Goal: Task Accomplishment & Management: Use online tool/utility

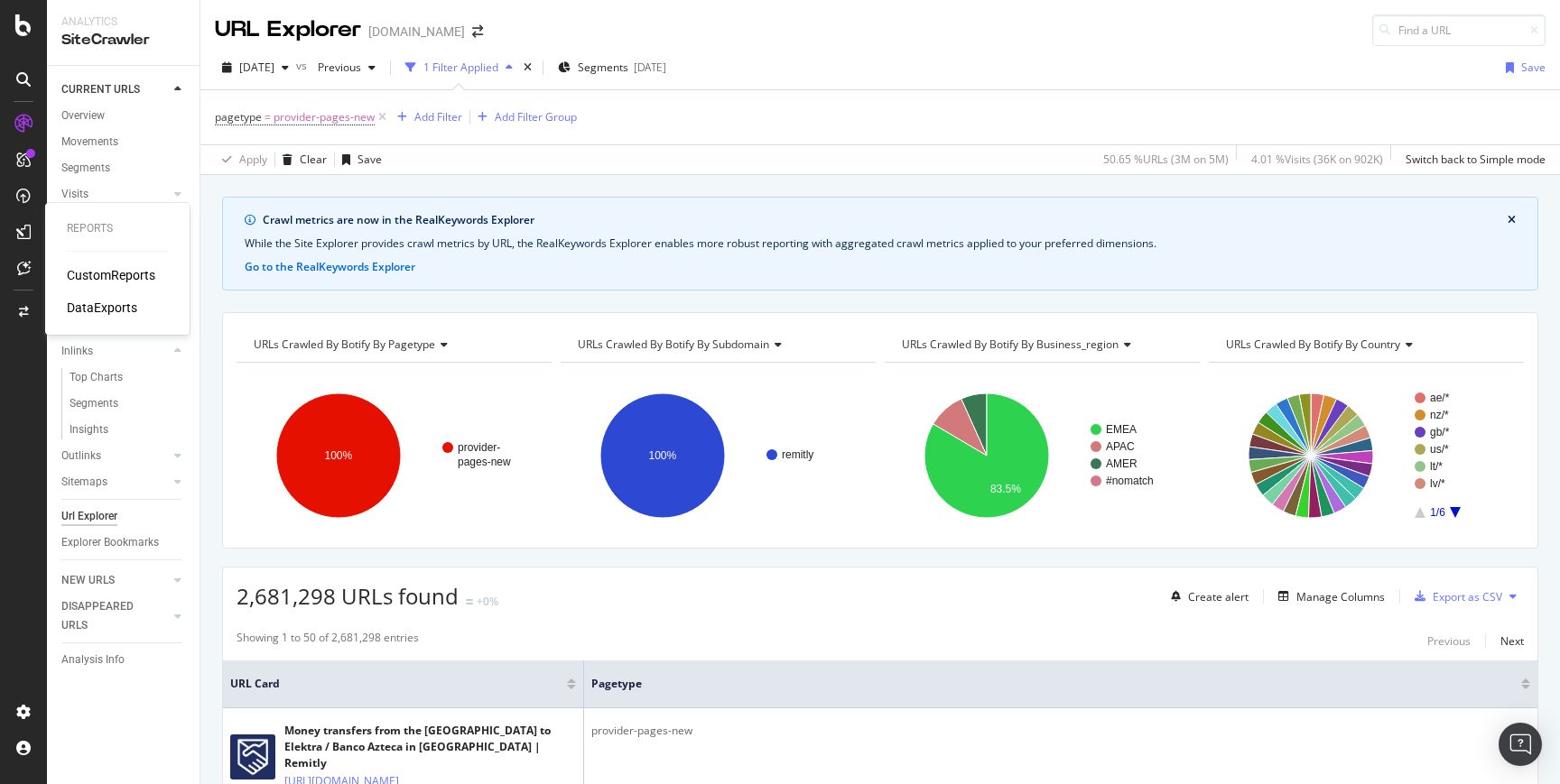
click at [95, 267] on div "CustomReports" at bounding box center [111, 274] width 89 height 18
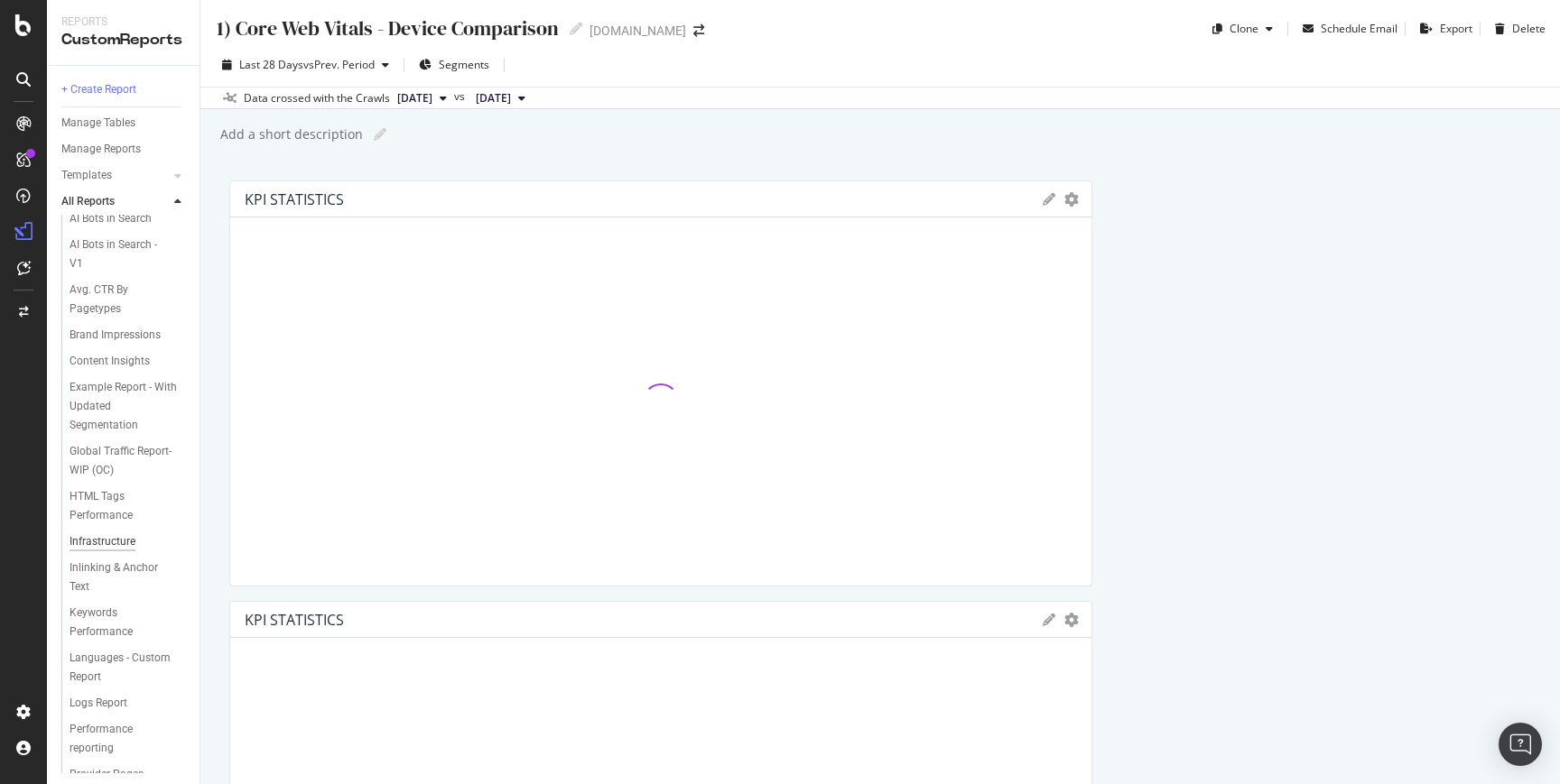
scroll to position [113, 0]
click at [122, 654] on div "Logs Report" at bounding box center [98, 645] width 58 height 19
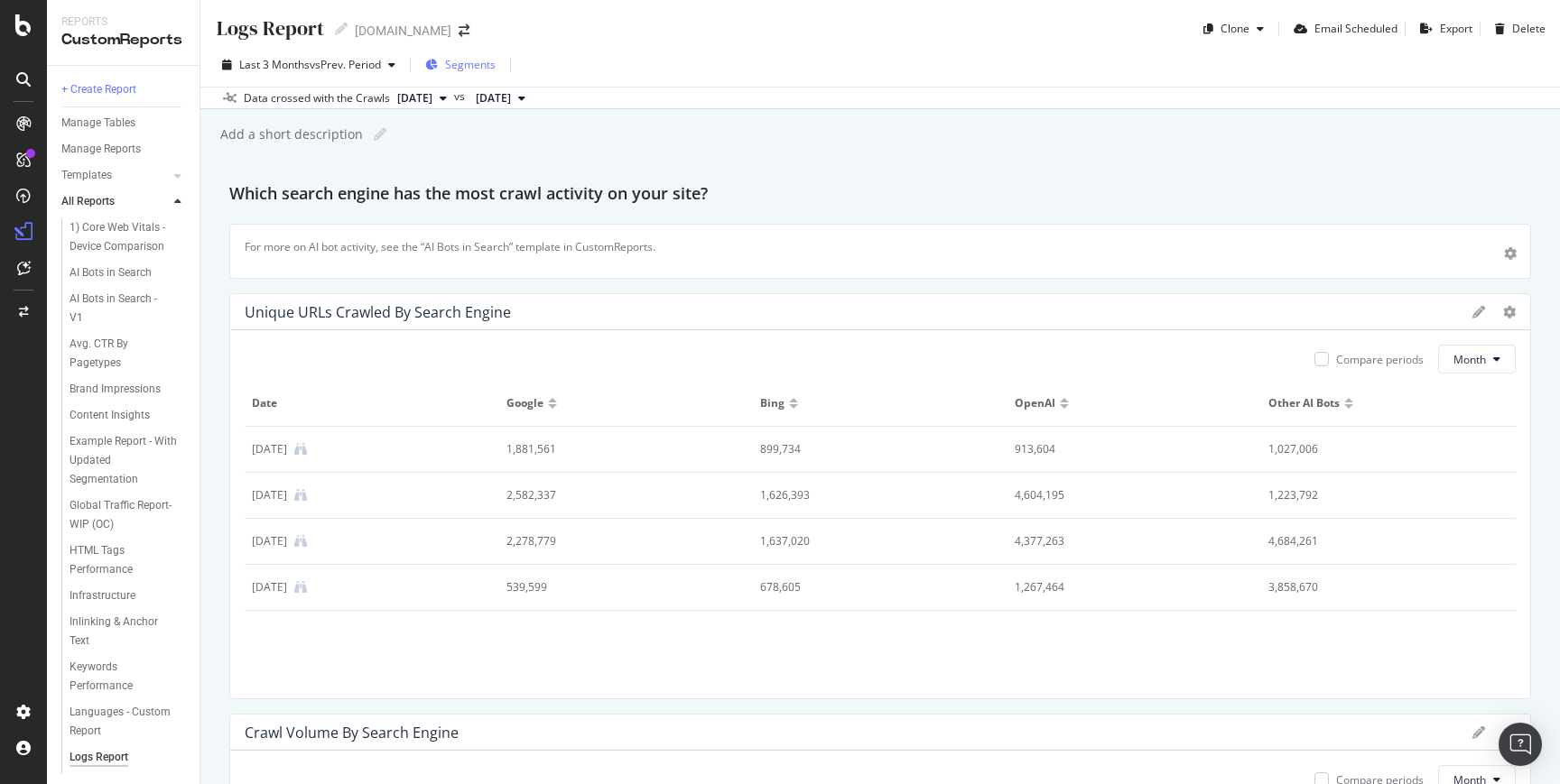
click at [485, 69] on span "Segments" at bounding box center [471, 64] width 50 height 15
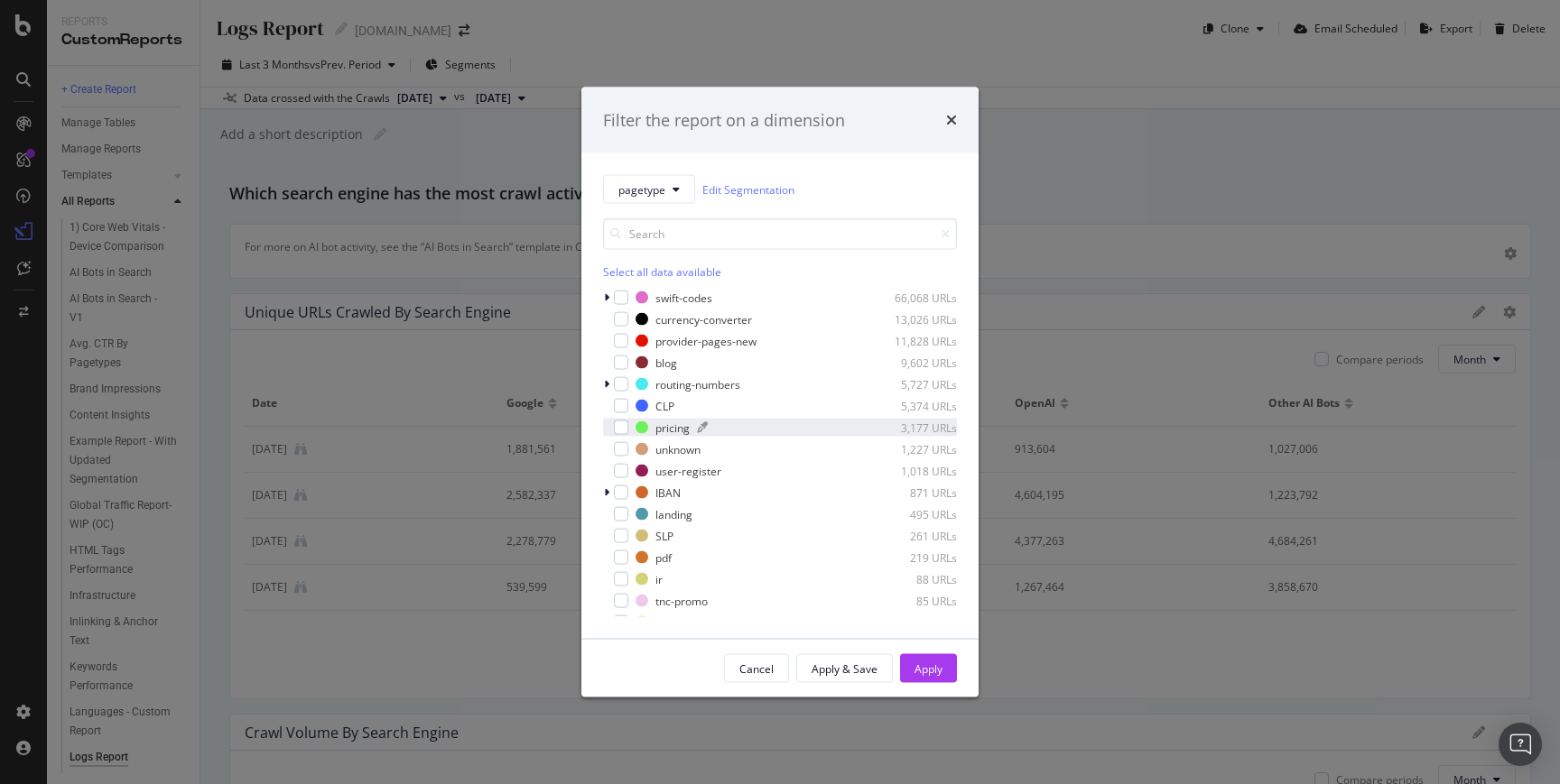
drag, startPoint x: 624, startPoint y: 340, endPoint x: 731, endPoint y: 431, distance: 140.5
click at [625, 340] on div "modal" at bounding box center [620, 341] width 14 height 14
click at [953, 662] on button "Apply" at bounding box center [928, 668] width 57 height 29
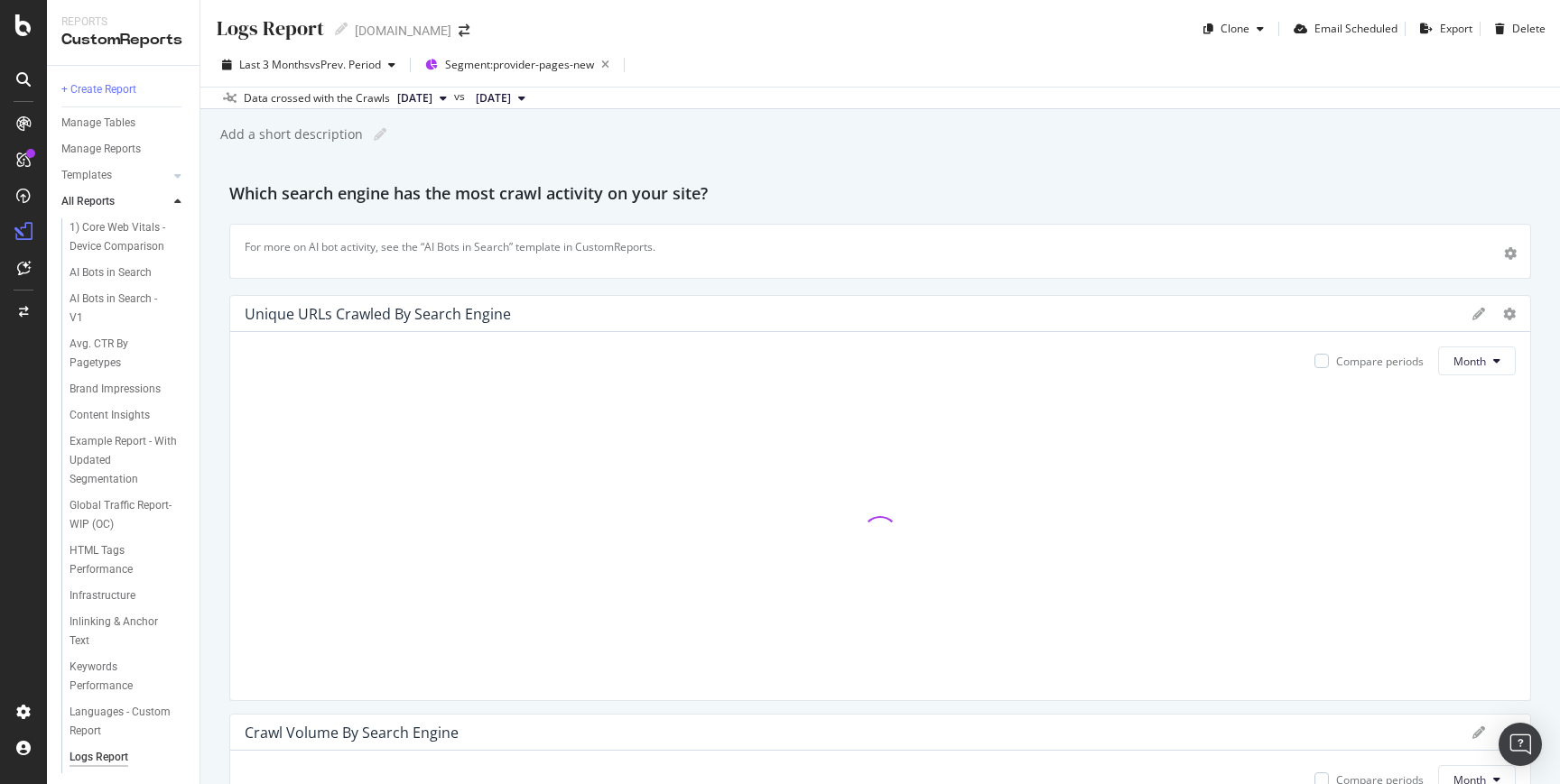
drag, startPoint x: 244, startPoint y: 312, endPoint x: 460, endPoint y: 313, distance: 216.0
click at [460, 313] on div "Unique URLs Crawled By Search Engine" at bounding box center [377, 314] width 266 height 18
drag, startPoint x: 506, startPoint y: 311, endPoint x: 263, endPoint y: 313, distance: 243.0
click at [263, 313] on div "Unique URLs Crawled By Search Engine" at bounding box center [853, 314] width 1218 height 18
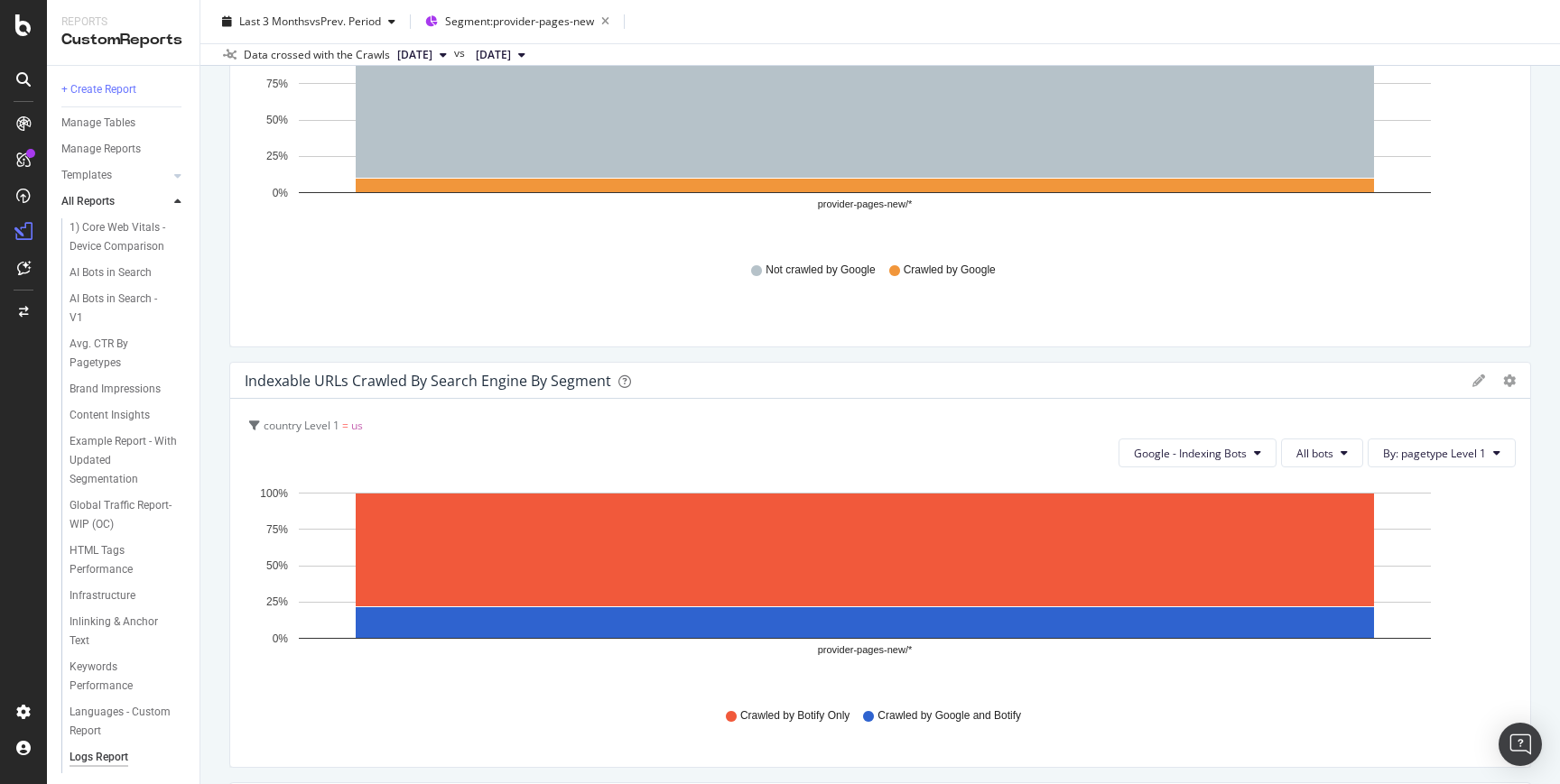
scroll to position [4795, 0]
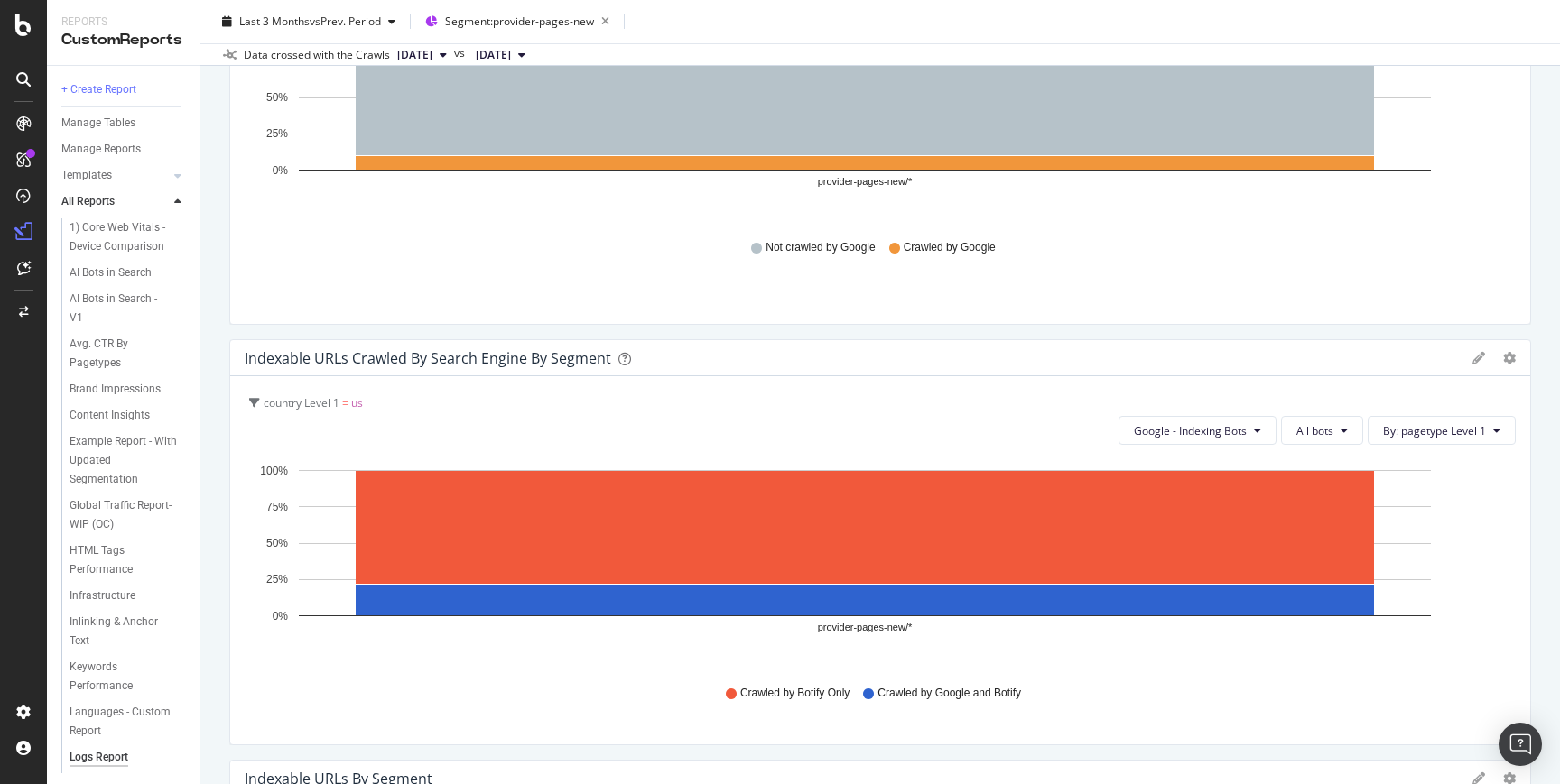
click at [305, 403] on span "country Level 1" at bounding box center [301, 402] width 76 height 15
click at [1472, 362] on icon at bounding box center [1479, 358] width 13 height 13
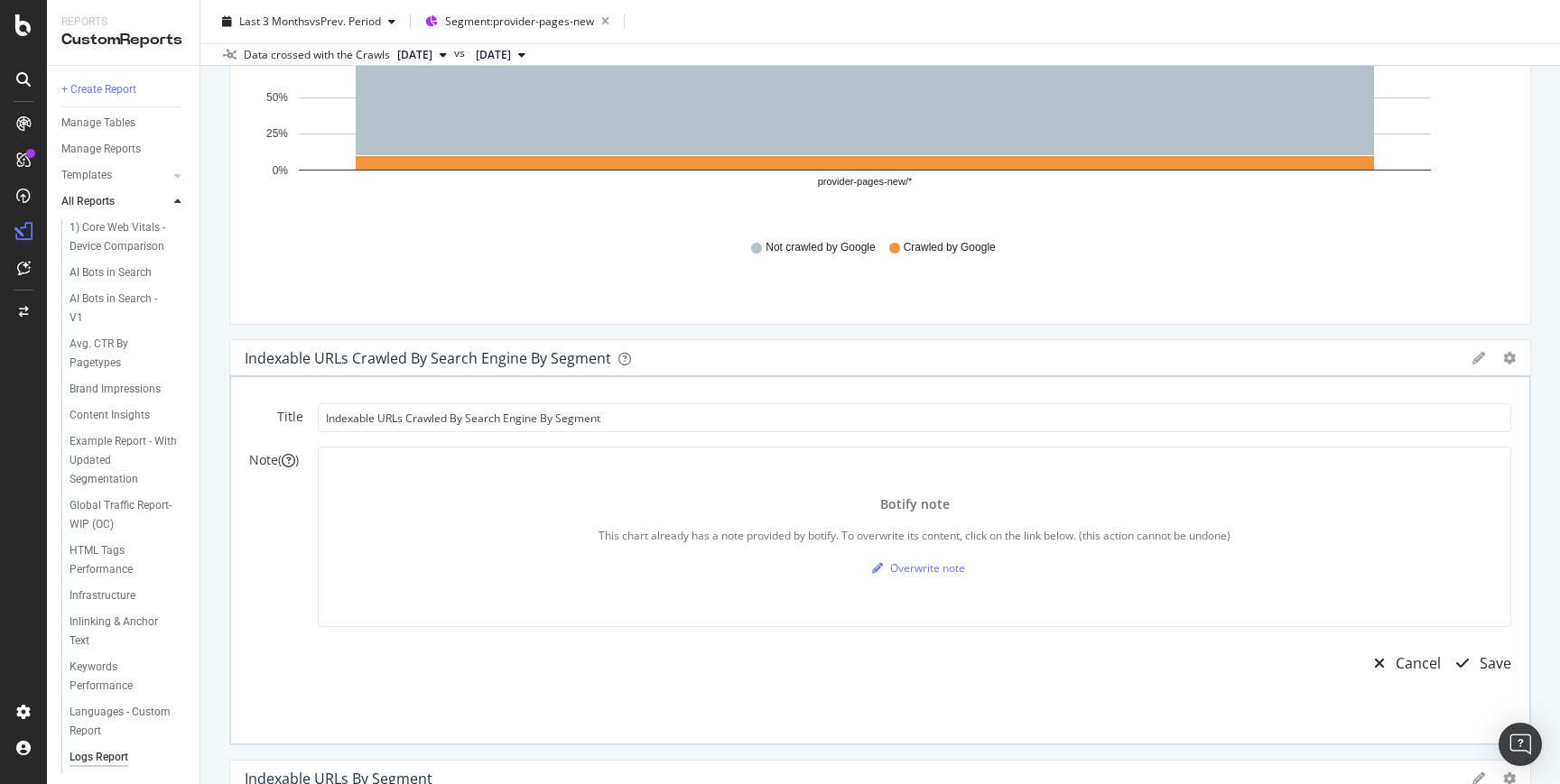
click at [1472, 360] on icon at bounding box center [1479, 358] width 13 height 13
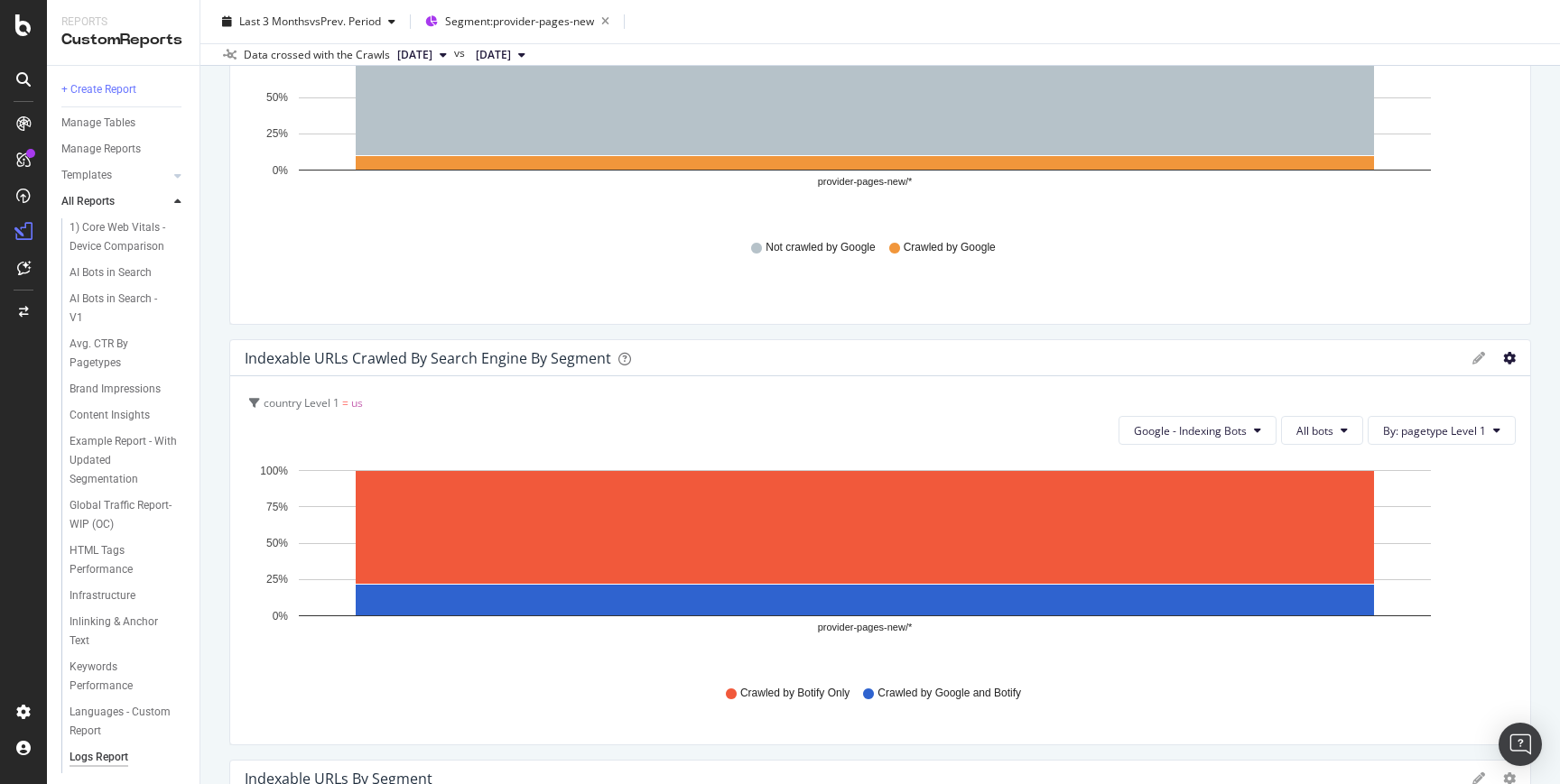
click at [1503, 360] on icon "gear" at bounding box center [1510, 358] width 13 height 13
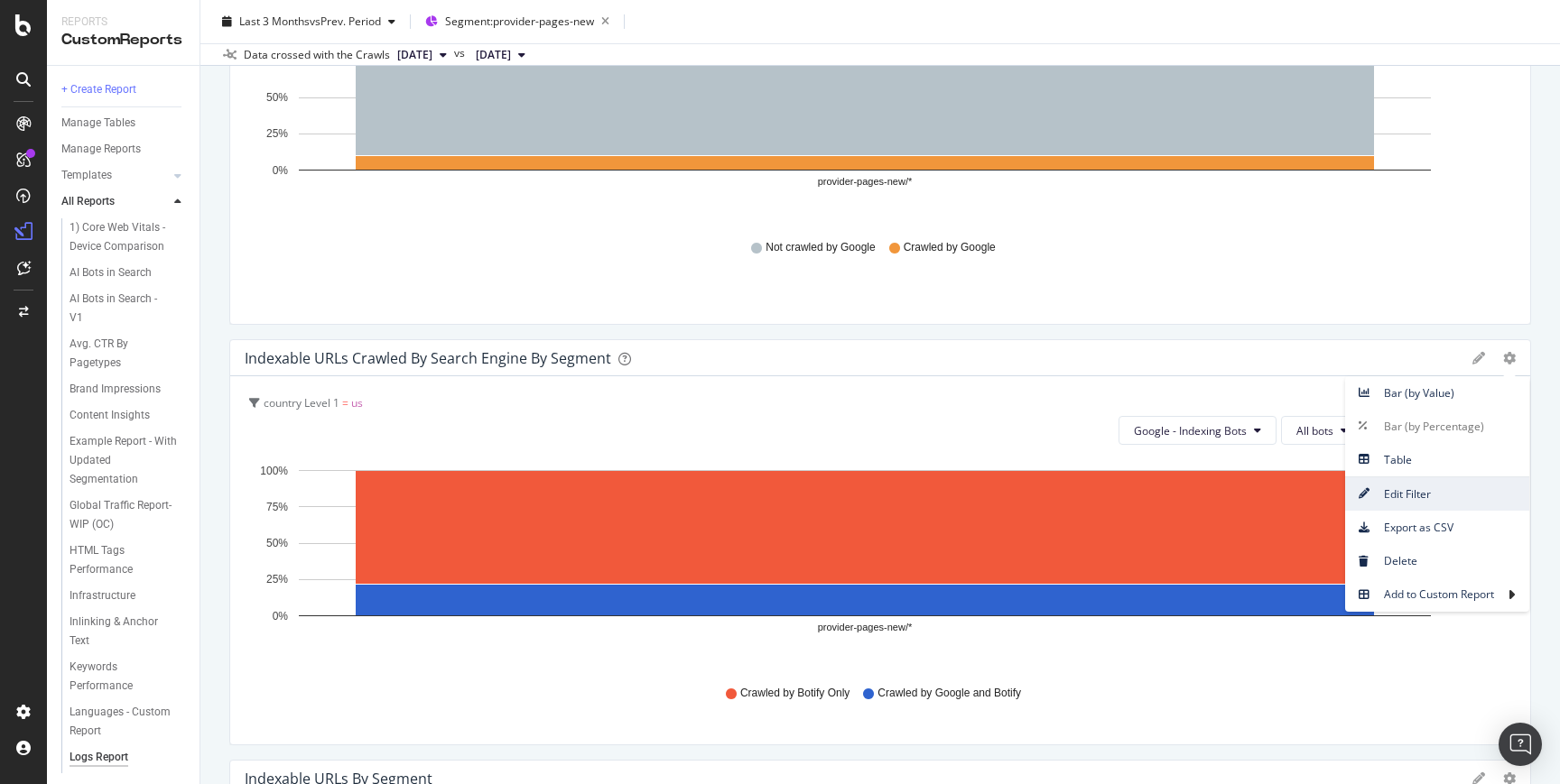
click at [1408, 503] on span "Edit Filter" at bounding box center [1436, 494] width 184 height 24
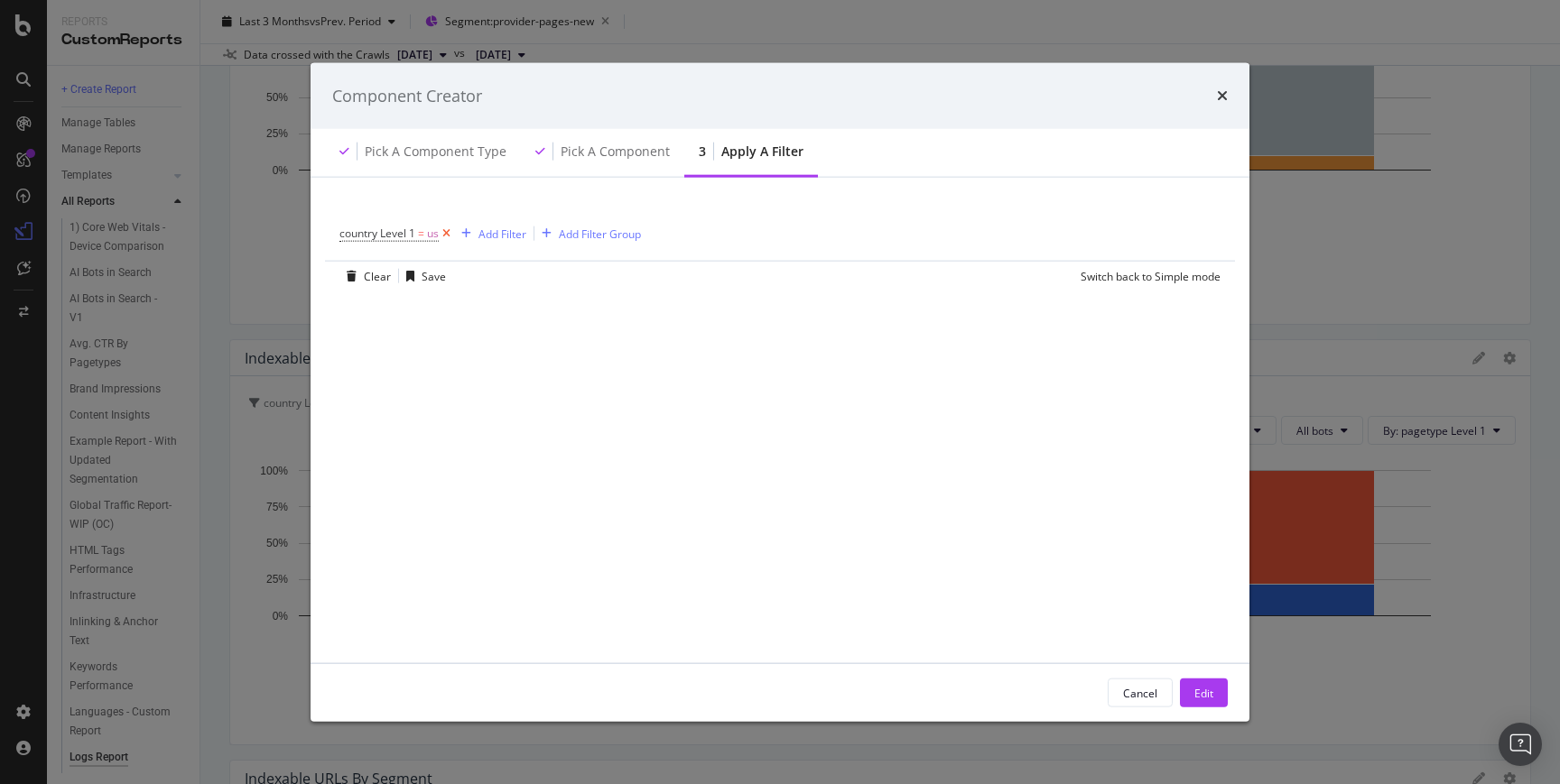
click at [448, 232] on icon "modal" at bounding box center [446, 233] width 15 height 18
click at [1210, 692] on div "Edit" at bounding box center [1203, 693] width 19 height 15
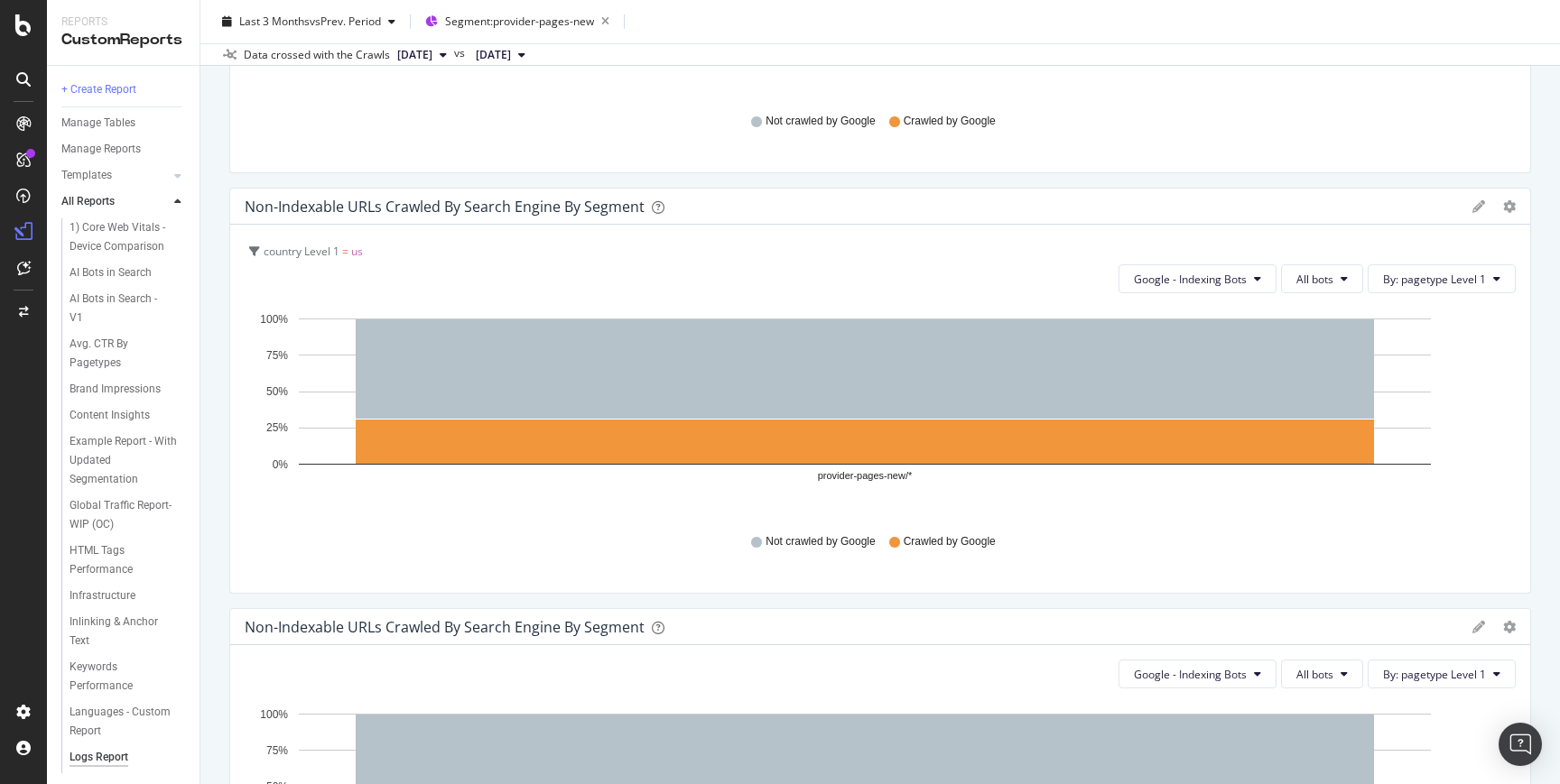
scroll to position [4103, 0]
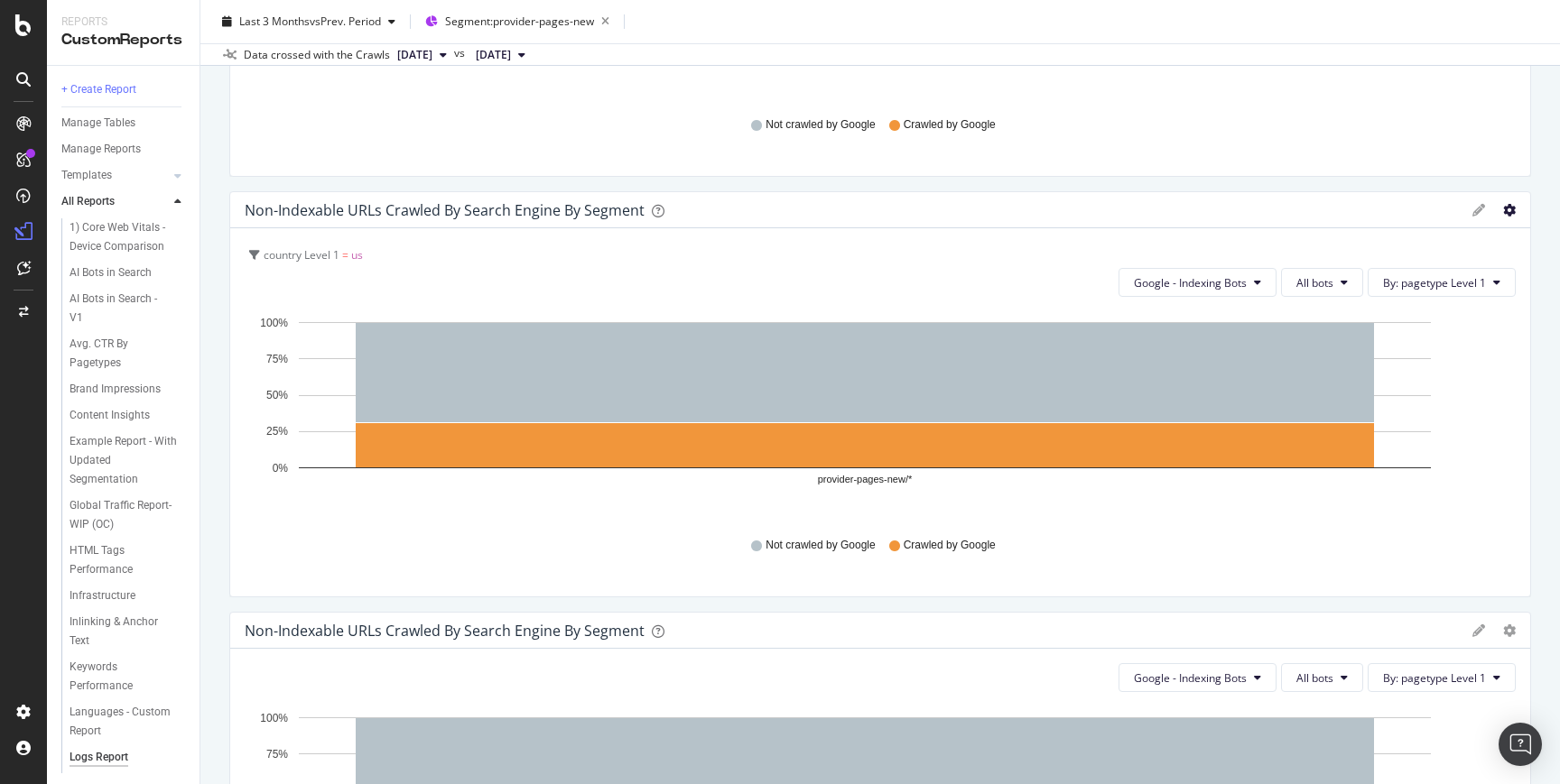
click at [1503, 209] on icon "gear" at bounding box center [1510, 210] width 13 height 13
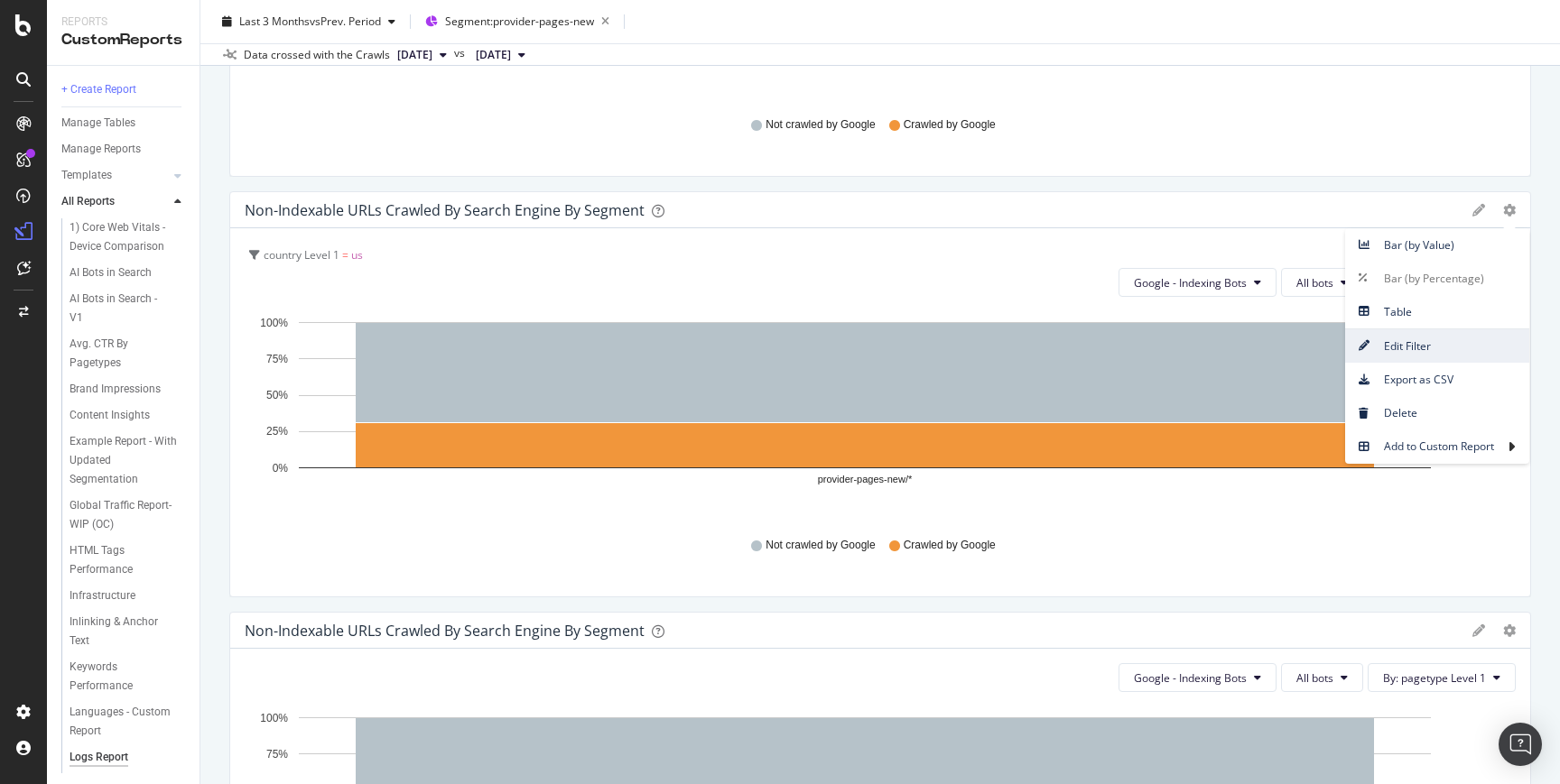
click at [1418, 355] on span "Edit Filter" at bounding box center [1436, 346] width 184 height 24
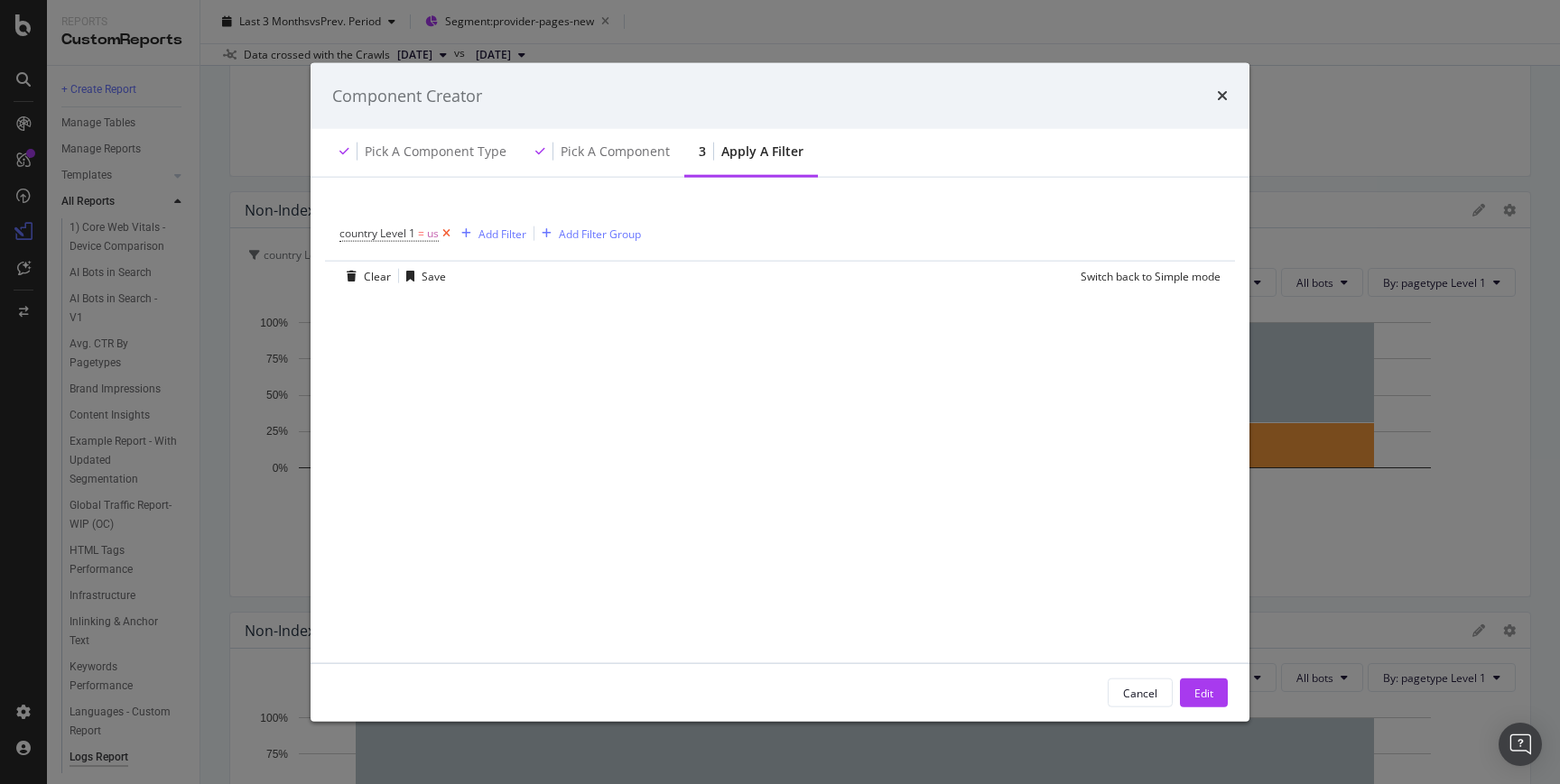
click at [447, 233] on icon "modal" at bounding box center [446, 233] width 15 height 18
click at [1202, 685] on div "Edit" at bounding box center [1203, 693] width 19 height 15
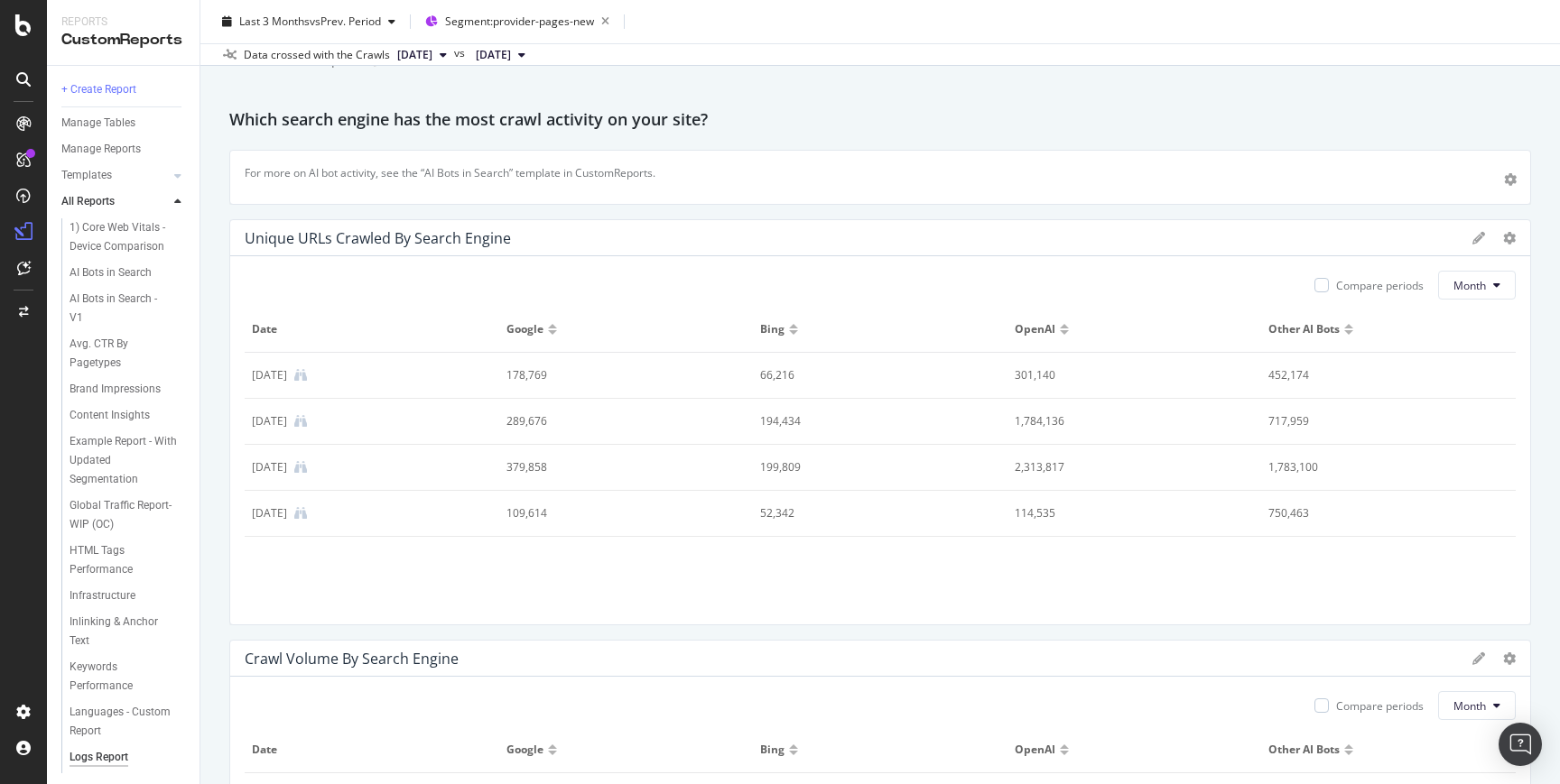
scroll to position [0, 0]
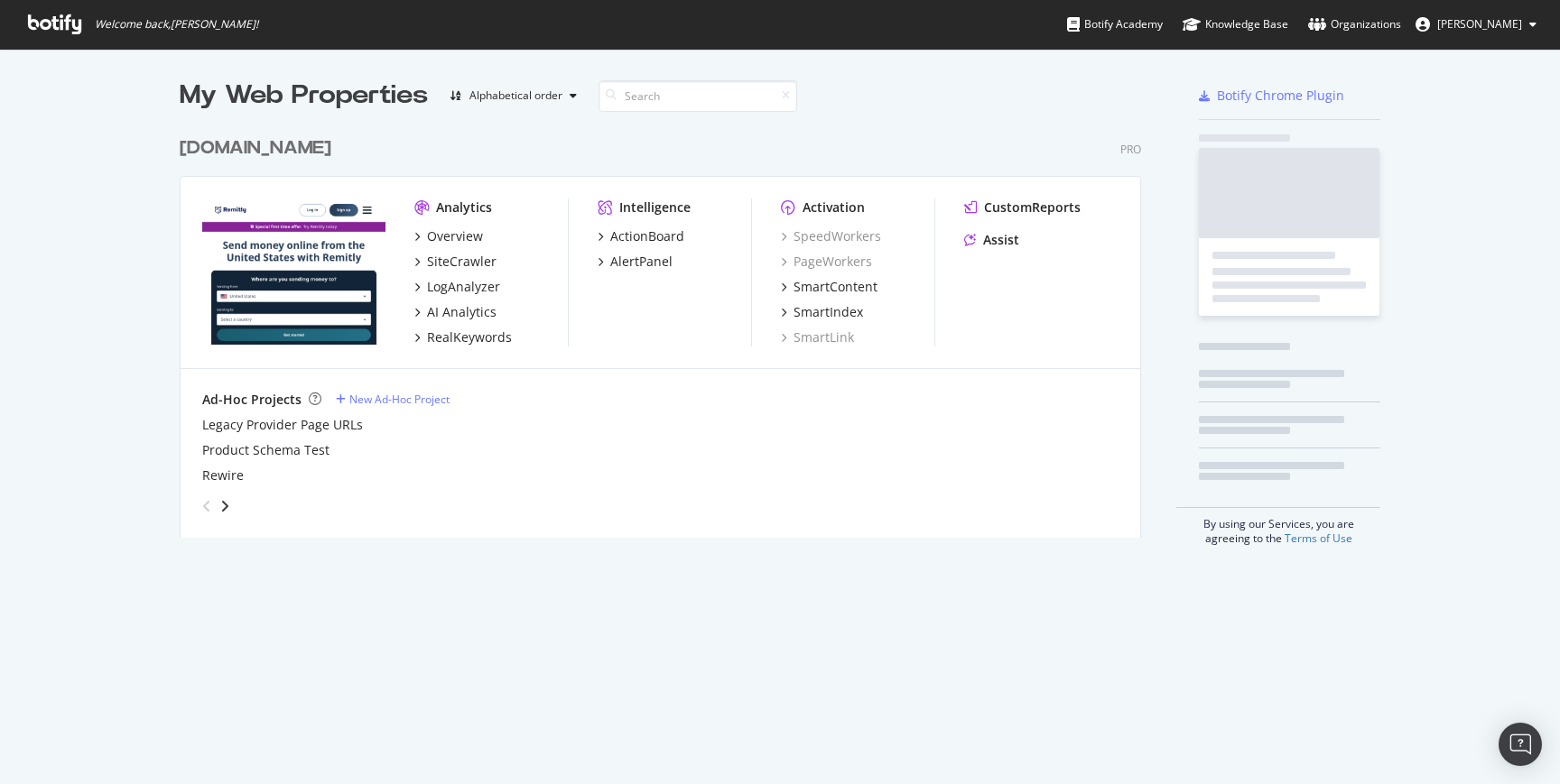
scroll to position [771, 1533]
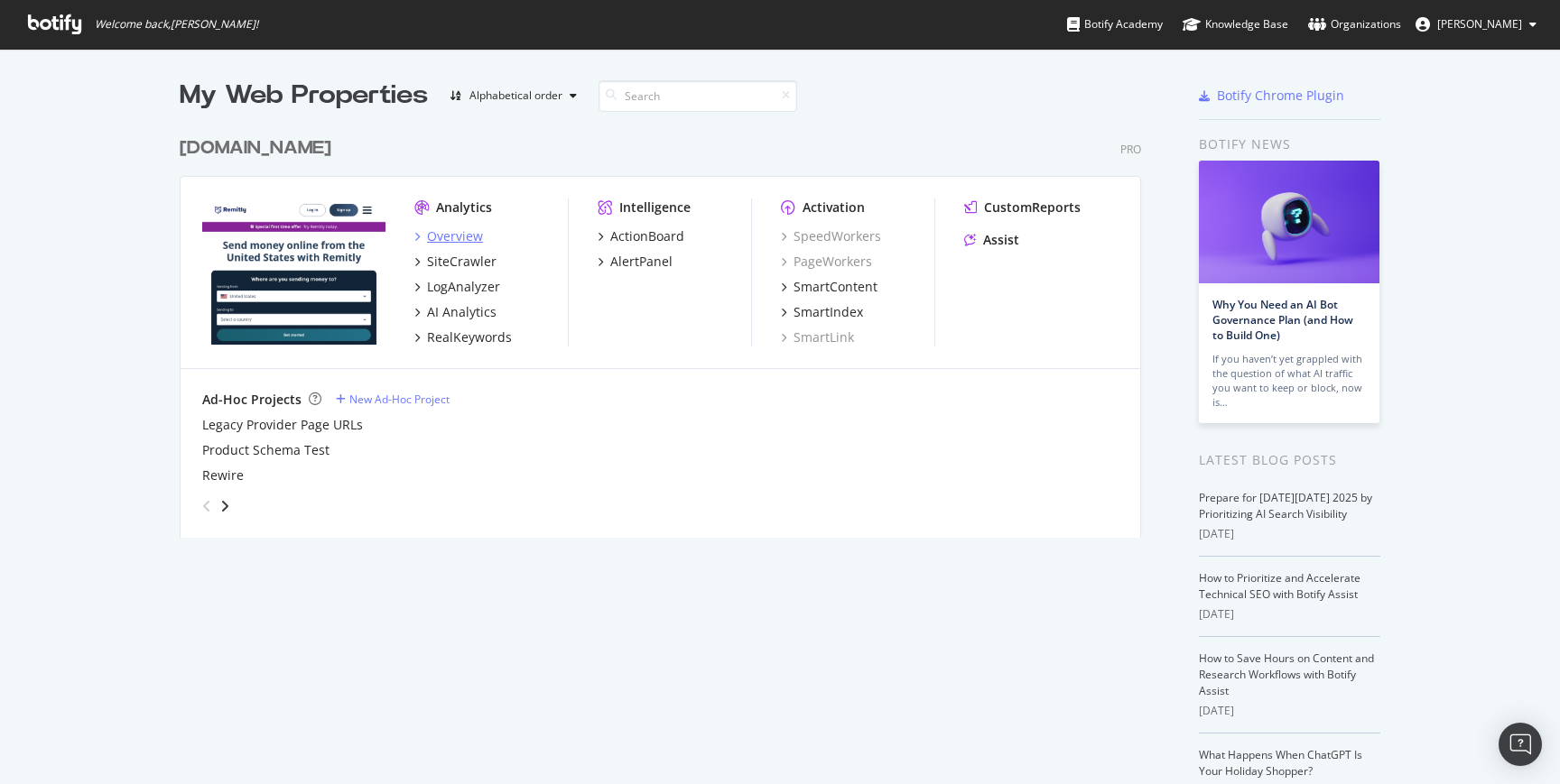
click at [460, 242] on div "Overview" at bounding box center [455, 236] width 56 height 18
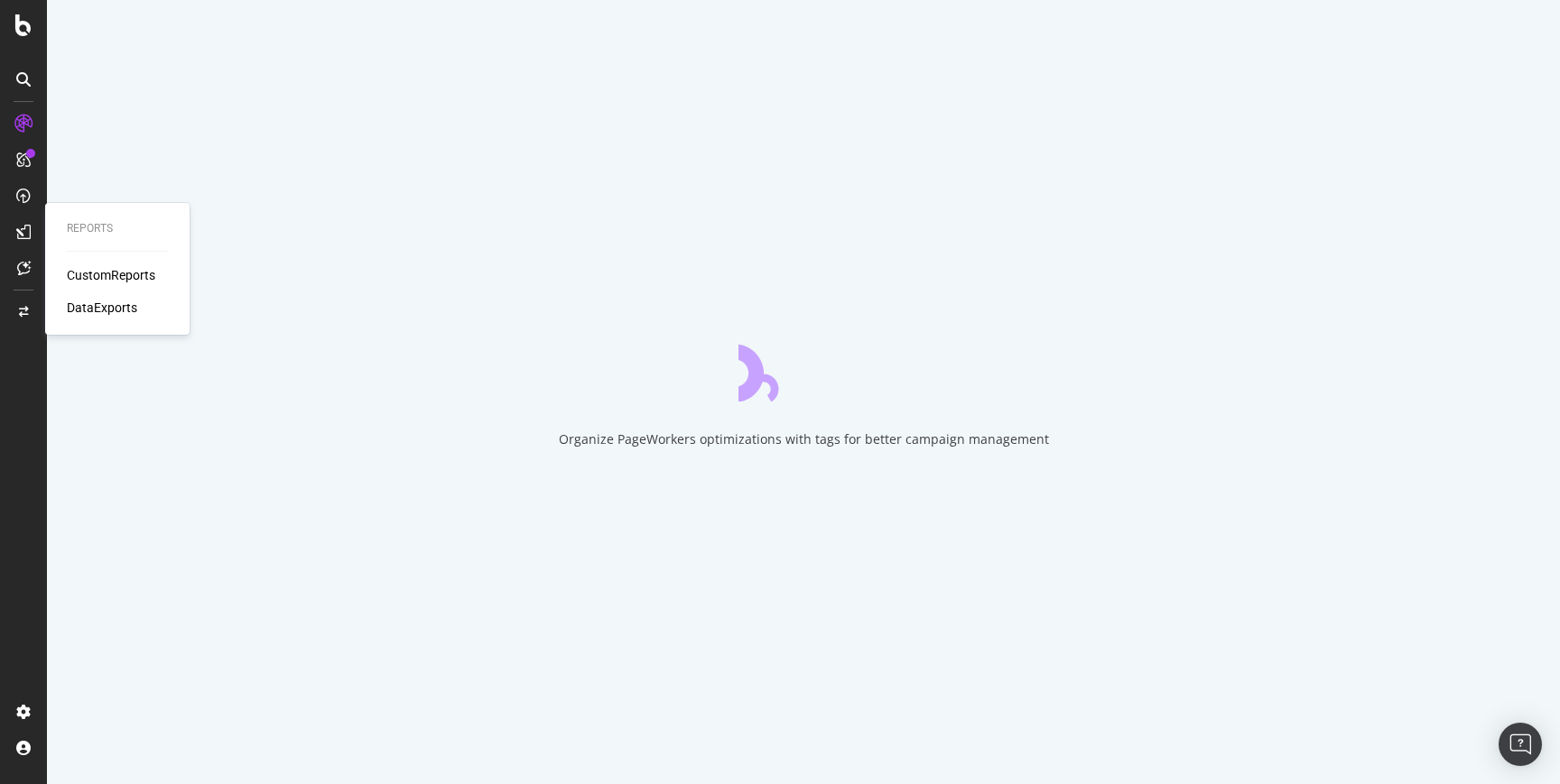
click at [112, 275] on div "CustomReports" at bounding box center [111, 274] width 89 height 18
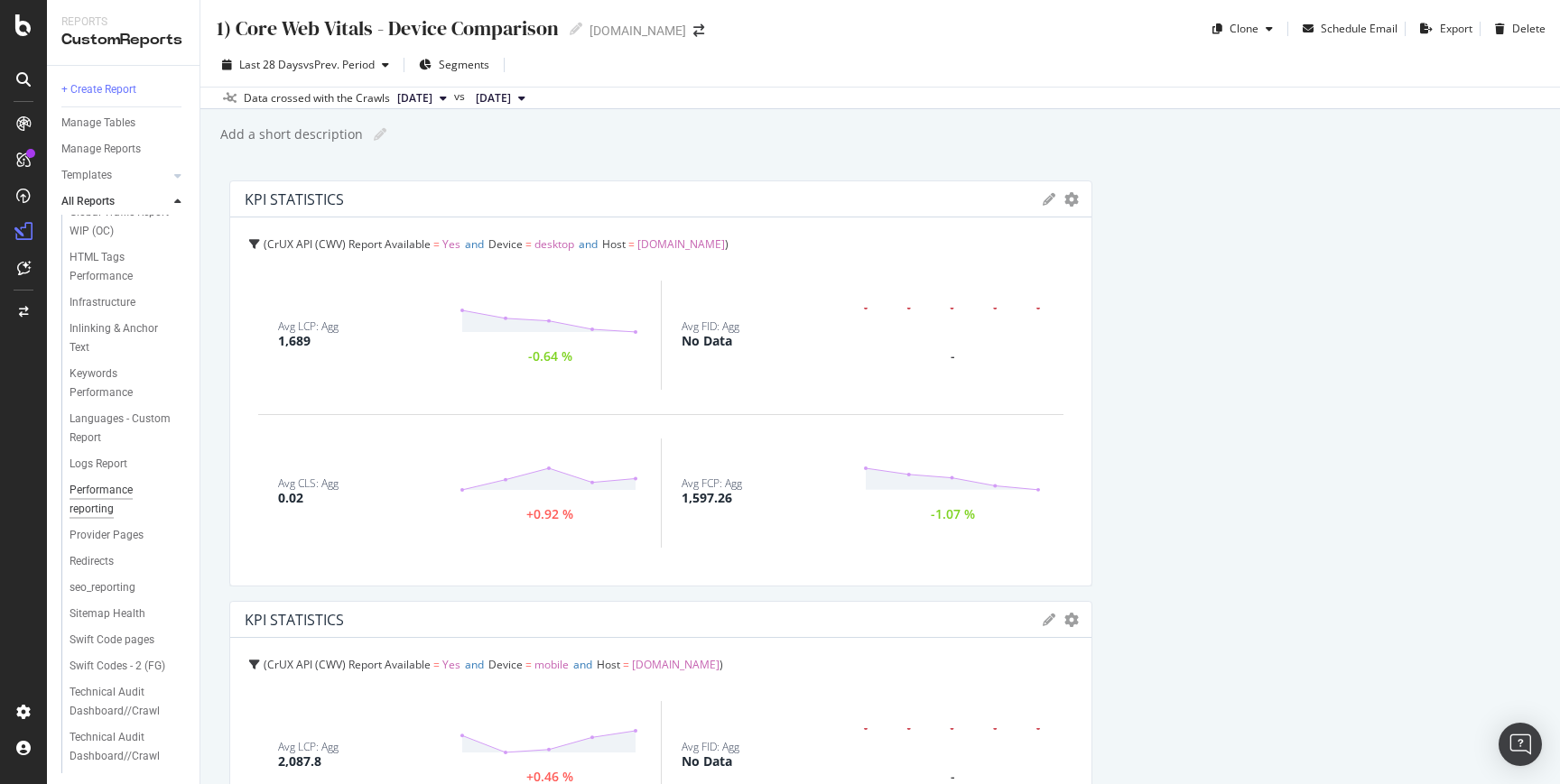
scroll to position [295, 0]
click at [112, 543] on div "Provider Pages" at bounding box center [105, 534] width 74 height 19
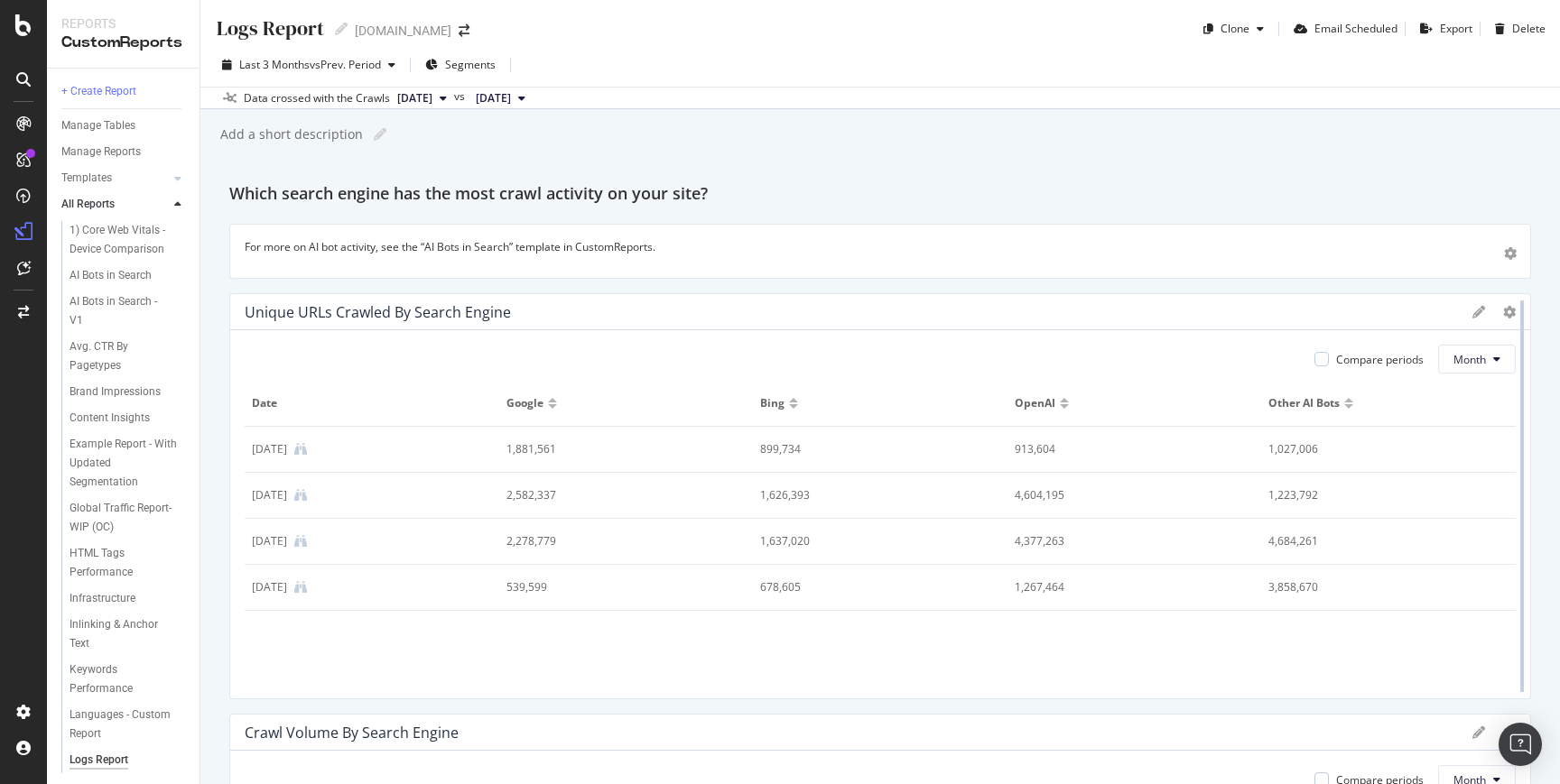
click at [1512, 313] on div at bounding box center [1521, 496] width 18 height 406
click at [1503, 312] on icon at bounding box center [1510, 313] width 13 height 13
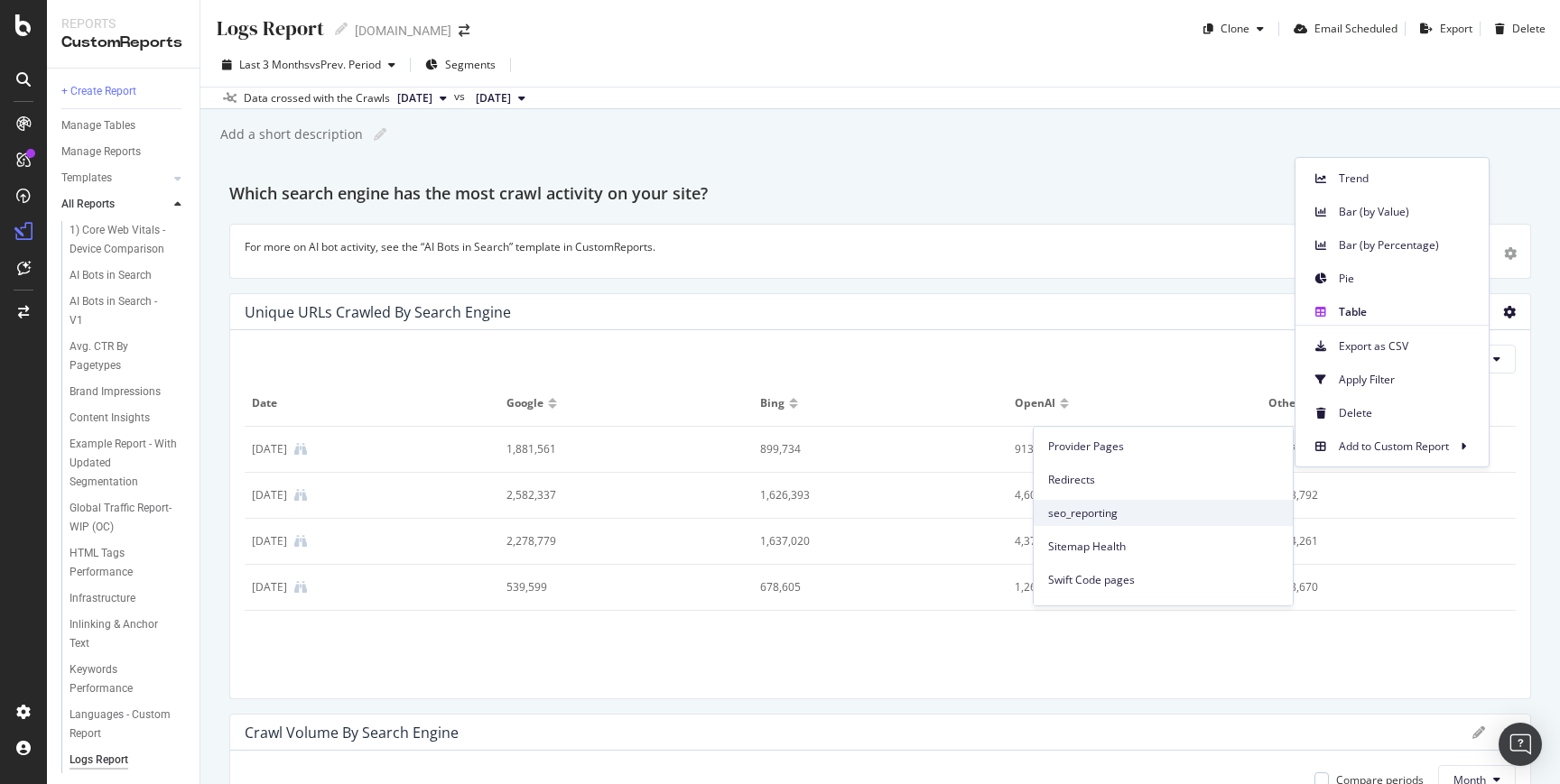
scroll to position [500, 0]
click at [1095, 450] on span "Provider Pages" at bounding box center [1162, 448] width 231 height 16
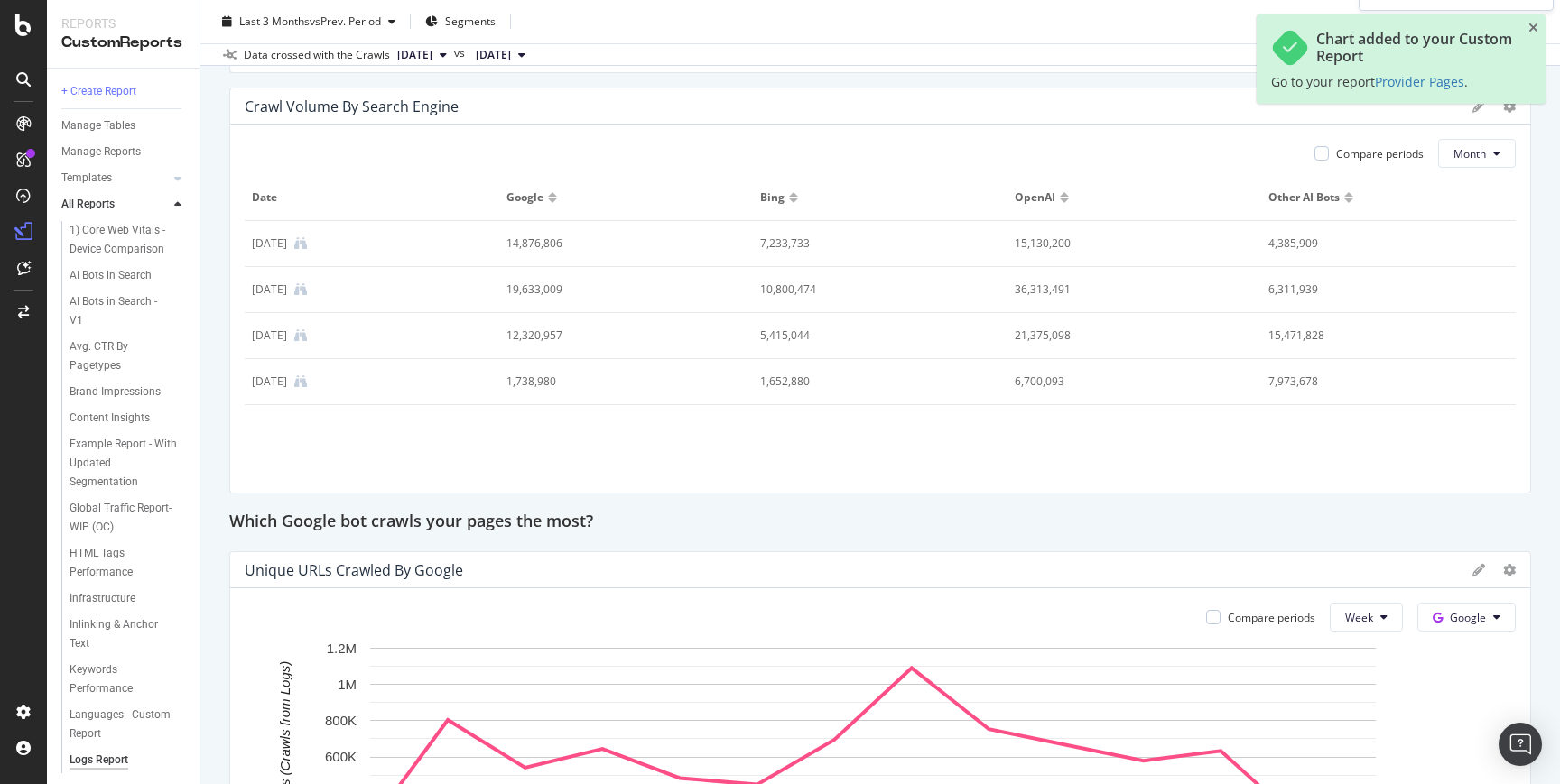
scroll to position [584, 0]
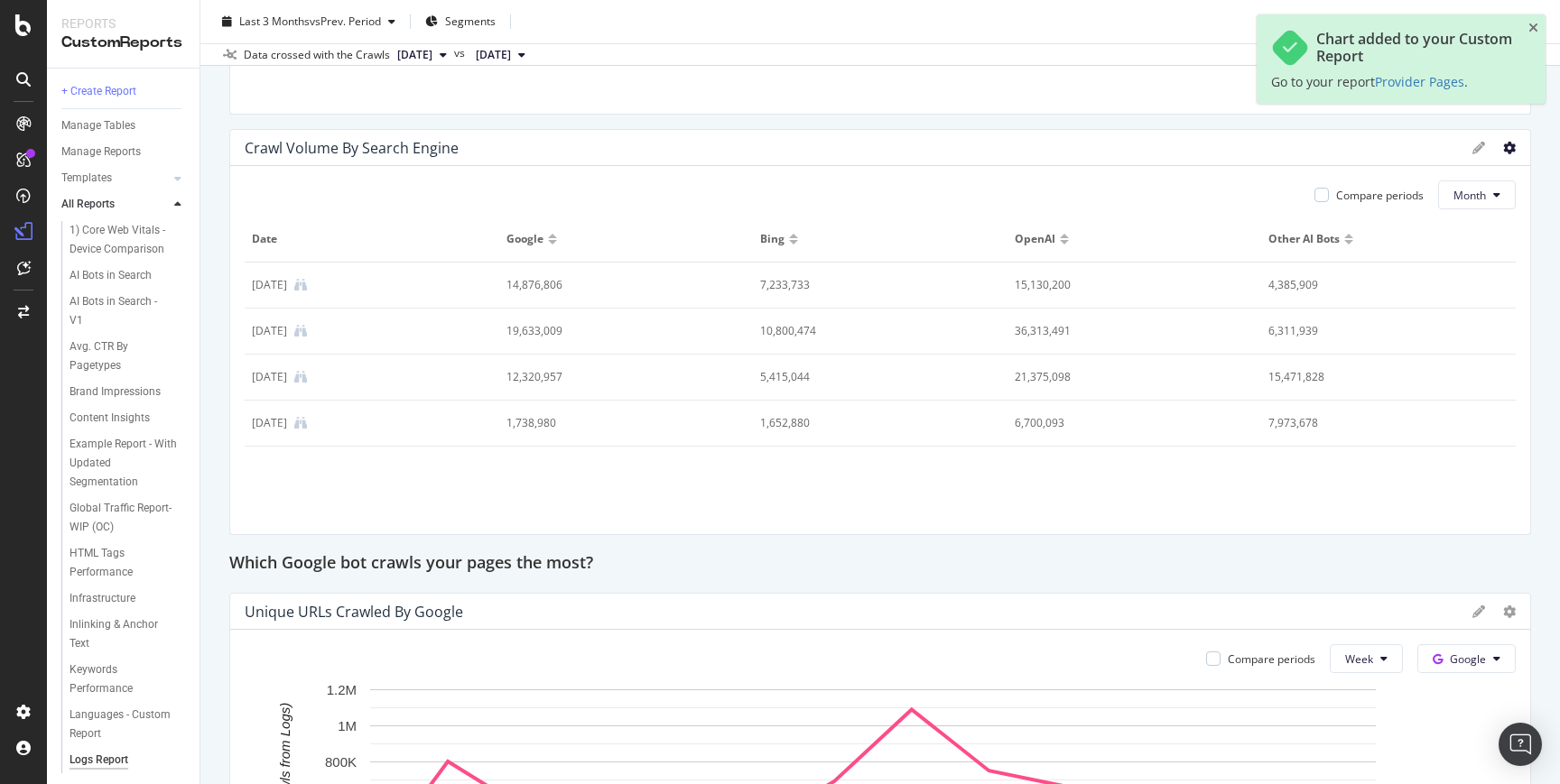
click at [1503, 152] on icon at bounding box center [1510, 148] width 13 height 13
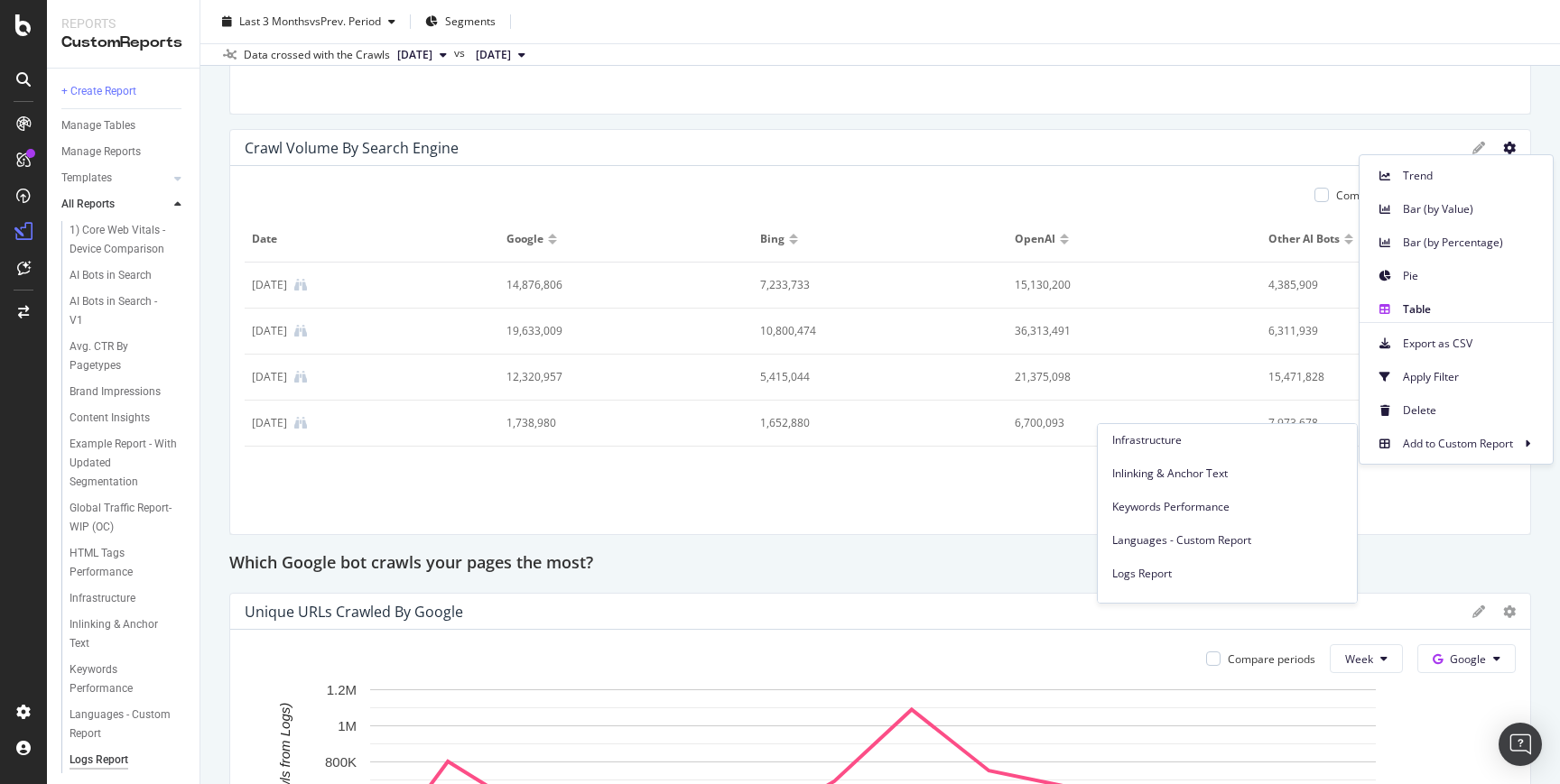
scroll to position [441, 0]
click at [1206, 497] on span "Provider Pages" at bounding box center [1227, 505] width 231 height 16
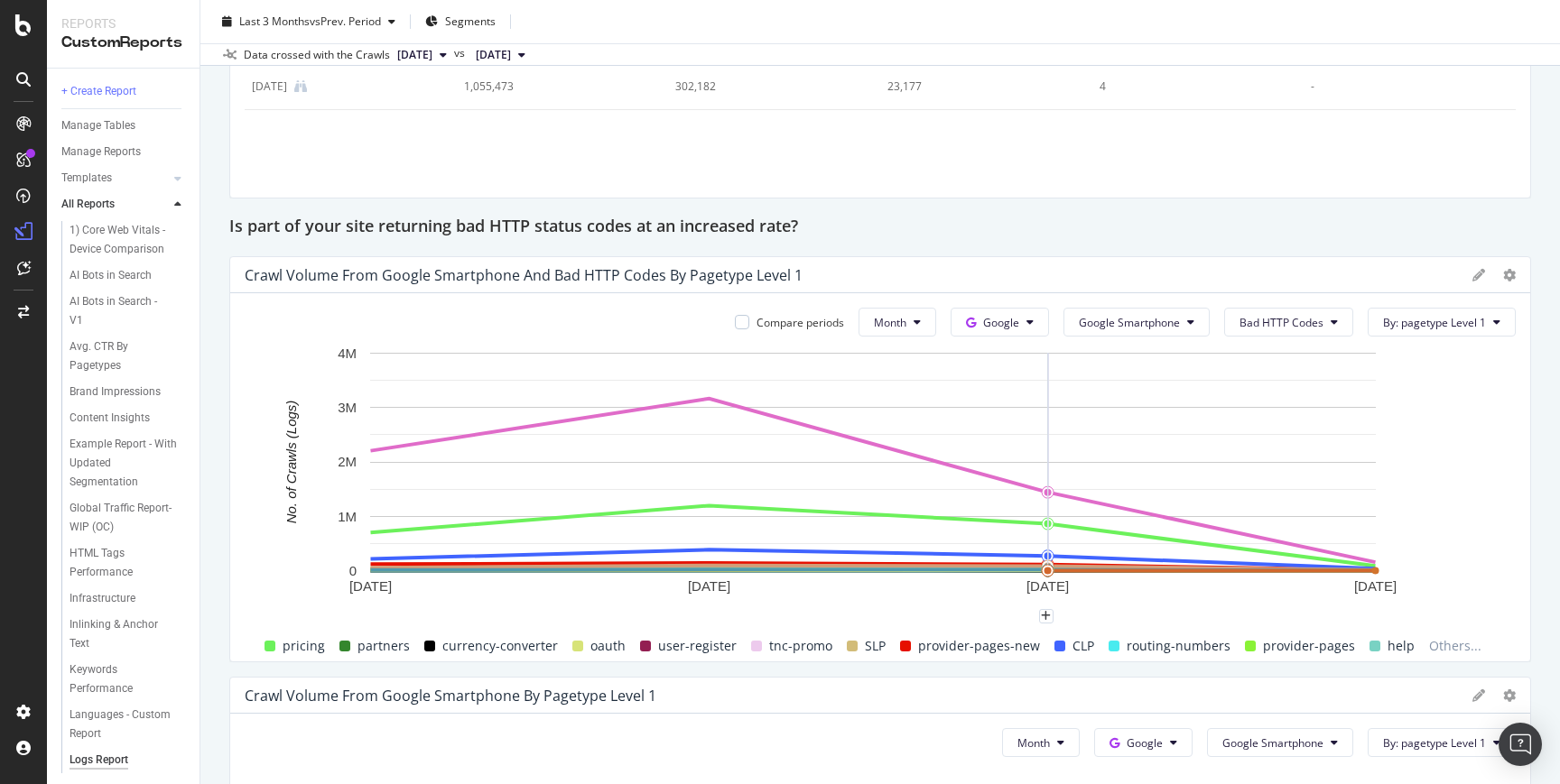
scroll to position [3302, 0]
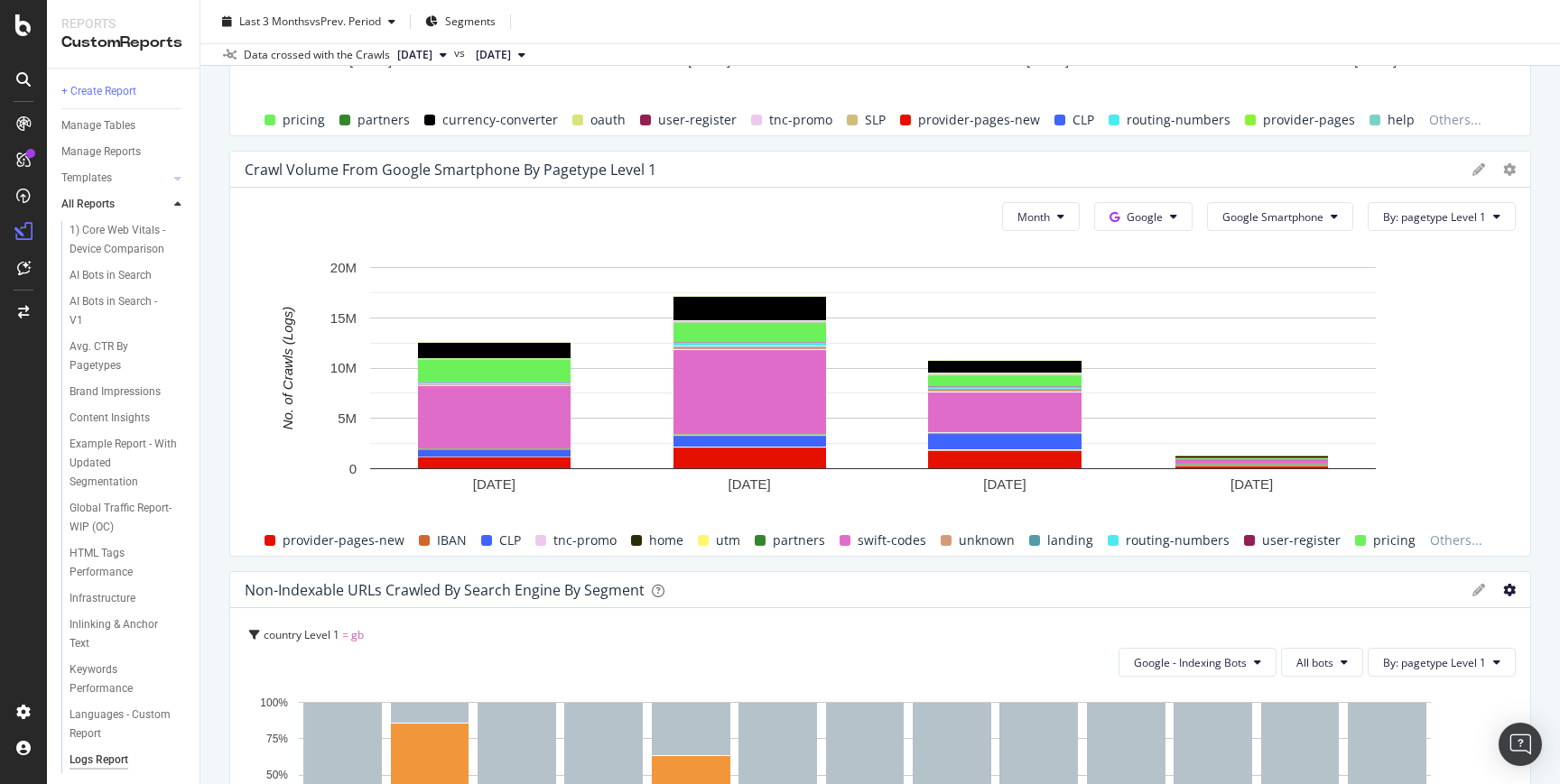
click at [1503, 591] on icon "gear" at bounding box center [1510, 590] width 13 height 13
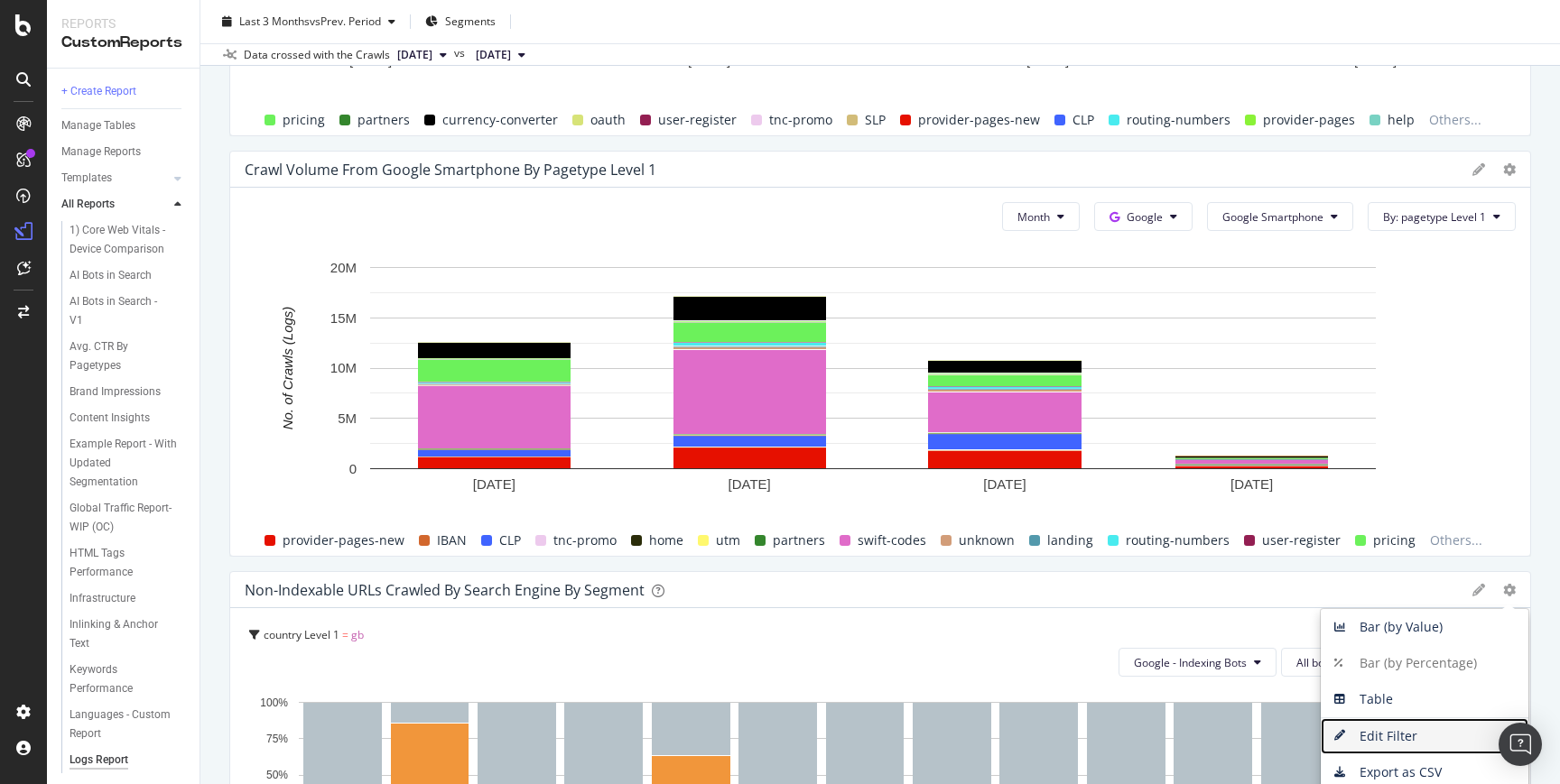
click at [1399, 730] on span "Edit Filter" at bounding box center [1424, 735] width 207 height 27
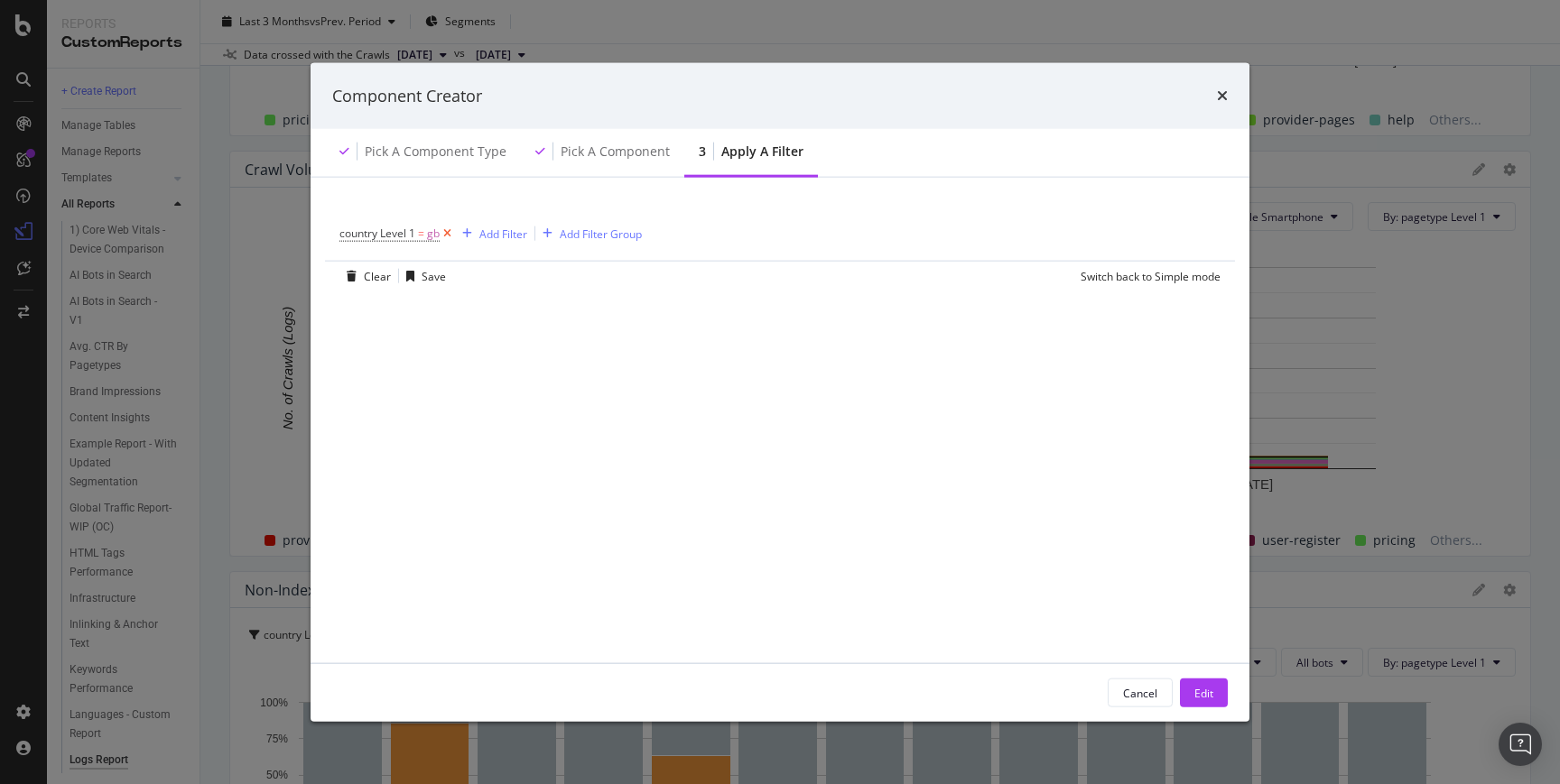
click at [450, 236] on icon "modal" at bounding box center [447, 233] width 15 height 18
click at [1190, 689] on button "Edit" at bounding box center [1203, 693] width 48 height 29
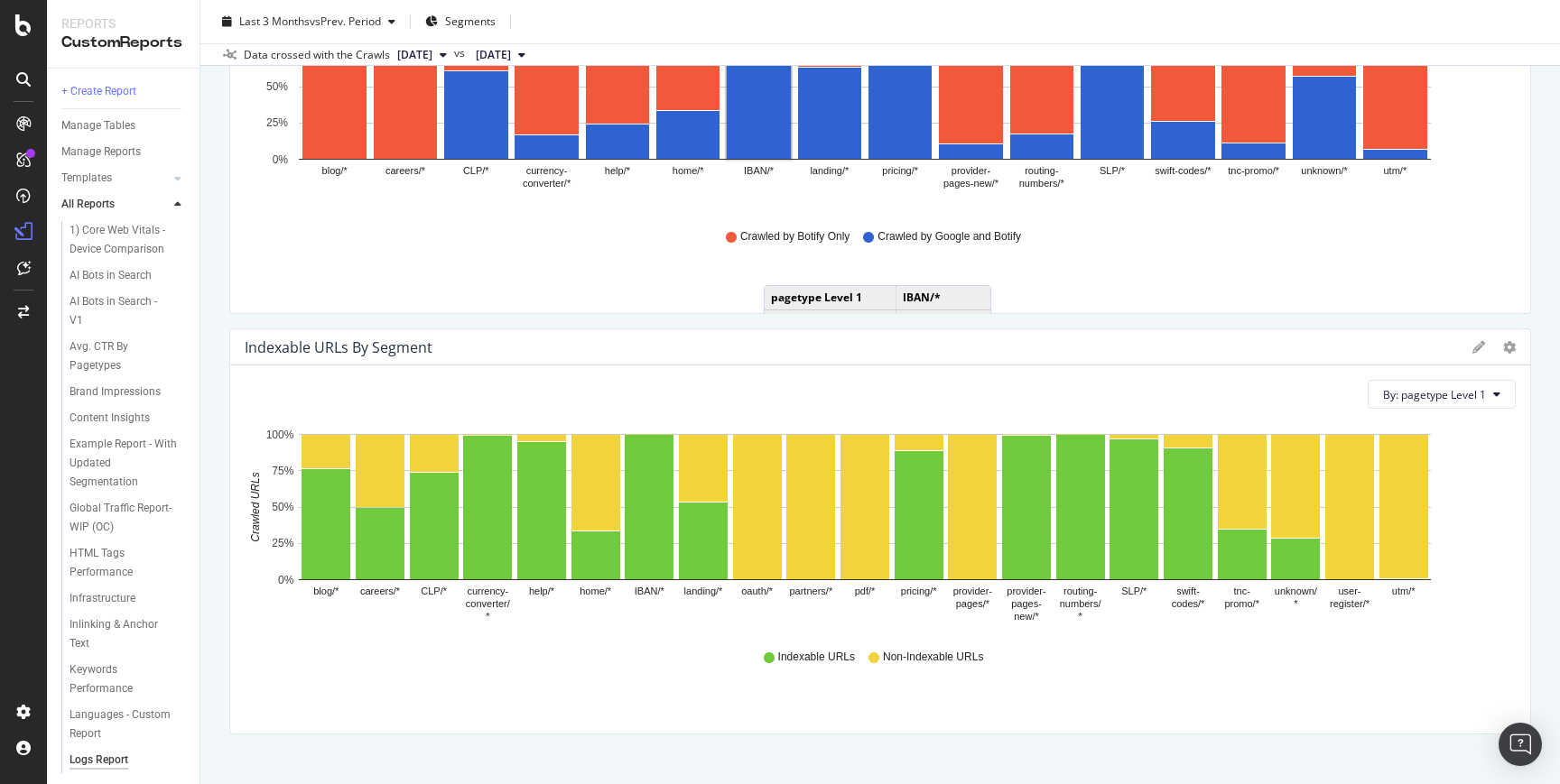
scroll to position [5270, 0]
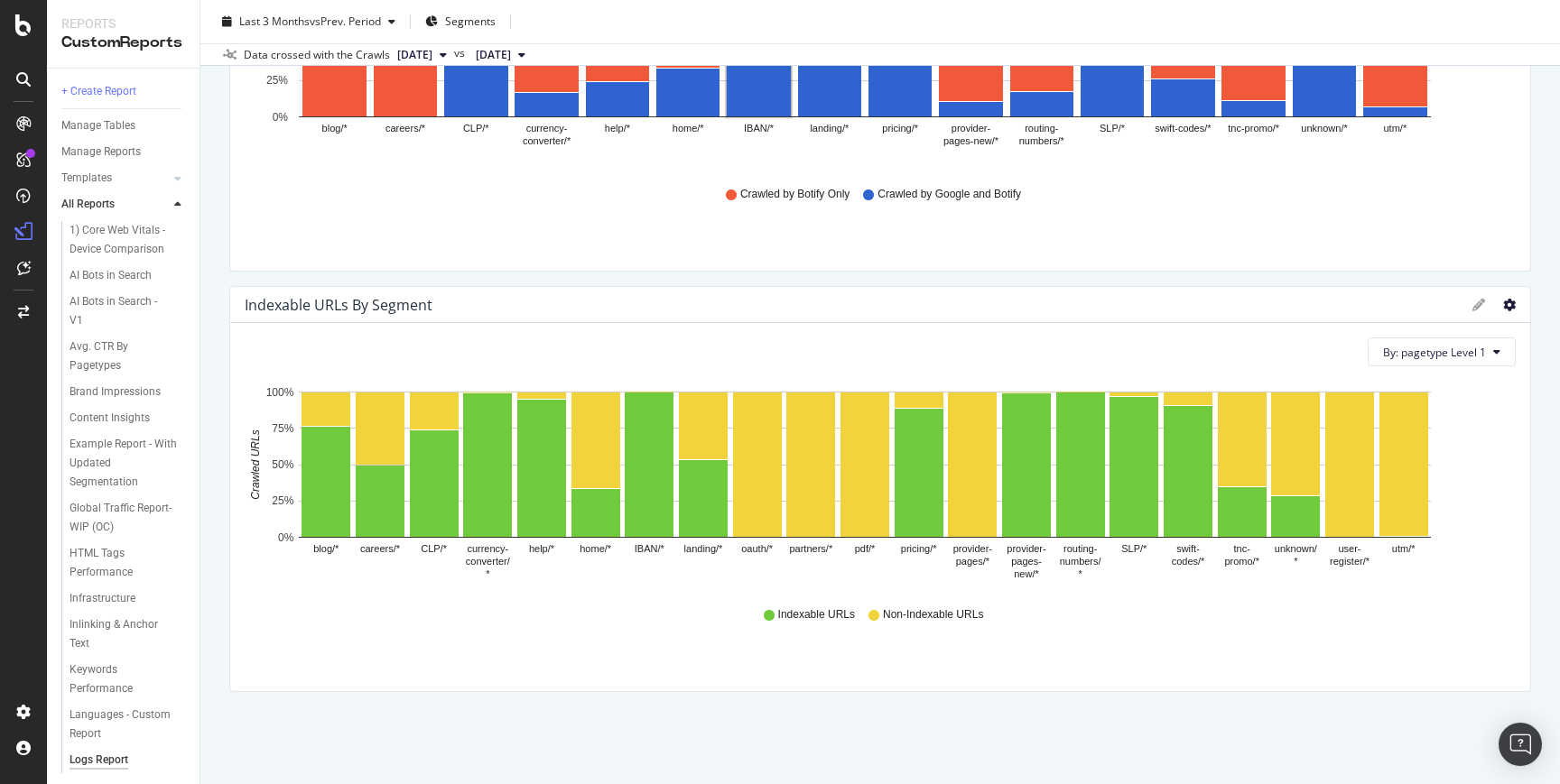
click at [1503, 308] on icon "gear" at bounding box center [1510, 305] width 13 height 13
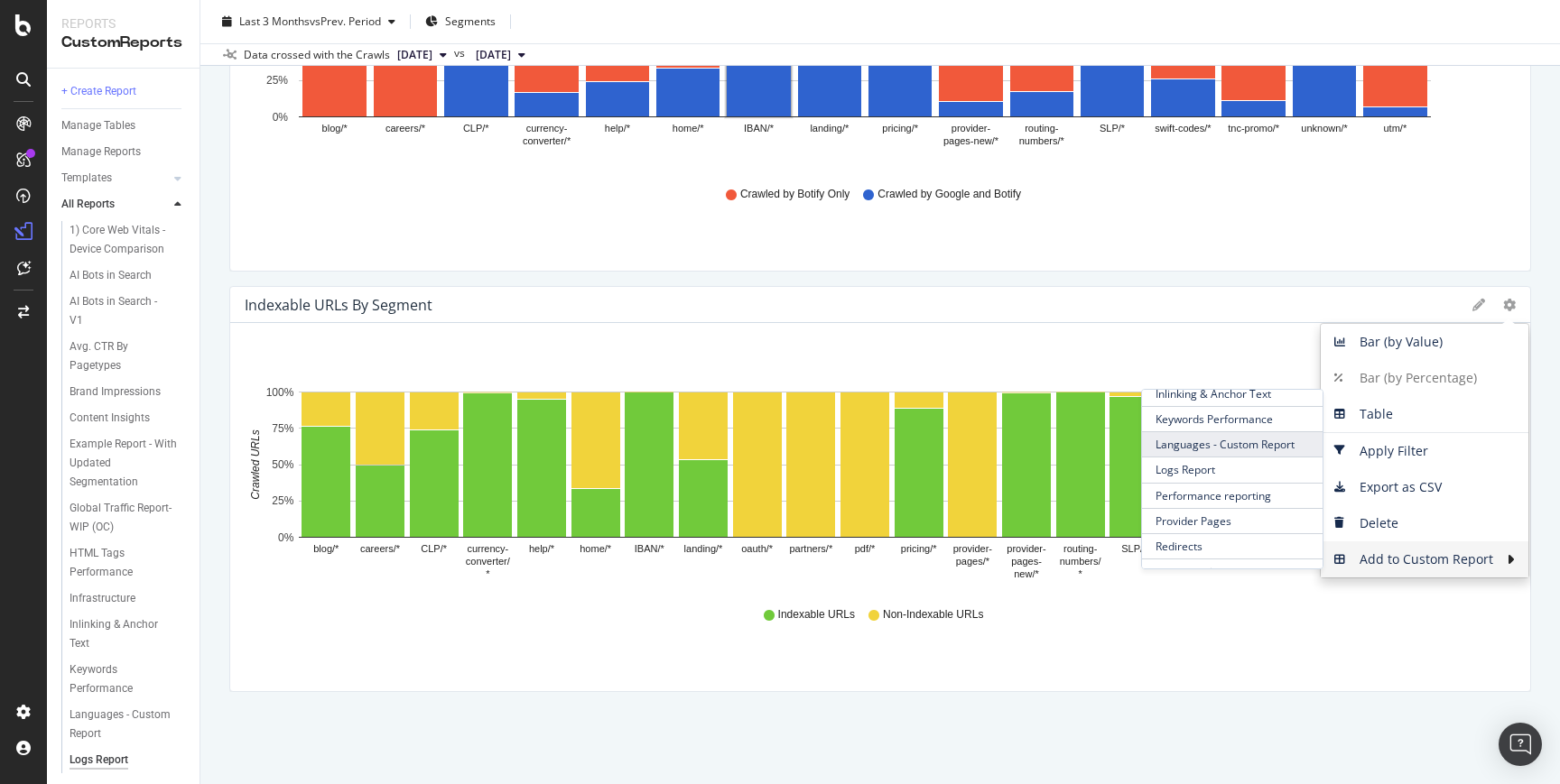
scroll to position [267, 0]
click at [1208, 513] on span "Provider Pages" at bounding box center [1231, 515] width 180 height 24
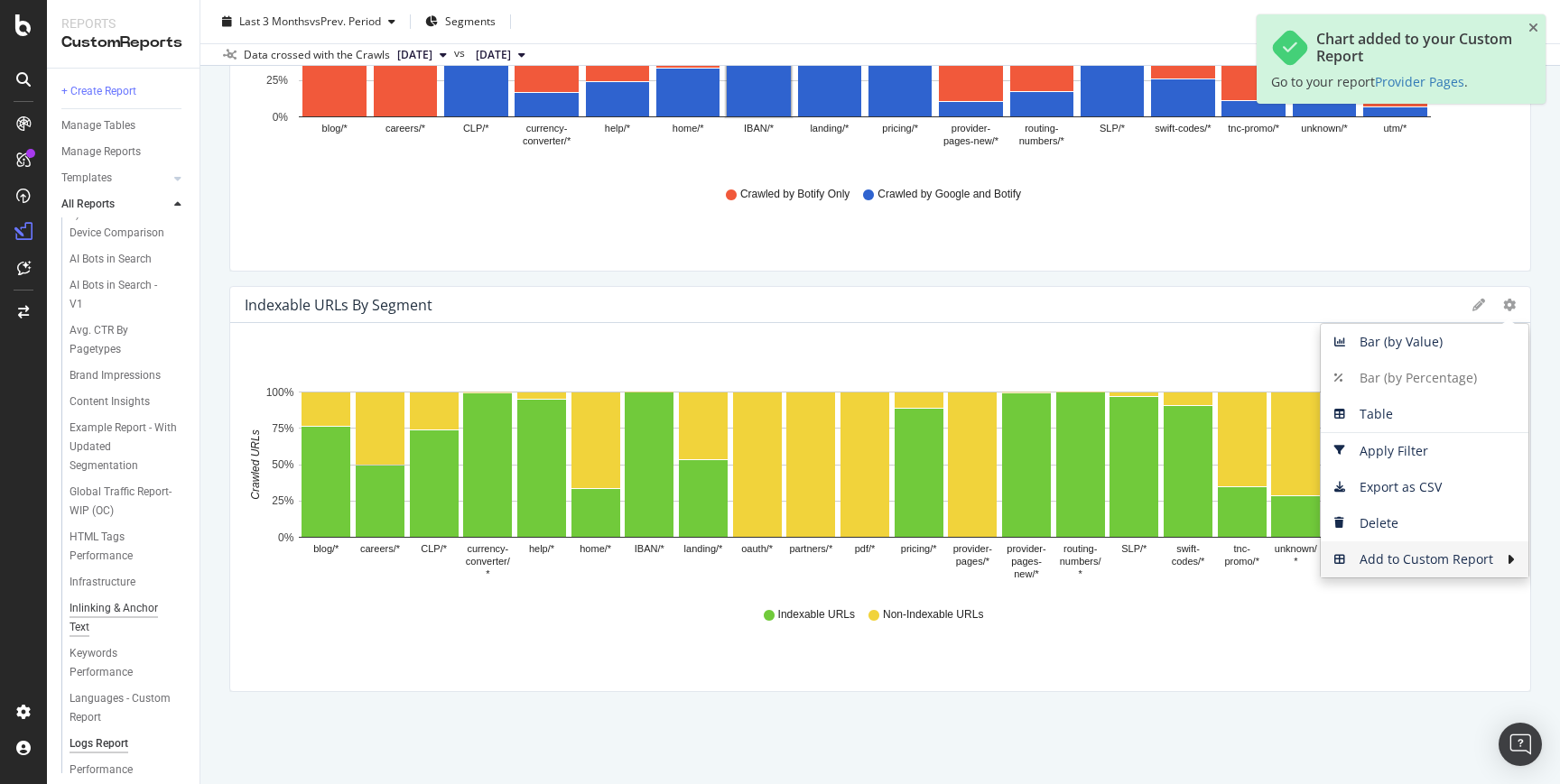
scroll to position [46, 0]
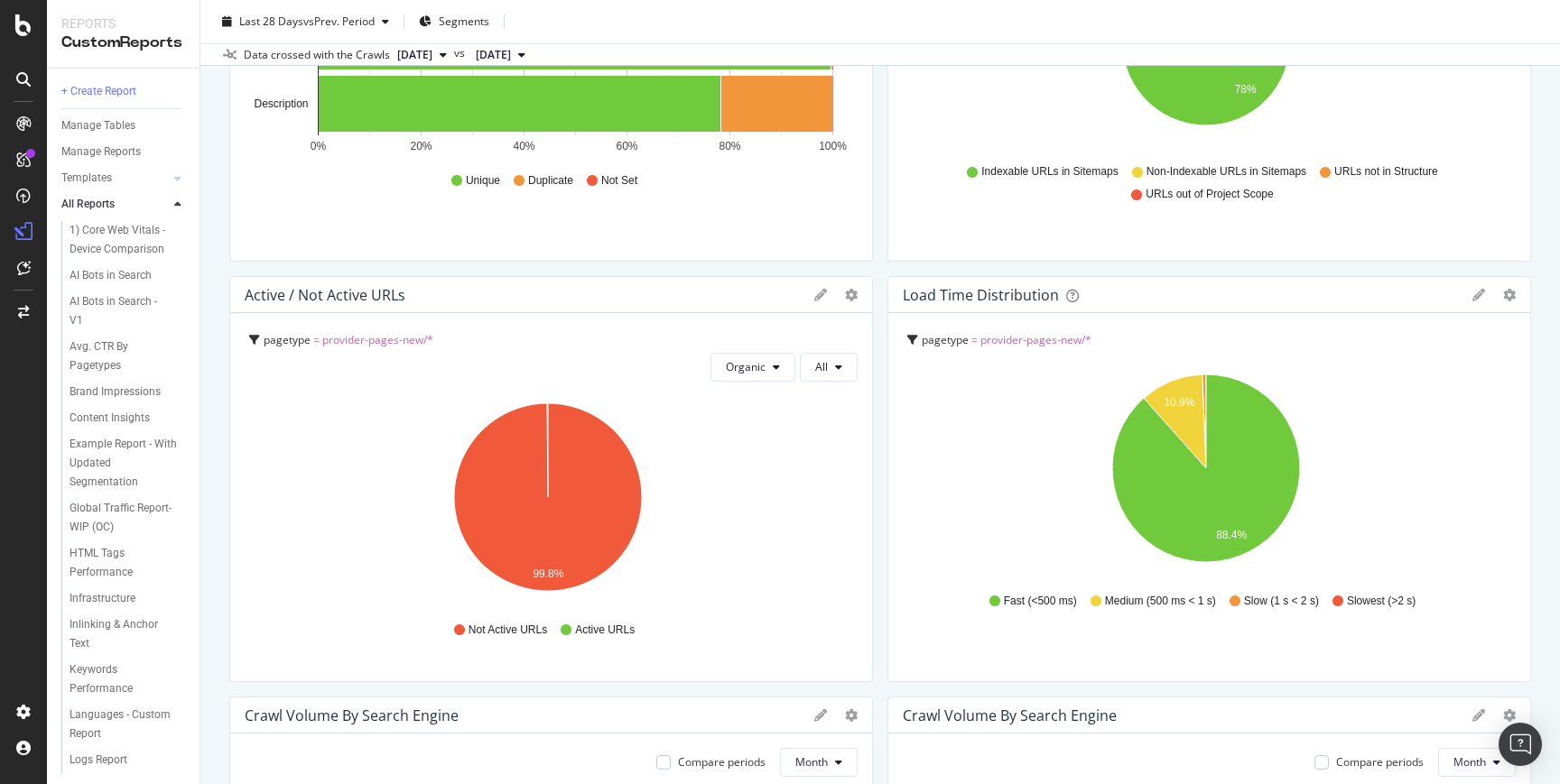
scroll to position [1191, 0]
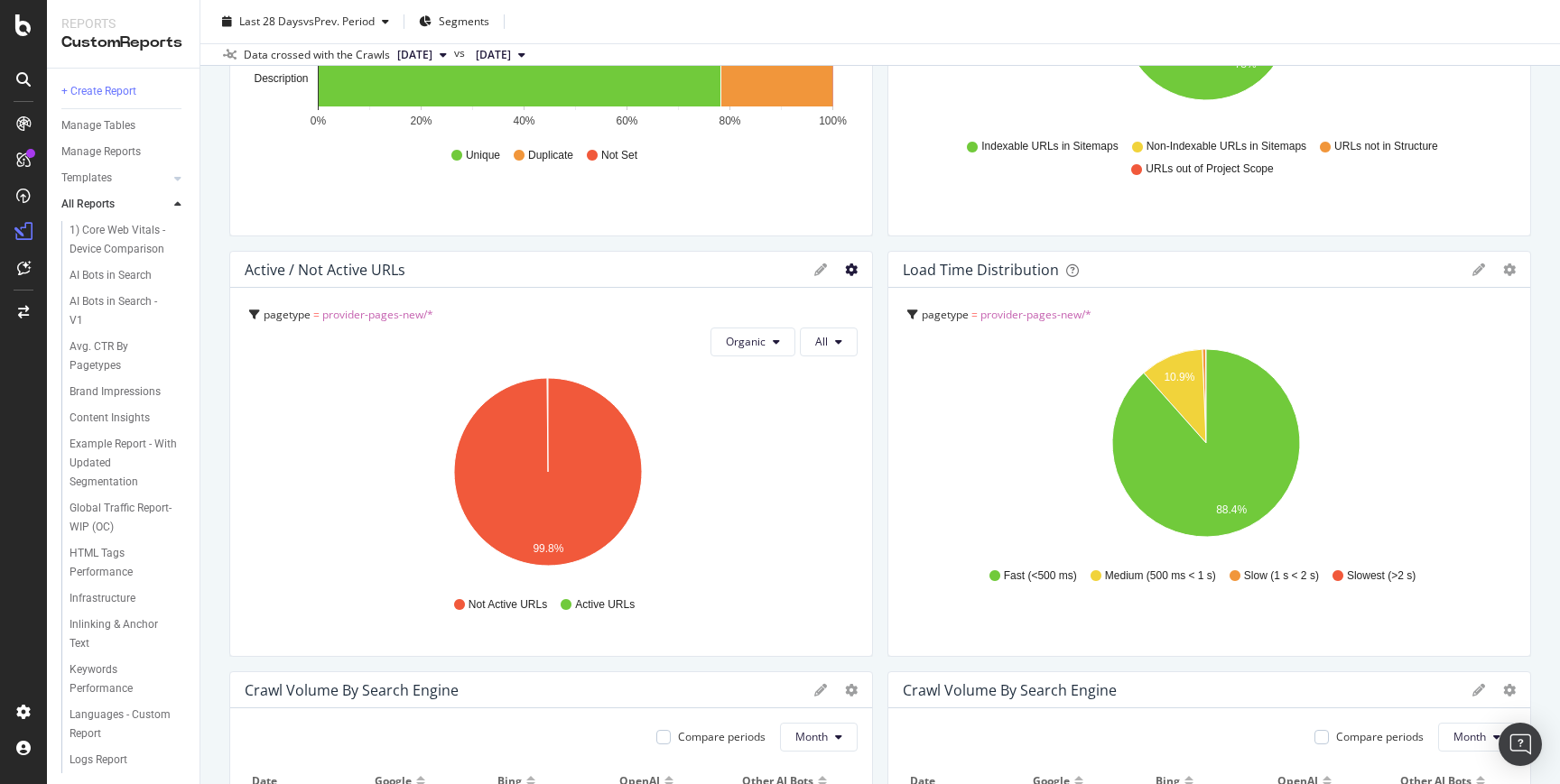
click at [845, 271] on icon "gear" at bounding box center [851, 270] width 13 height 13
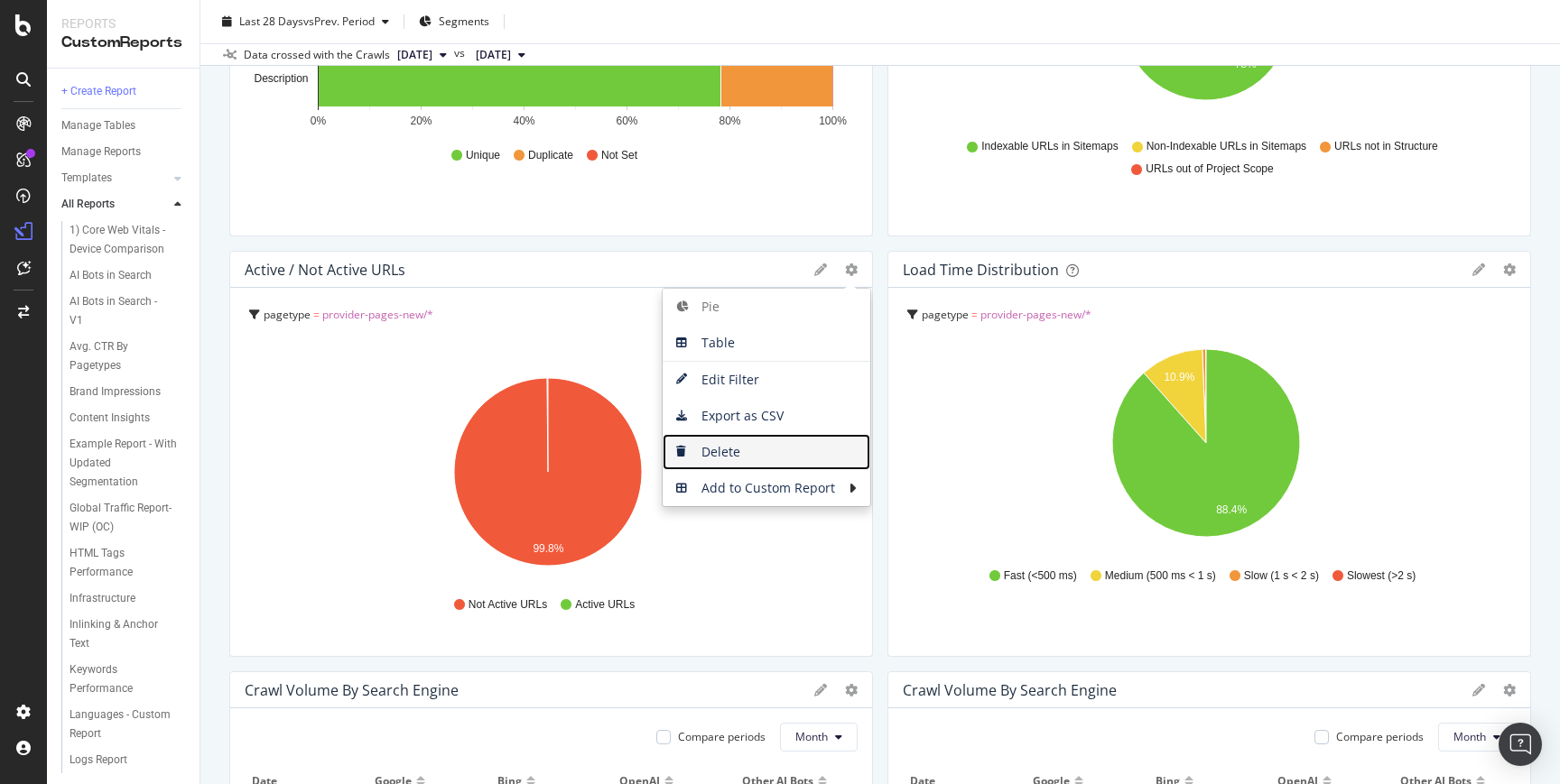
click at [733, 444] on span "Delete" at bounding box center [766, 452] width 207 height 27
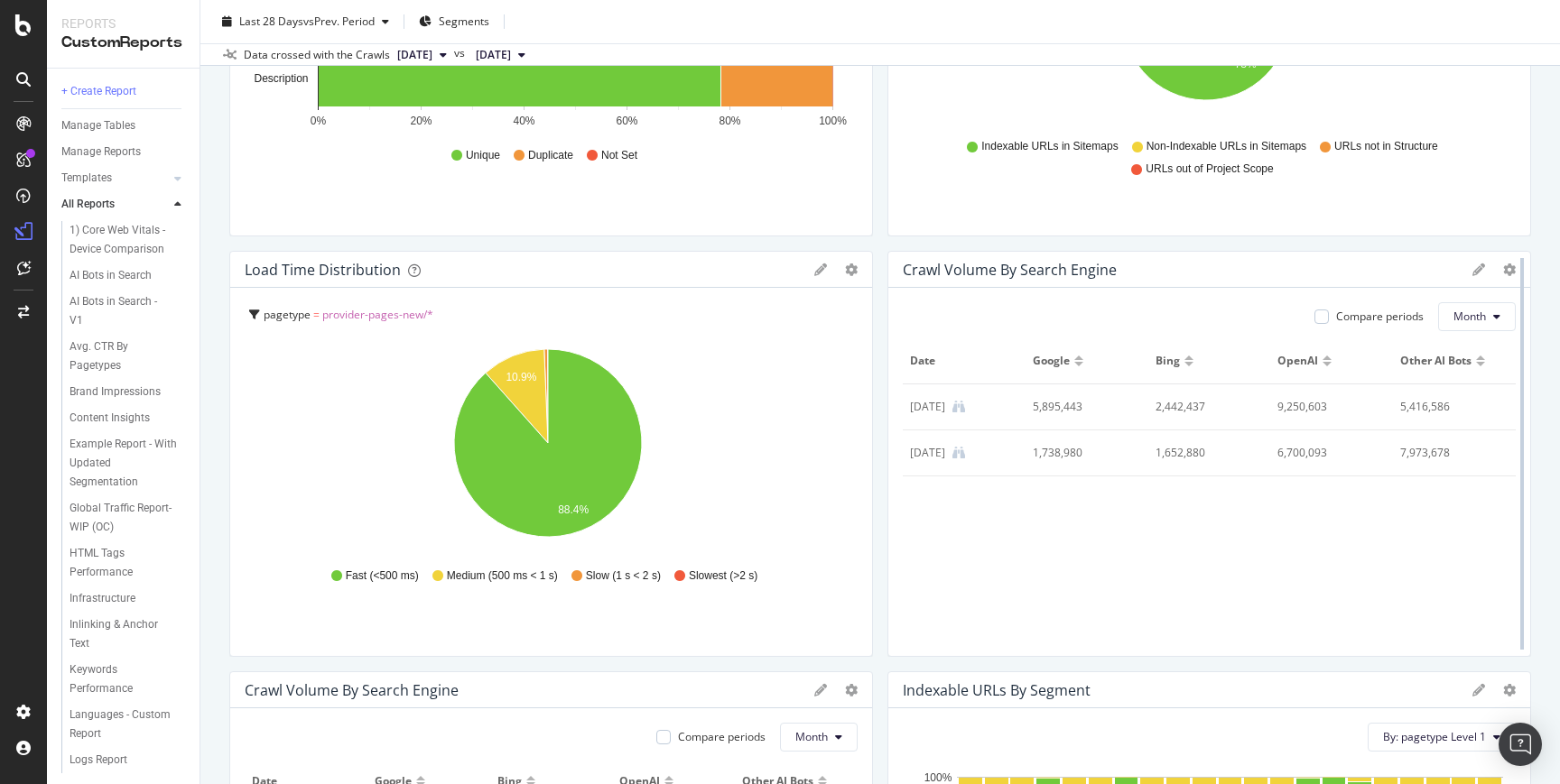
click at [1512, 266] on div at bounding box center [1521, 454] width 18 height 406
click at [1503, 269] on icon at bounding box center [1510, 270] width 13 height 13
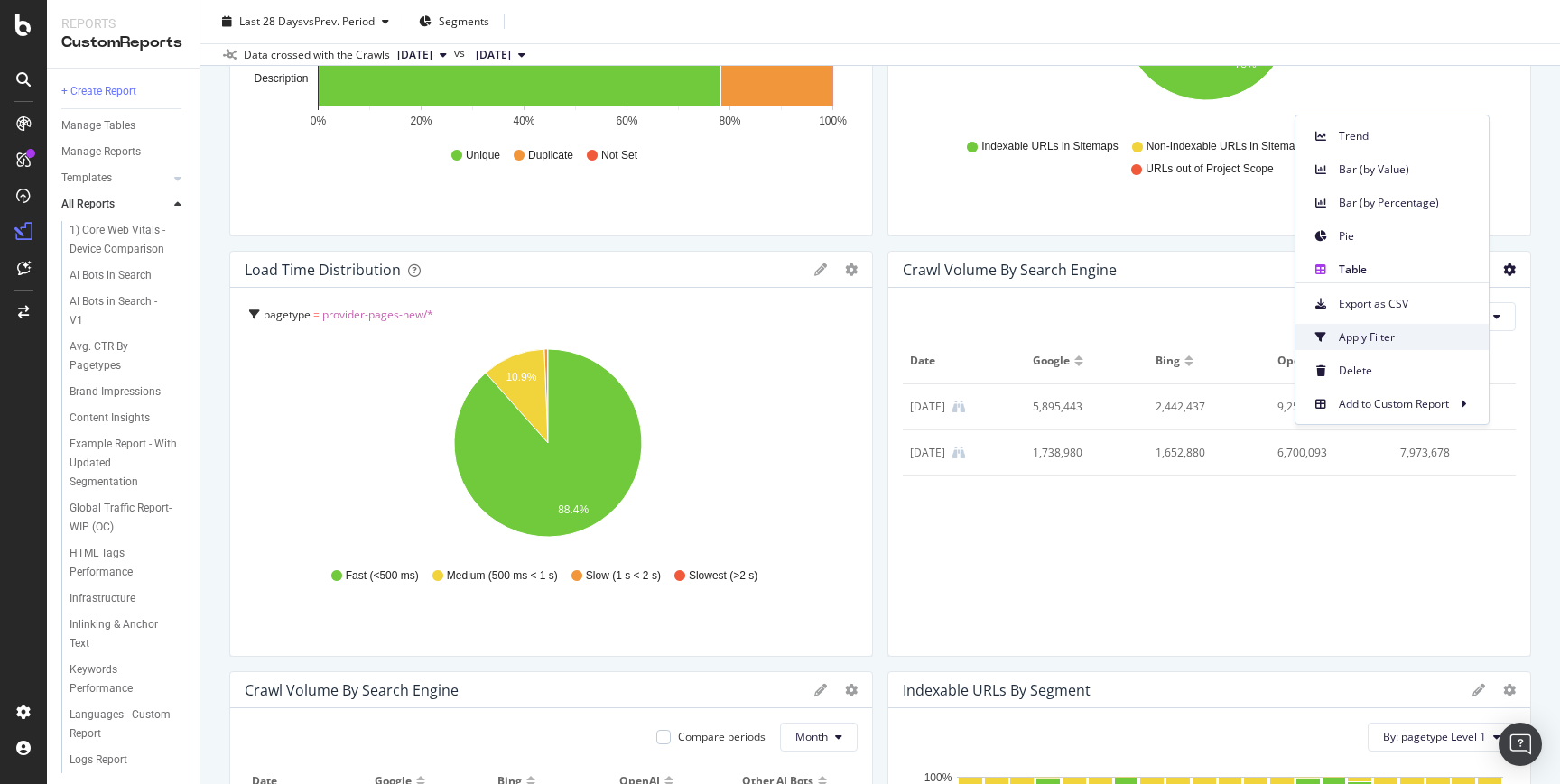
click at [1381, 337] on span "Apply Filter" at bounding box center [1406, 337] width 135 height 16
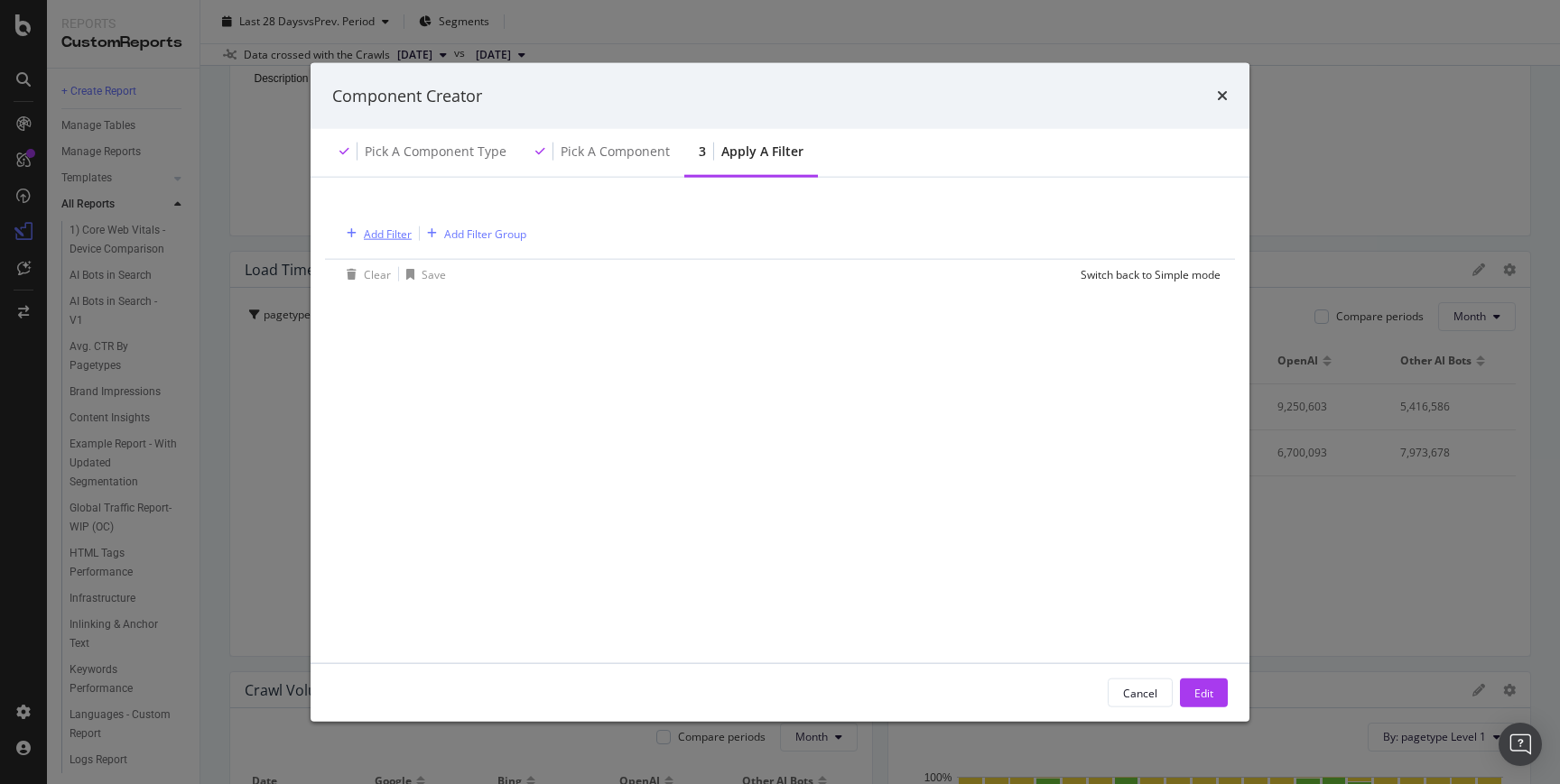
click at [398, 231] on div "Add Filter" at bounding box center [387, 233] width 48 height 15
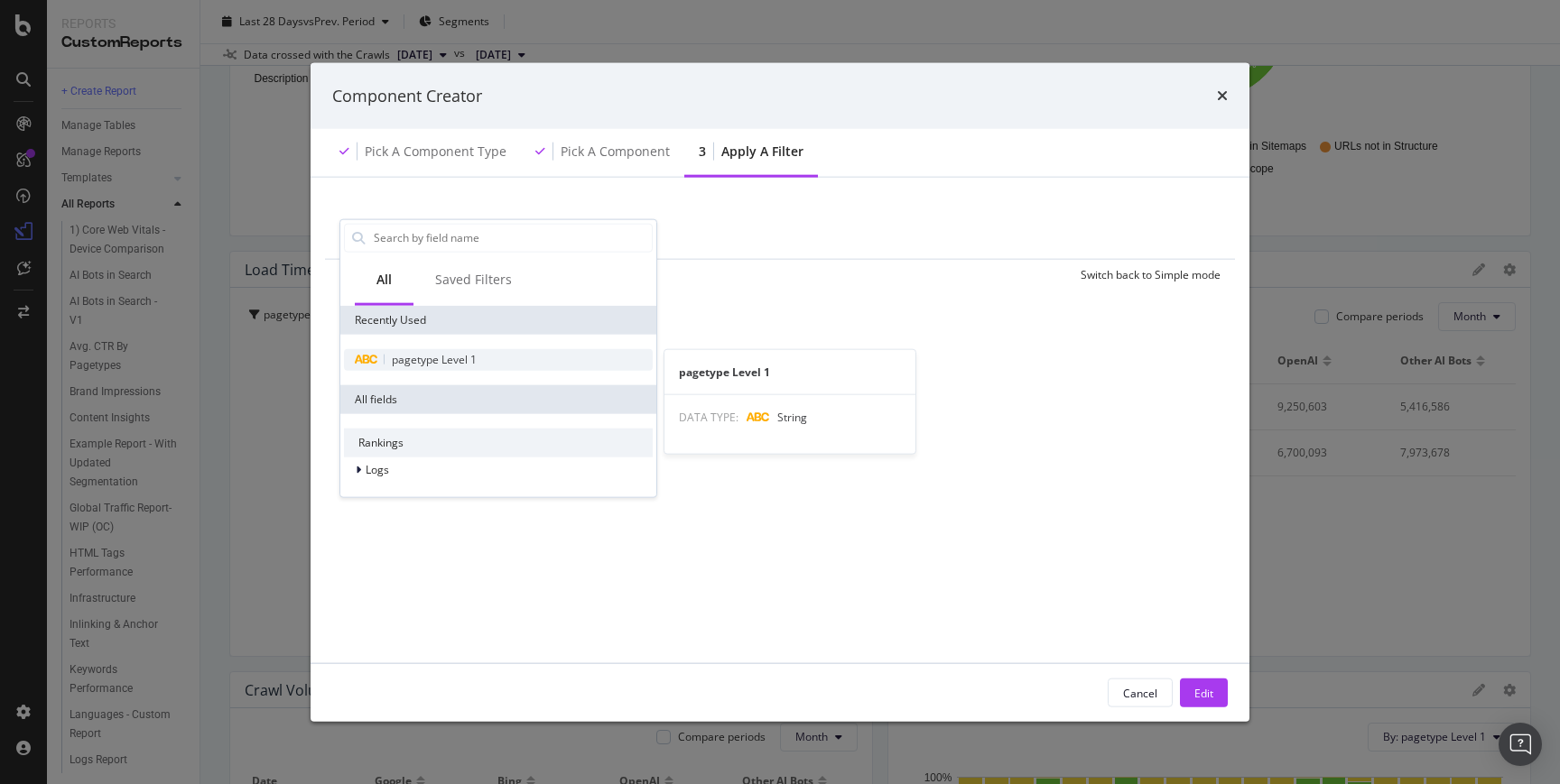
click at [436, 354] on span "pagetype Level 1" at bounding box center [434, 358] width 85 height 15
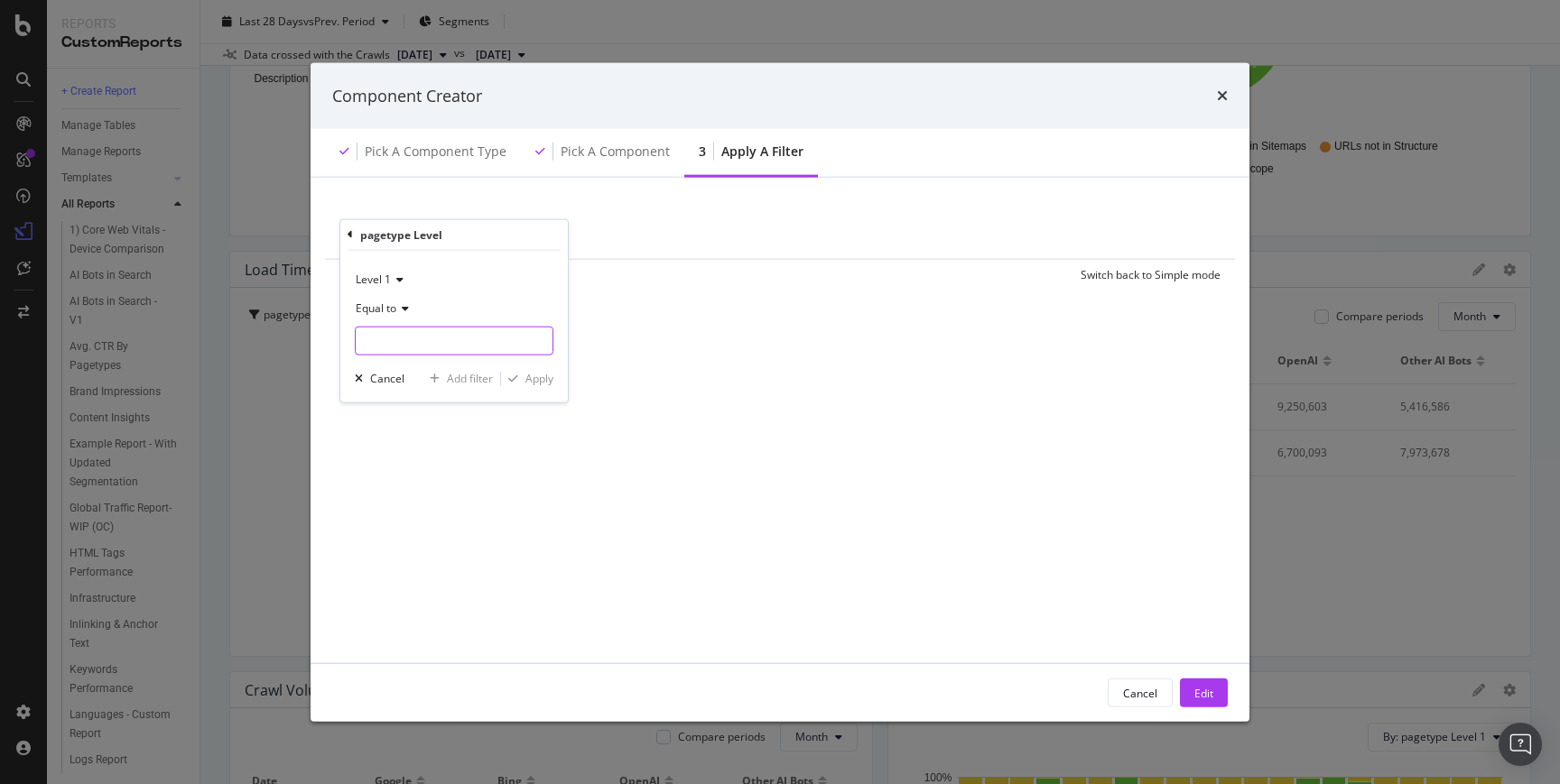
click at [434, 346] on input "modal" at bounding box center [454, 340] width 197 height 29
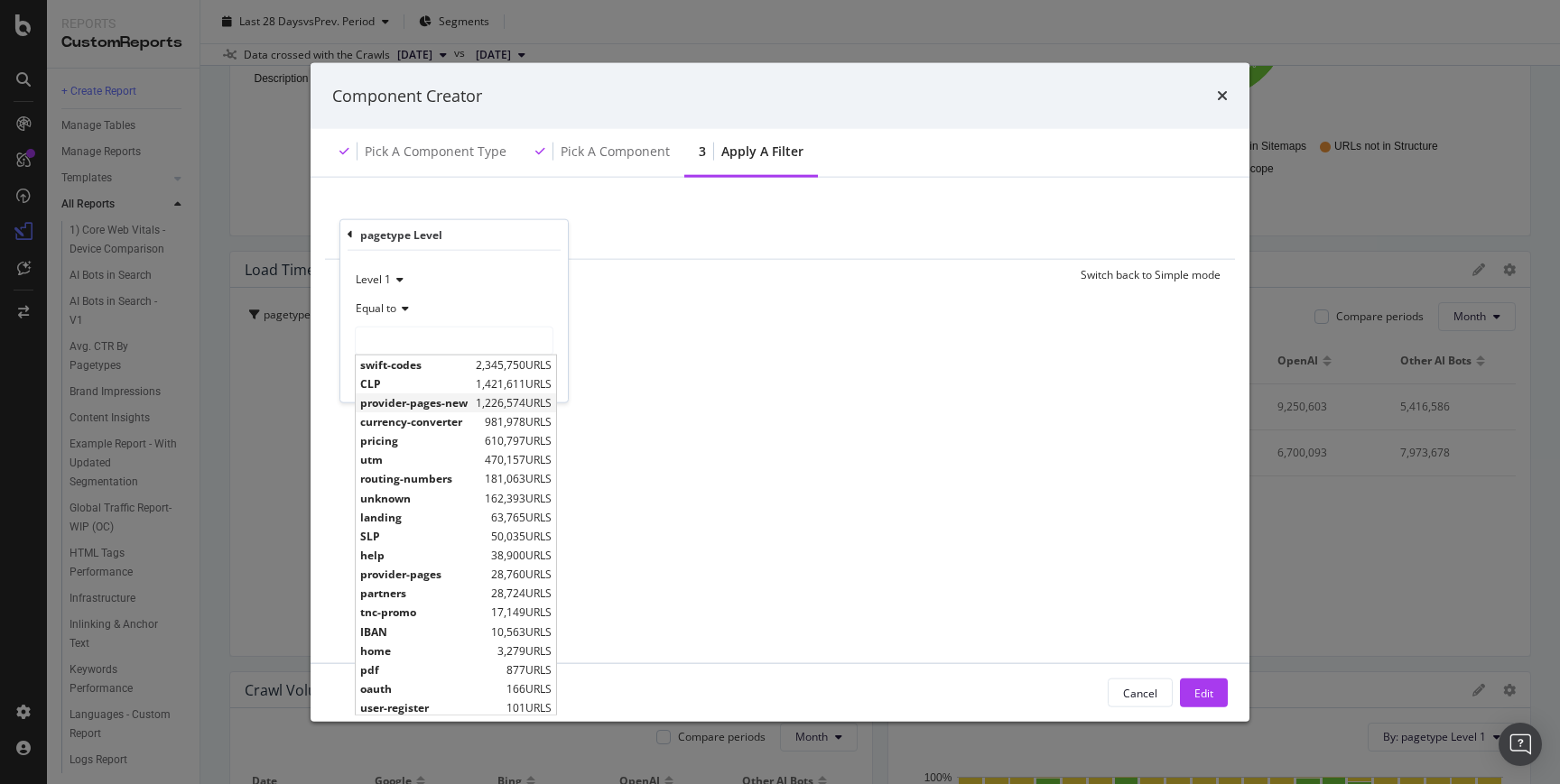
click at [421, 402] on span "provider-pages-new" at bounding box center [415, 402] width 111 height 15
type input "provider-pages-new"
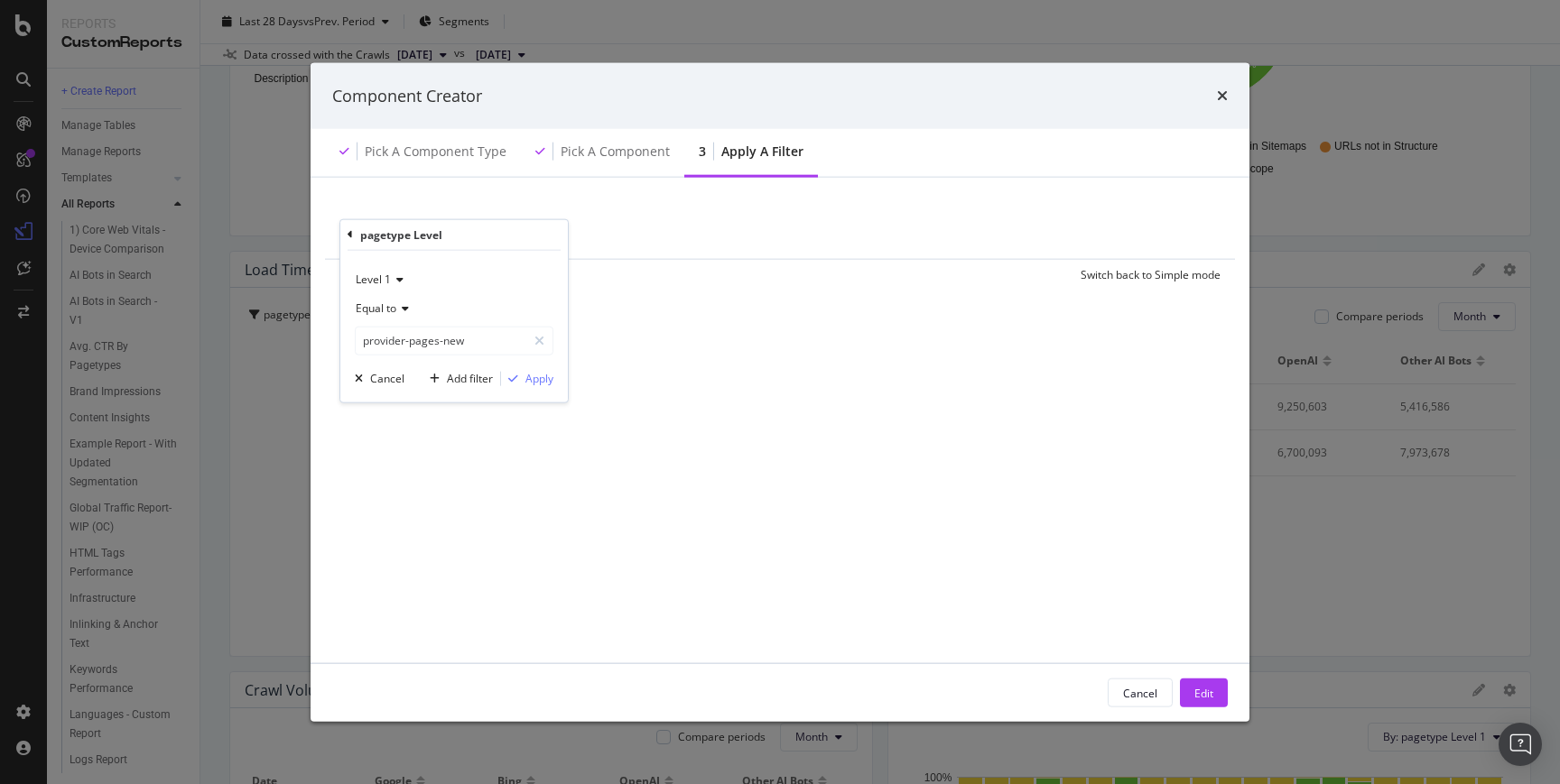
click at [555, 383] on div "Level 1 Equal to provider-pages-new provider-pages-new Cancel Add filter Apply" at bounding box center [454, 326] width 228 height 151
click at [541, 380] on div "Apply" at bounding box center [540, 378] width 28 height 15
drag, startPoint x: 1208, startPoint y: 689, endPoint x: 1220, endPoint y: 665, distance: 26.8
click at [1208, 689] on div "Edit" at bounding box center [1203, 693] width 19 height 15
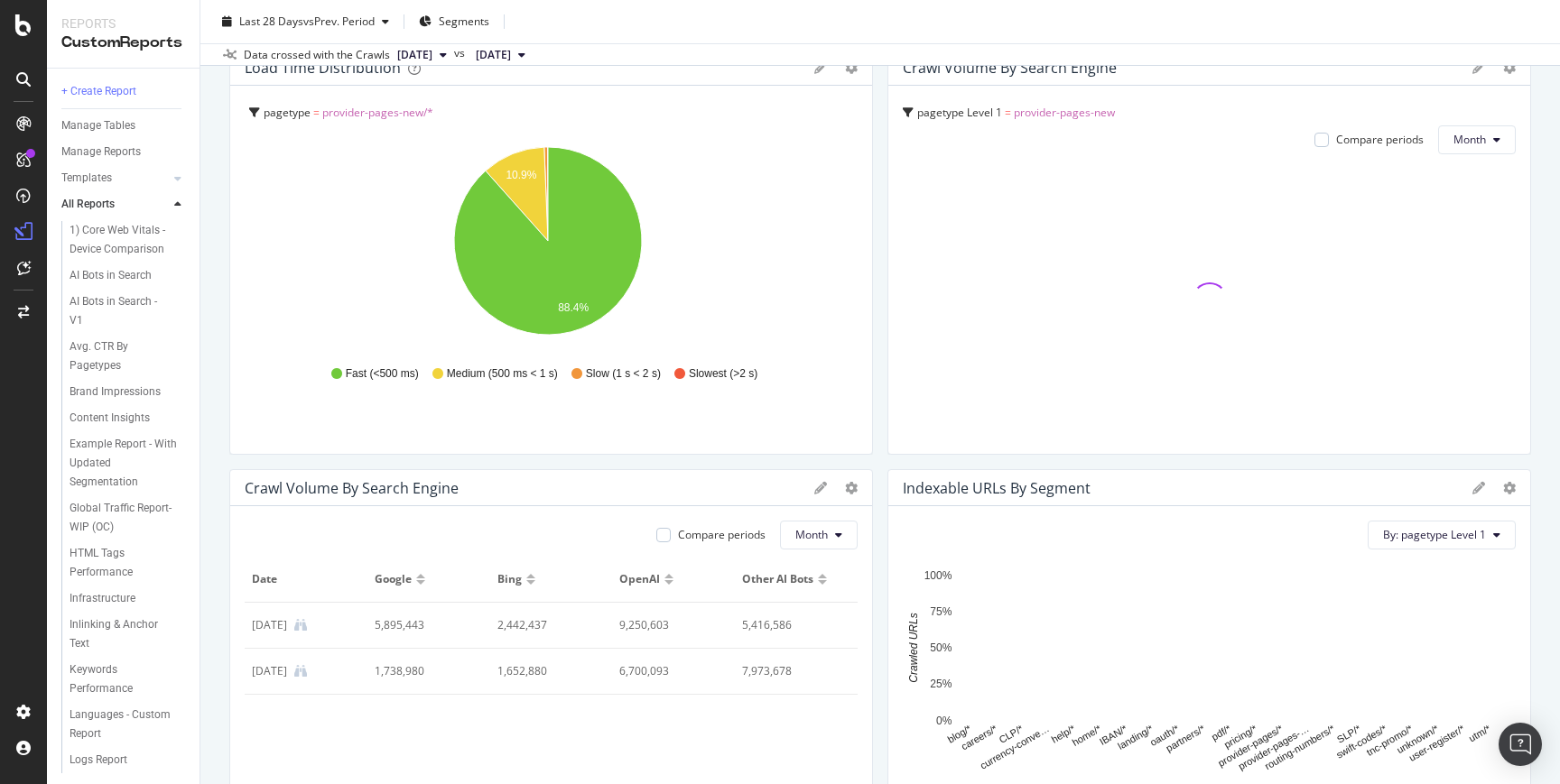
scroll to position [1408, 0]
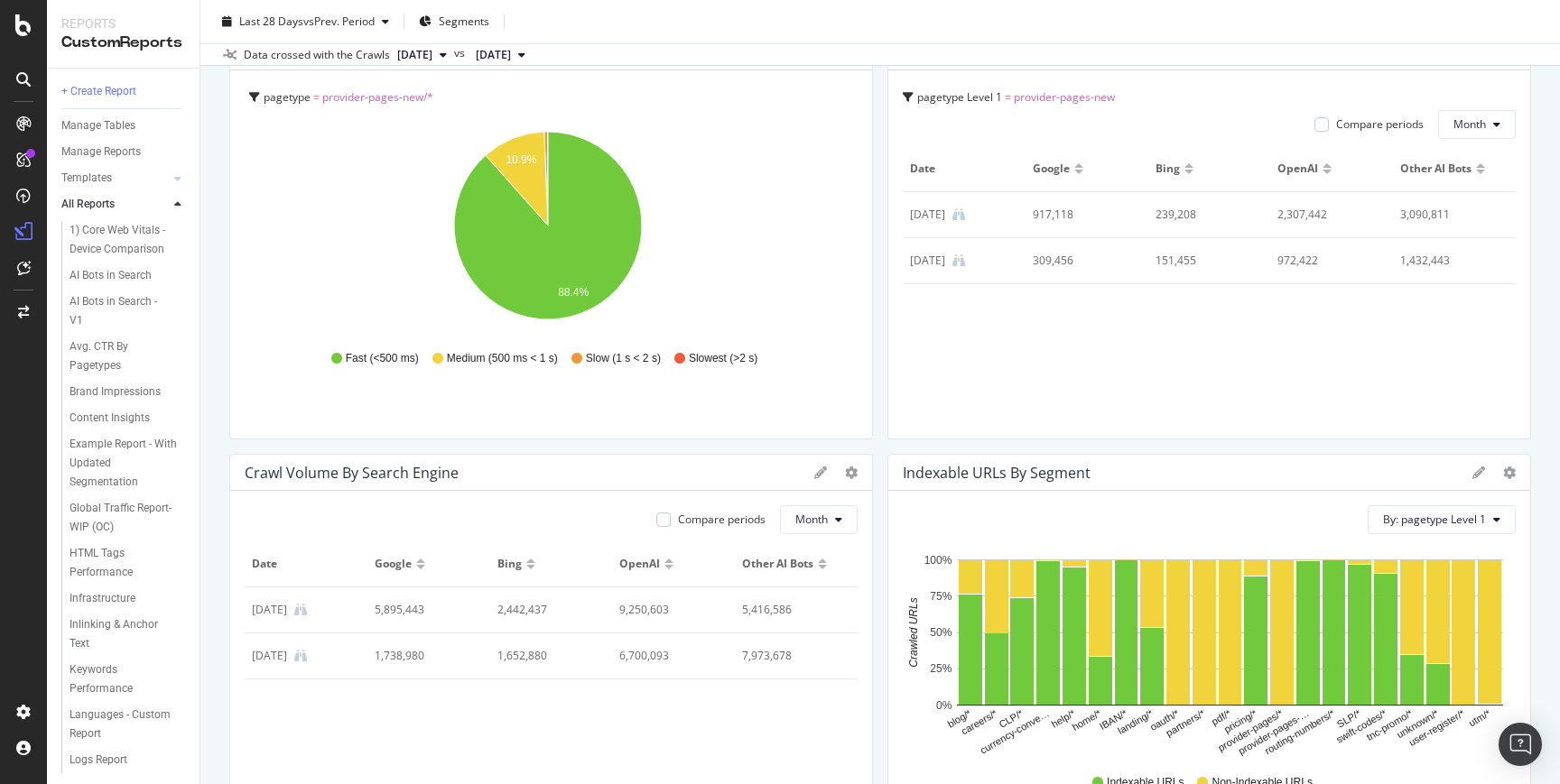
click at [891, 394] on div "pagetype Level 1 = provider-pages-new Compare periods Month Date Google Bing Op…" at bounding box center [1208, 254] width 641 height 368
drag, startPoint x: 1513, startPoint y: 357, endPoint x: 1344, endPoint y: 353, distance: 169.0
click at [1521, 369] on div "Provider Pages Provider Pages remitly.com Clone Schedule Email Export Delete La…" at bounding box center [880, 392] width 1359 height 784
click at [841, 418] on div "pagetype = provider-pages-new/* Hold CMD (⌘) while clicking to filter the repor…" at bounding box center [551, 254] width 641 height 368
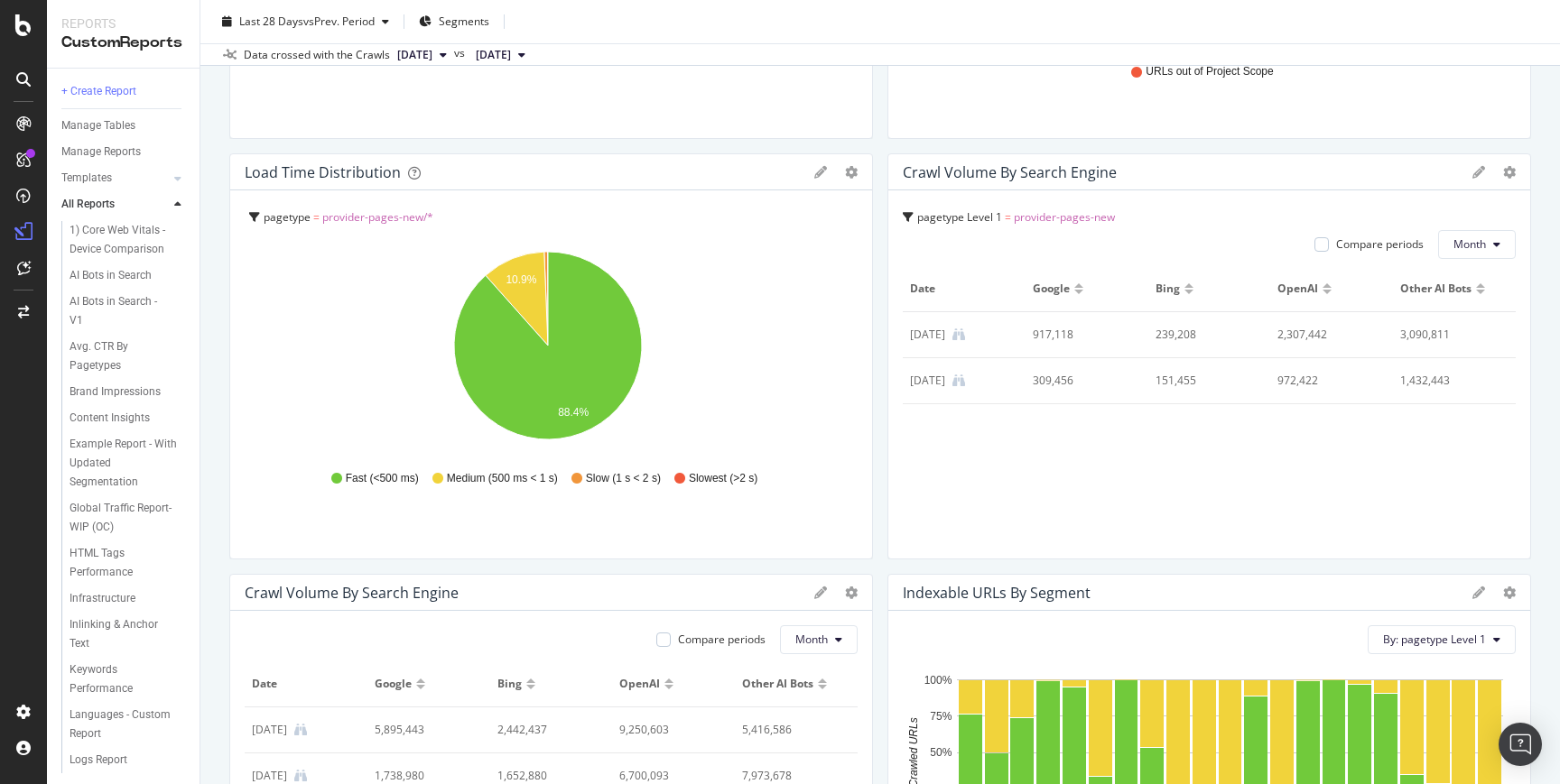
scroll to position [1331, 0]
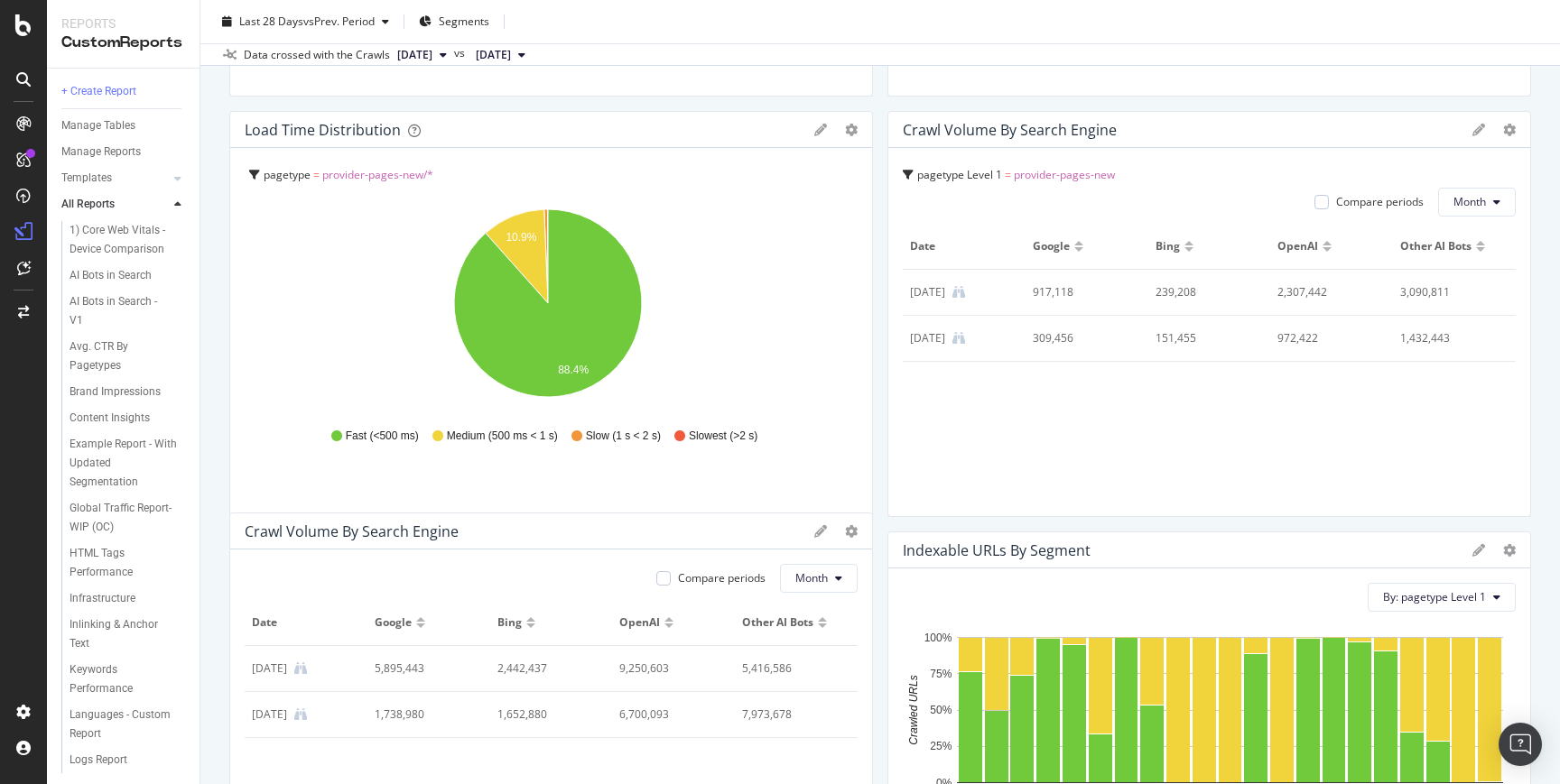
drag, startPoint x: 776, startPoint y: 541, endPoint x: 722, endPoint y: 528, distance: 55.5
click at [722, 529] on div "Crawl Volume By Search Engine" at bounding box center [525, 531] width 560 height 18
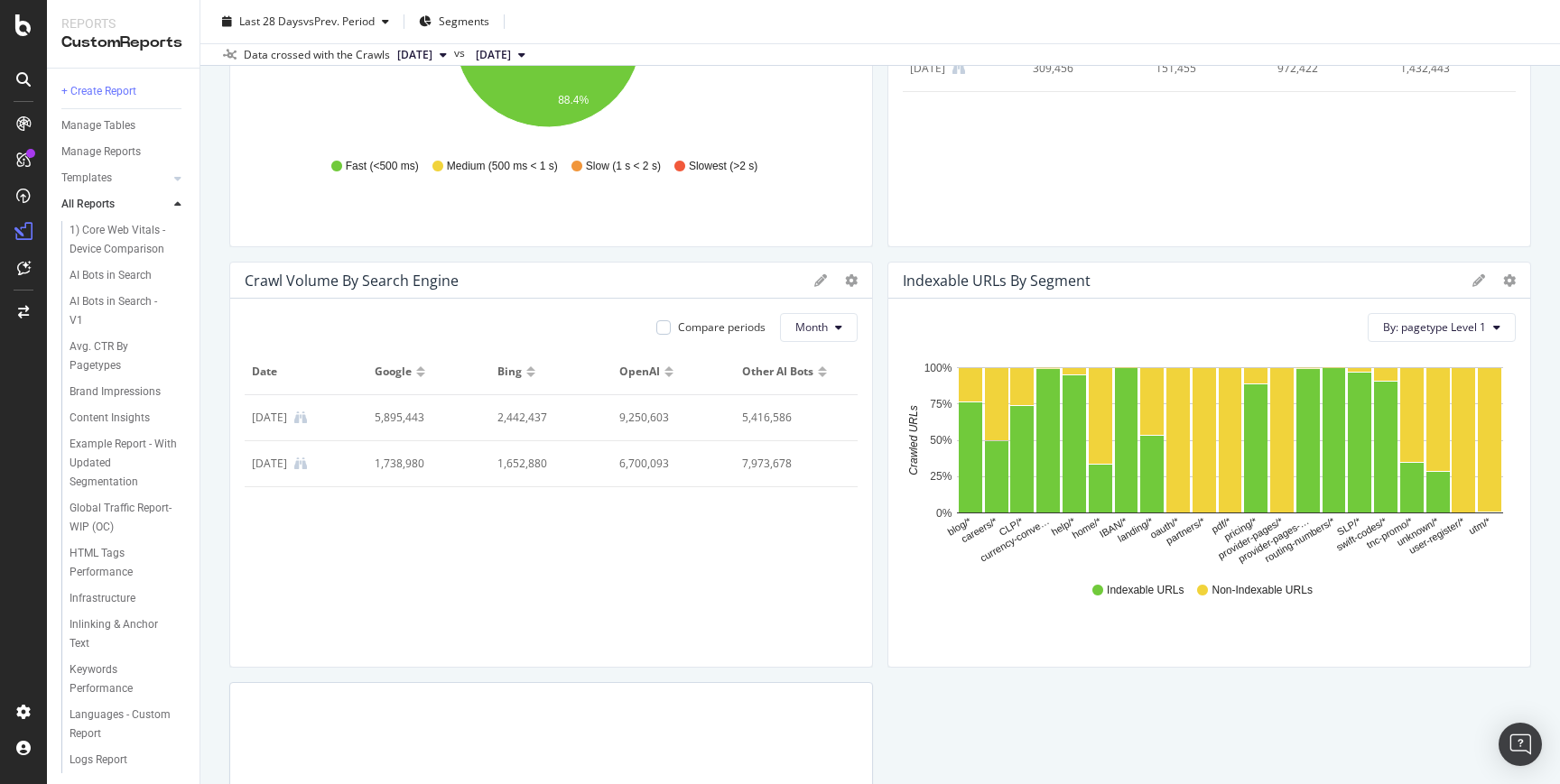
scroll to position [1597, 0]
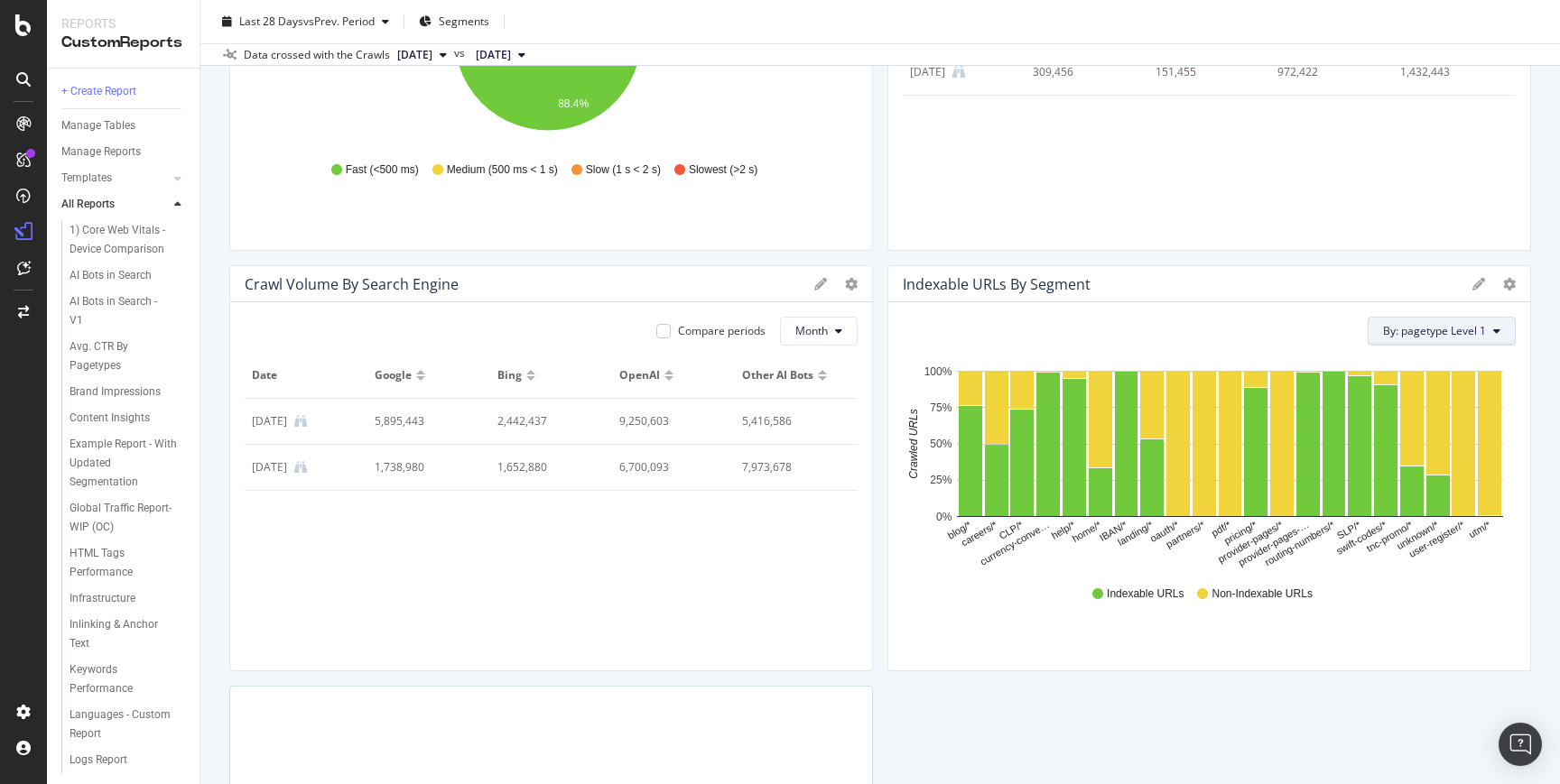
click at [1482, 318] on button "By: pagetype Level 1" at bounding box center [1441, 330] width 148 height 29
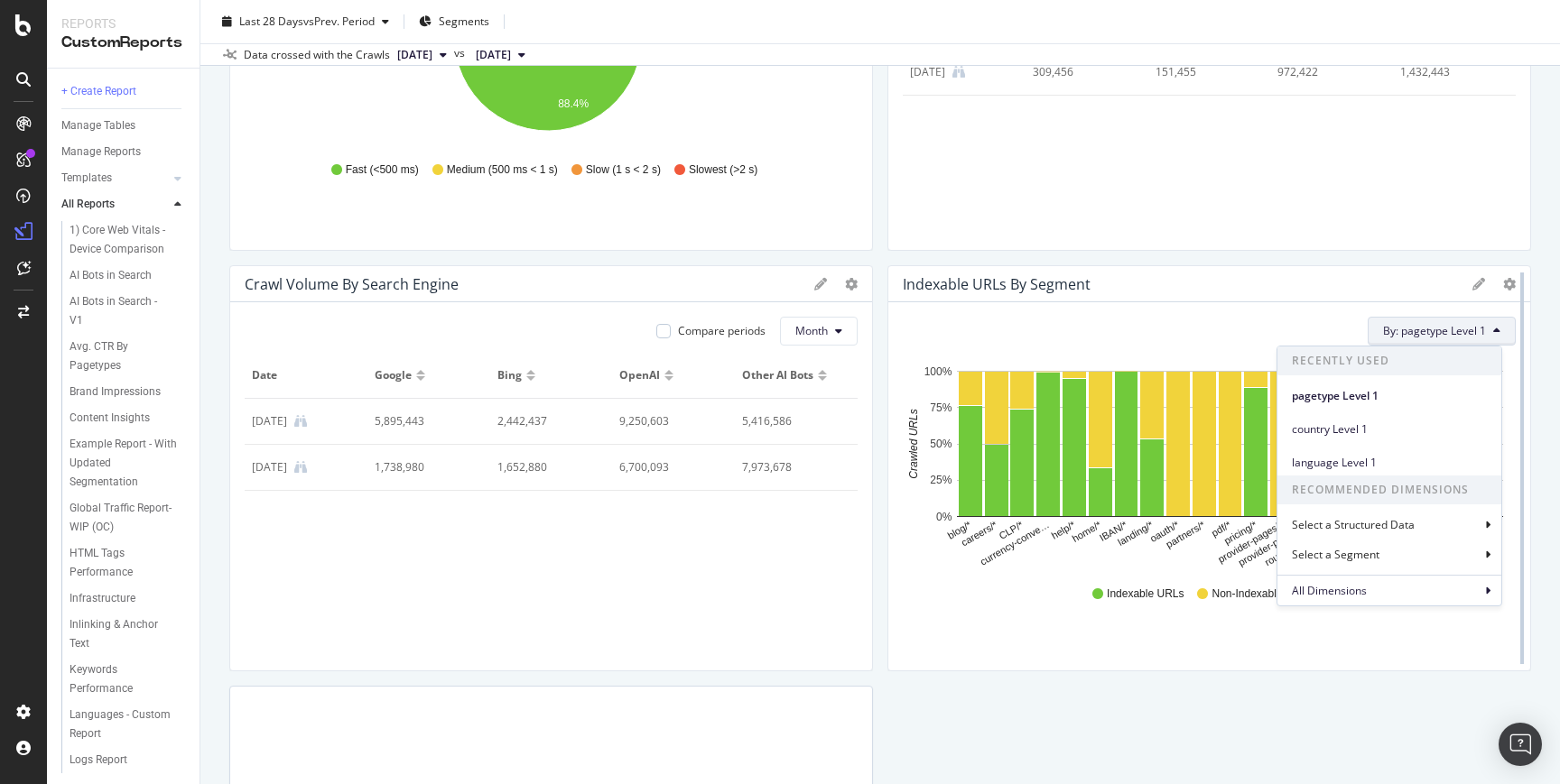
click at [1512, 280] on div at bounding box center [1521, 468] width 18 height 406
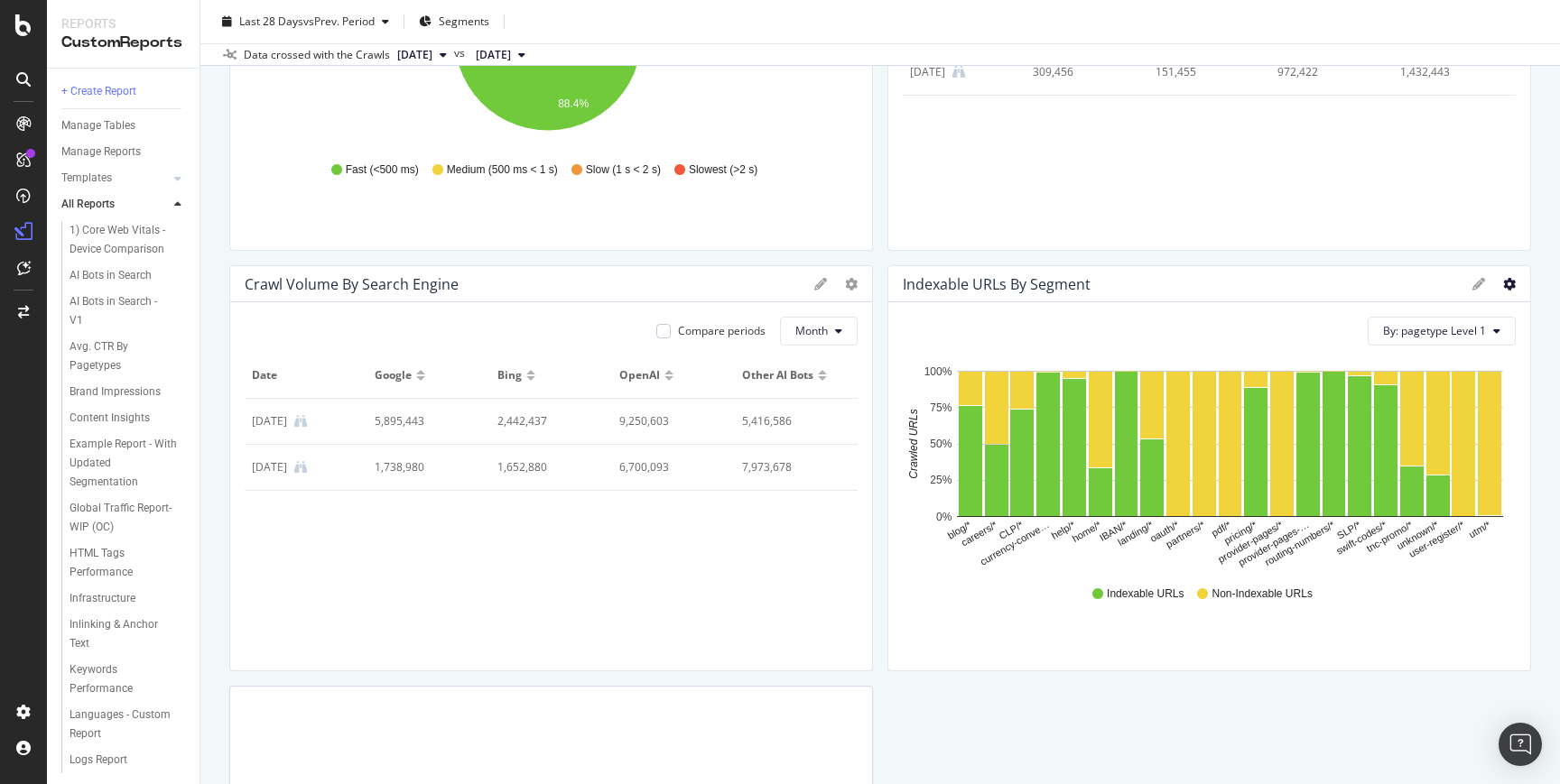
click at [1503, 283] on icon "gear" at bounding box center [1510, 285] width 13 height 13
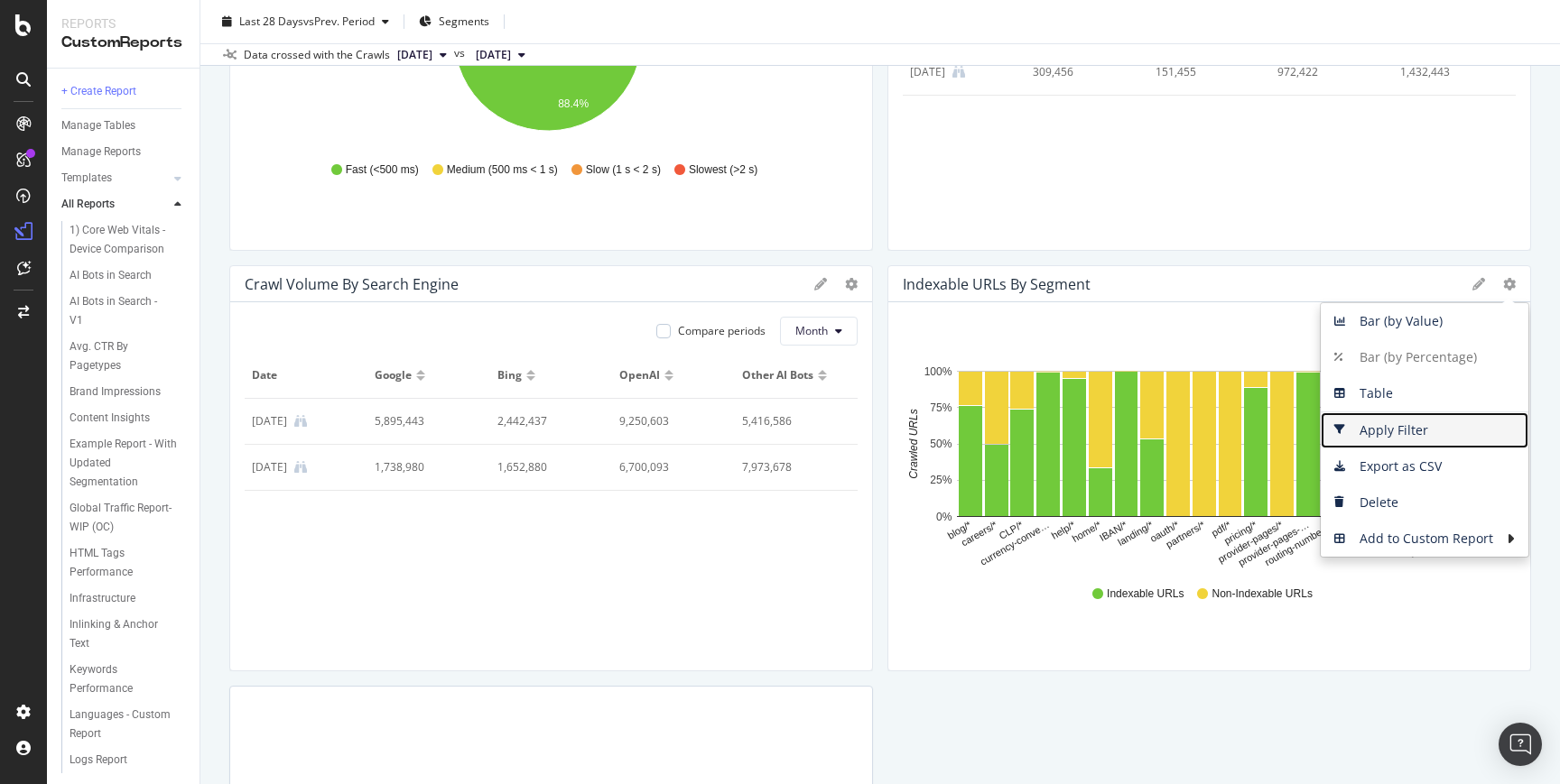
click at [1388, 433] on span "Apply Filter" at bounding box center [1424, 430] width 207 height 27
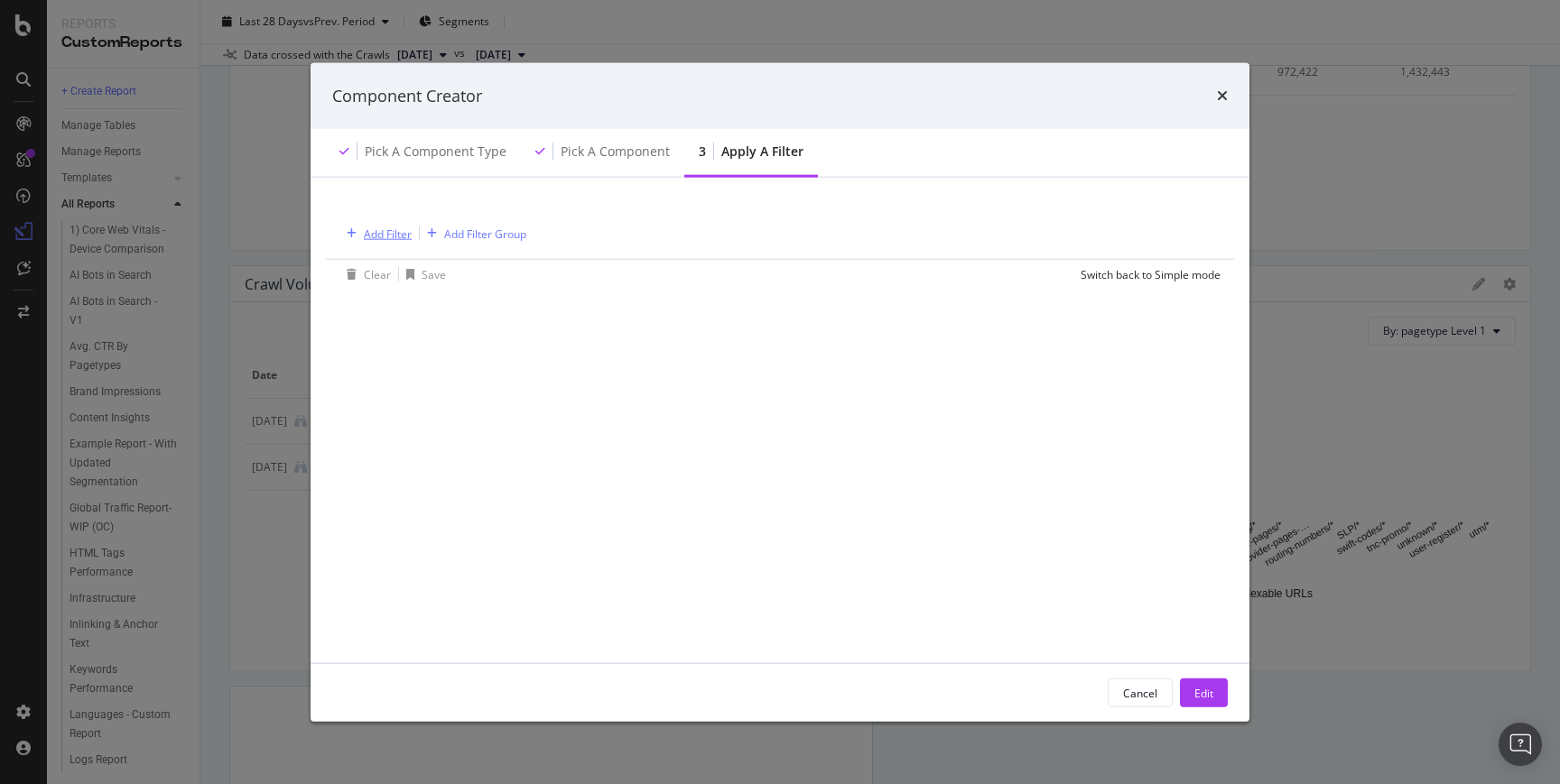
click at [391, 235] on div "Add Filter" at bounding box center [387, 233] width 48 height 15
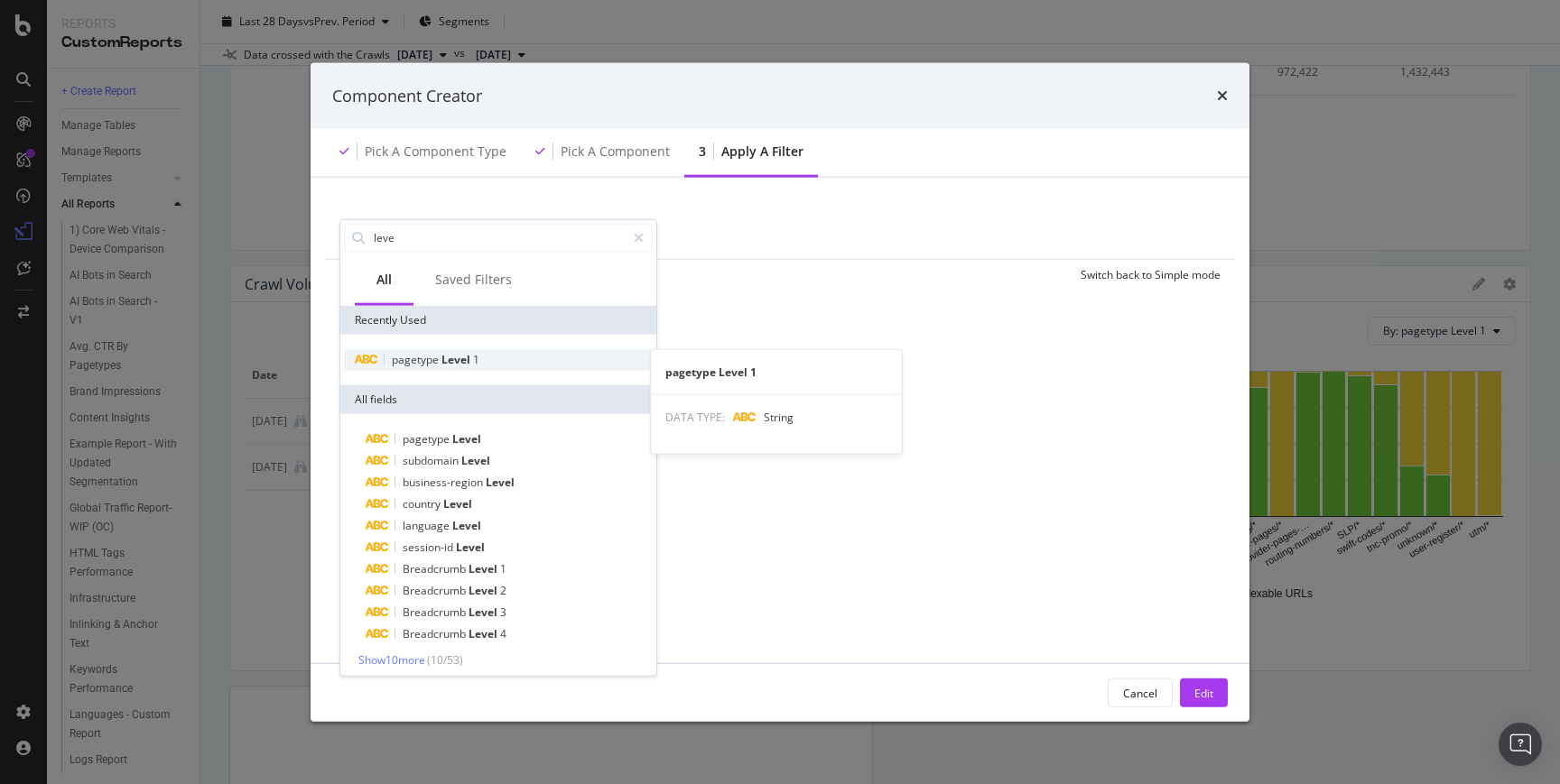
type input "leve"
click at [425, 357] on span "pagetype" at bounding box center [416, 358] width 49 height 15
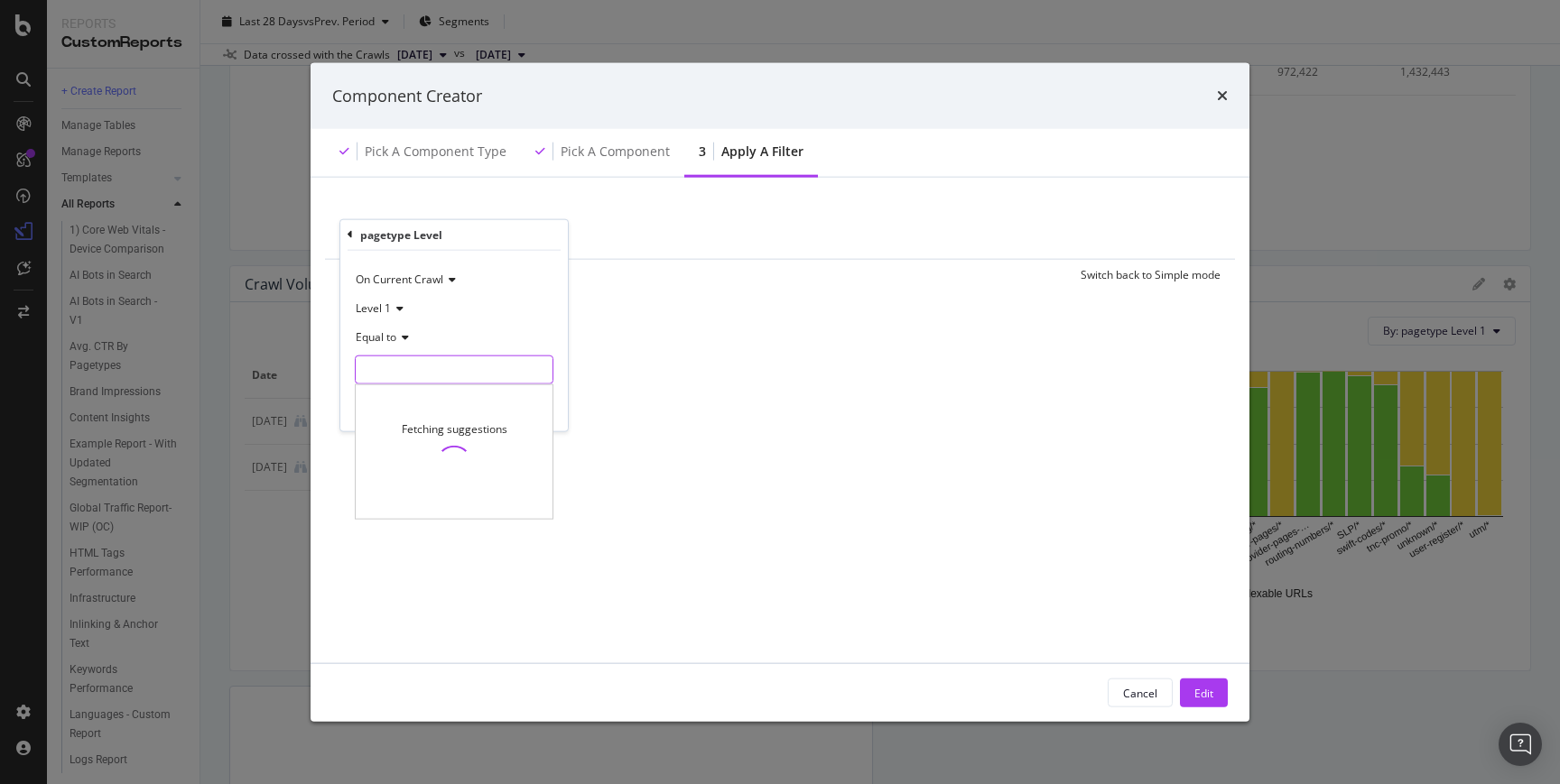
click at [434, 360] on input "modal" at bounding box center [454, 369] width 197 height 29
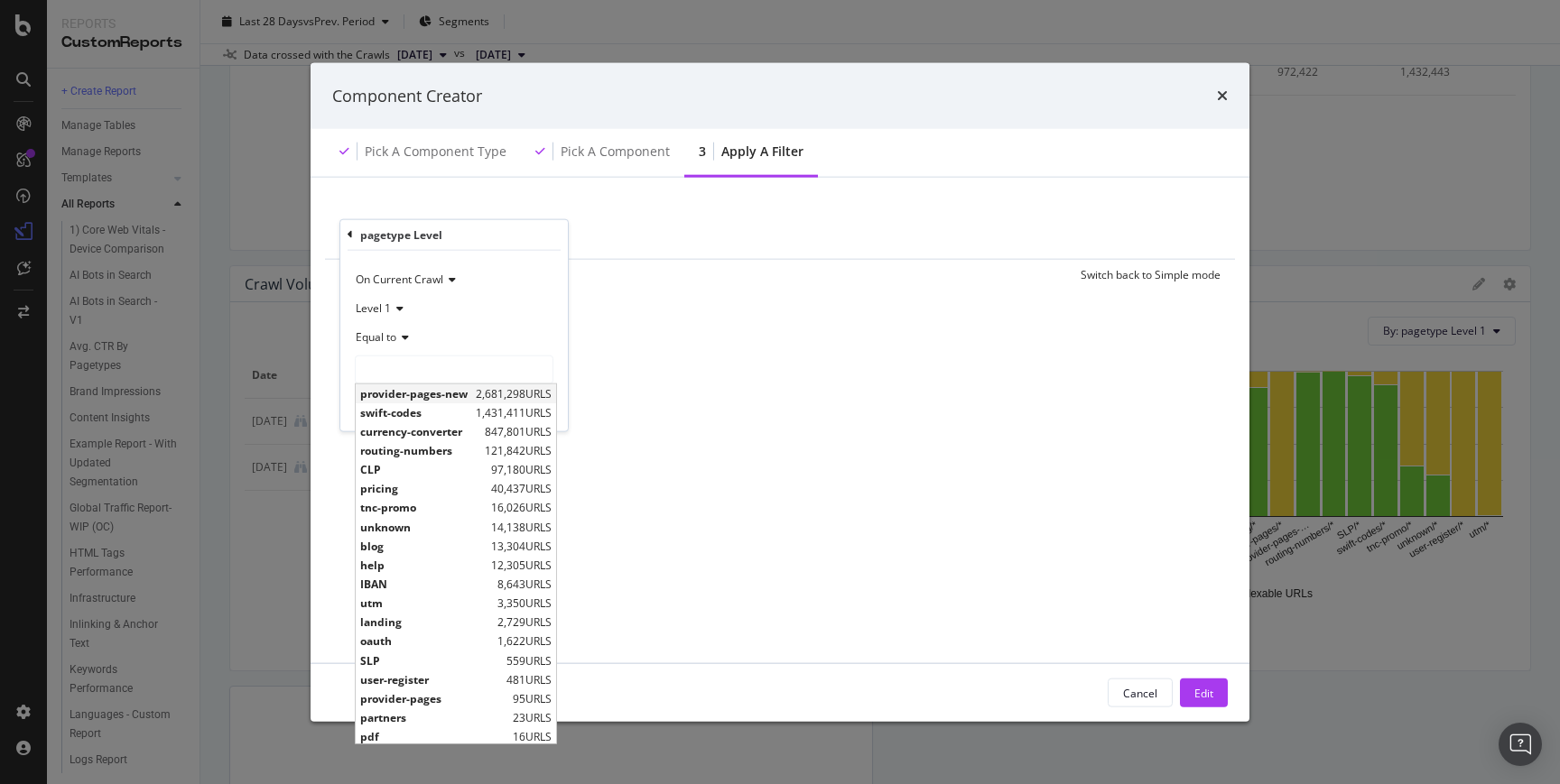
click at [415, 398] on span "provider-pages-new" at bounding box center [415, 393] width 111 height 15
type input "provider-pages-new"
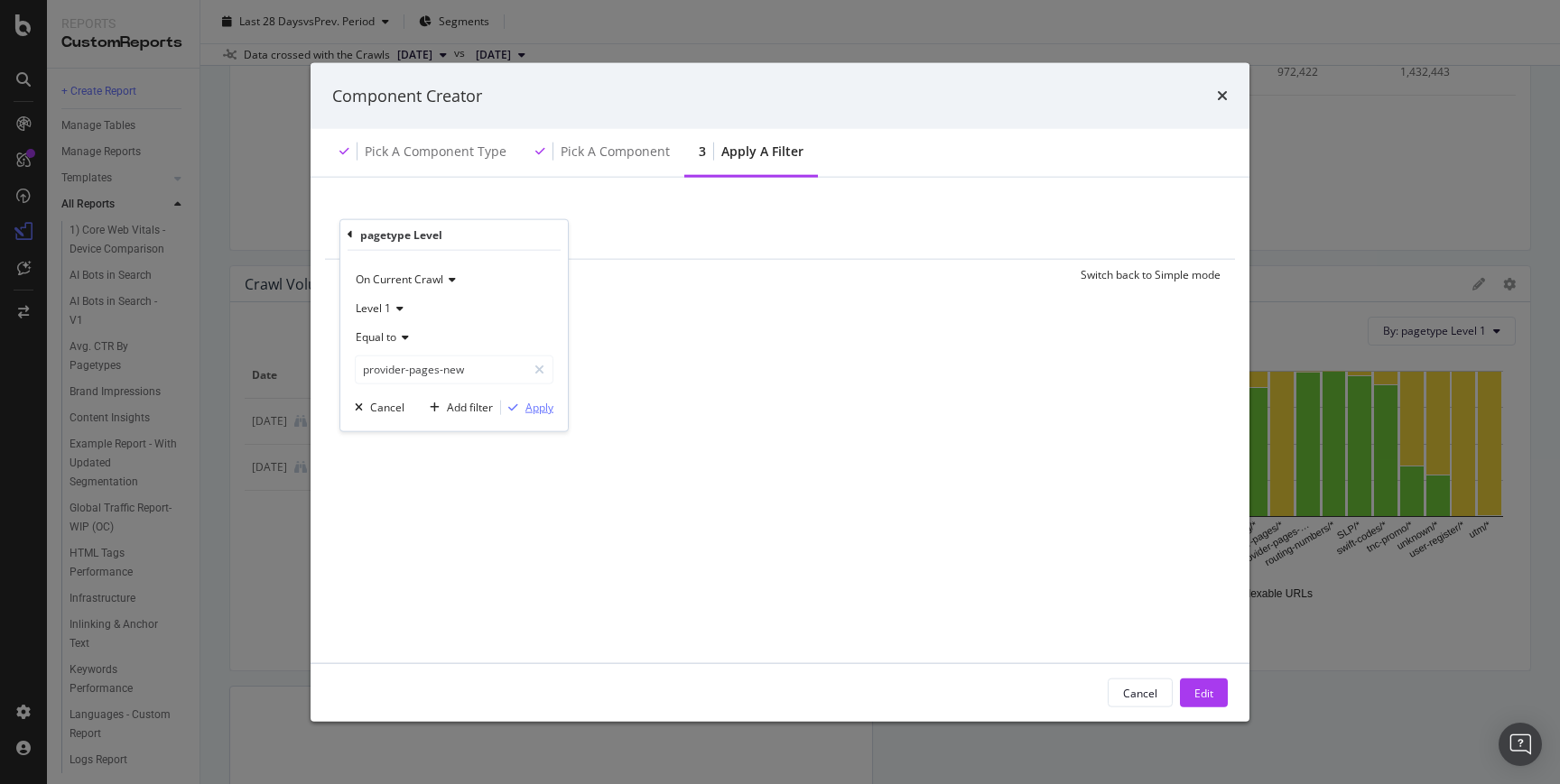
click at [532, 401] on div "Apply" at bounding box center [540, 407] width 28 height 15
click at [1209, 681] on div "Edit" at bounding box center [1203, 693] width 19 height 27
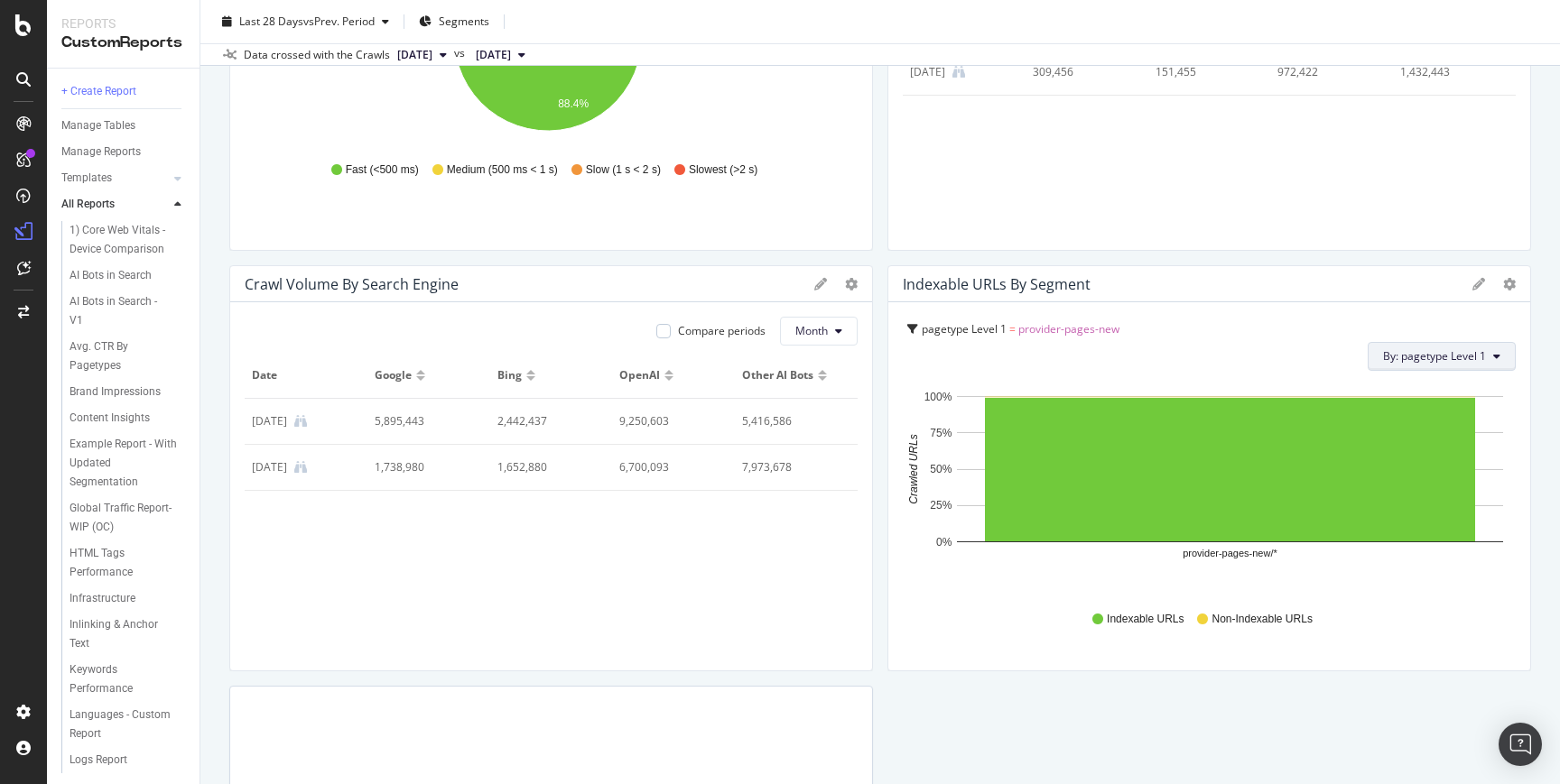
click at [1486, 358] on button "By: pagetype Level 1" at bounding box center [1441, 356] width 148 height 29
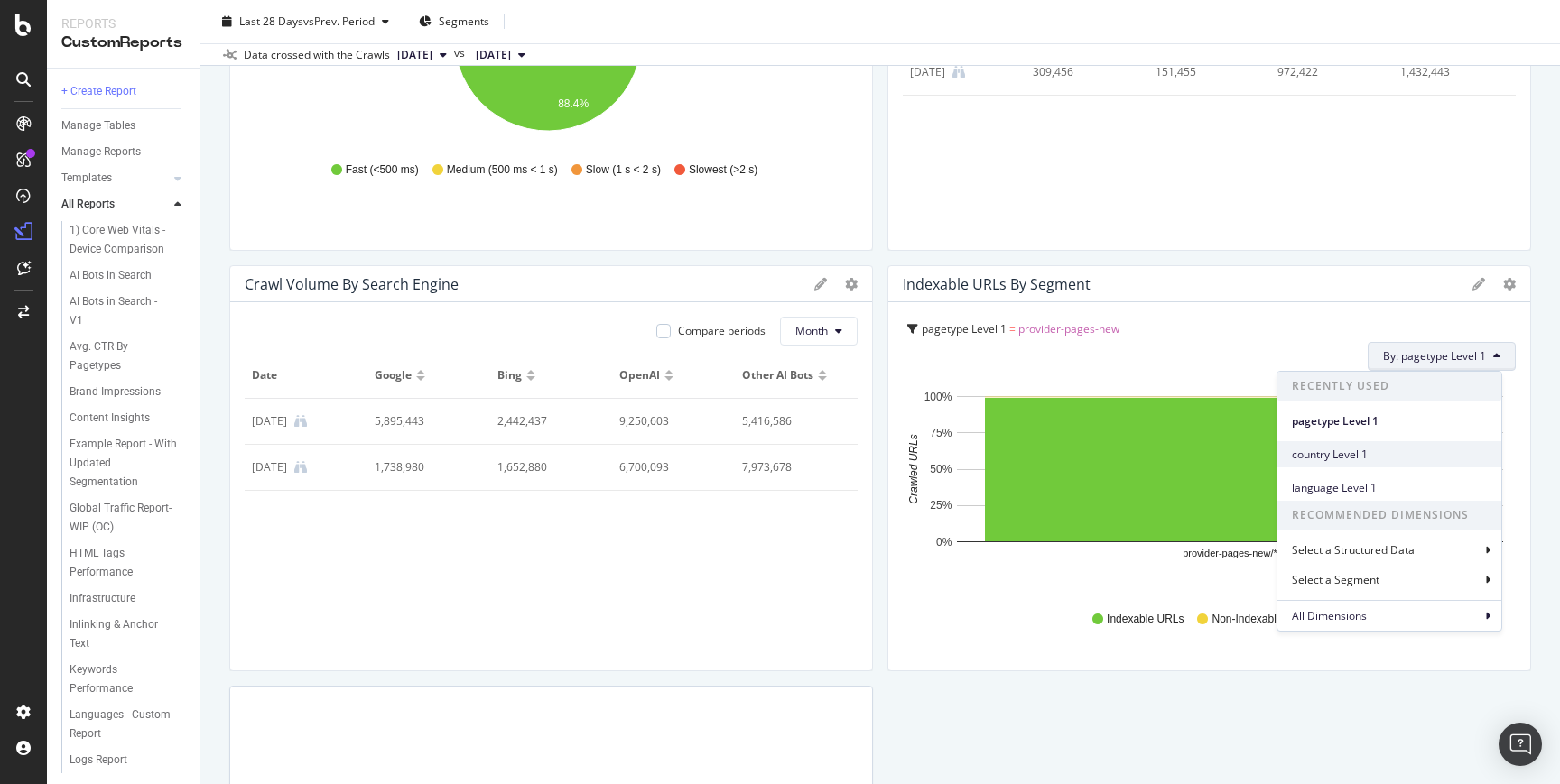
click at [1400, 447] on span "country Level 1" at bounding box center [1388, 455] width 195 height 16
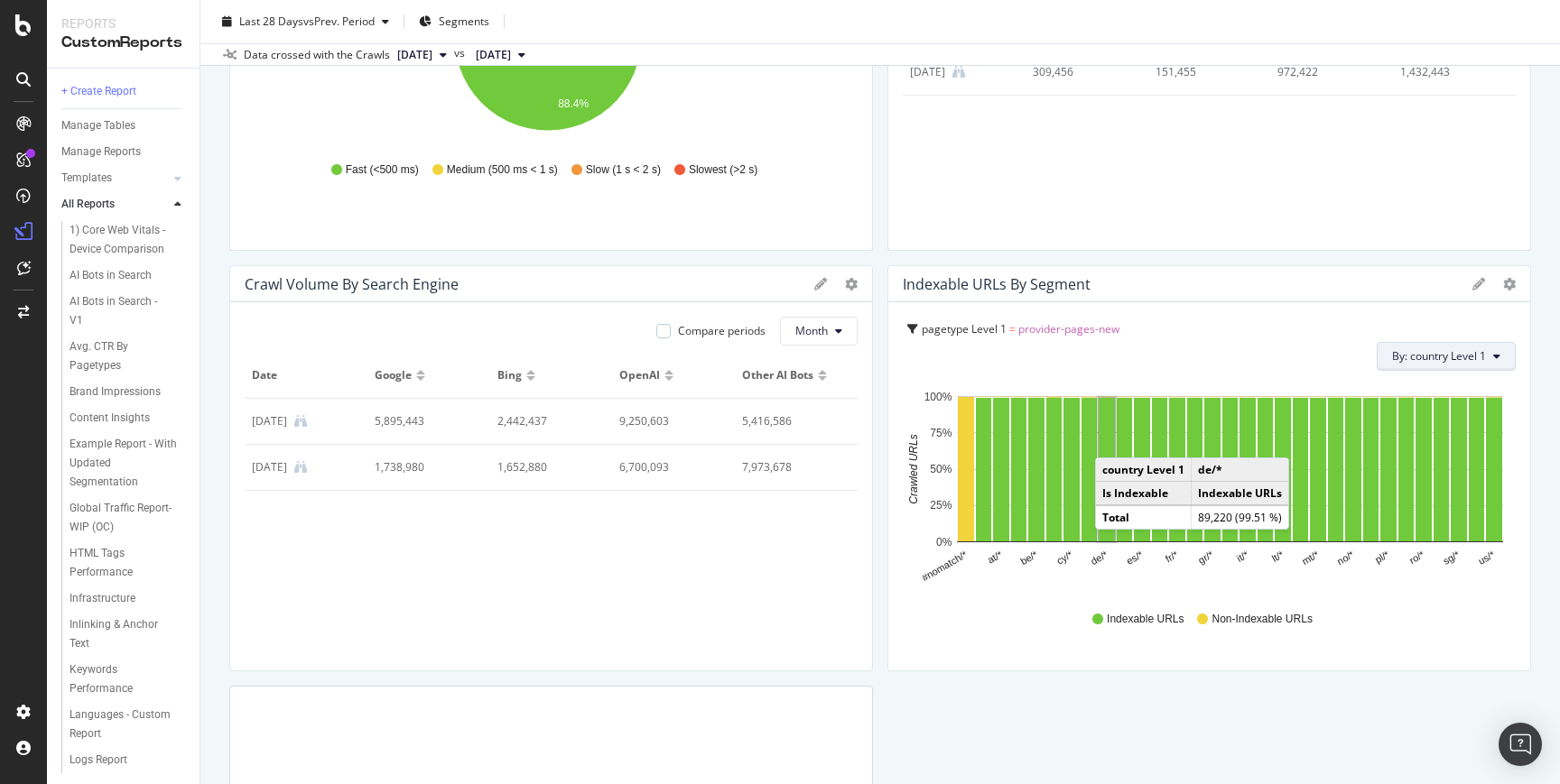
click at [1412, 357] on span "By: country Level 1" at bounding box center [1439, 356] width 94 height 15
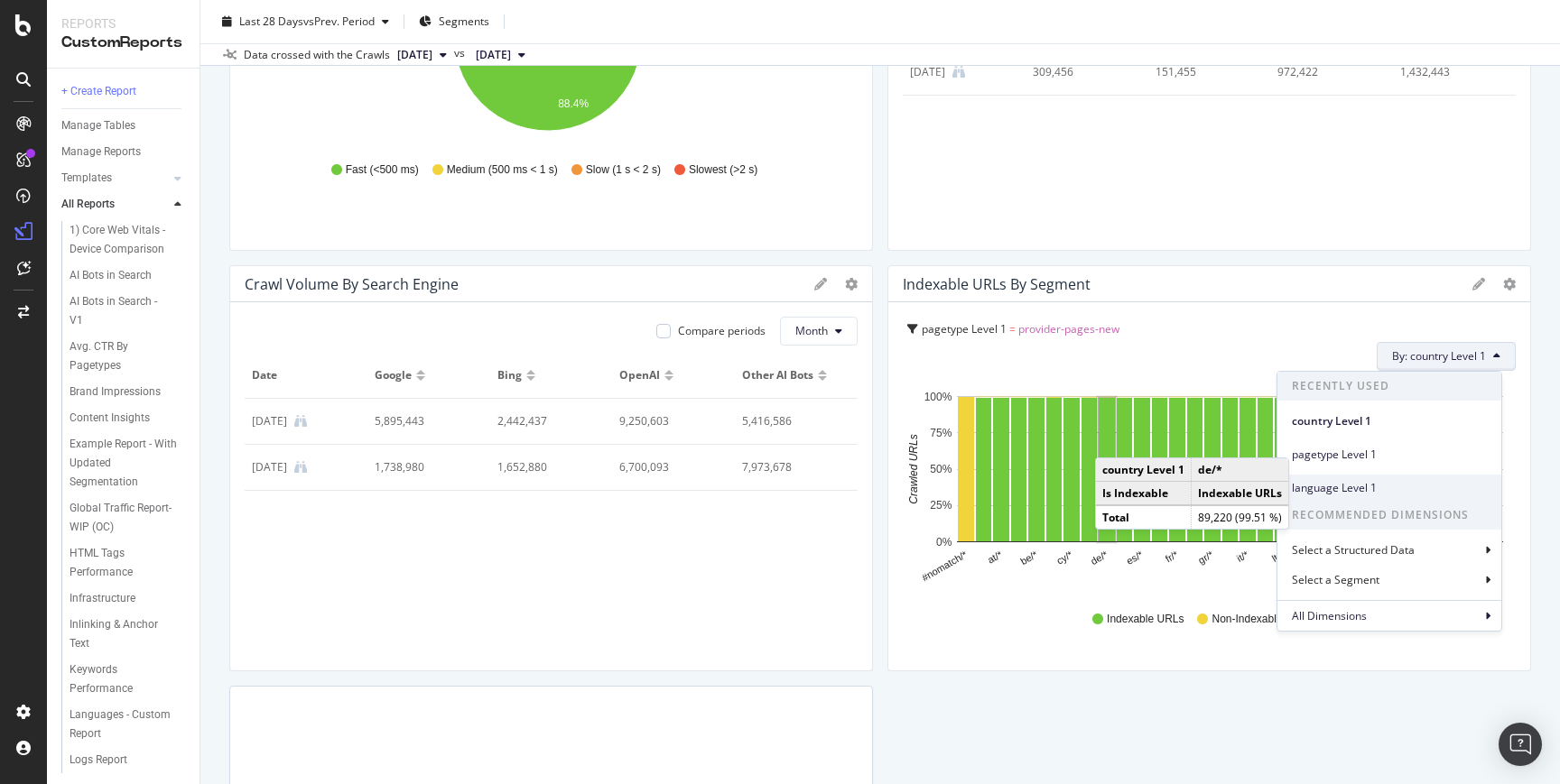
click at [1361, 482] on span "language Level 1" at bounding box center [1388, 487] width 195 height 16
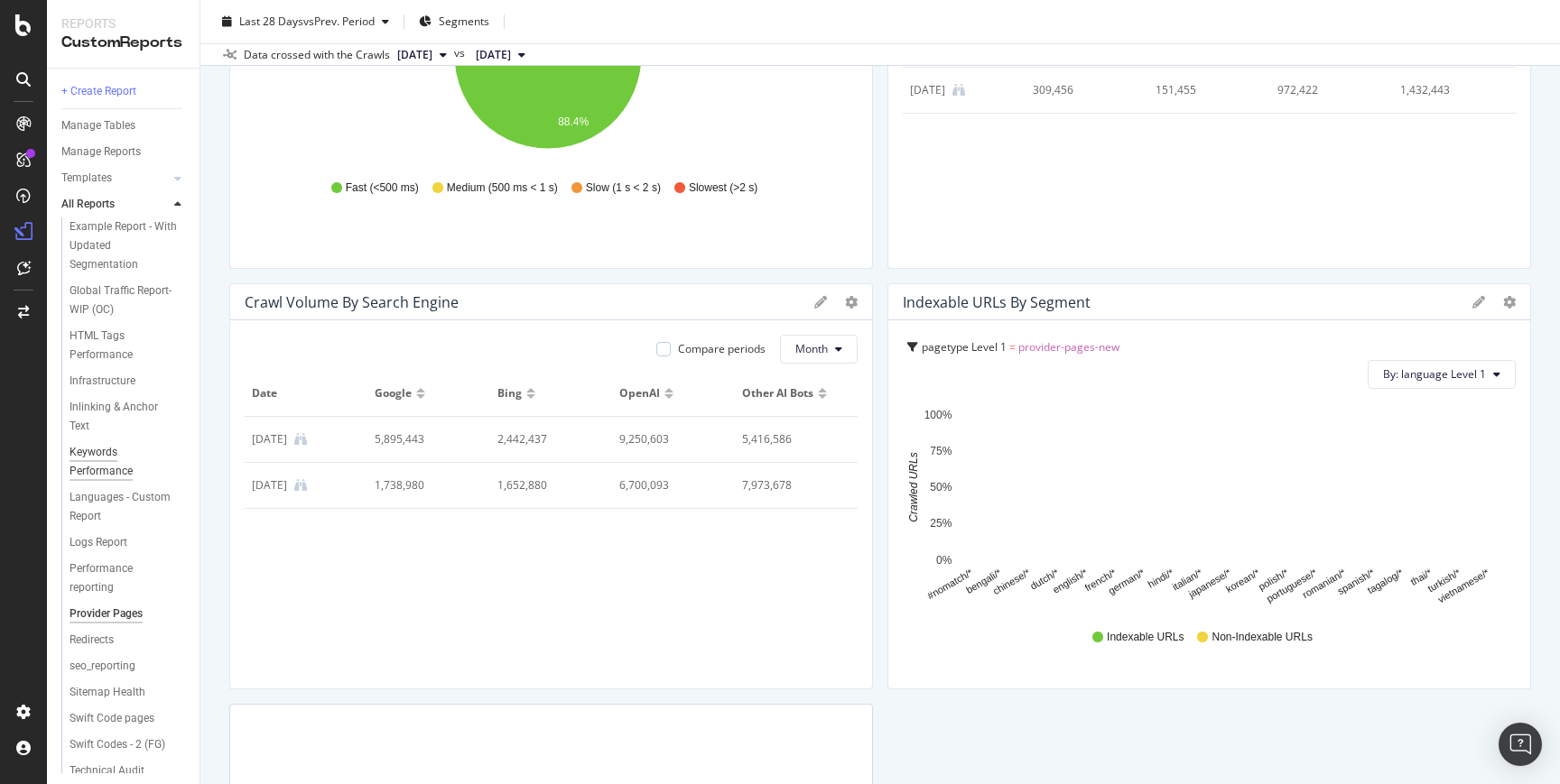
scroll to position [466, 0]
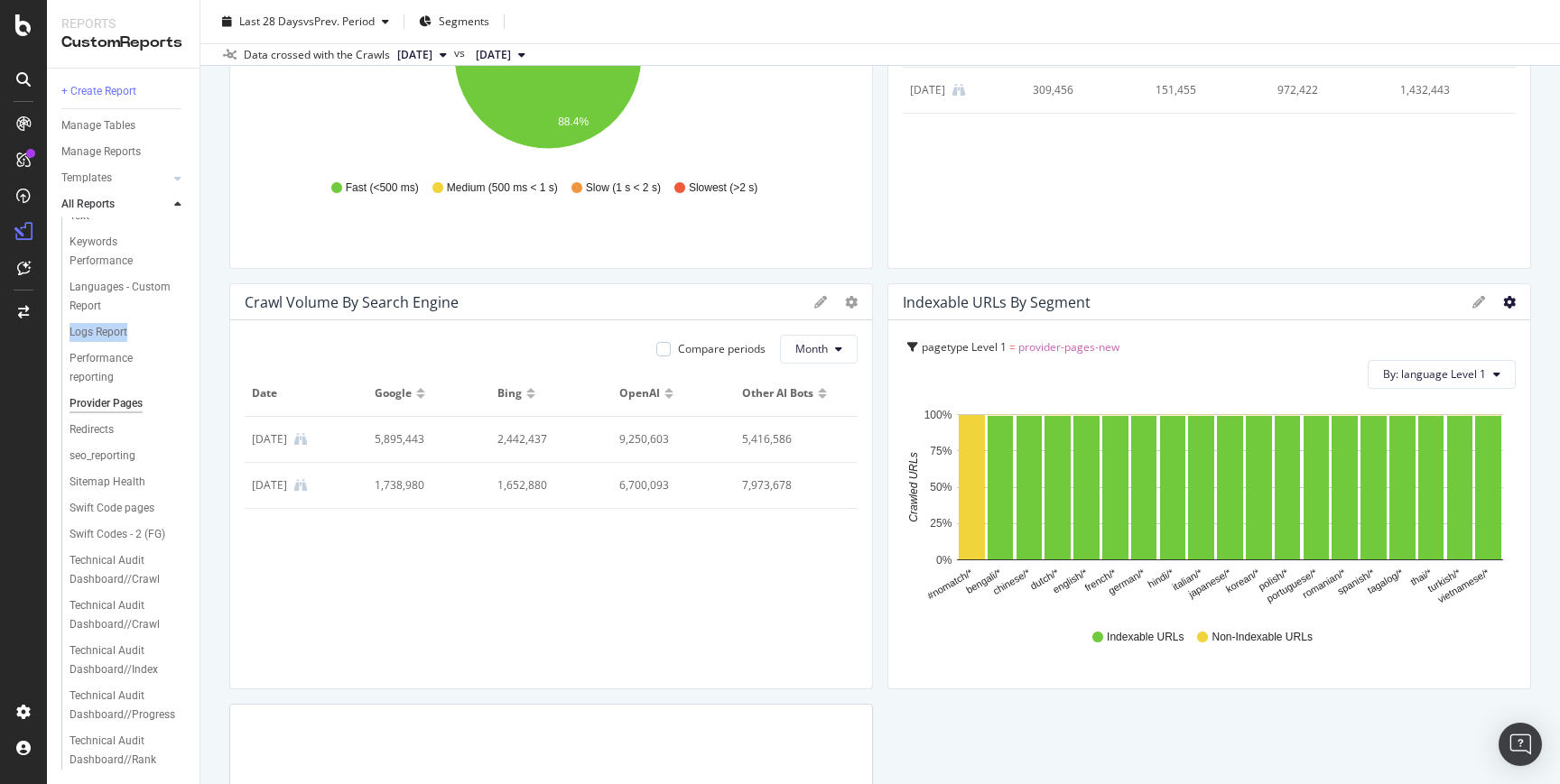
click at [1503, 298] on icon "gear" at bounding box center [1510, 302] width 13 height 13
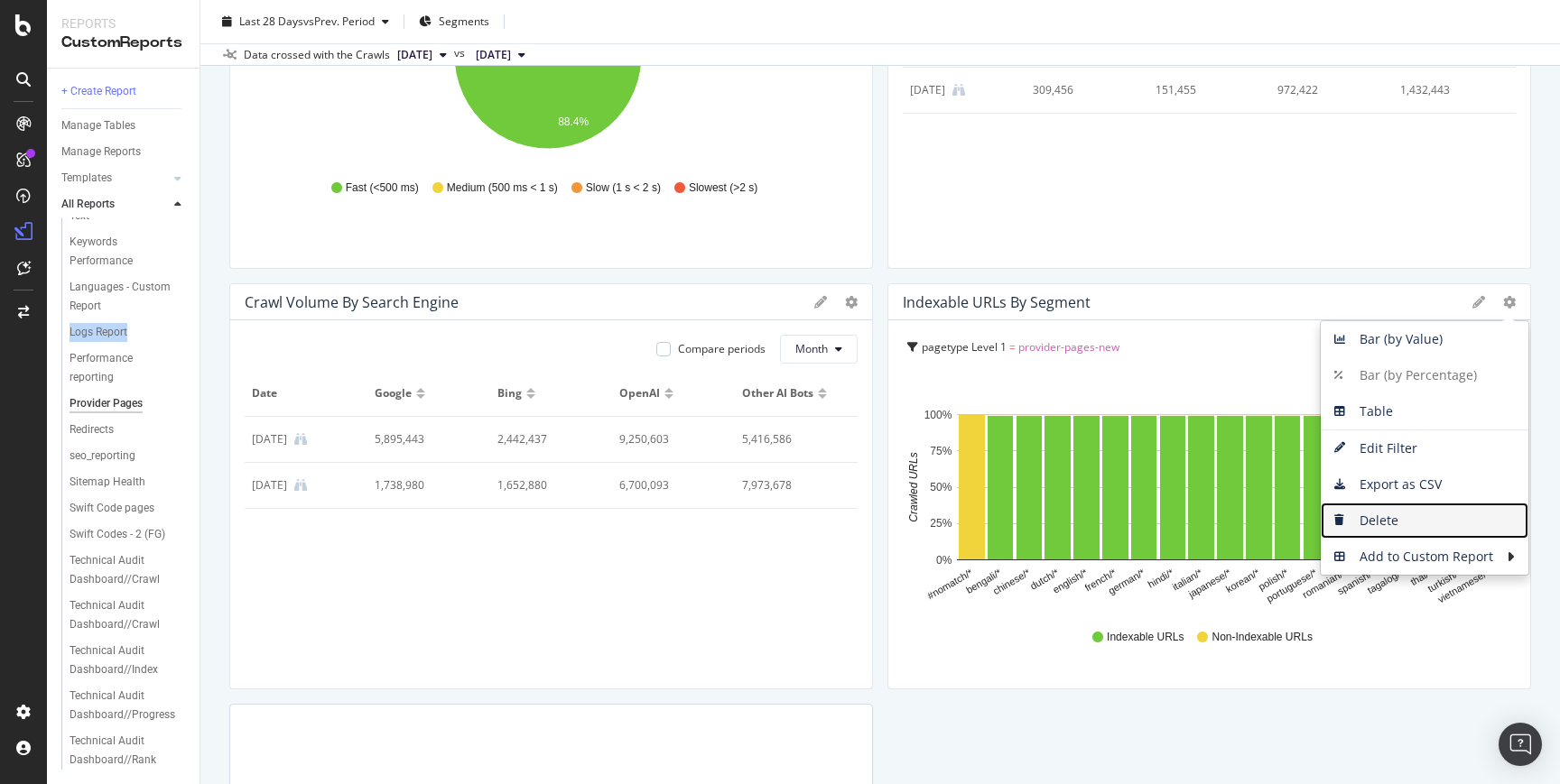
click at [1398, 509] on span "Delete" at bounding box center [1424, 520] width 207 height 27
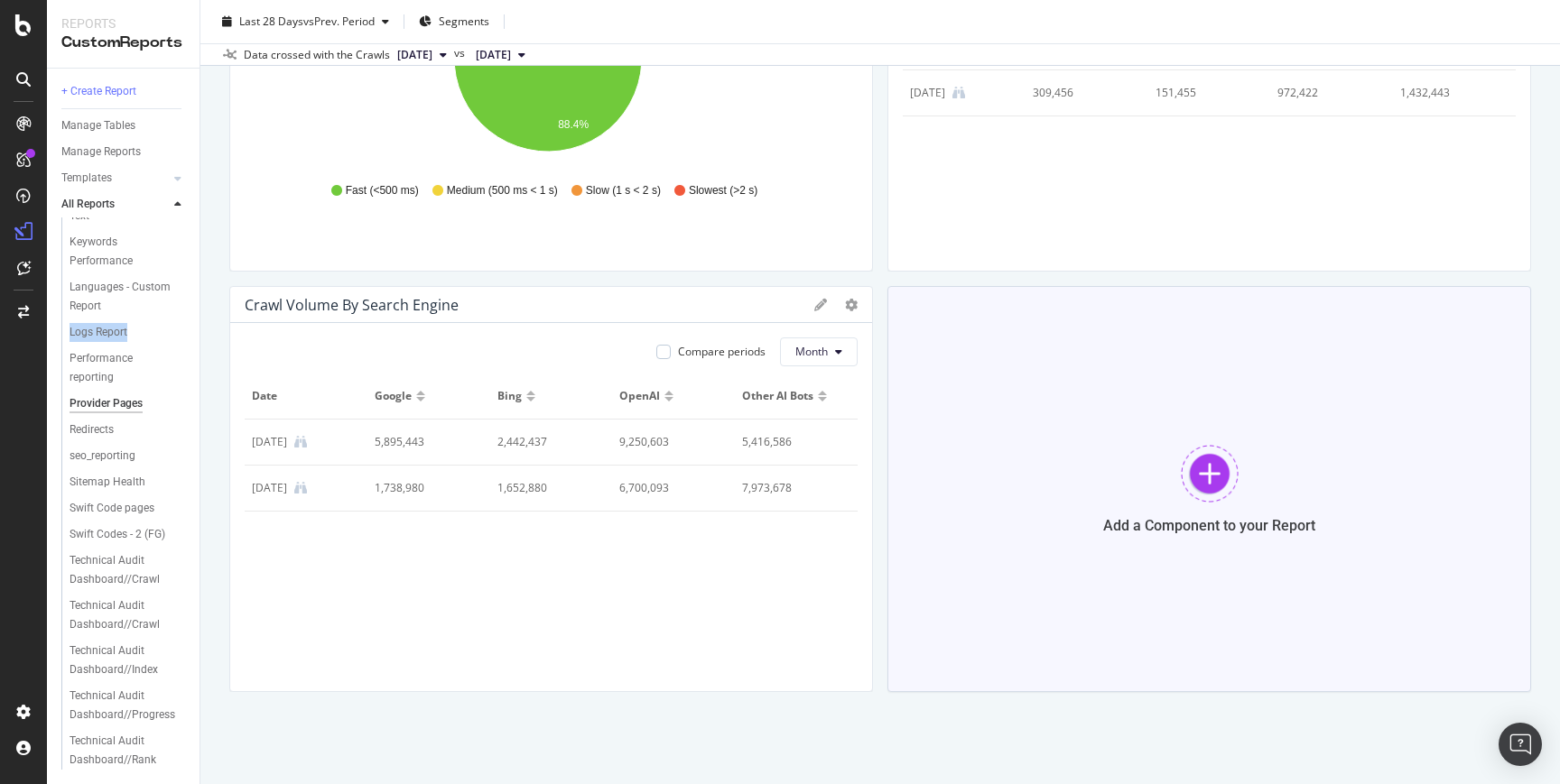
scroll to position [1576, 0]
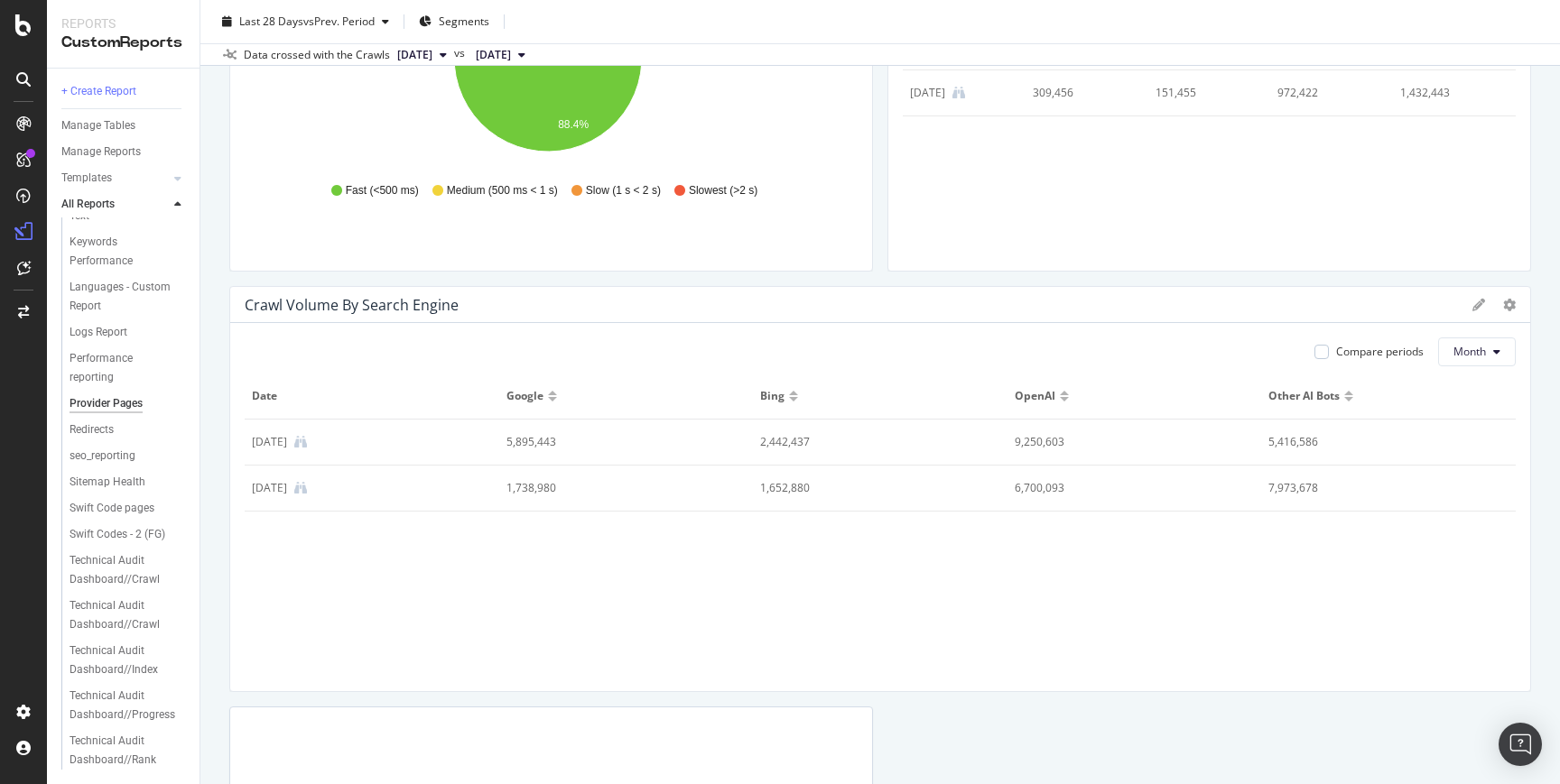
drag, startPoint x: 855, startPoint y: 458, endPoint x: 1485, endPoint y: 446, distance: 630.1
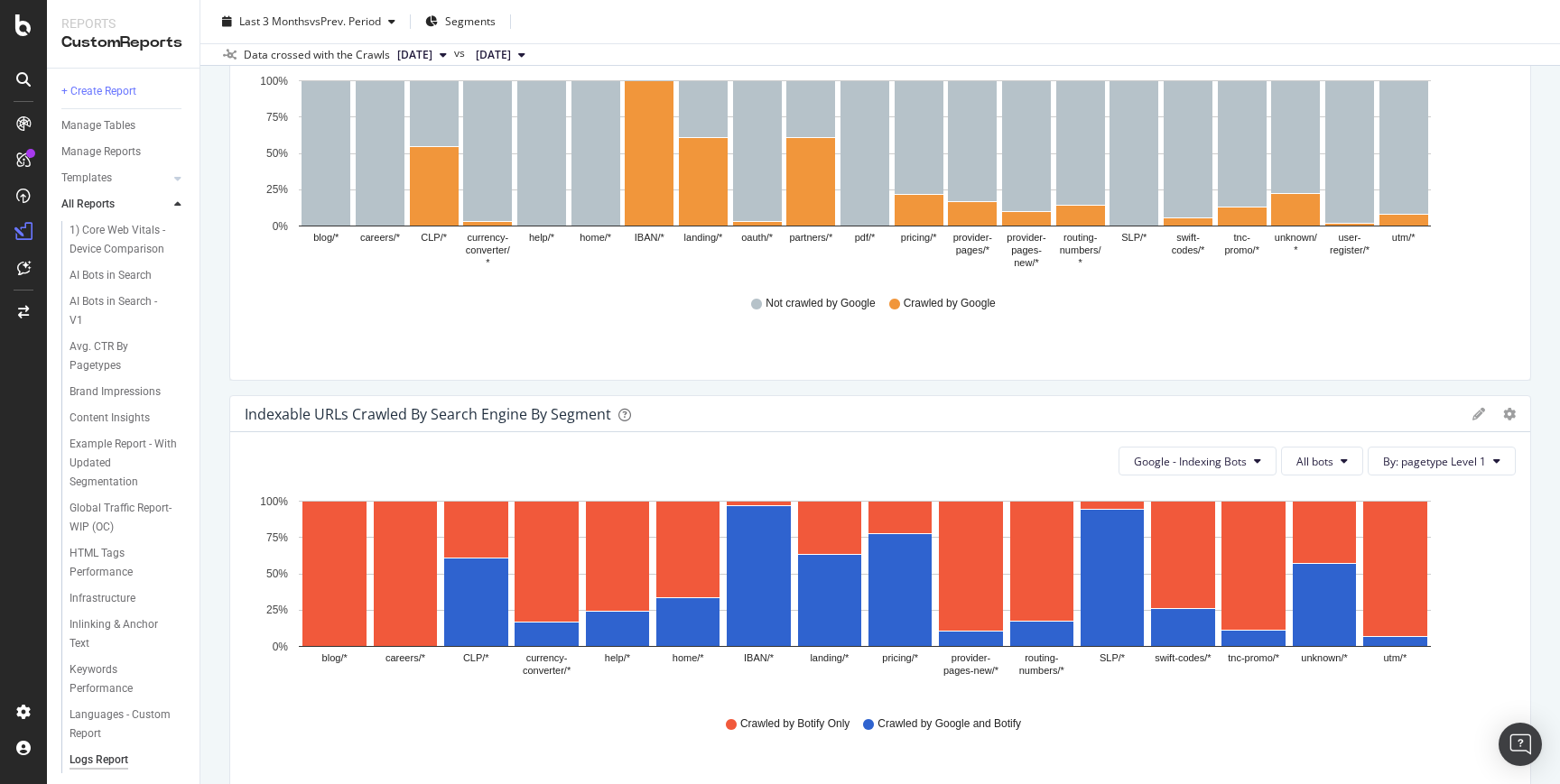
scroll to position [4876, 0]
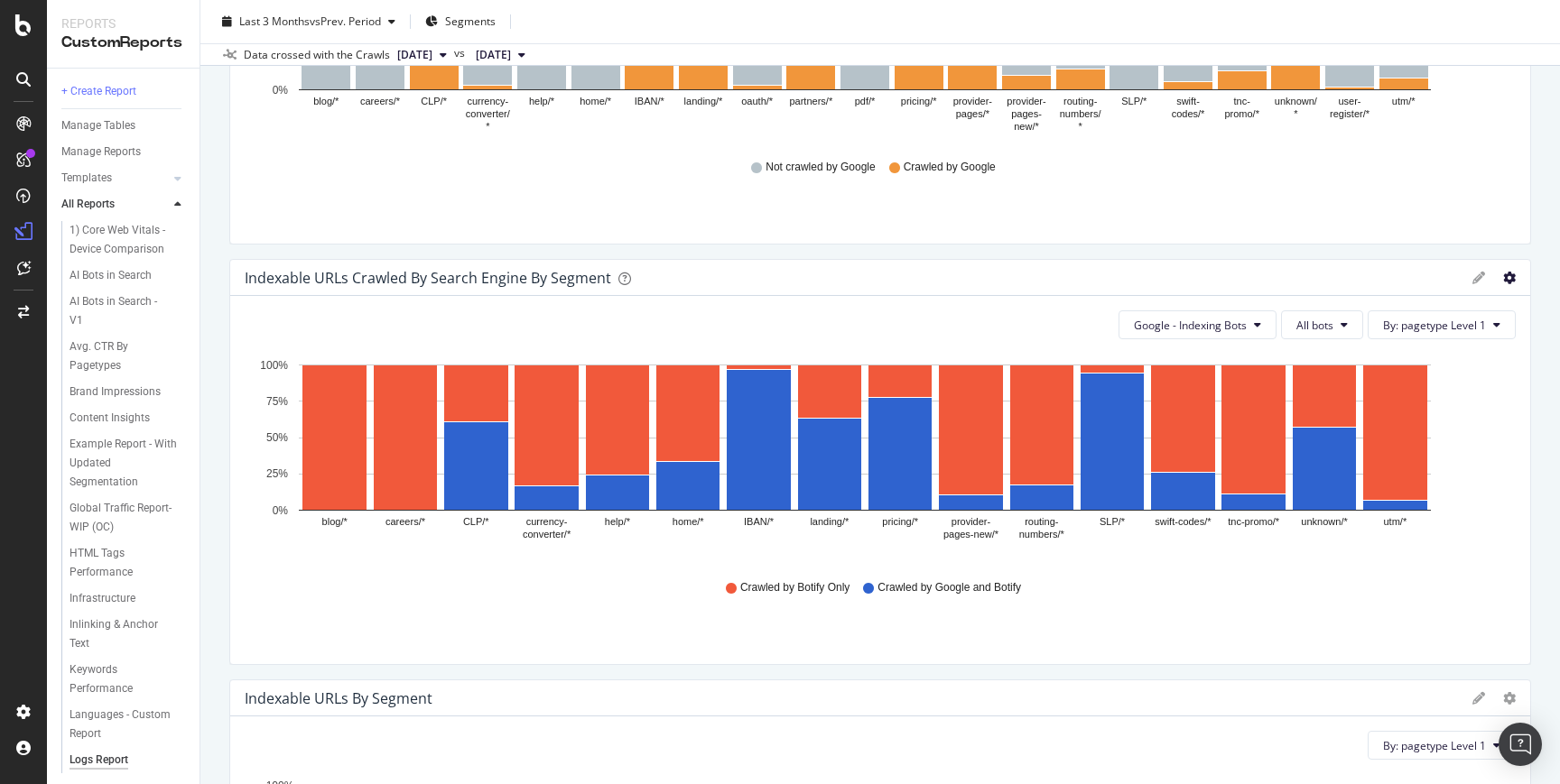
click at [1503, 274] on icon "gear" at bounding box center [1510, 278] width 13 height 13
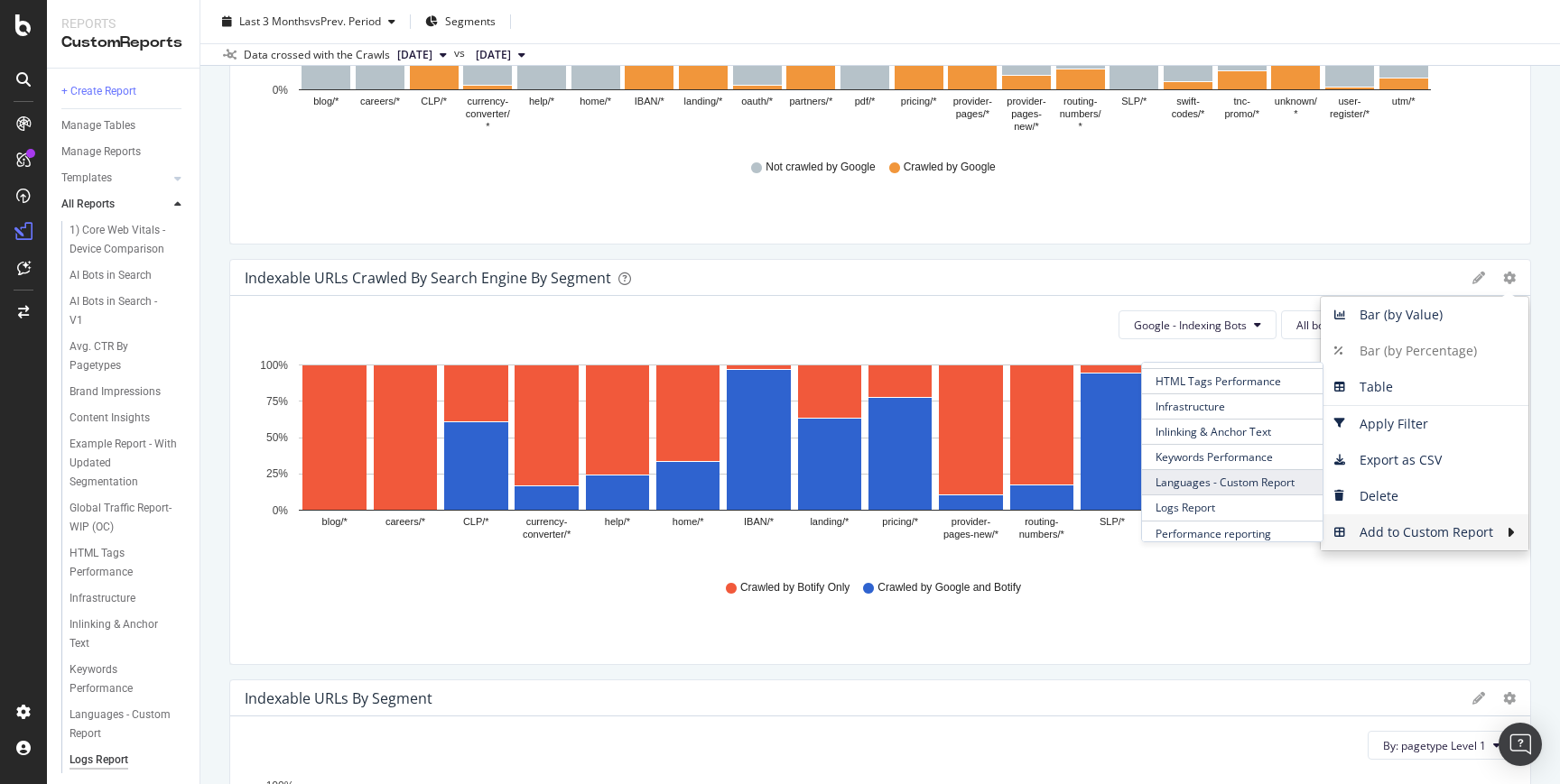
scroll to position [234, 0]
click at [1168, 517] on span "Provider Pages" at bounding box center [1231, 521] width 180 height 24
click at [1213, 468] on span "Provider Pages" at bounding box center [1231, 476] width 180 height 24
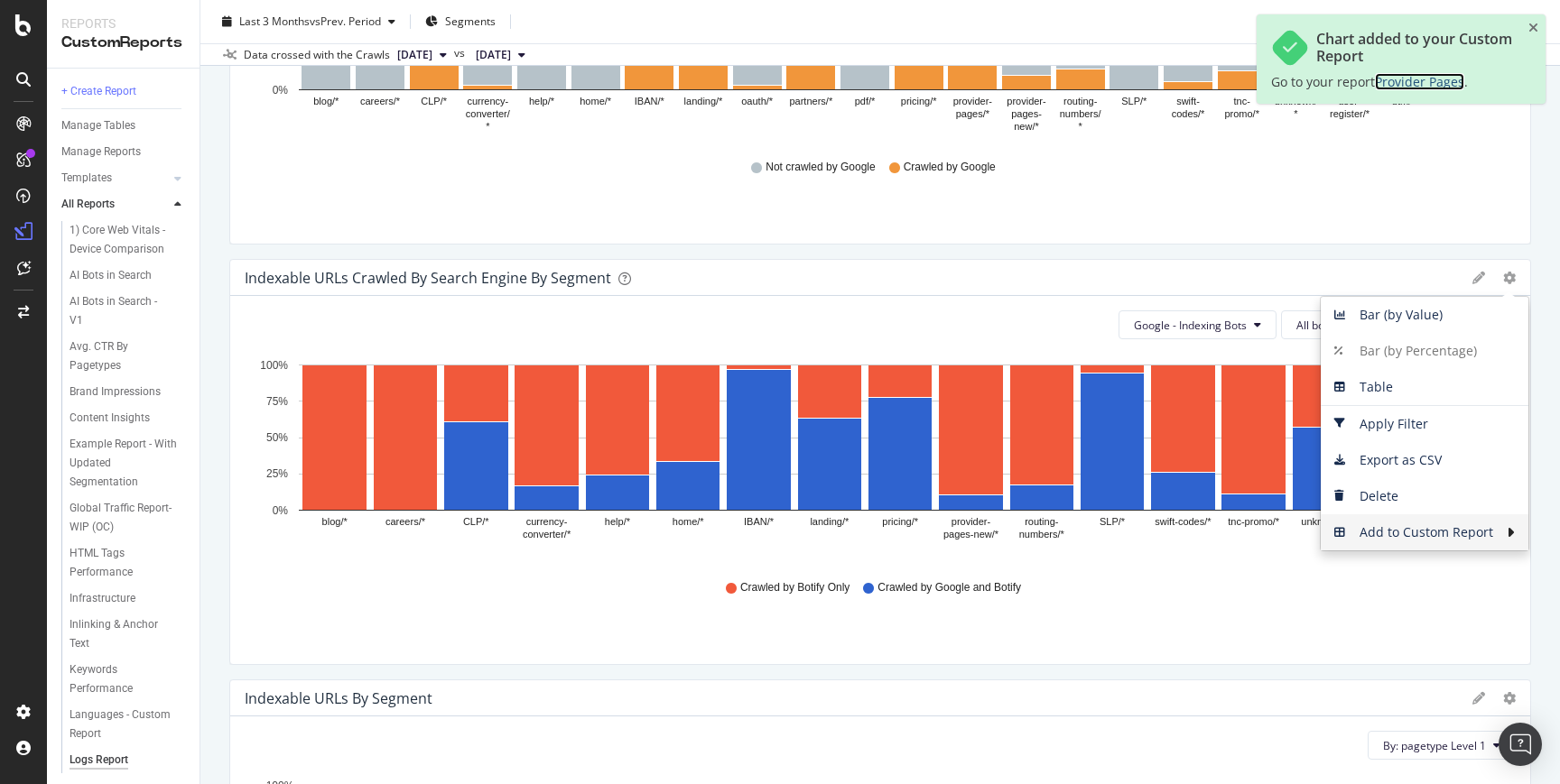
click at [1451, 79] on span "Provider Pages" at bounding box center [1419, 81] width 90 height 17
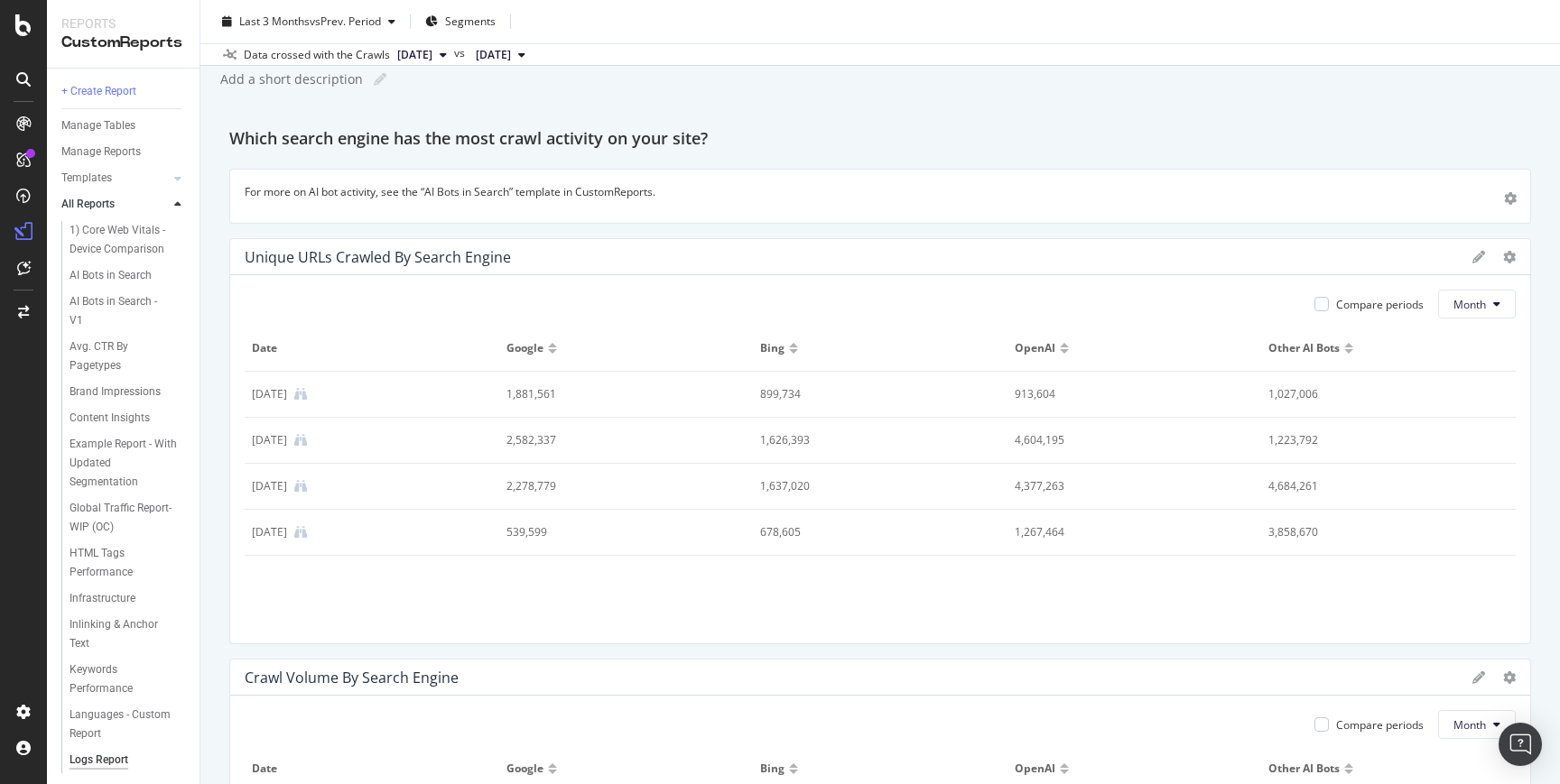
scroll to position [57, 0]
click at [1503, 257] on icon at bounding box center [1510, 256] width 13 height 13
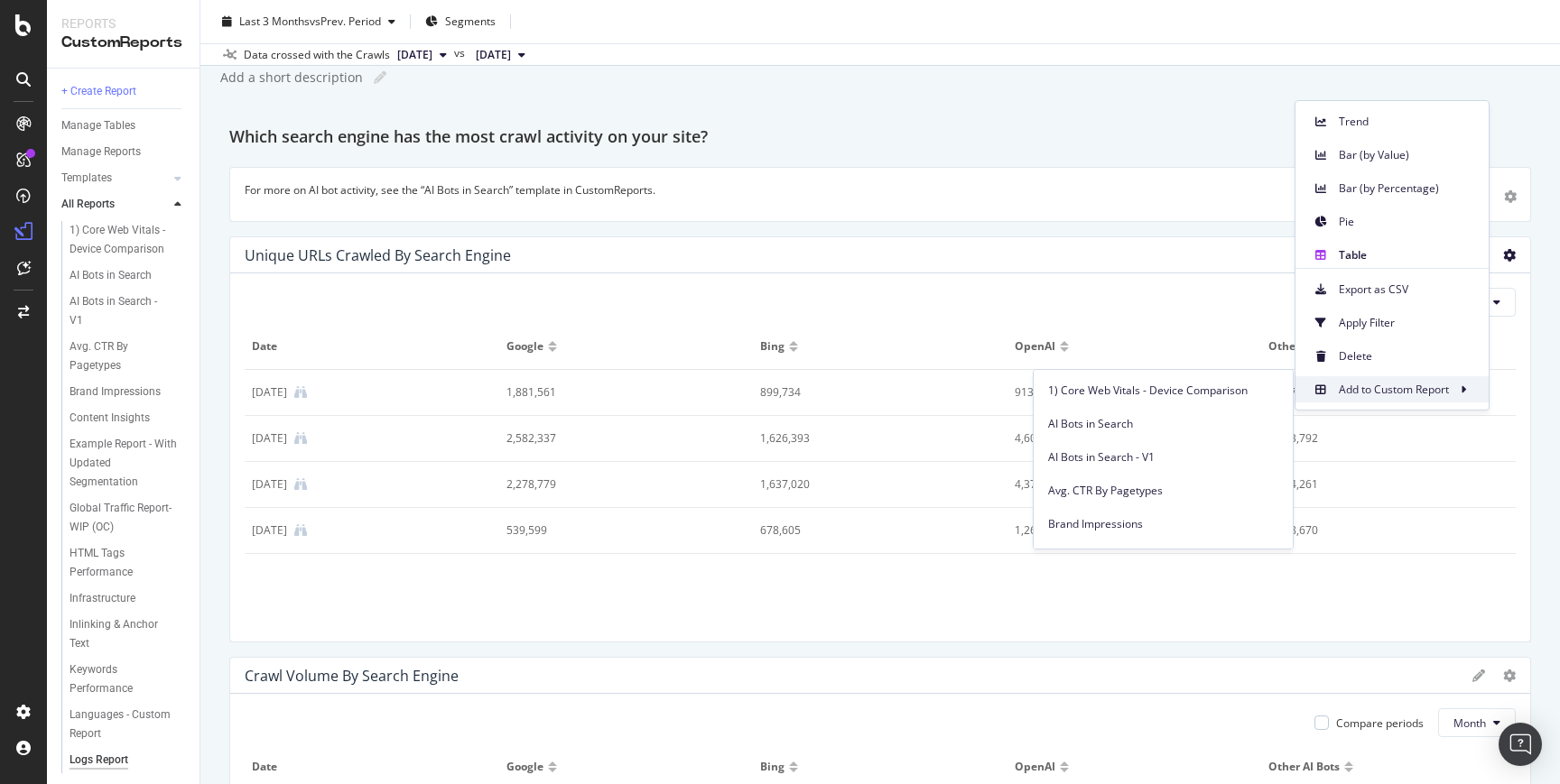
click at [1428, 382] on span "Add to Custom Report" at bounding box center [1394, 389] width 110 height 16
click at [1471, 389] on span at bounding box center [1463, 389] width 21 height 21
click at [1463, 388] on icon at bounding box center [1463, 390] width 6 height 11
click at [1315, 390] on icon at bounding box center [1321, 390] width 11 height 11
click at [1373, 385] on span "Add to Custom Report" at bounding box center [1394, 389] width 110 height 16
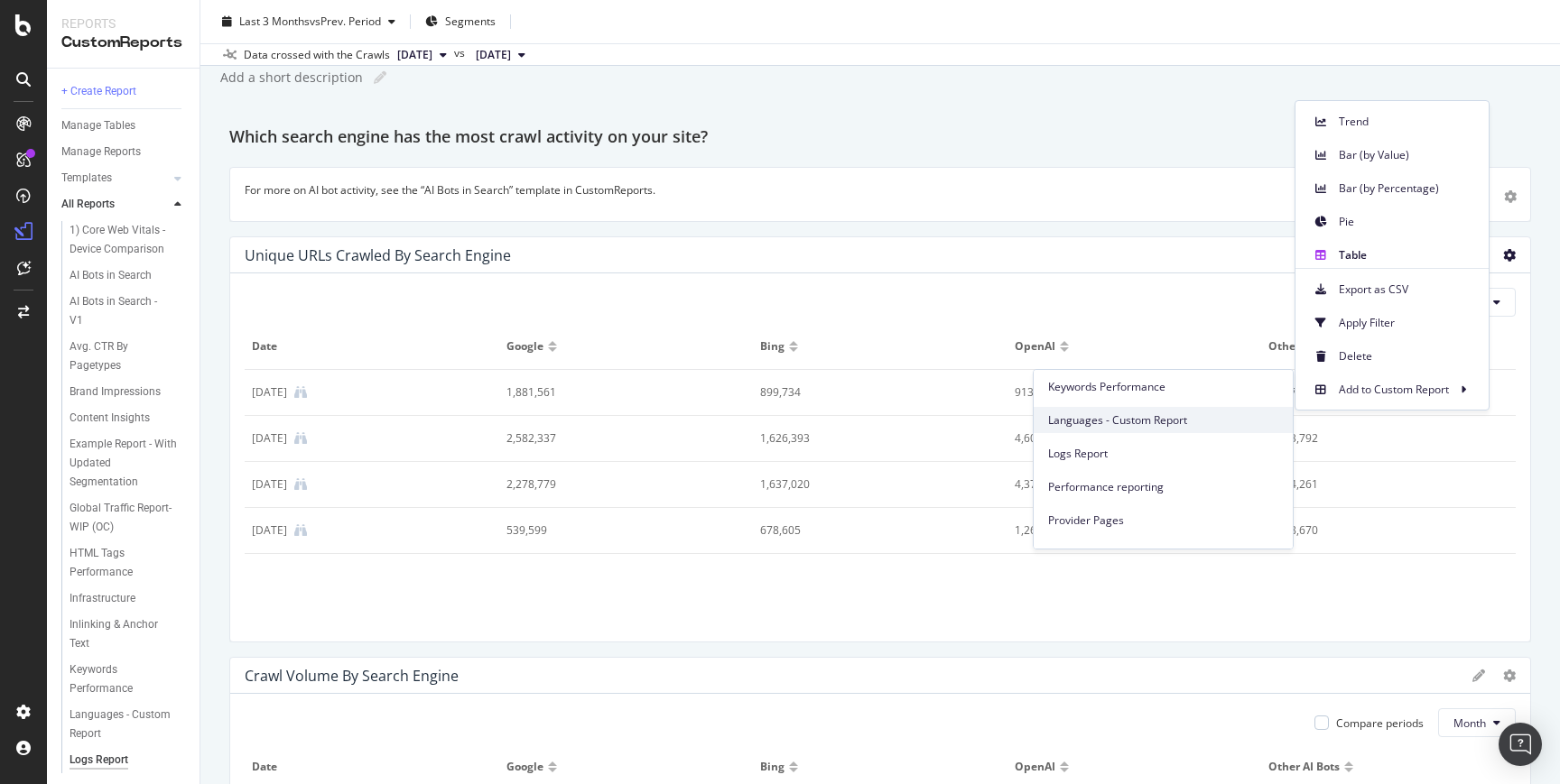
scroll to position [404, 0]
click at [1122, 483] on span "Provider Pages" at bounding box center [1162, 486] width 231 height 16
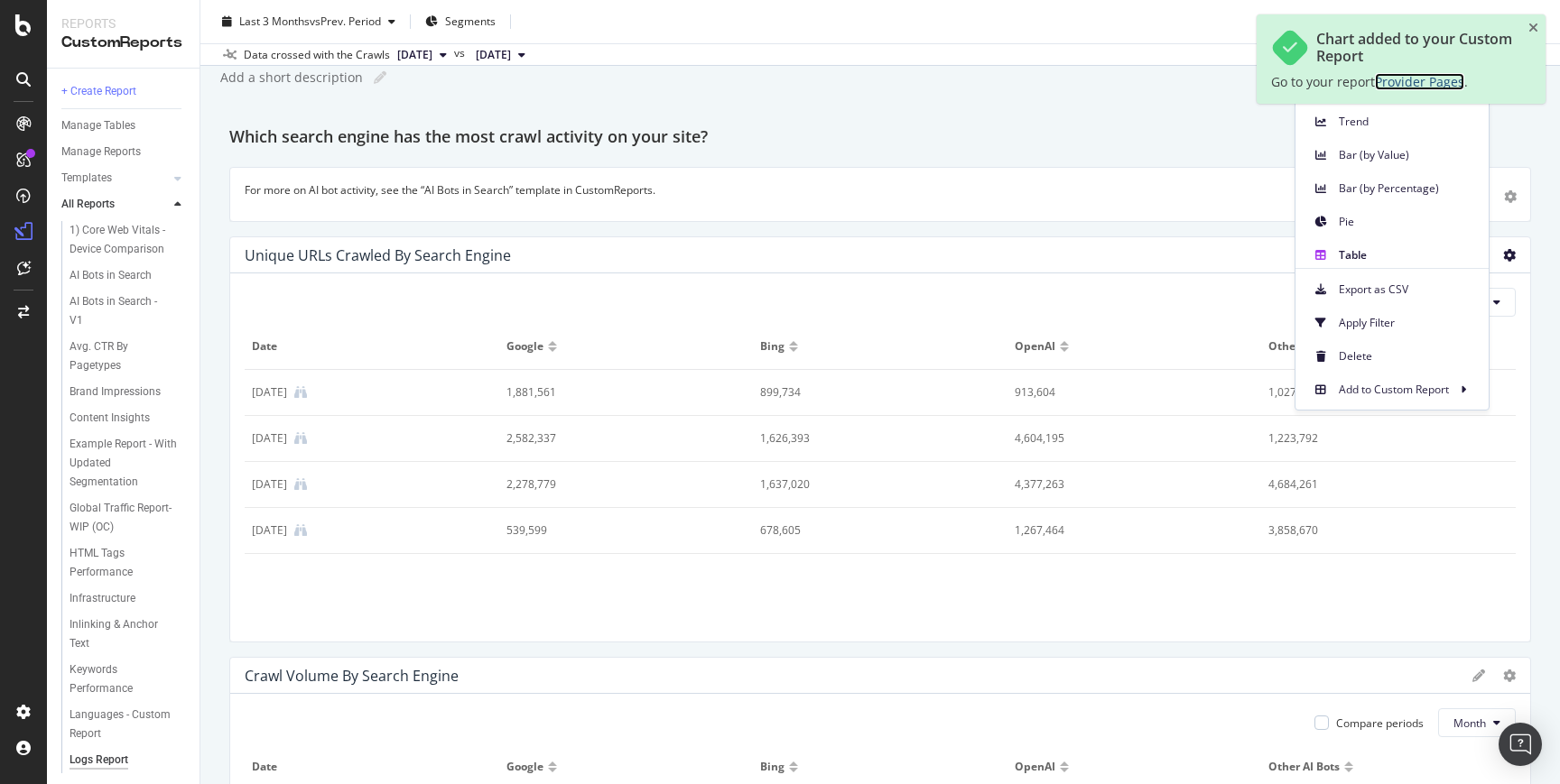
click at [1402, 73] on span "Provider Pages" at bounding box center [1419, 81] width 90 height 17
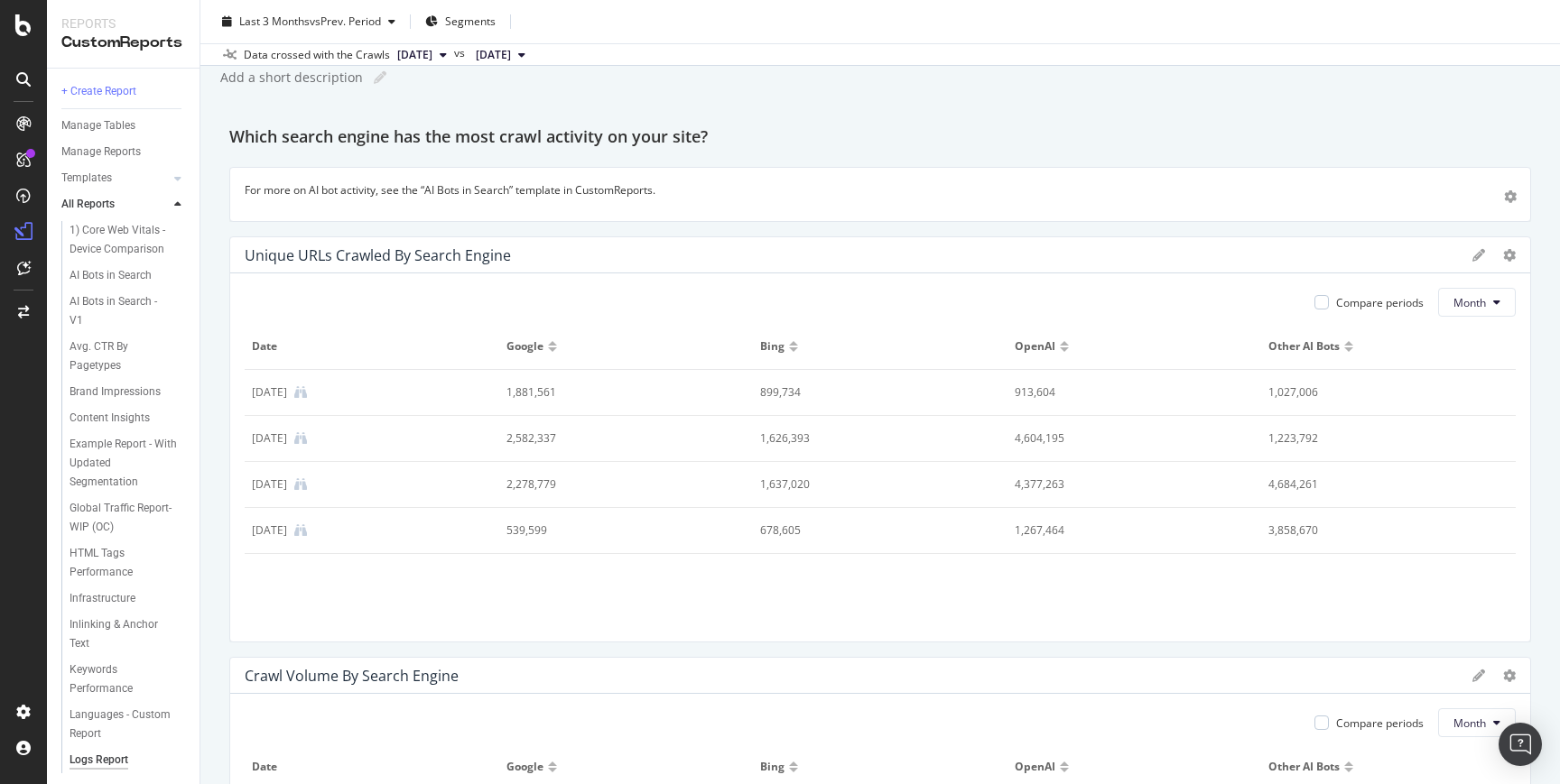
click at [464, 261] on div "Unique URLs Crawled By Search Engine" at bounding box center [377, 255] width 266 height 18
click at [1503, 255] on icon at bounding box center [1510, 256] width 13 height 13
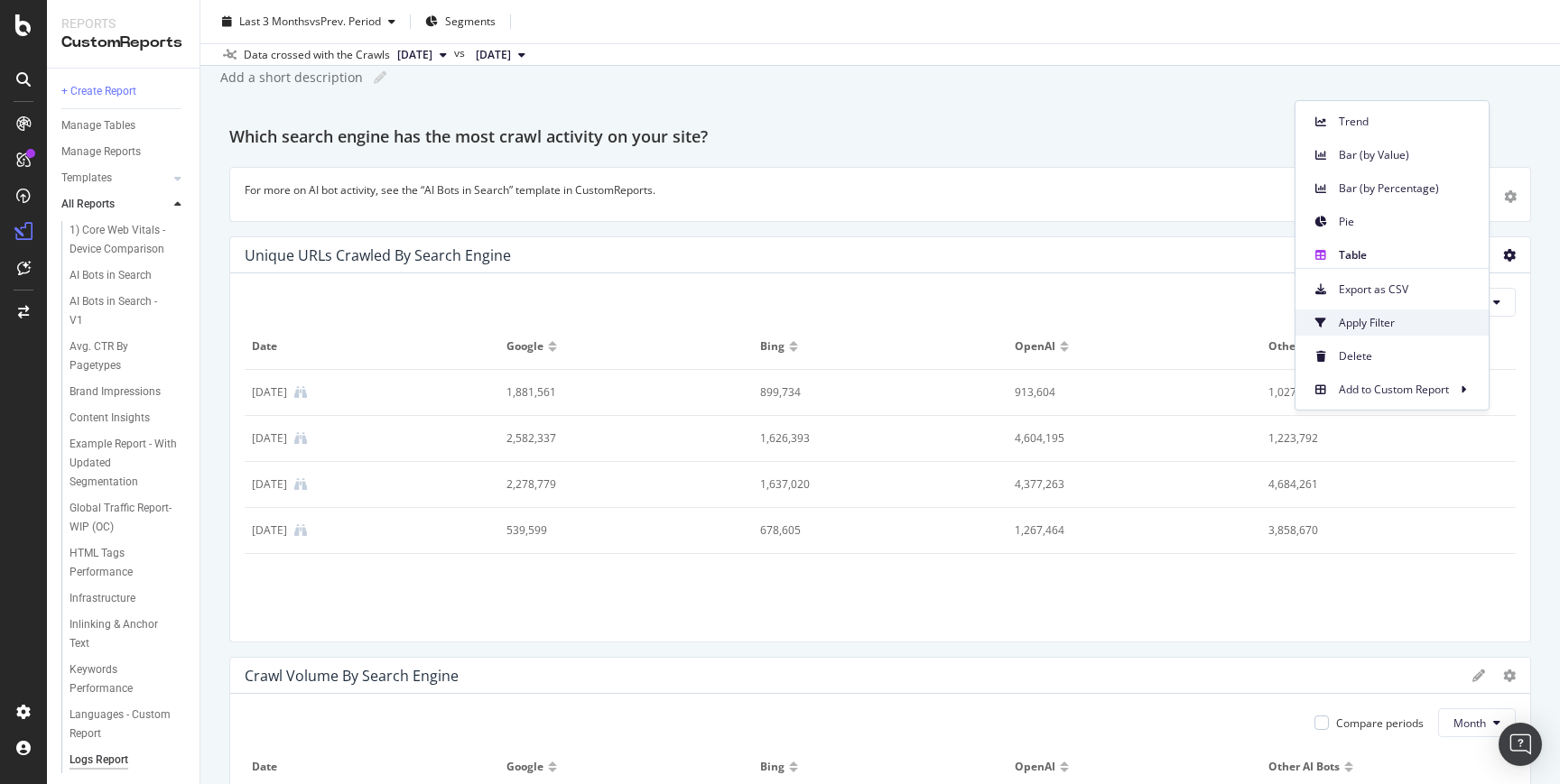
click at [1407, 325] on span "Apply Filter" at bounding box center [1406, 322] width 135 height 16
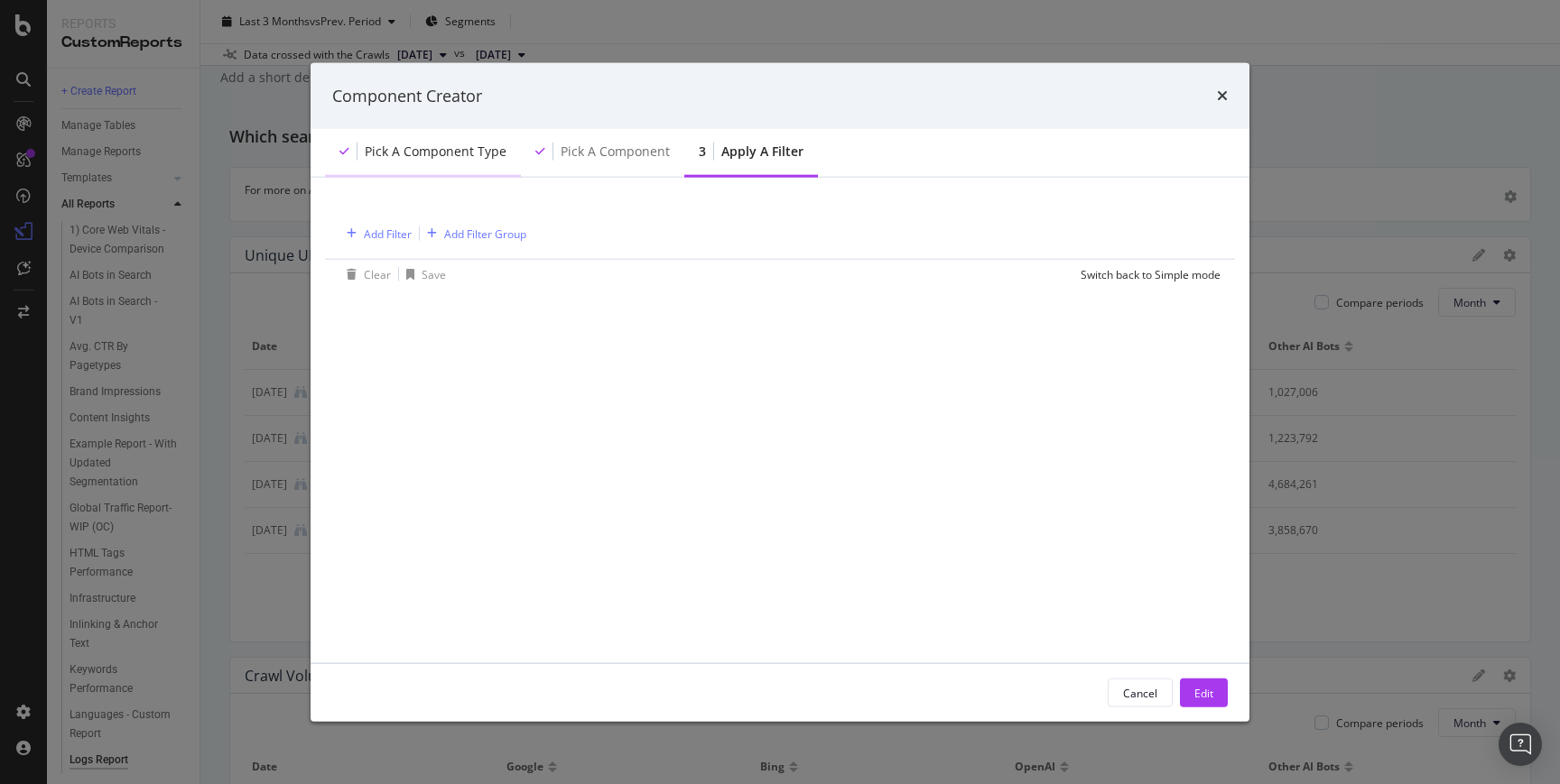
click at [455, 154] on div "Pick a Component type" at bounding box center [436, 151] width 142 height 18
click at [603, 157] on div "Pick a Component" at bounding box center [614, 151] width 109 height 18
click at [640, 158] on div "Pick a Component" at bounding box center [614, 151] width 109 height 18
click at [415, 160] on div "Pick a Component type" at bounding box center [436, 151] width 142 height 18
click at [1223, 99] on icon "times" at bounding box center [1222, 95] width 11 height 14
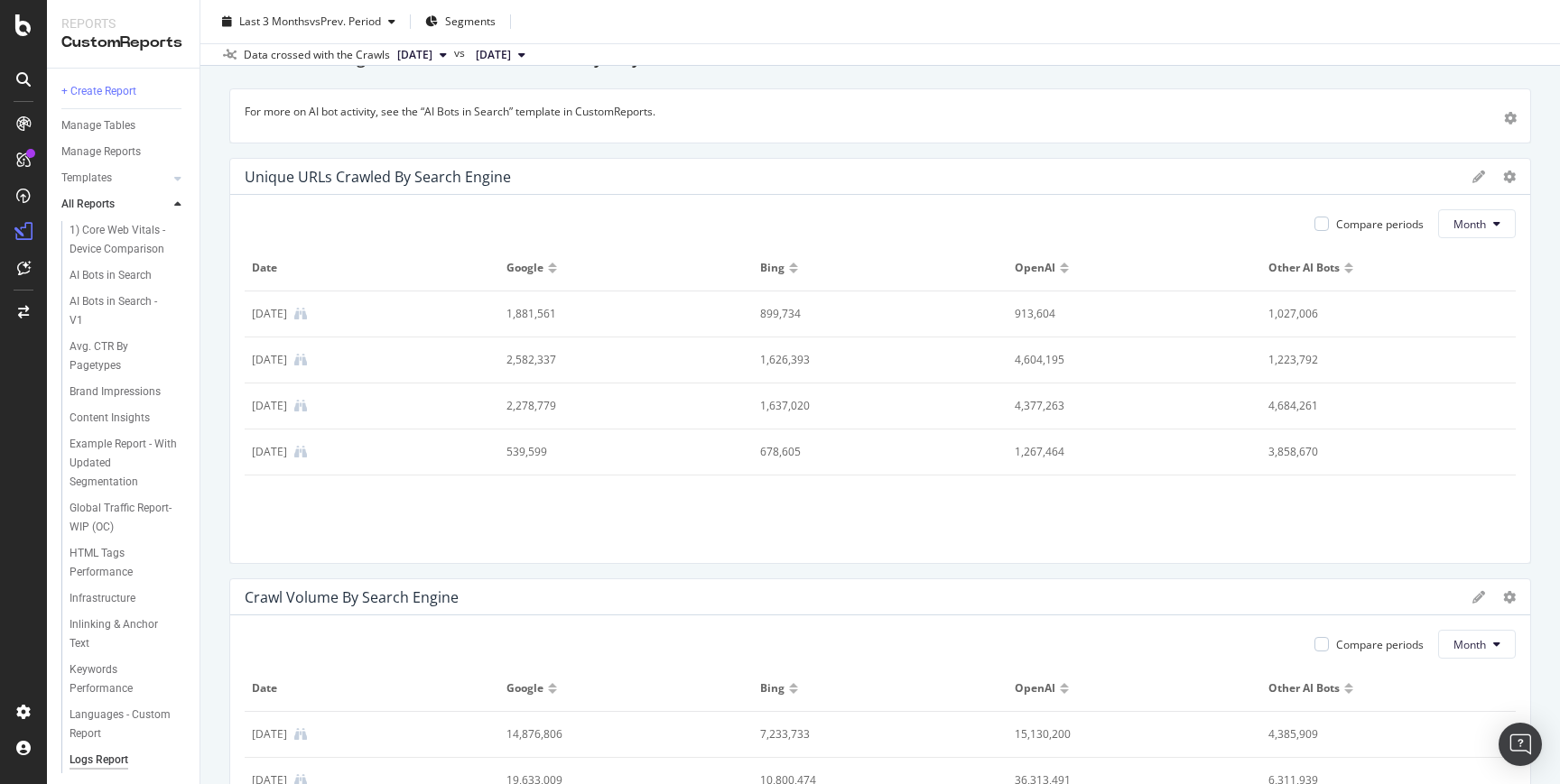
scroll to position [37, 0]
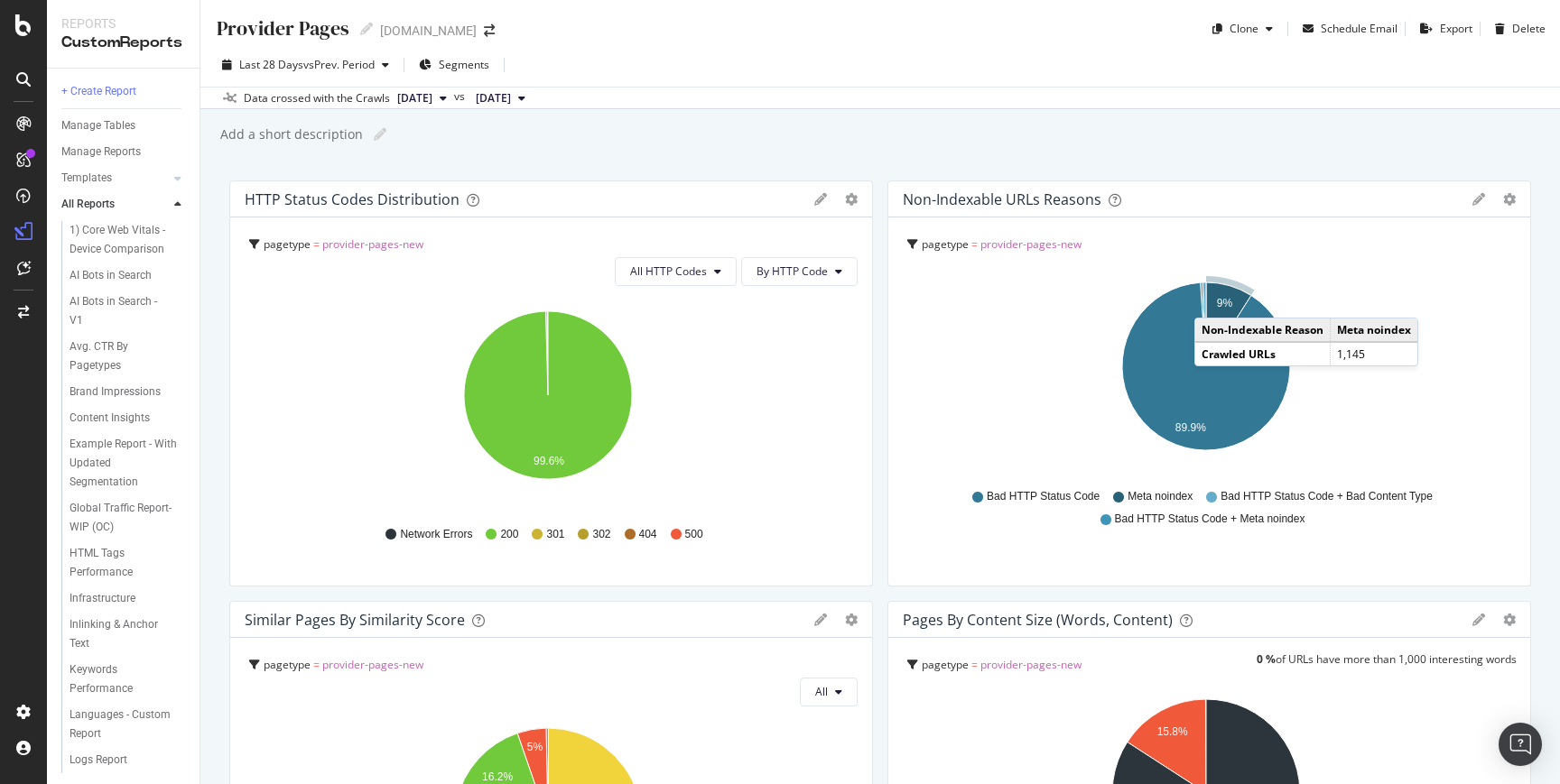
click at [1206, 300] on icon "A chart." at bounding box center [1229, 325] width 45 height 84
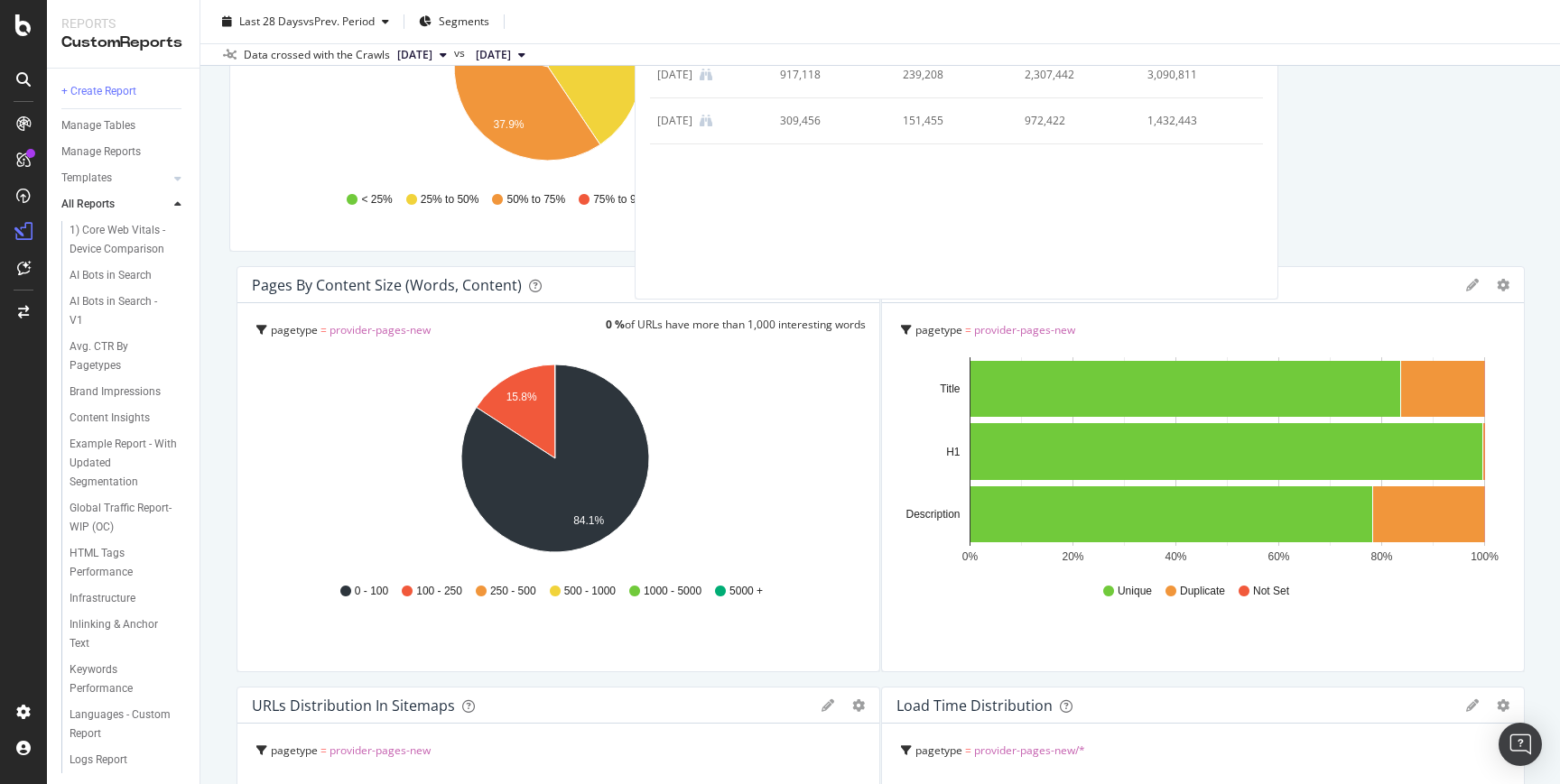
scroll to position [508, 0]
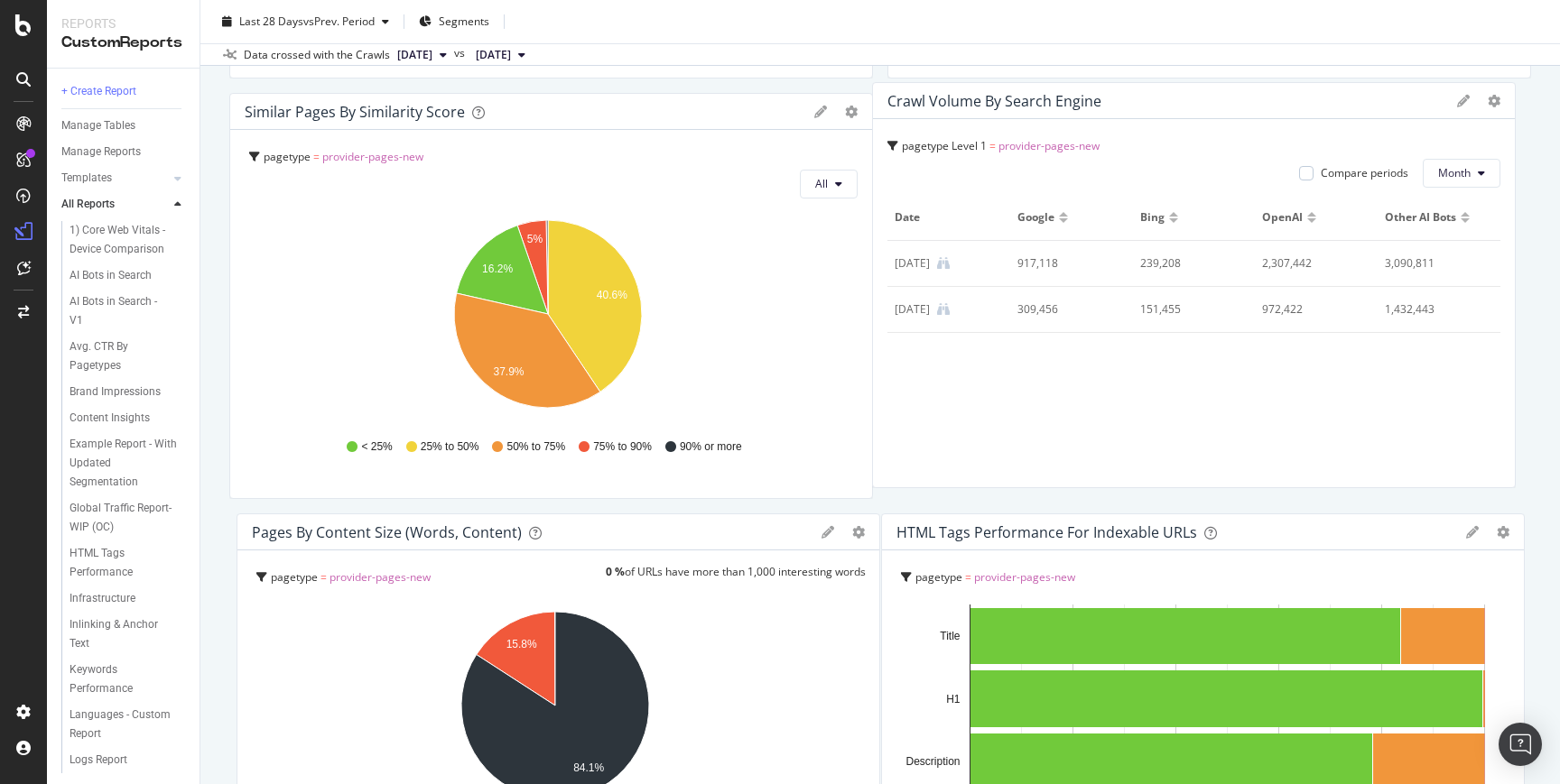
drag, startPoint x: 1134, startPoint y: 338, endPoint x: 1119, endPoint y: 195, distance: 143.8
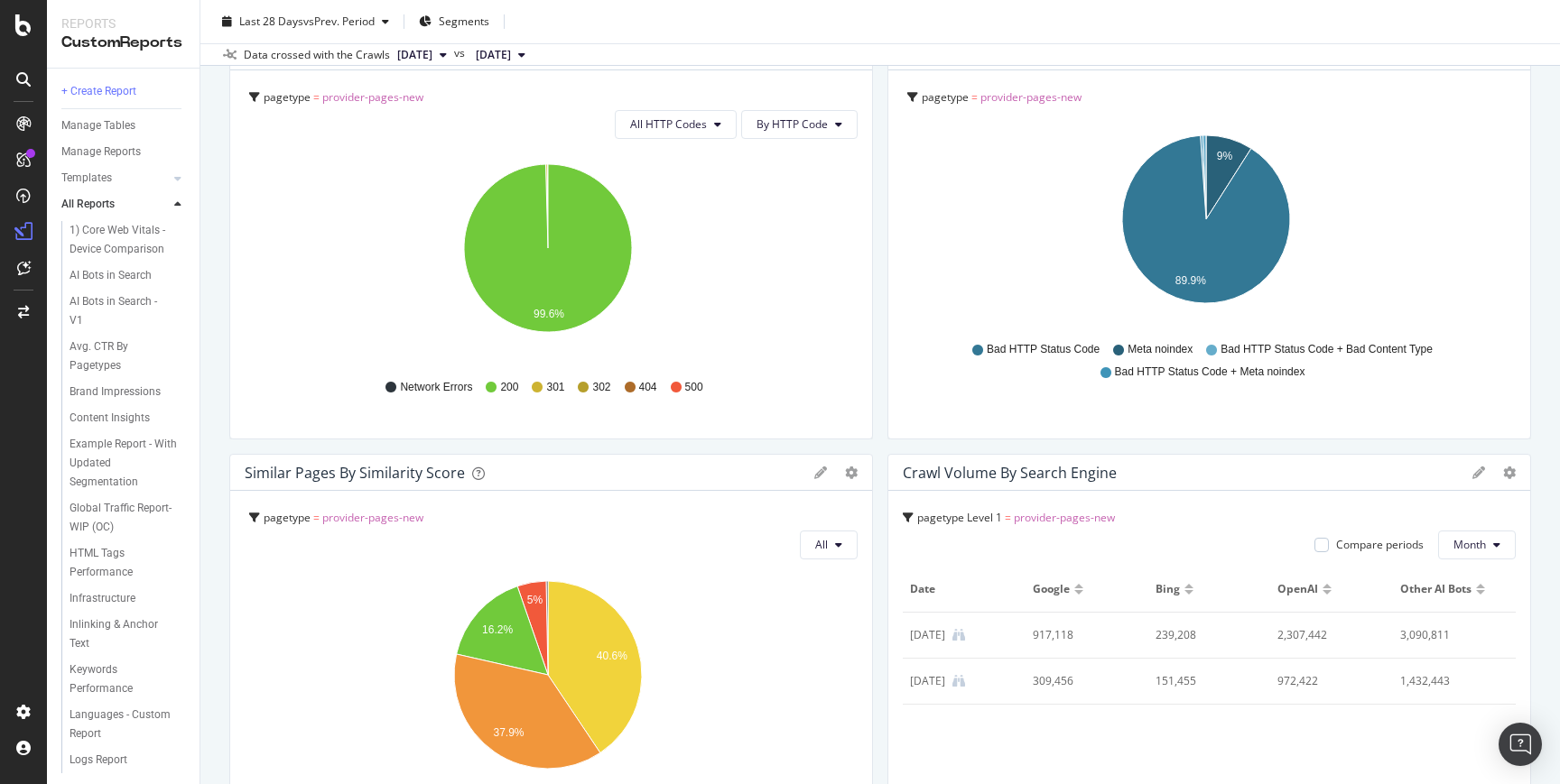
scroll to position [131, 0]
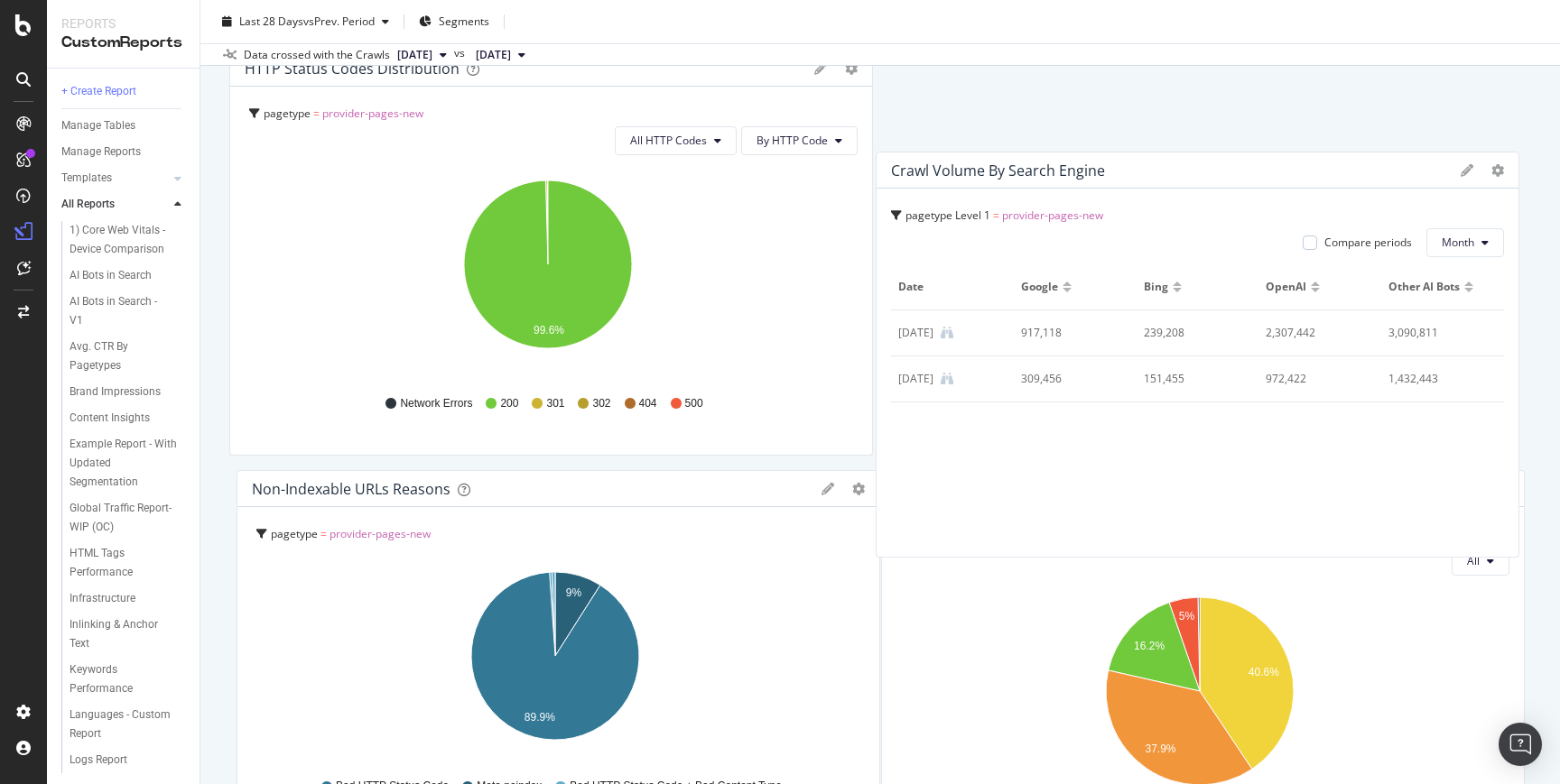
drag, startPoint x: 1112, startPoint y: 541, endPoint x: 1100, endPoint y: 223, distance: 318.2
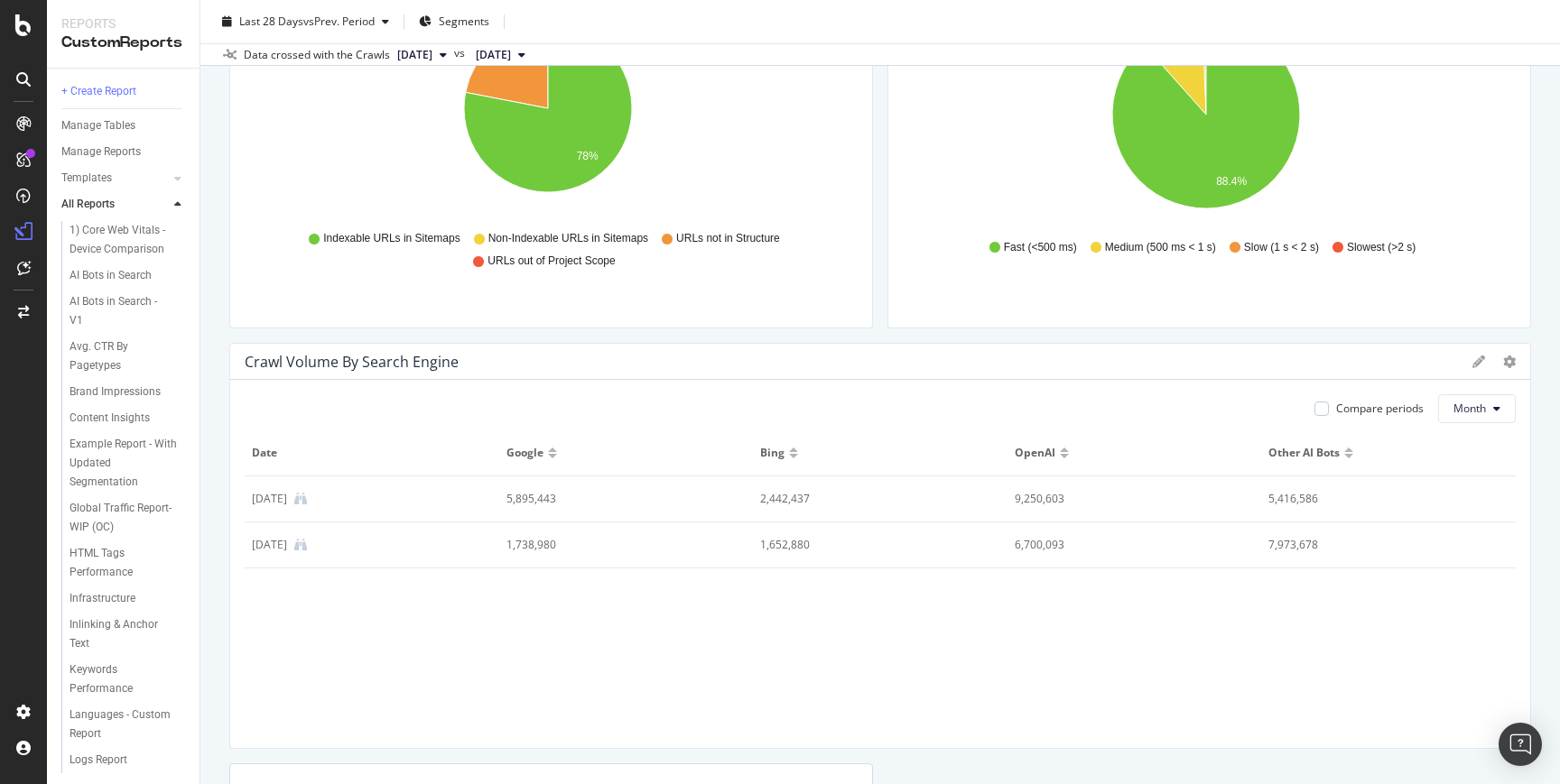
scroll to position [1619, 0]
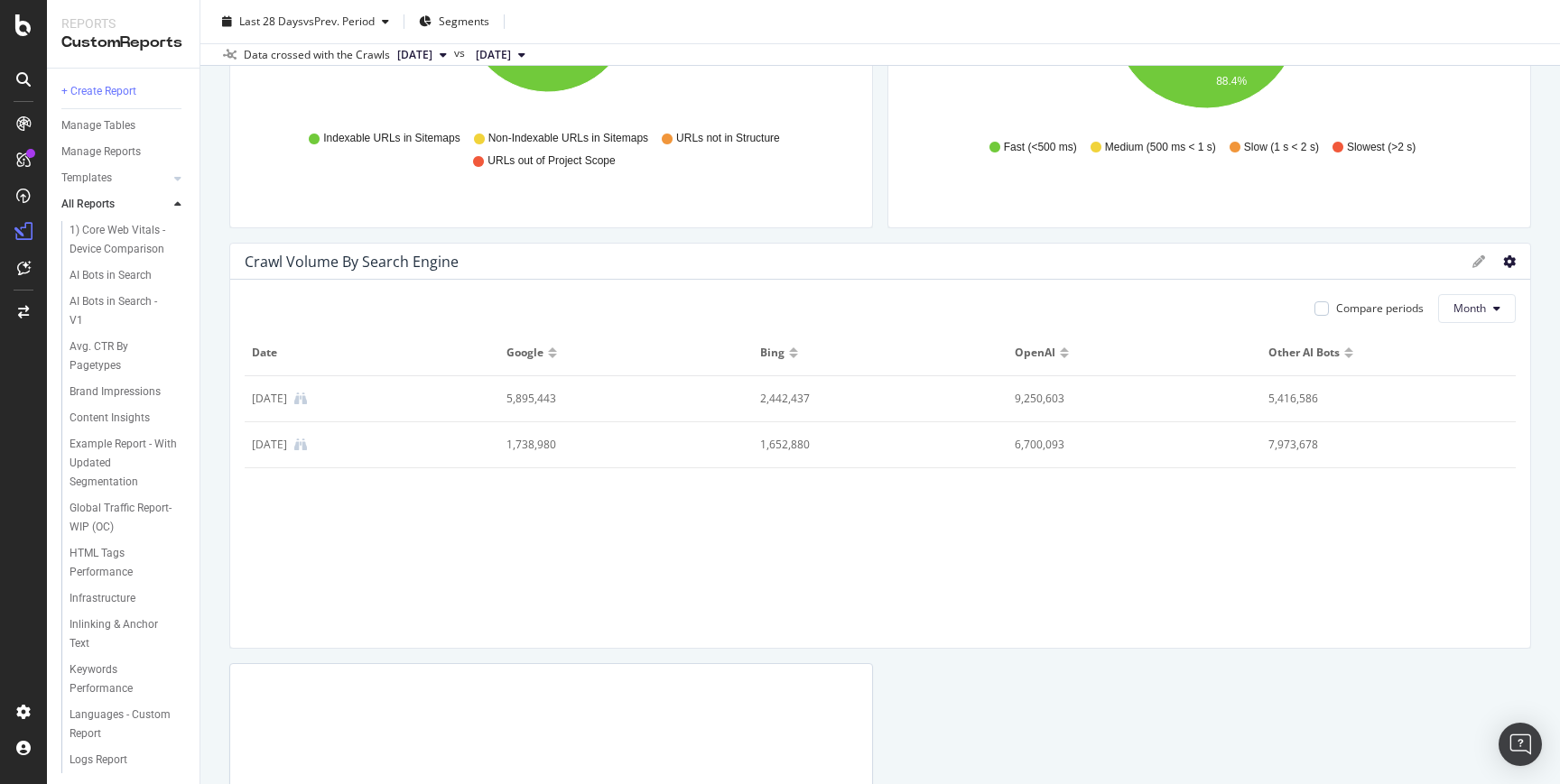
click at [1503, 258] on icon at bounding box center [1510, 262] width 13 height 13
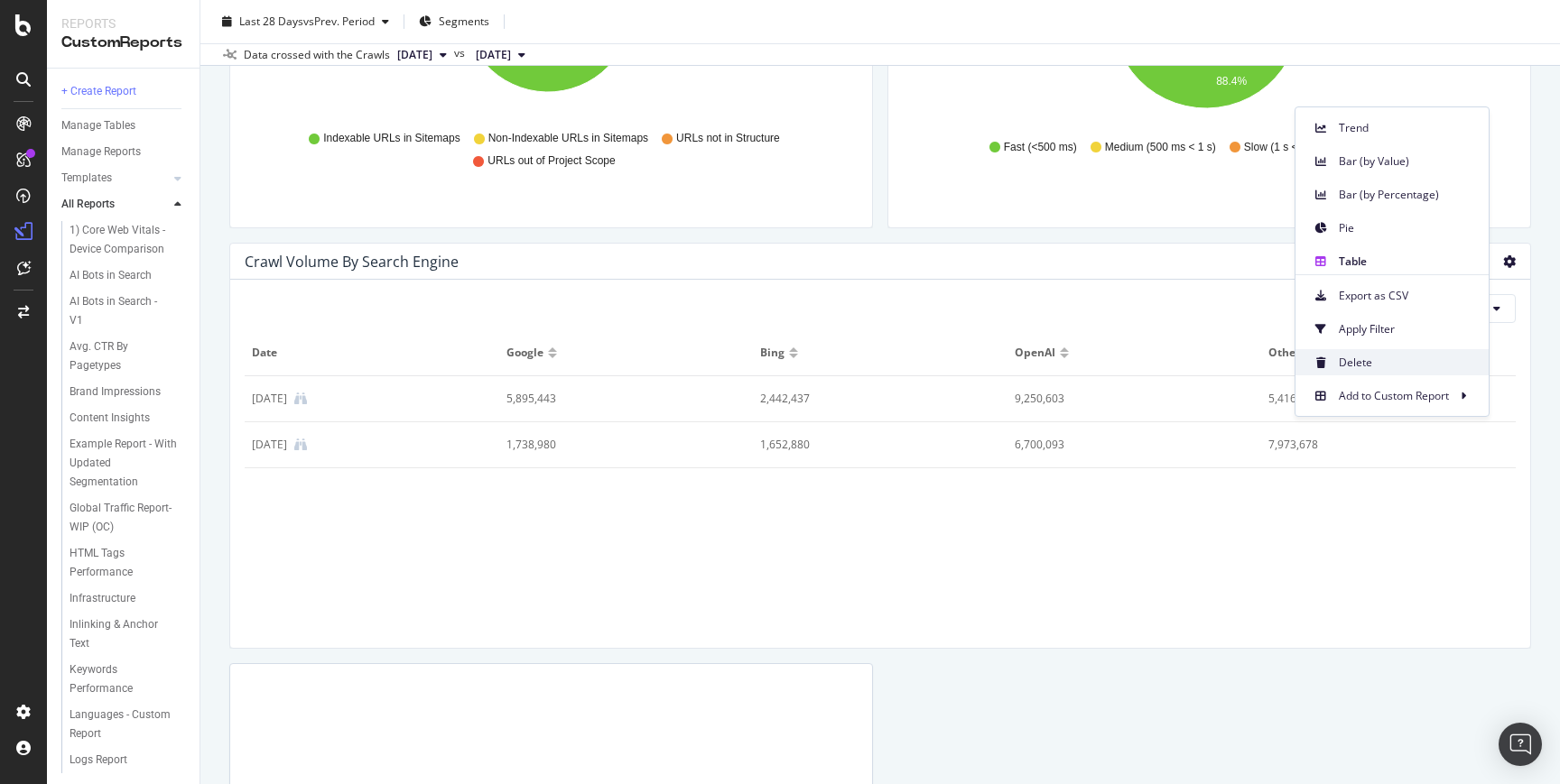
click at [1376, 357] on span "Delete" at bounding box center [1406, 362] width 135 height 16
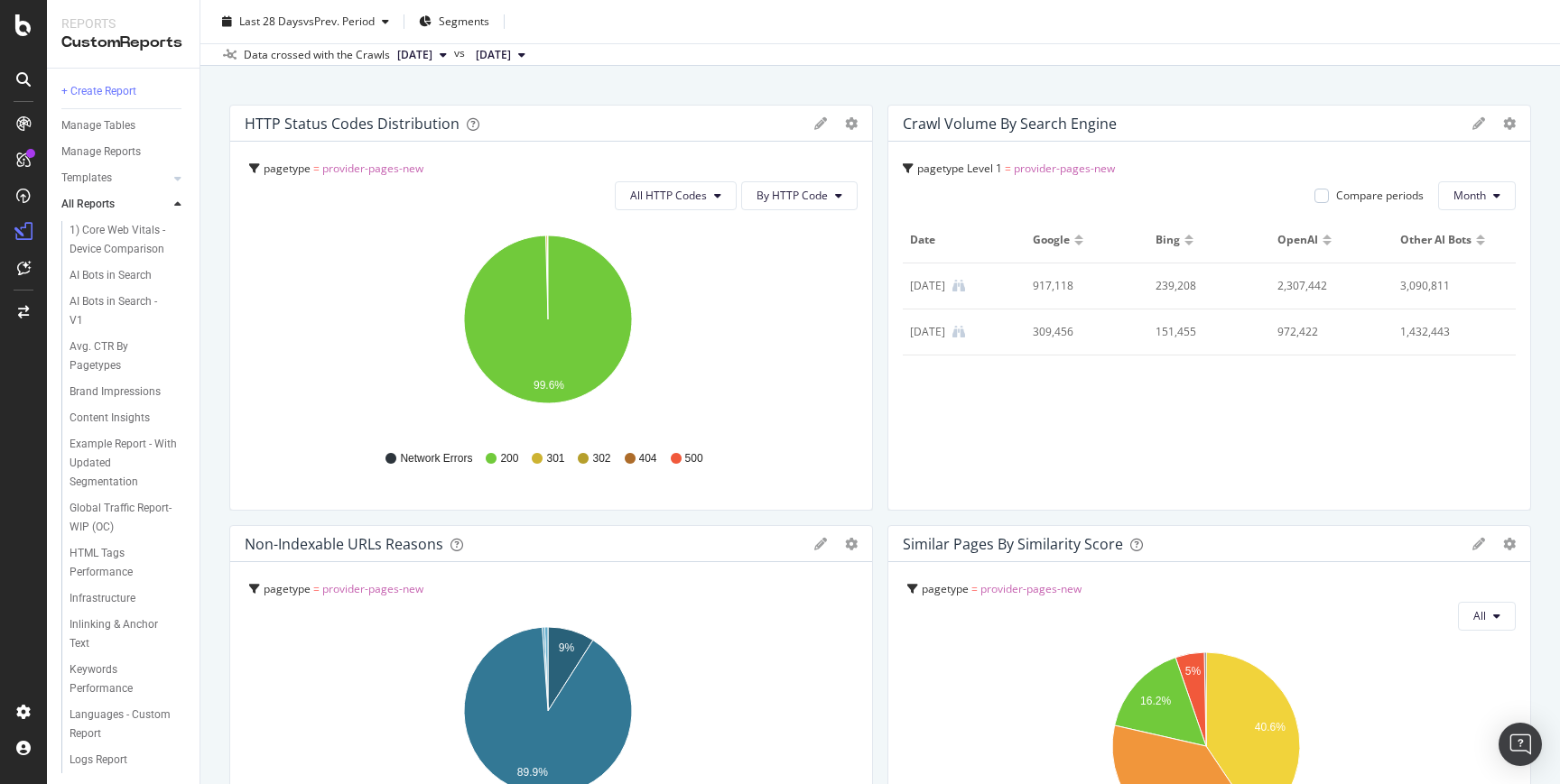
scroll to position [56, 0]
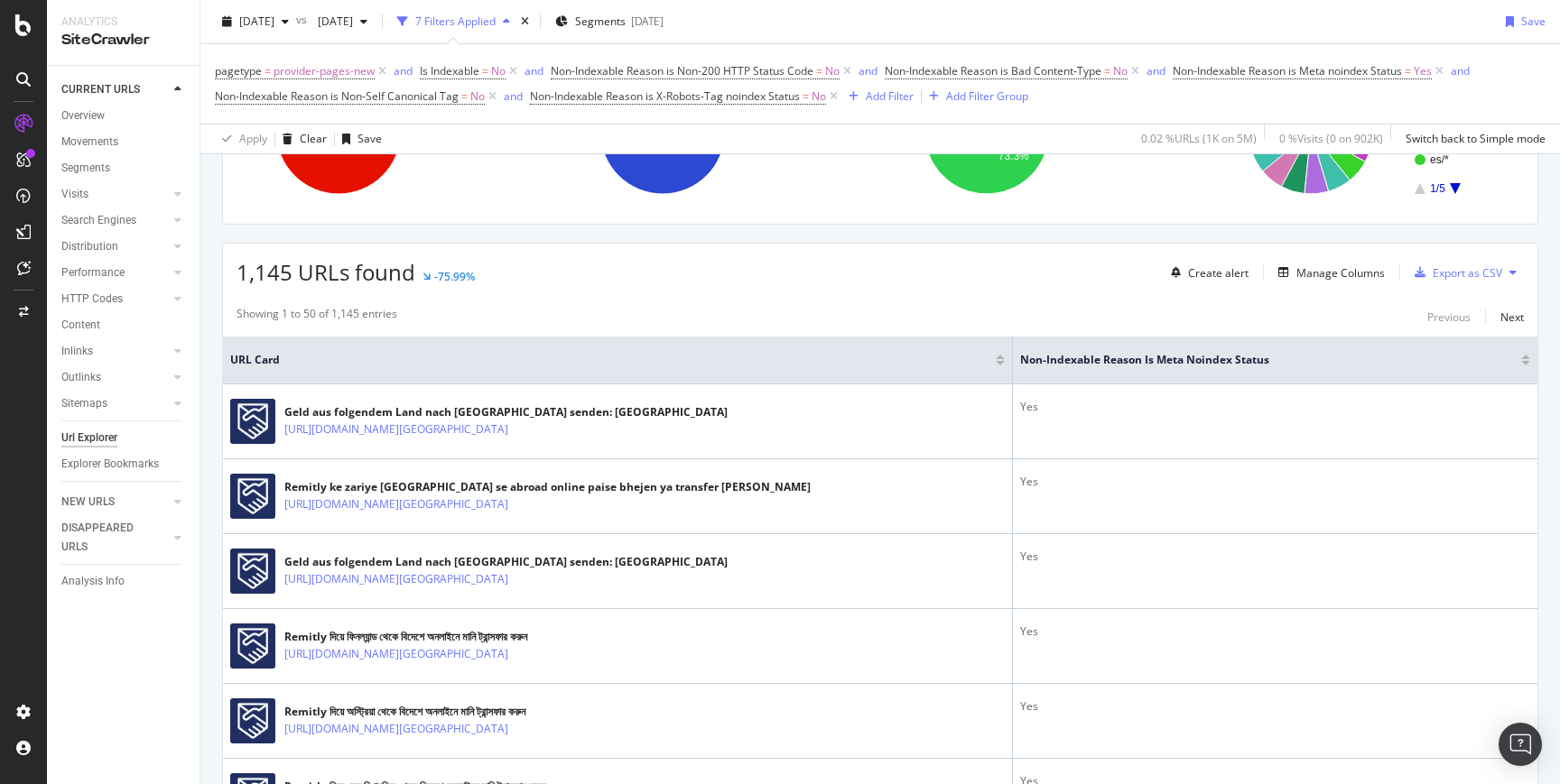
scroll to position [377, 0]
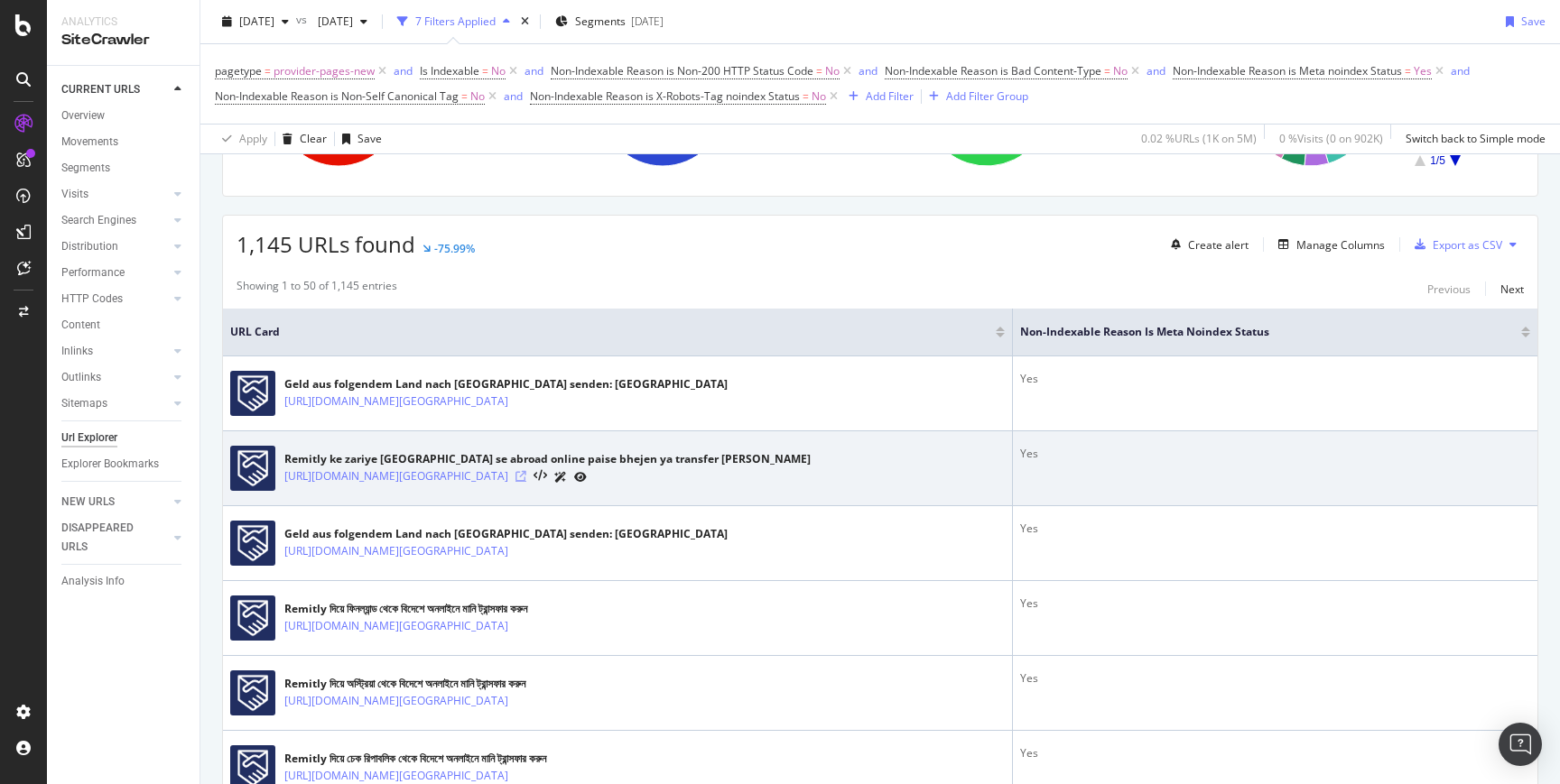
click at [527, 476] on icon at bounding box center [521, 477] width 11 height 11
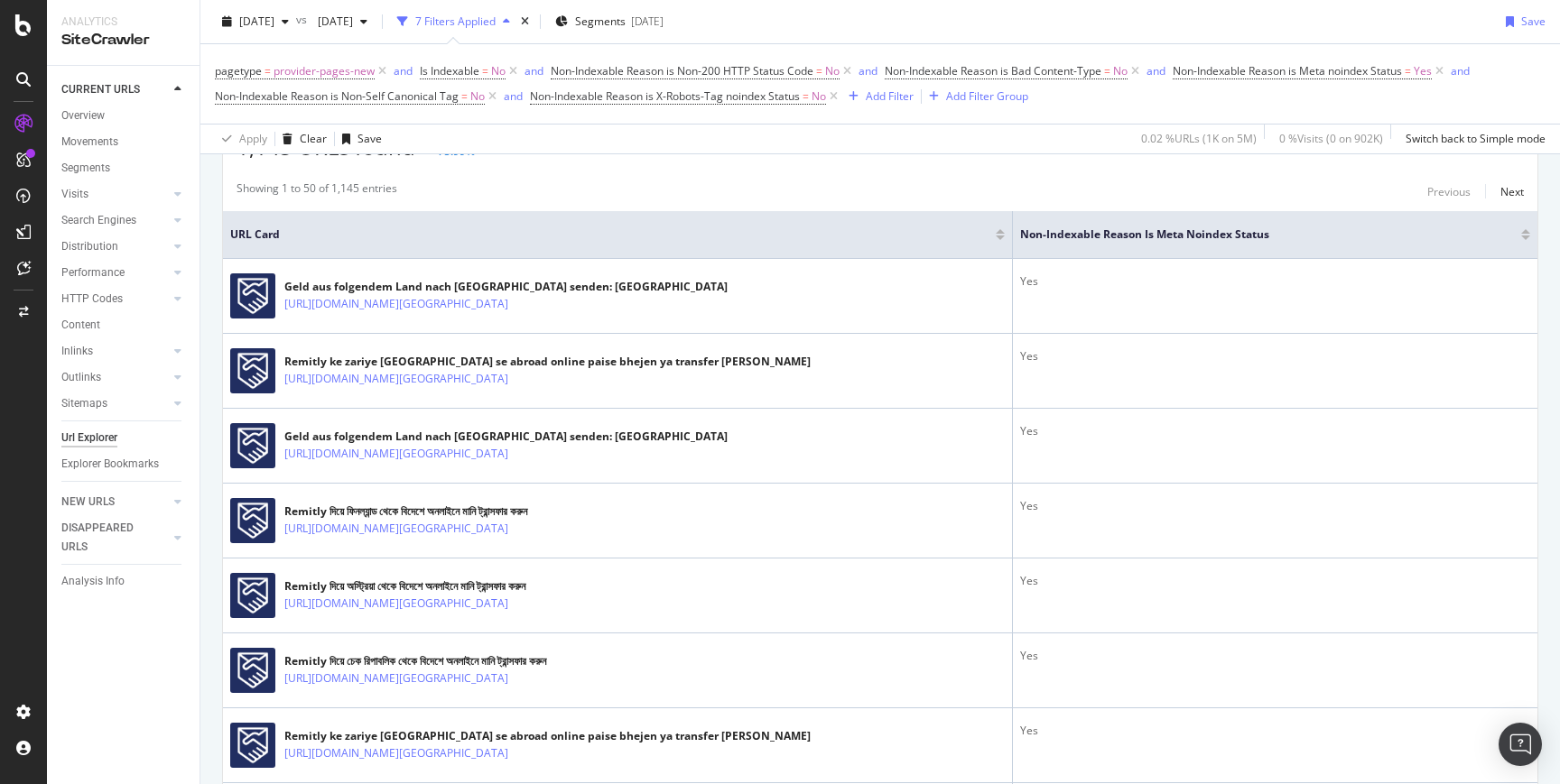
scroll to position [0, 0]
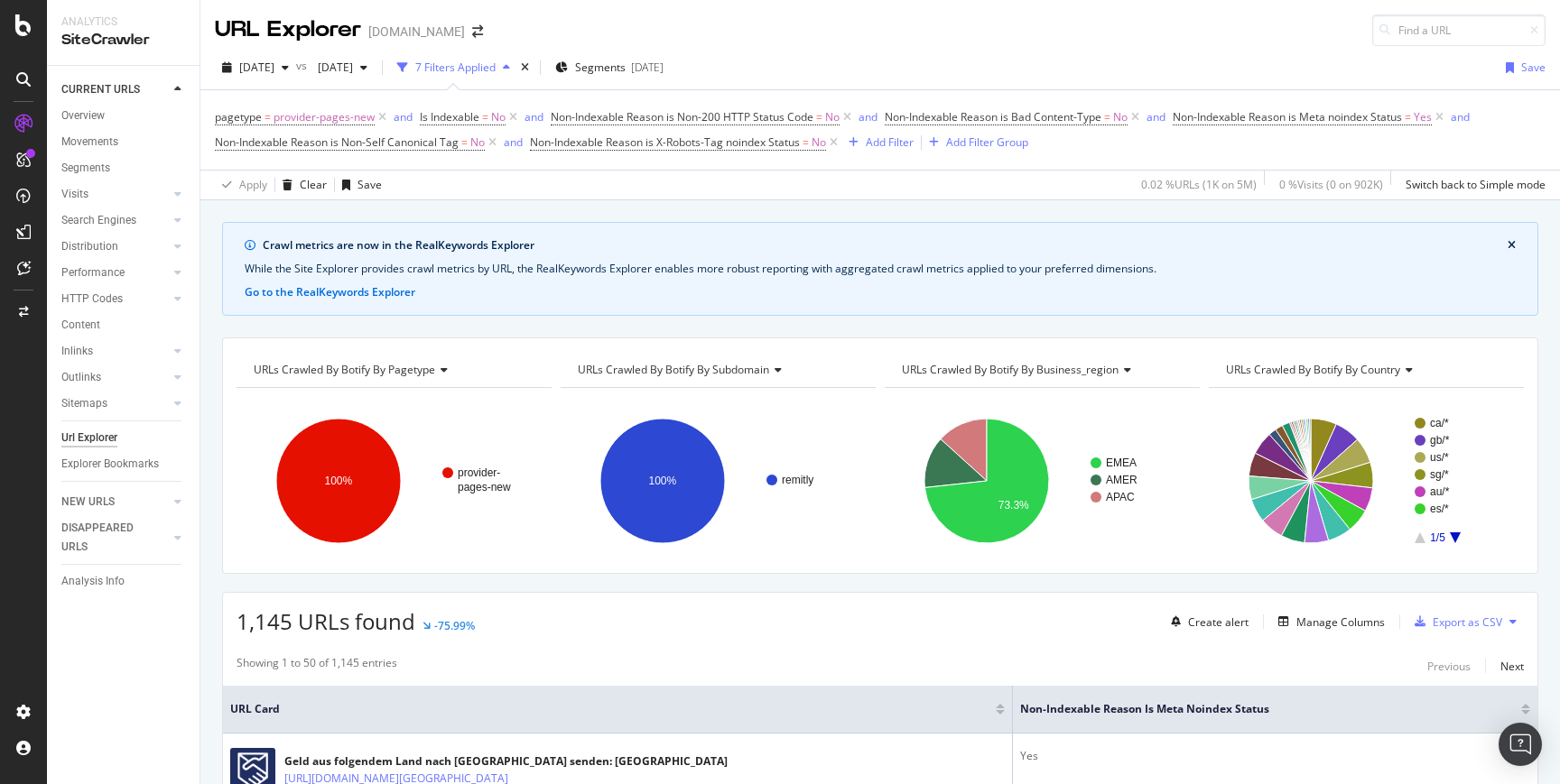
drag, startPoint x: 74, startPoint y: 704, endPoint x: 773, endPoint y: 47, distance: 959.3
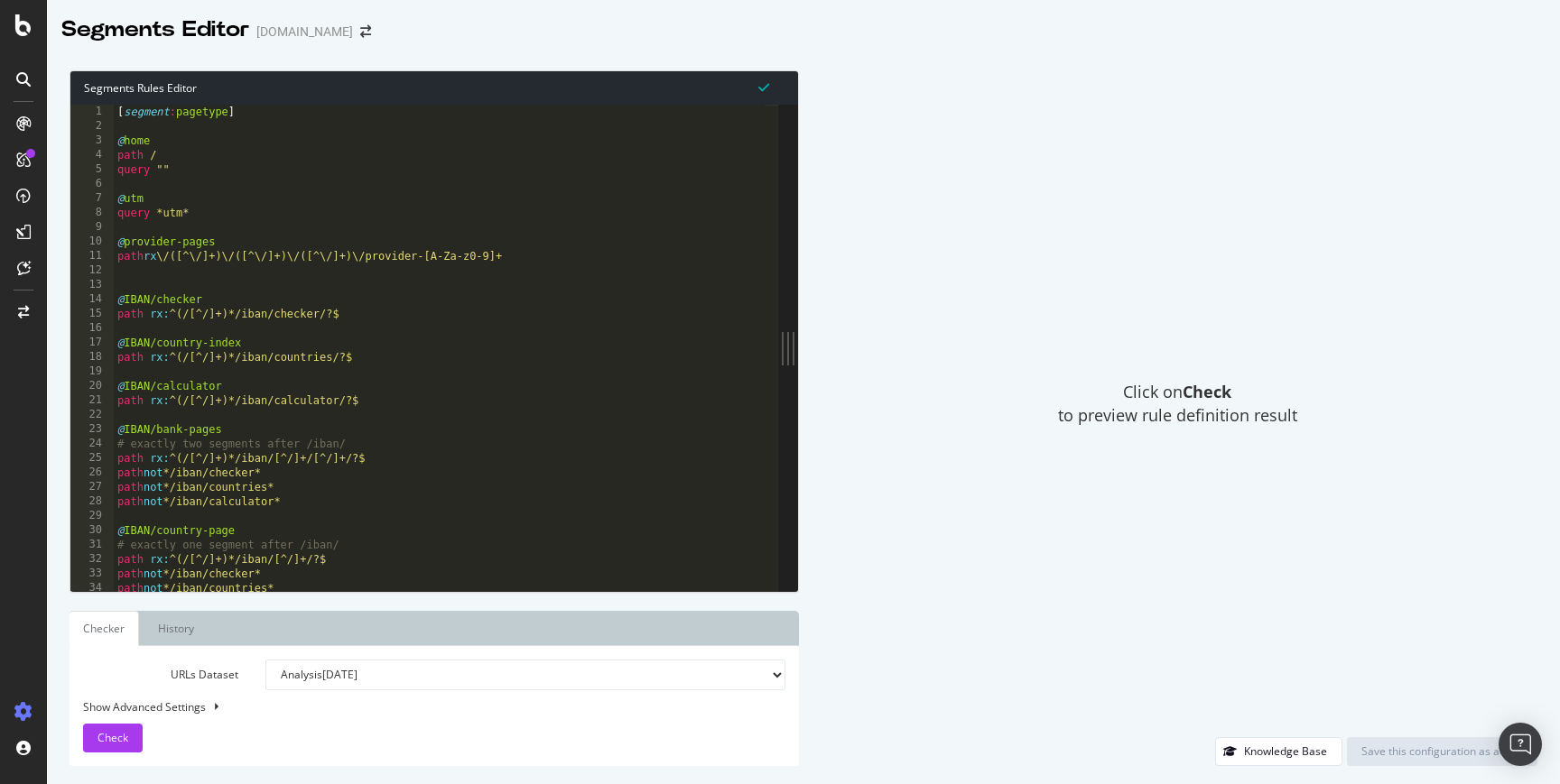
drag, startPoint x: 507, startPoint y: 340, endPoint x: 799, endPoint y: 327, distance: 292.3
click at [799, 327] on div "Segments Rules Editor 1 2 3 4 5 6 7 8 9 10 11 12 13 14 15 16 17 18 19 20 21 22 …" at bounding box center [803, 418] width 1512 height 732
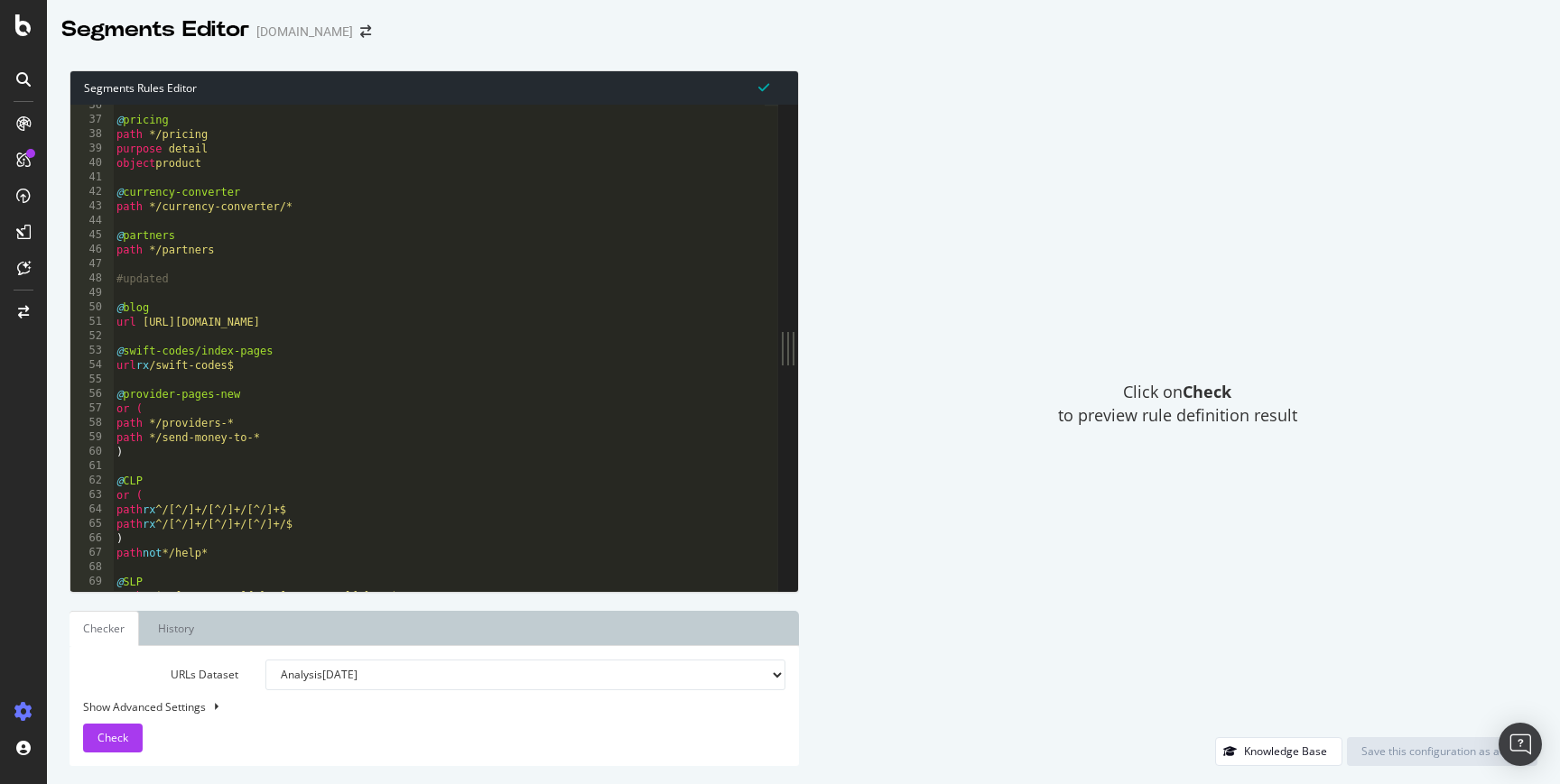
scroll to position [117, 0]
type textarea "path */send-money-to-*"
click at [204, 439] on div "@ pricing path */pricing purpose detail object product @ currency-converter pat…" at bounding box center [439, 356] width 652 height 515
drag, startPoint x: 280, startPoint y: 439, endPoint x: 119, endPoint y: 436, distance: 161.0
click at [119, 436] on div "@ pricing path */pricing purpose detail object product @ currency-converter pat…" at bounding box center [439, 356] width 652 height 515
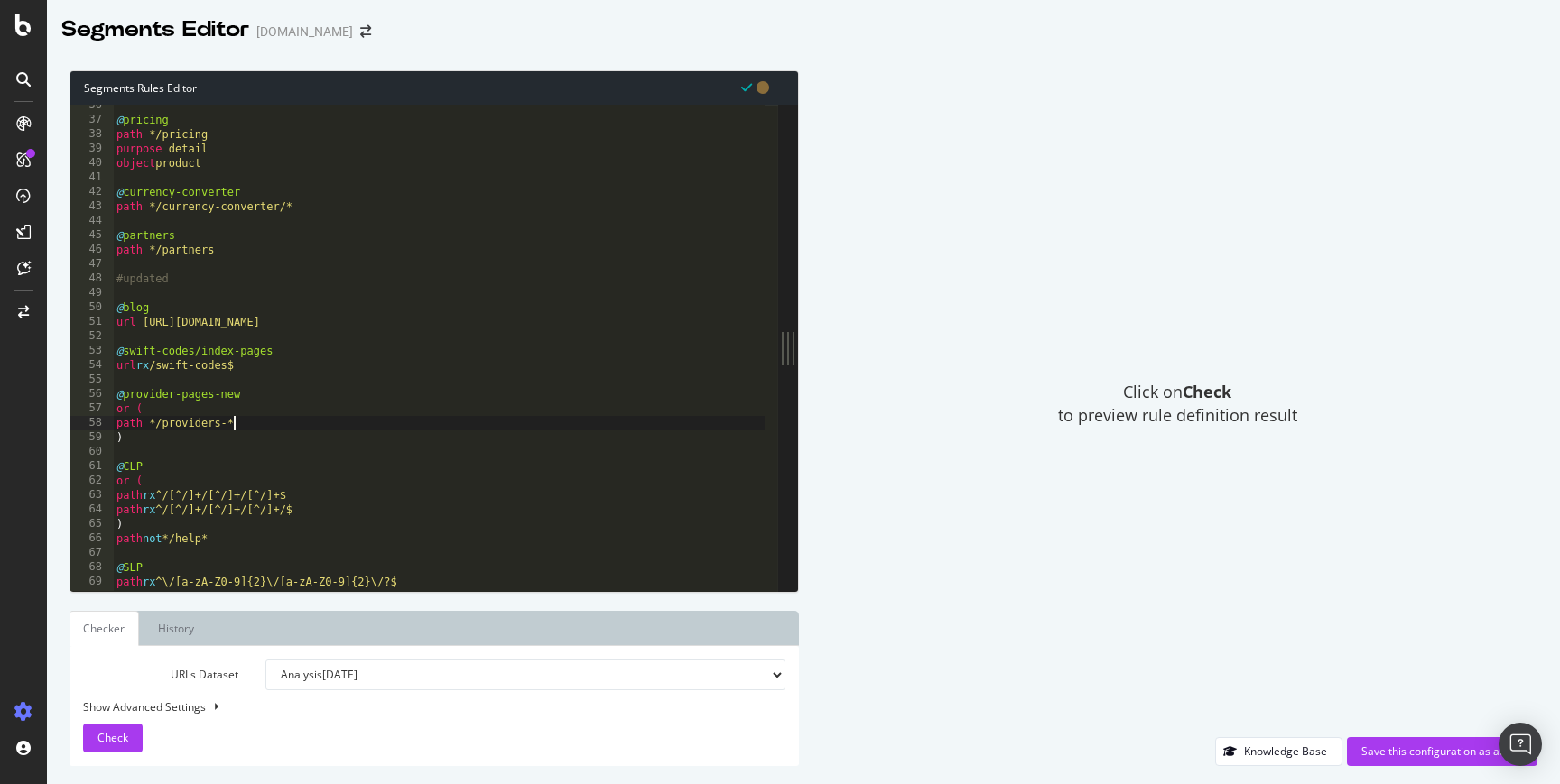
scroll to position [110, 0]
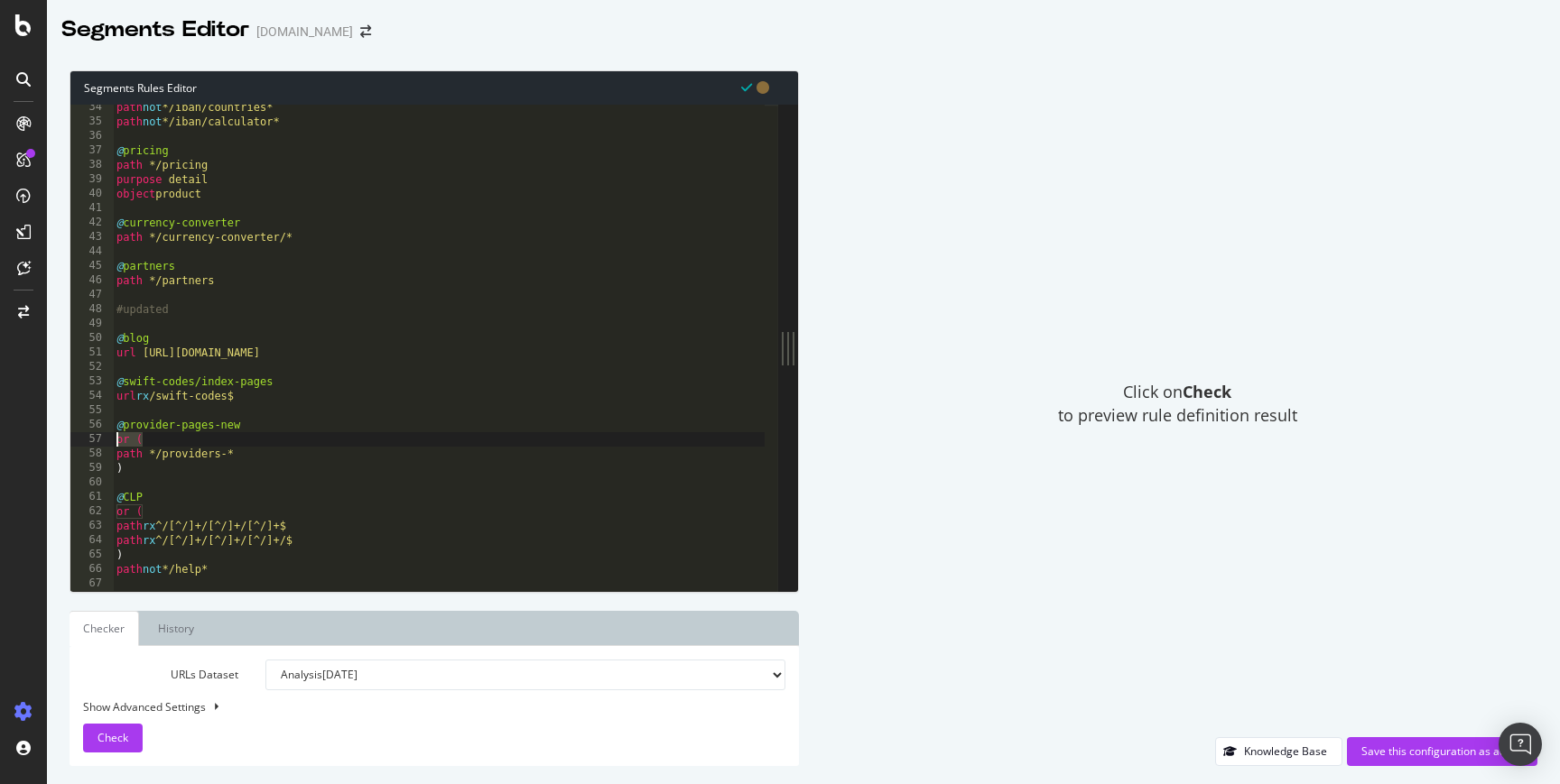
drag, startPoint x: 146, startPoint y: 440, endPoint x: 118, endPoint y: 440, distance: 28.0
click at [118, 440] on div "path not */iban/countries* path not */iban/calculator* @ pricing path */pricing…" at bounding box center [439, 357] width 652 height 515
type textarea "or ("
click at [134, 465] on div "path not */iban/countries* path not */iban/calculator* @ pricing path */pricing…" at bounding box center [439, 357] width 652 height 515
type textarea ")"
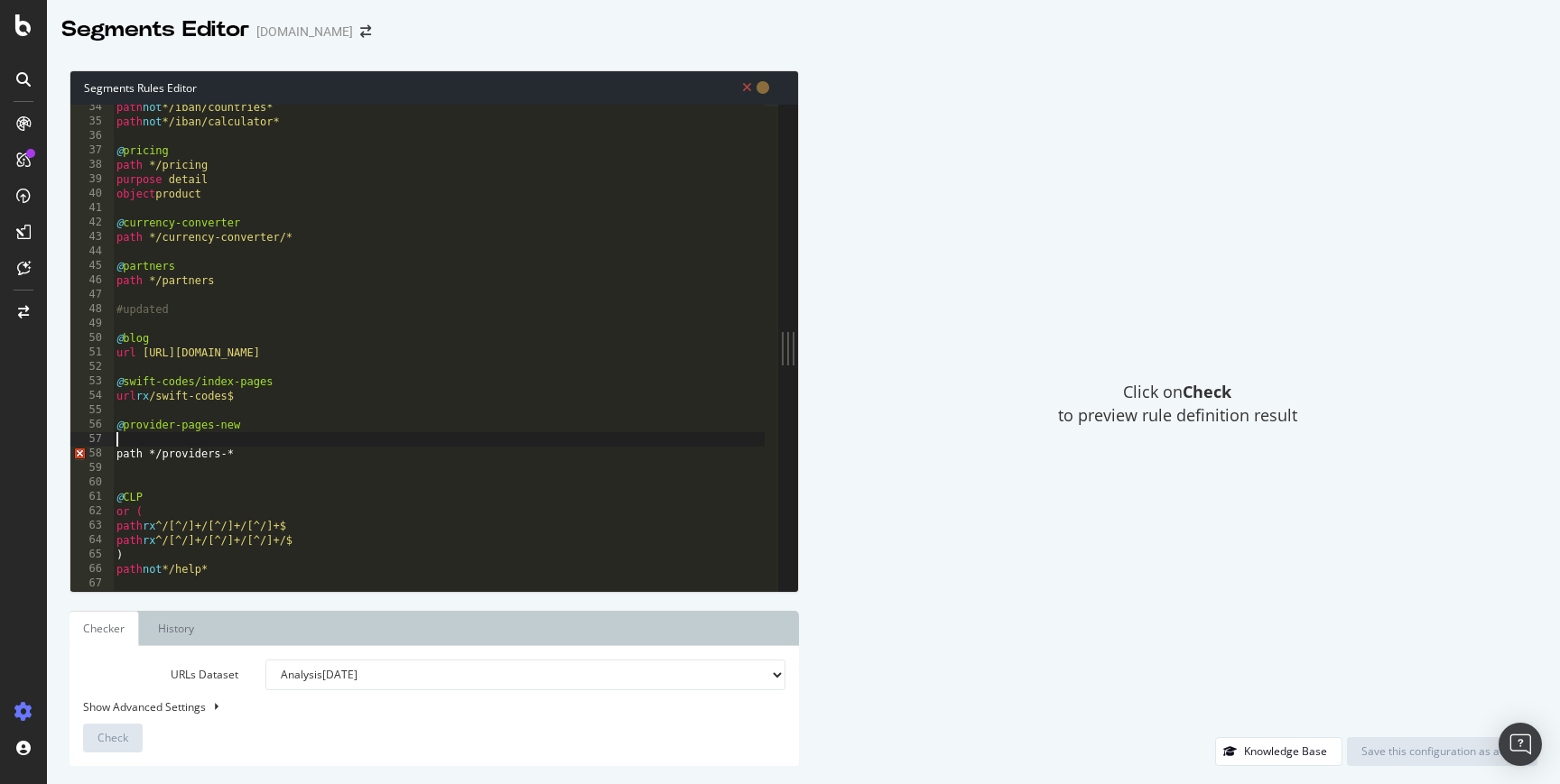
click at [130, 440] on div "path not */iban/countries* path not */iban/calculator* @ pricing path */pricing…" at bounding box center [439, 357] width 652 height 515
type textarea "@provider-pages-new"
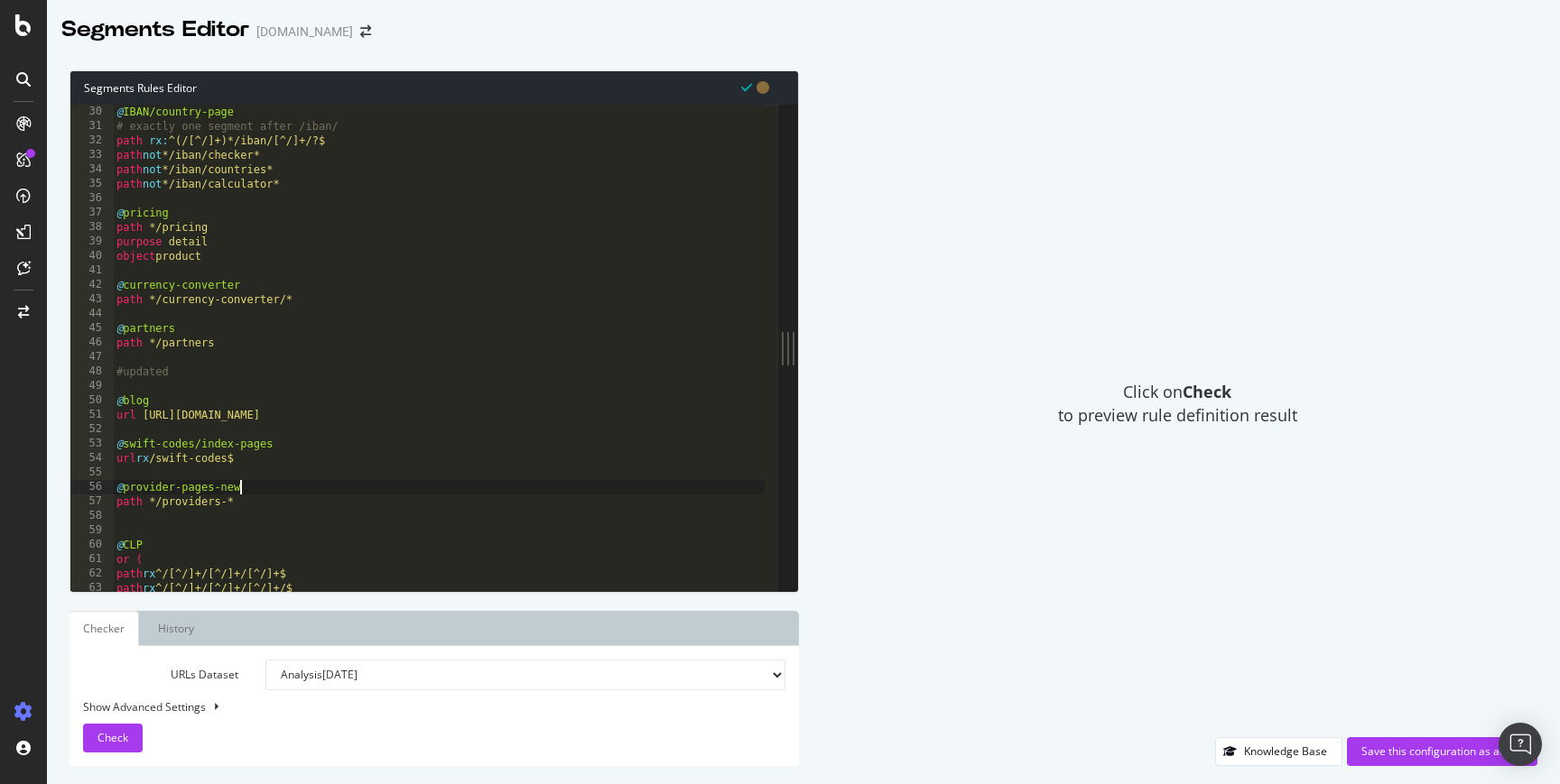
scroll to position [80, 0]
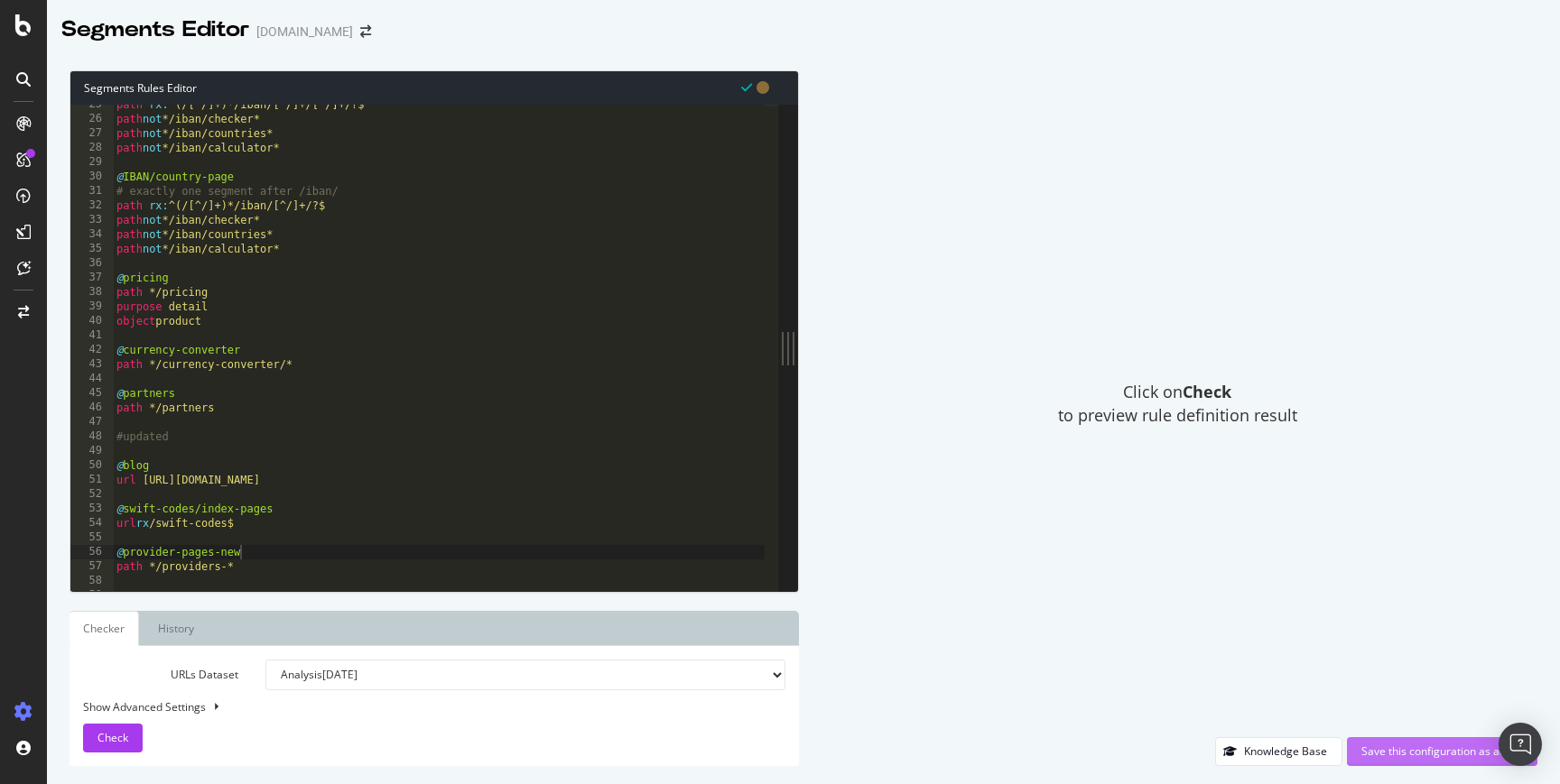
click at [1451, 747] on div "Save this configuration as active" at bounding box center [1441, 751] width 162 height 15
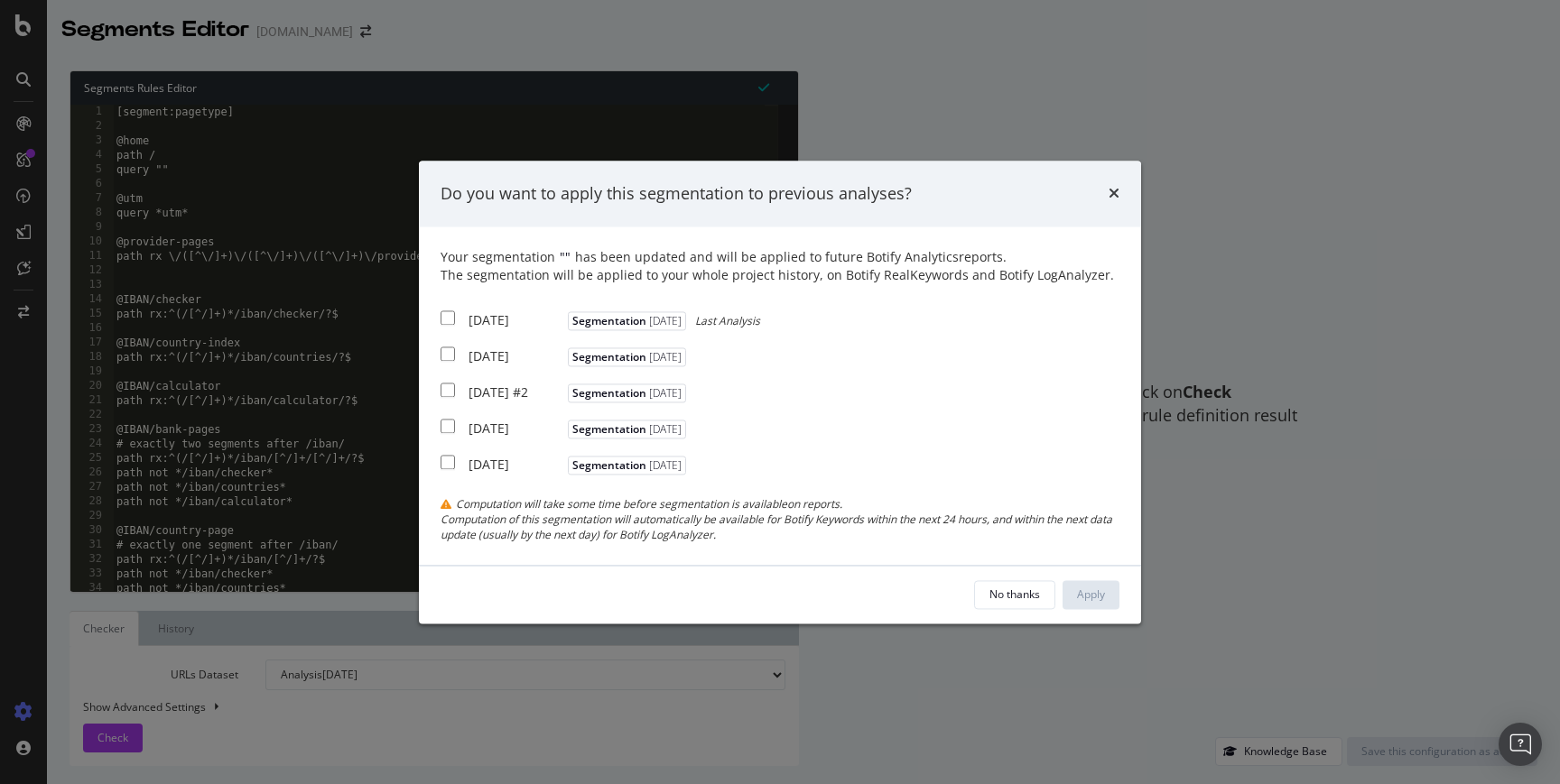
click at [452, 317] on input "modal" at bounding box center [447, 318] width 14 height 14
checkbox input "true"
click at [451, 347] on input "modal" at bounding box center [447, 354] width 14 height 14
checkbox input "true"
click at [1096, 594] on div "Apply" at bounding box center [1090, 594] width 28 height 15
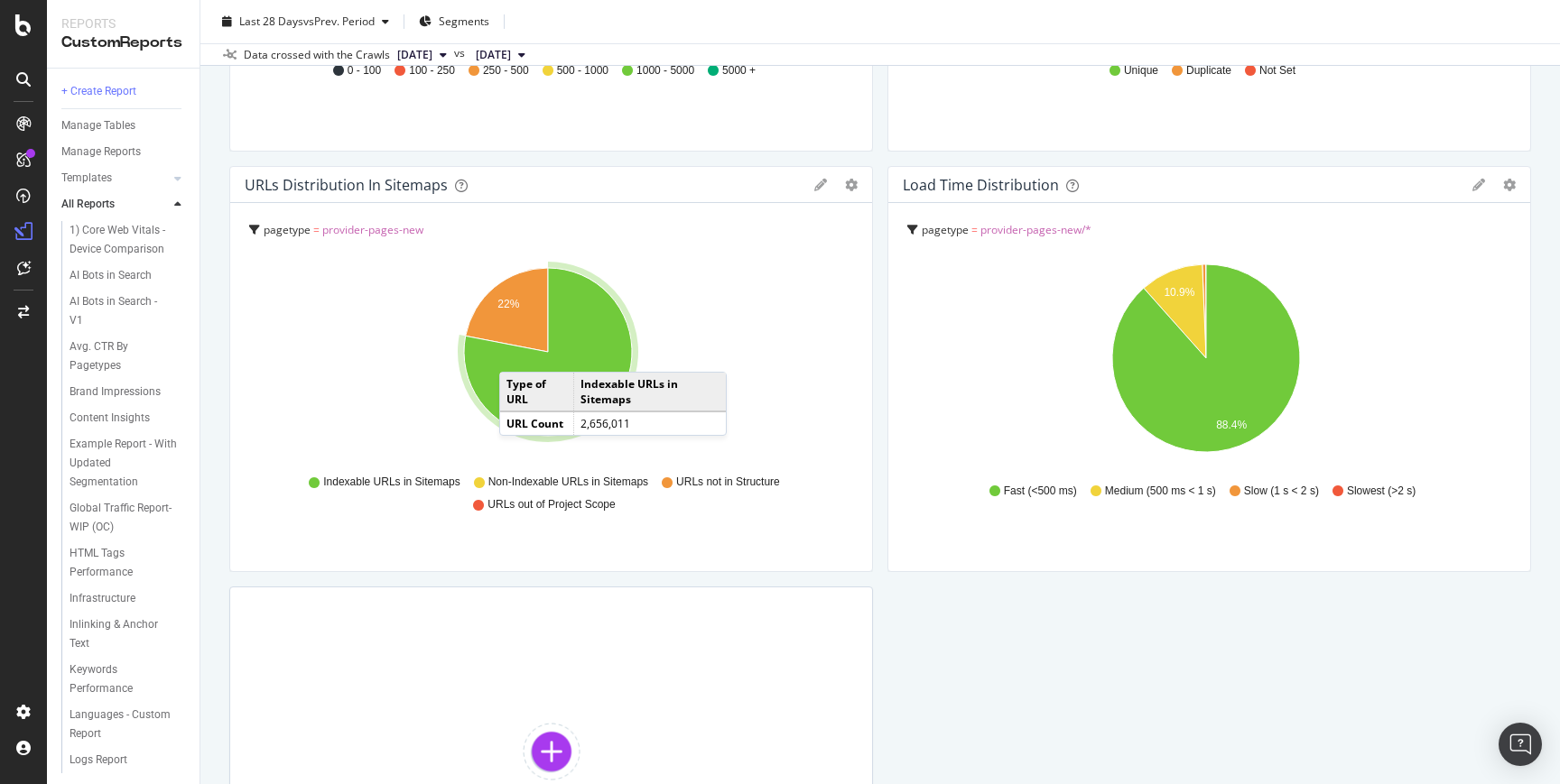
scroll to position [1532, 0]
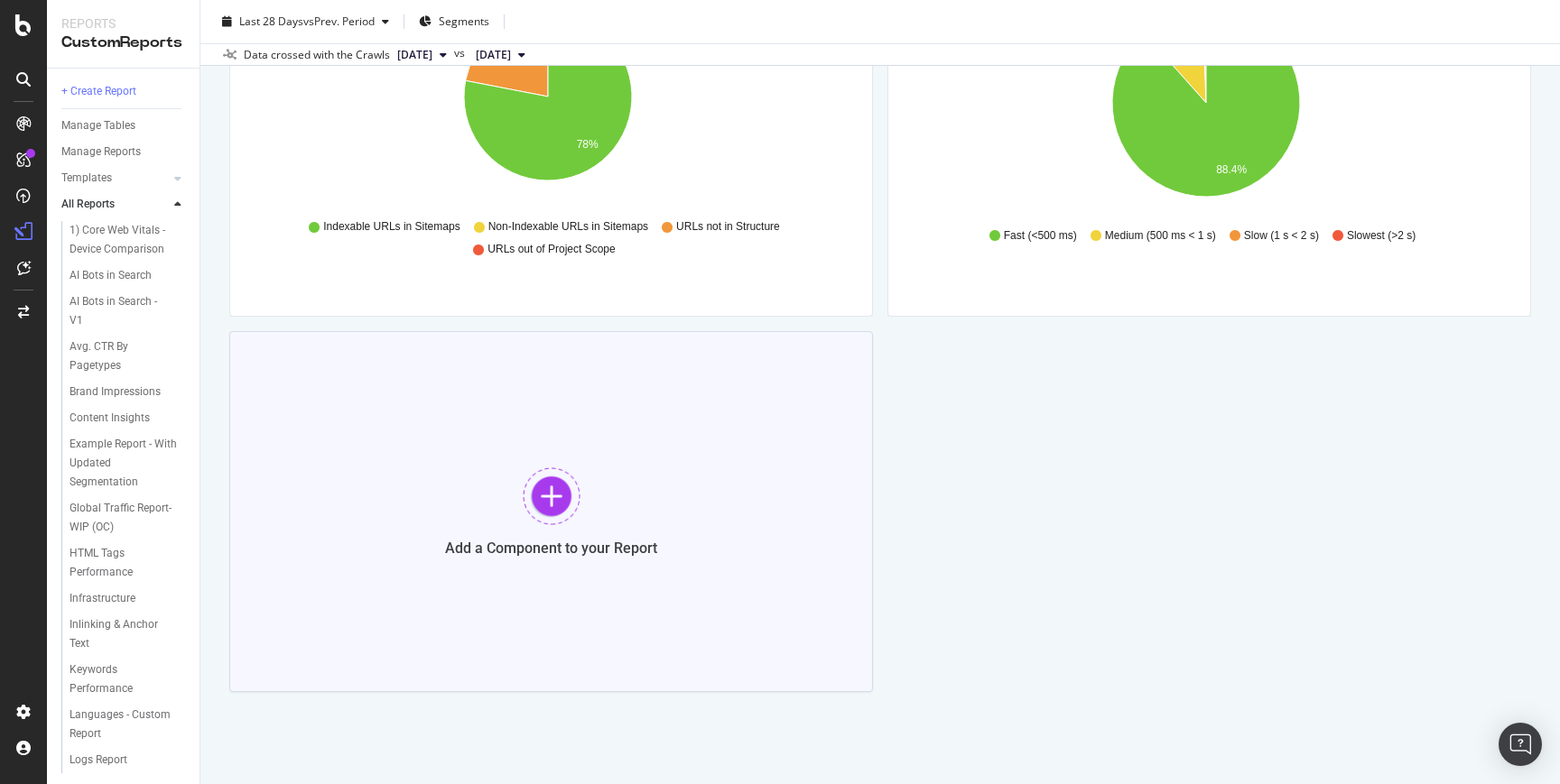
click at [564, 434] on div "Add a Component to your Report" at bounding box center [551, 511] width 643 height 361
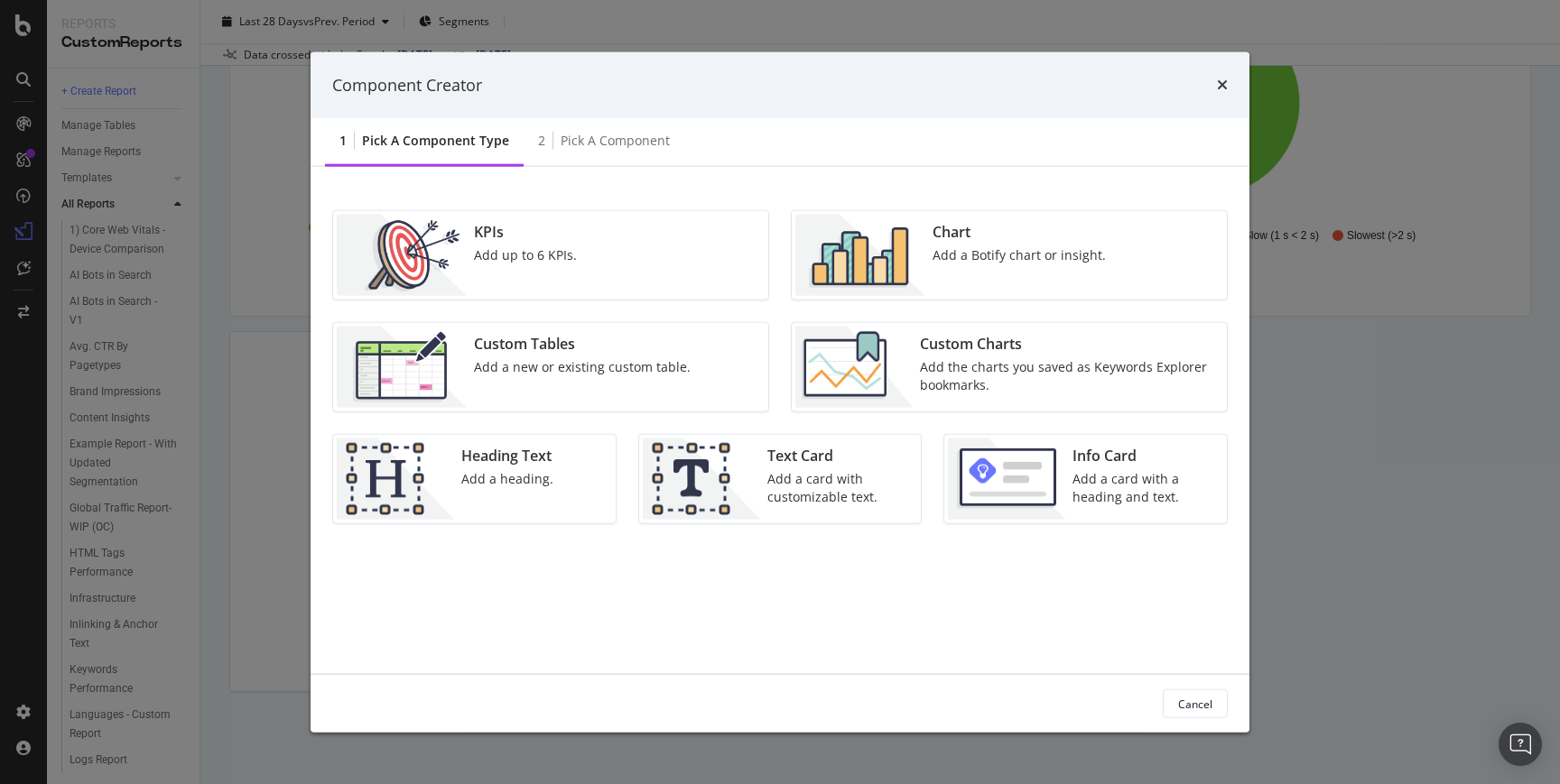
click at [891, 369] on img "modal" at bounding box center [854, 367] width 118 height 81
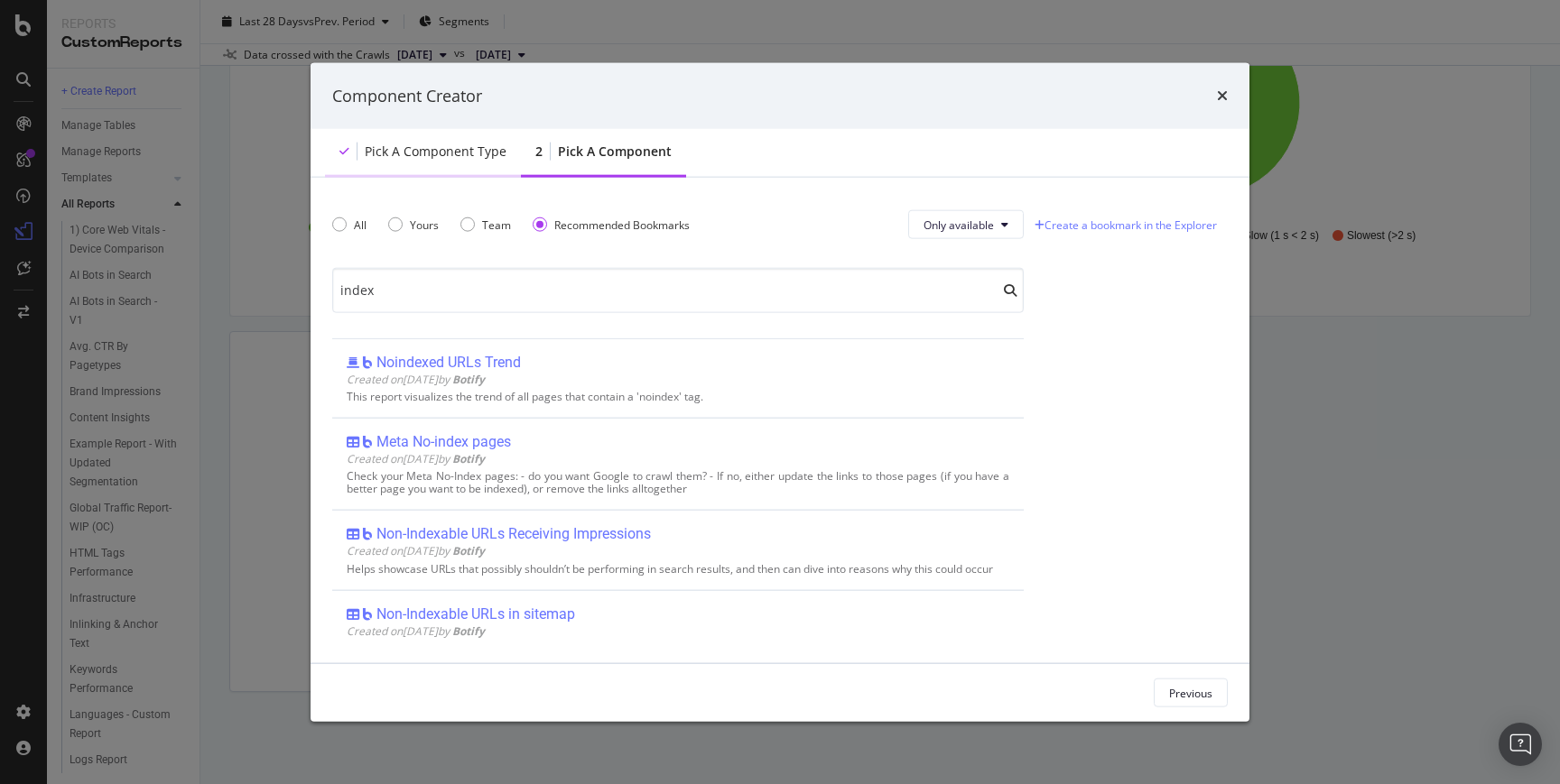
type input "index"
click at [445, 157] on div "Pick a Component type" at bounding box center [436, 151] width 142 height 18
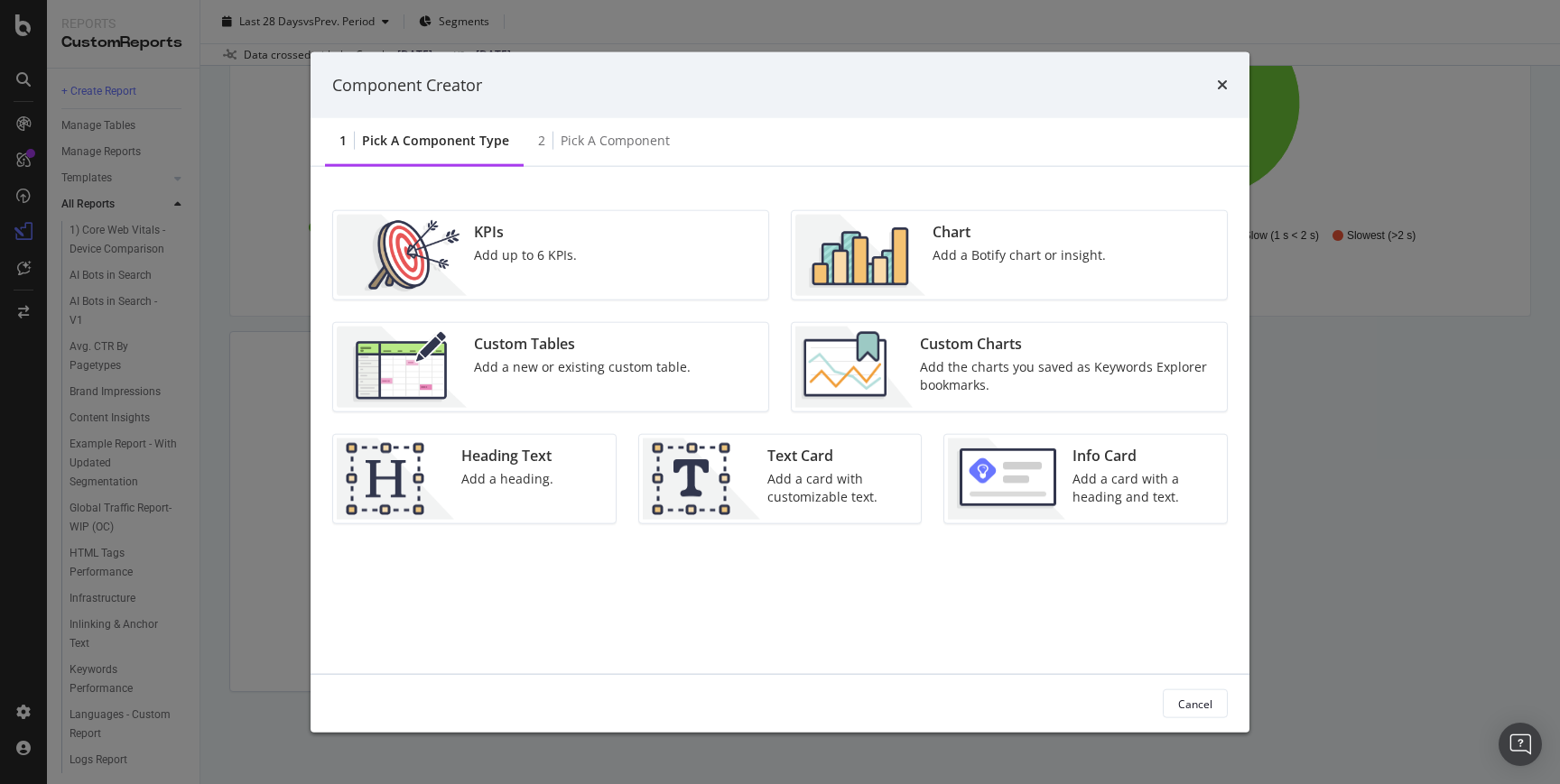
click at [494, 262] on div "Add up to 6 KPIs." at bounding box center [526, 255] width 103 height 18
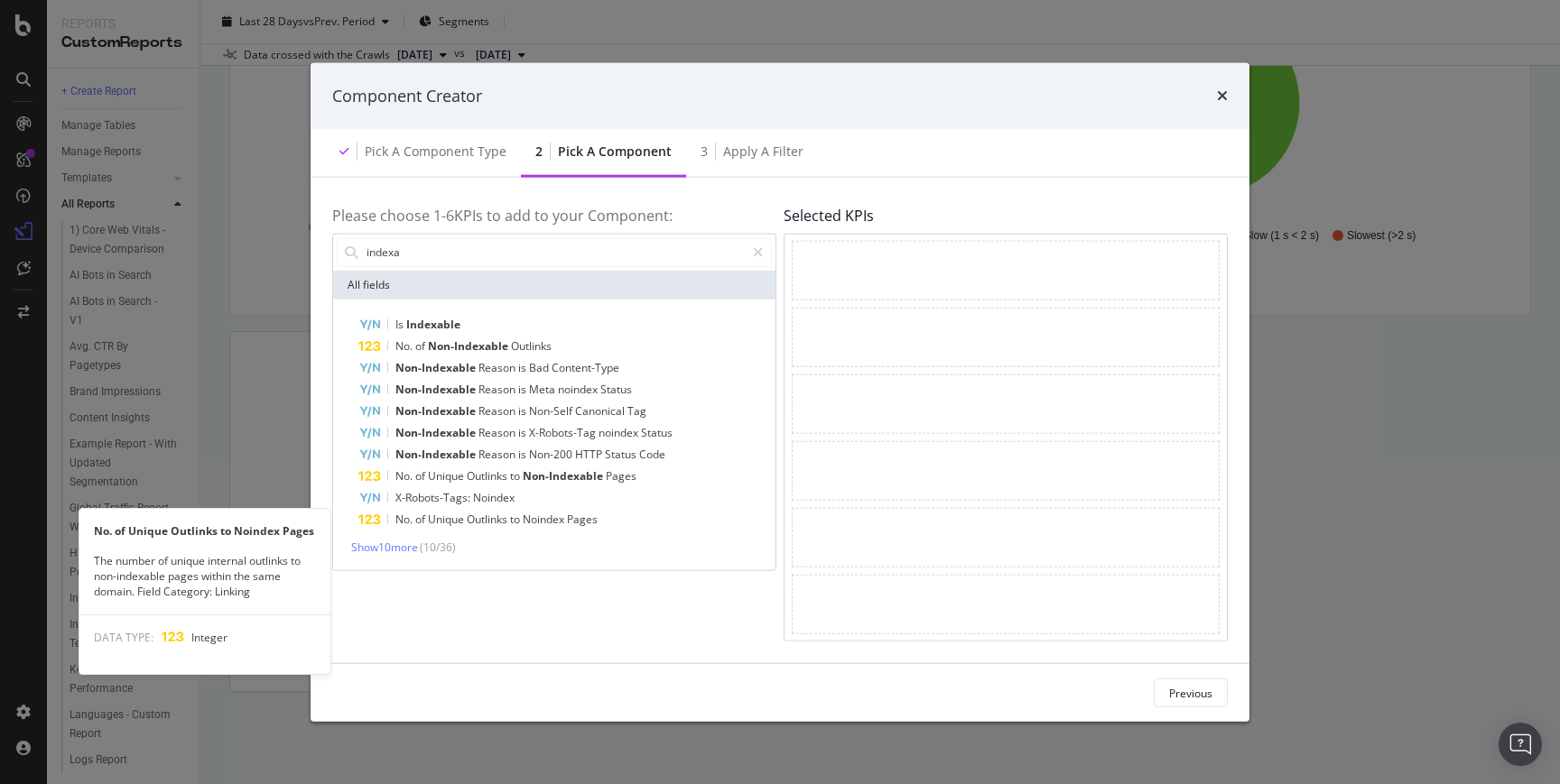
type input "indexa"
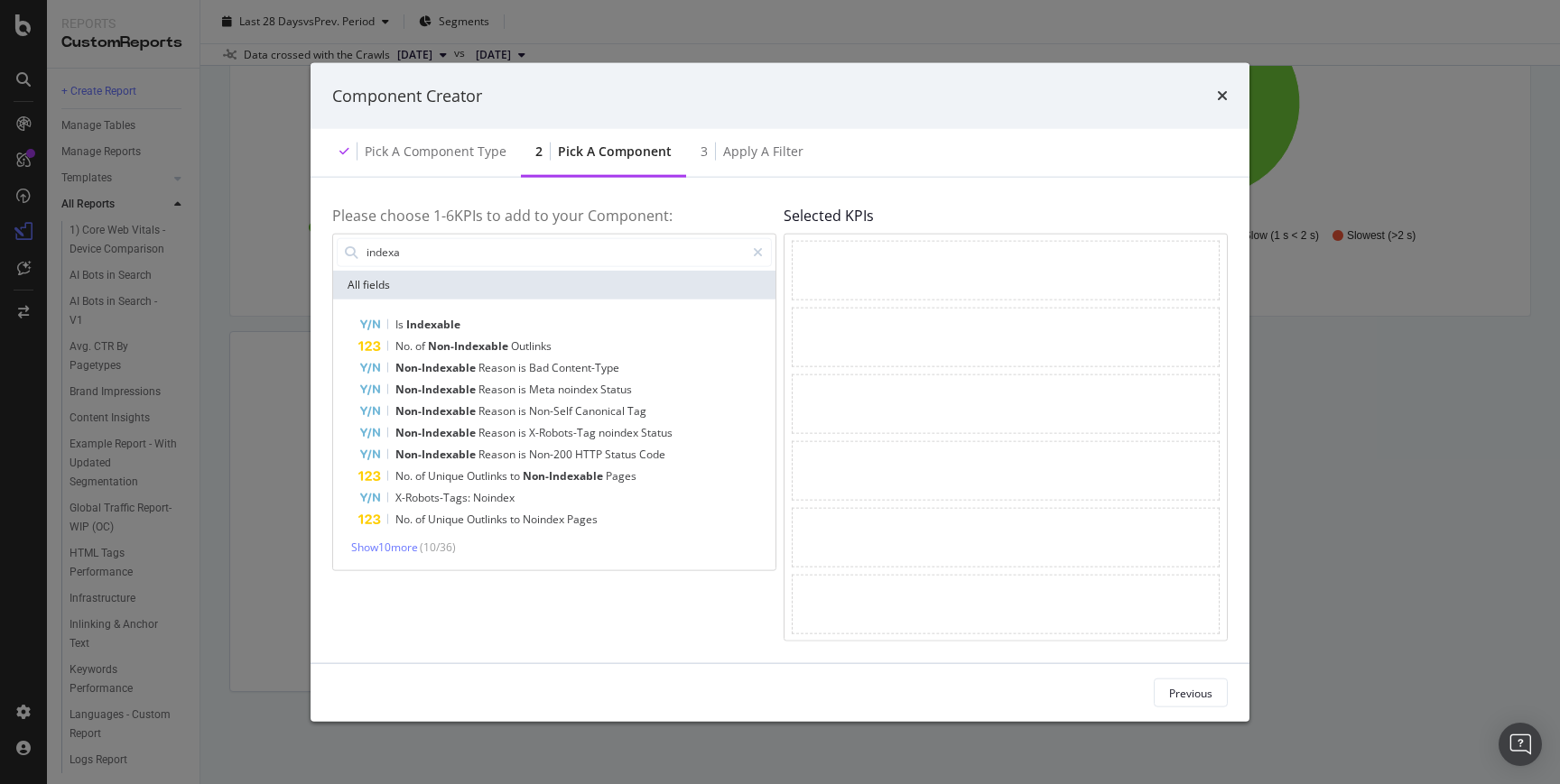
click at [394, 537] on div "Show 10 more ( 10 / 36 )" at bounding box center [555, 545] width 435 height 18
click at [392, 544] on span "Show 10 more" at bounding box center [385, 546] width 67 height 15
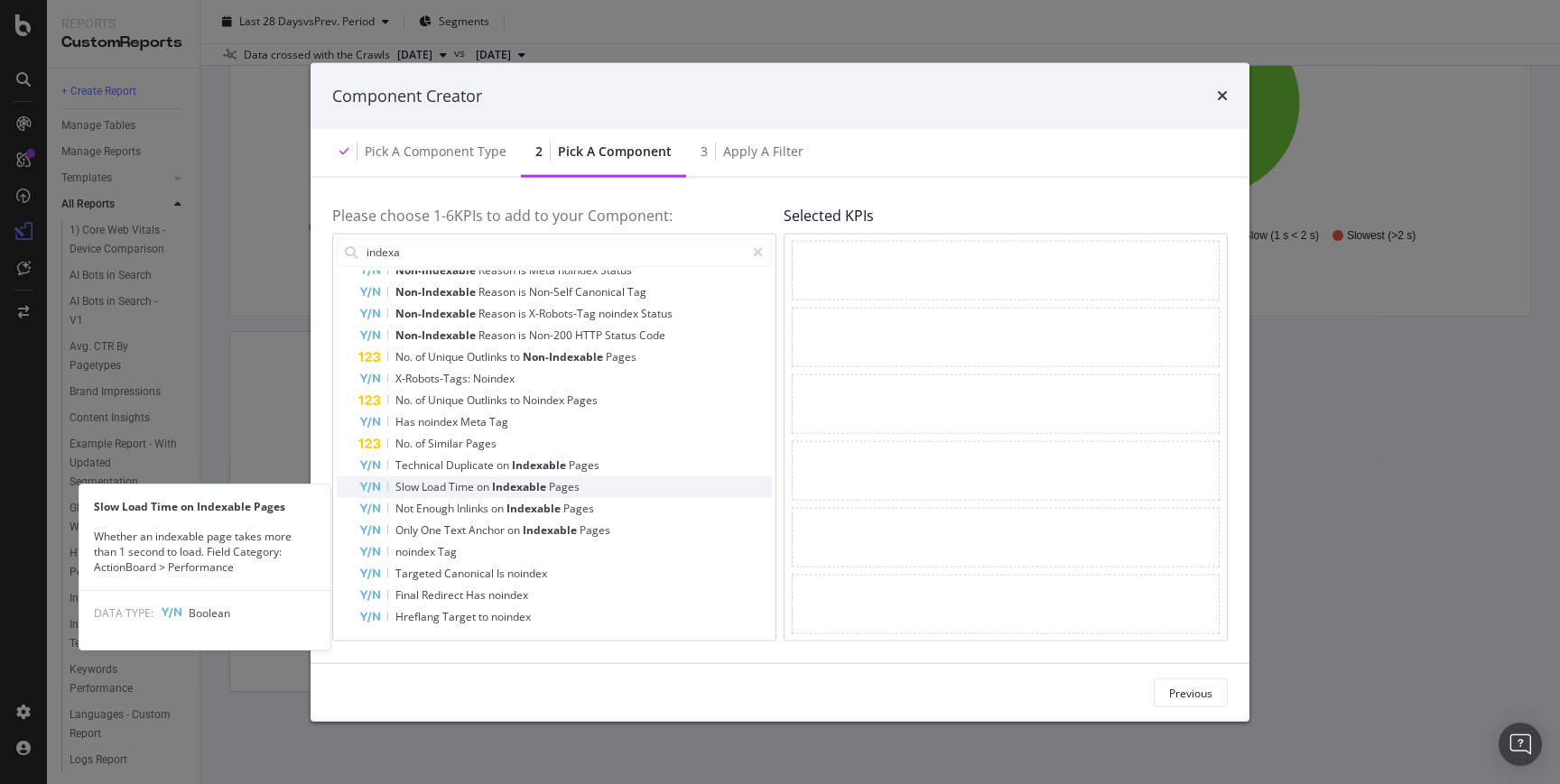
scroll to position [147, 0]
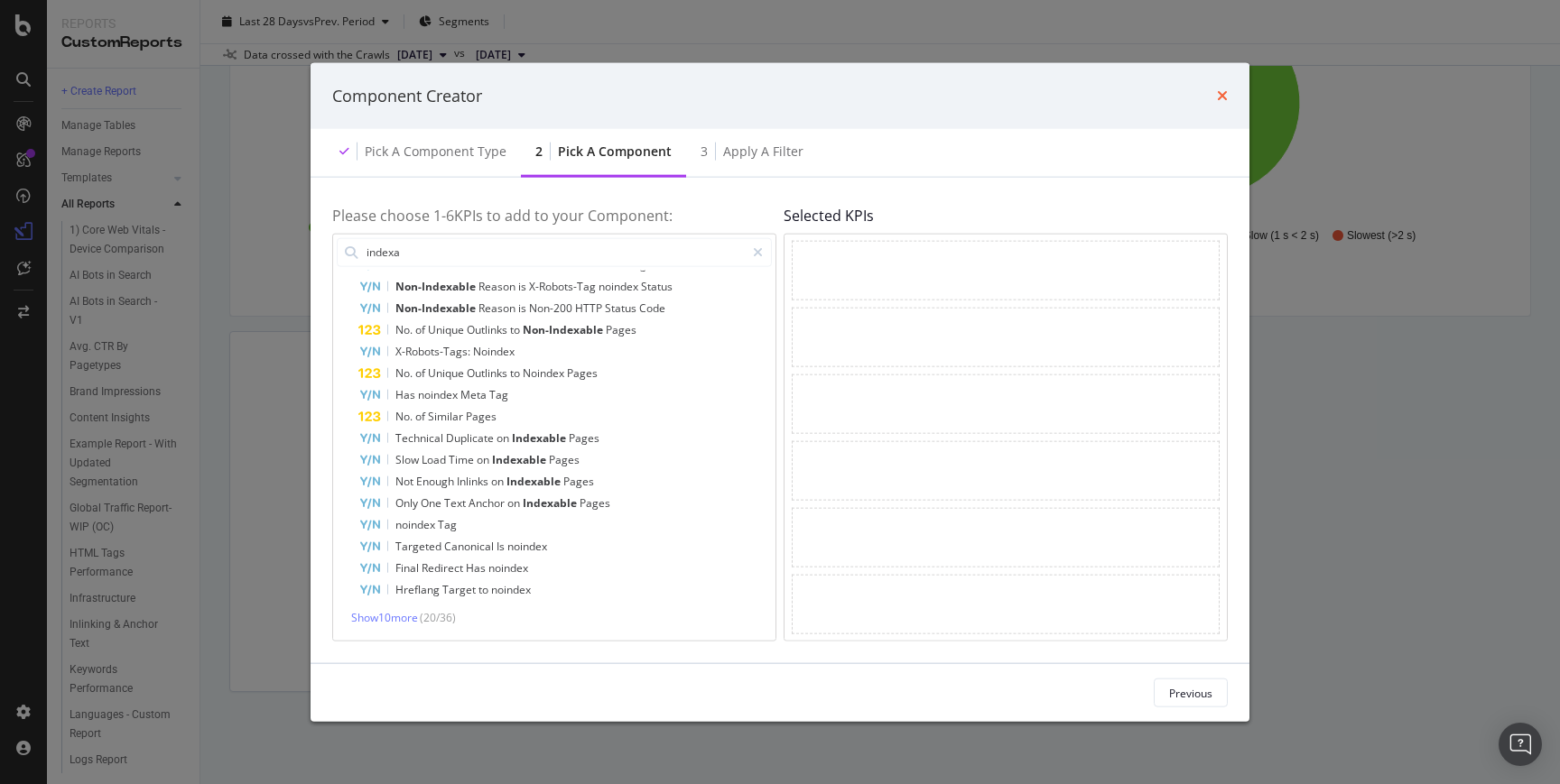
click at [1227, 92] on icon "times" at bounding box center [1222, 95] width 11 height 14
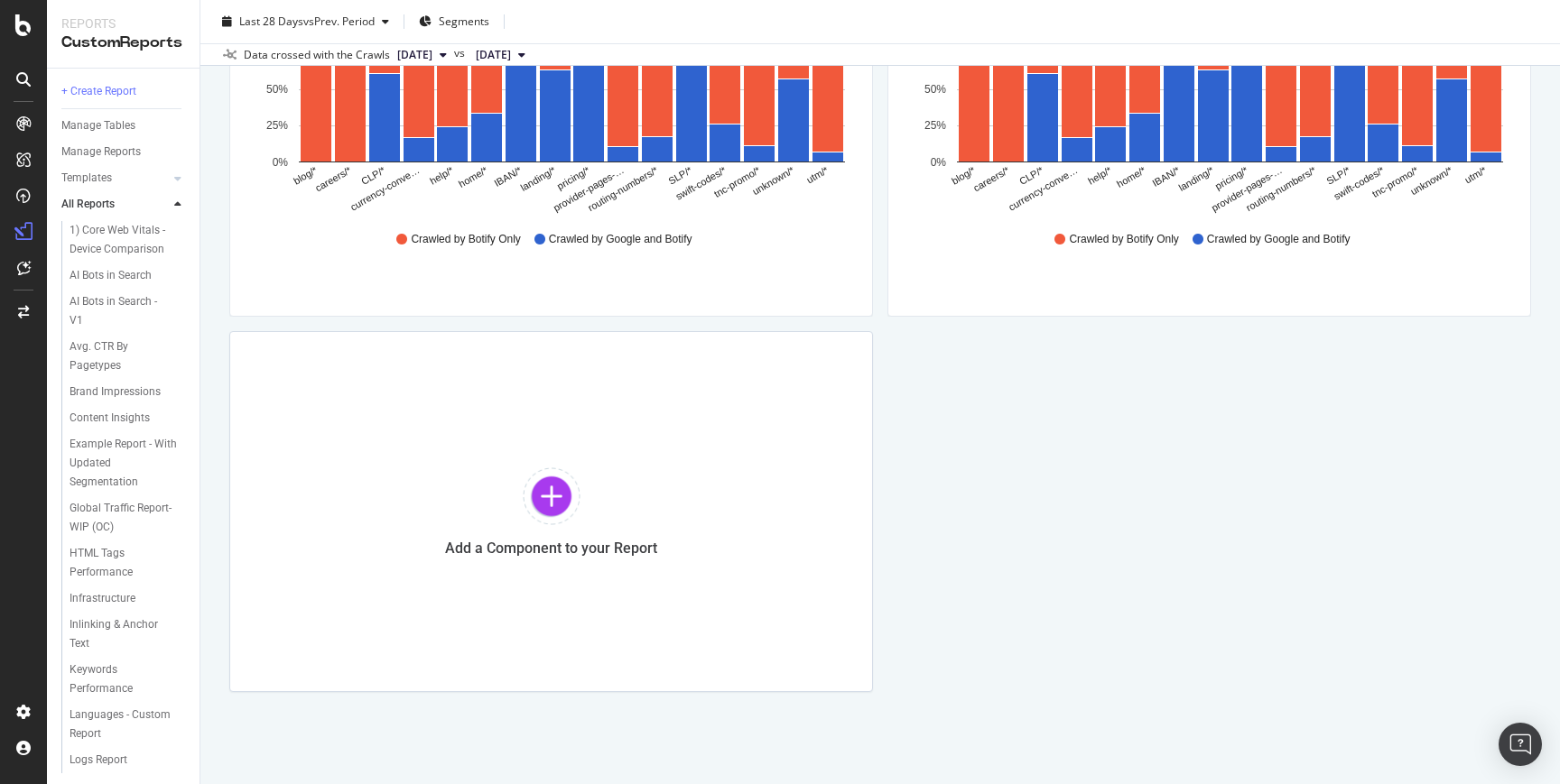
scroll to position [1818, 0]
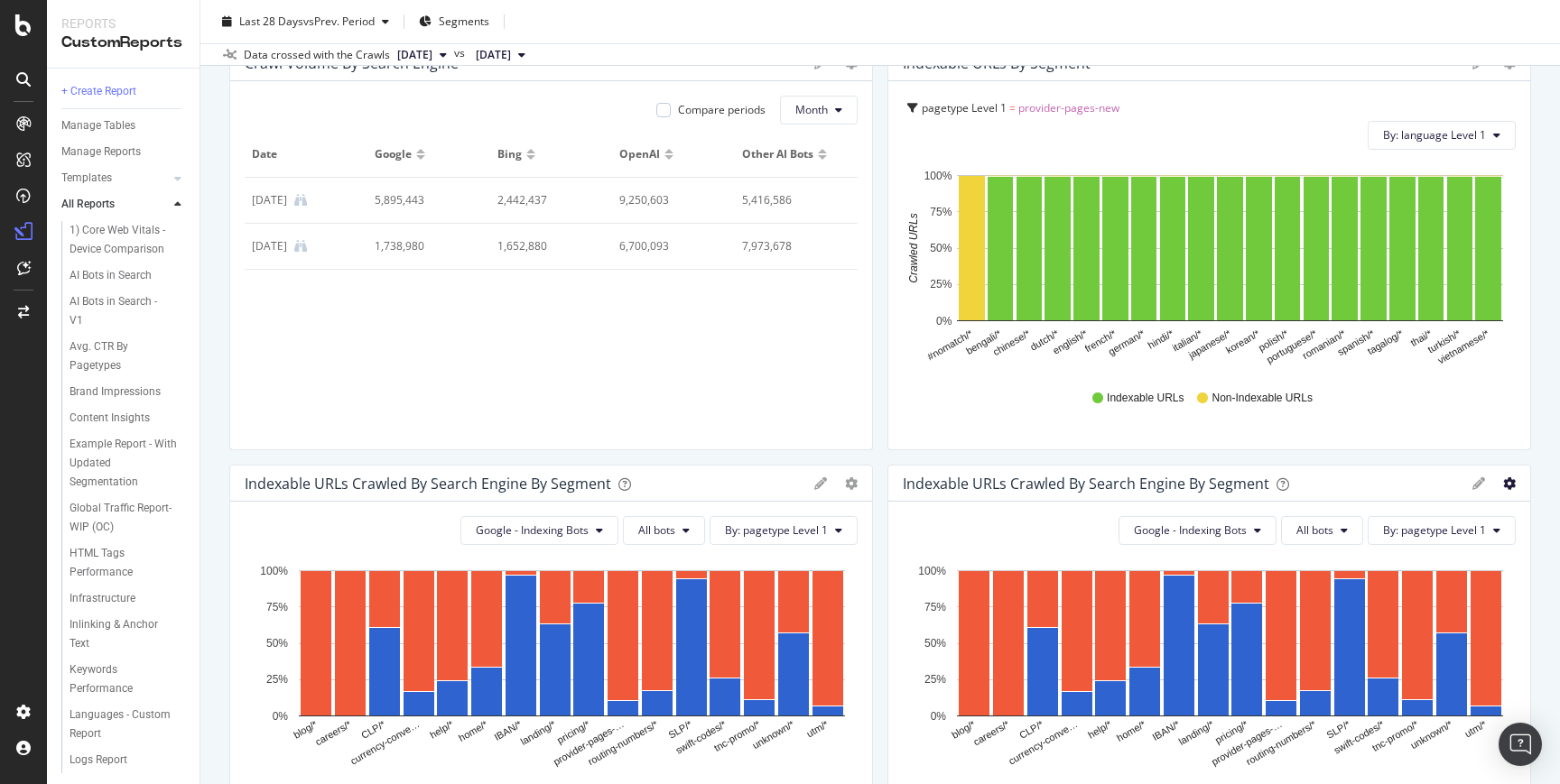
click at [1503, 483] on icon "gear" at bounding box center [1510, 483] width 13 height 13
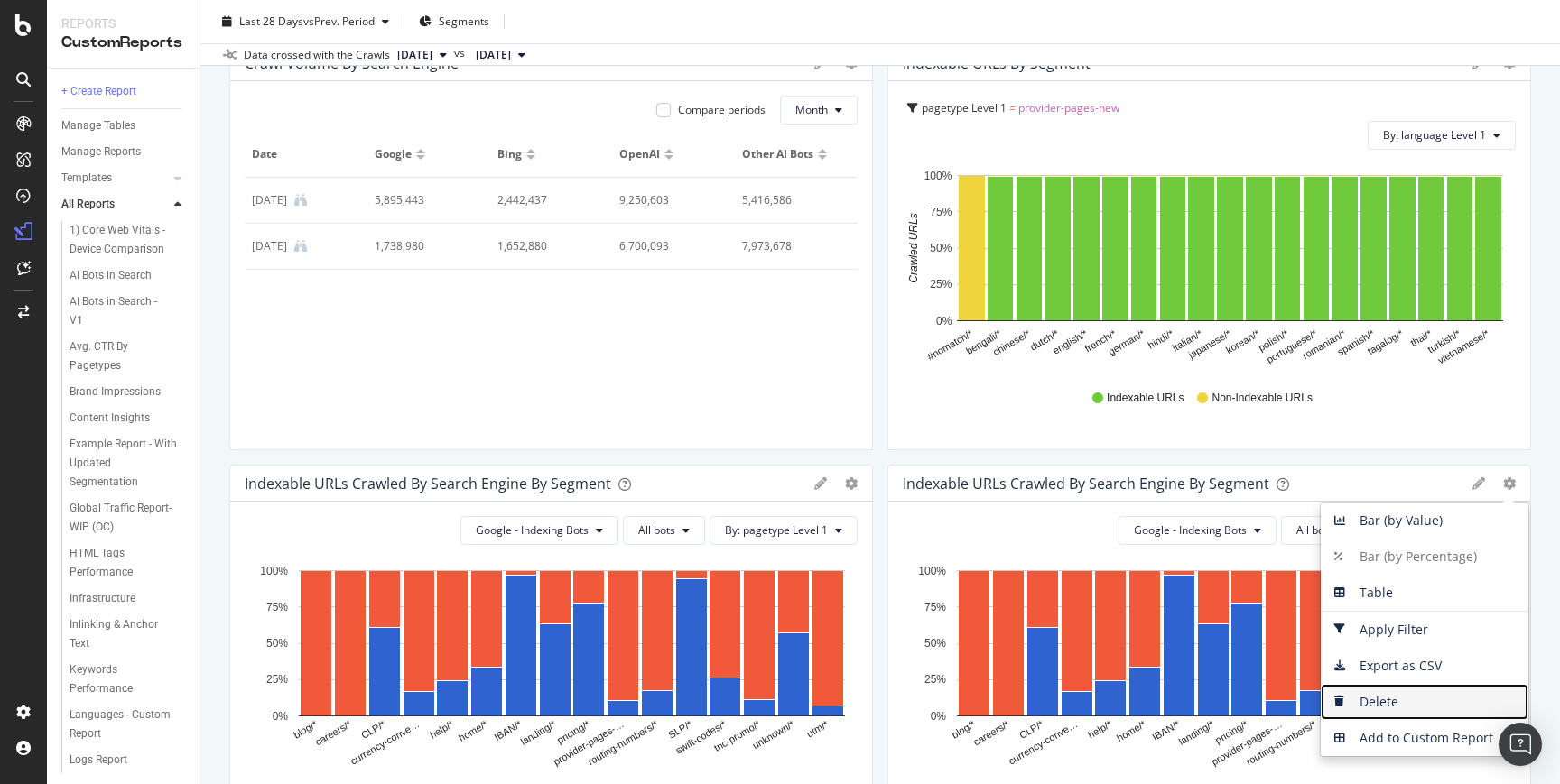
click at [1382, 706] on span "Delete" at bounding box center [1424, 702] width 207 height 27
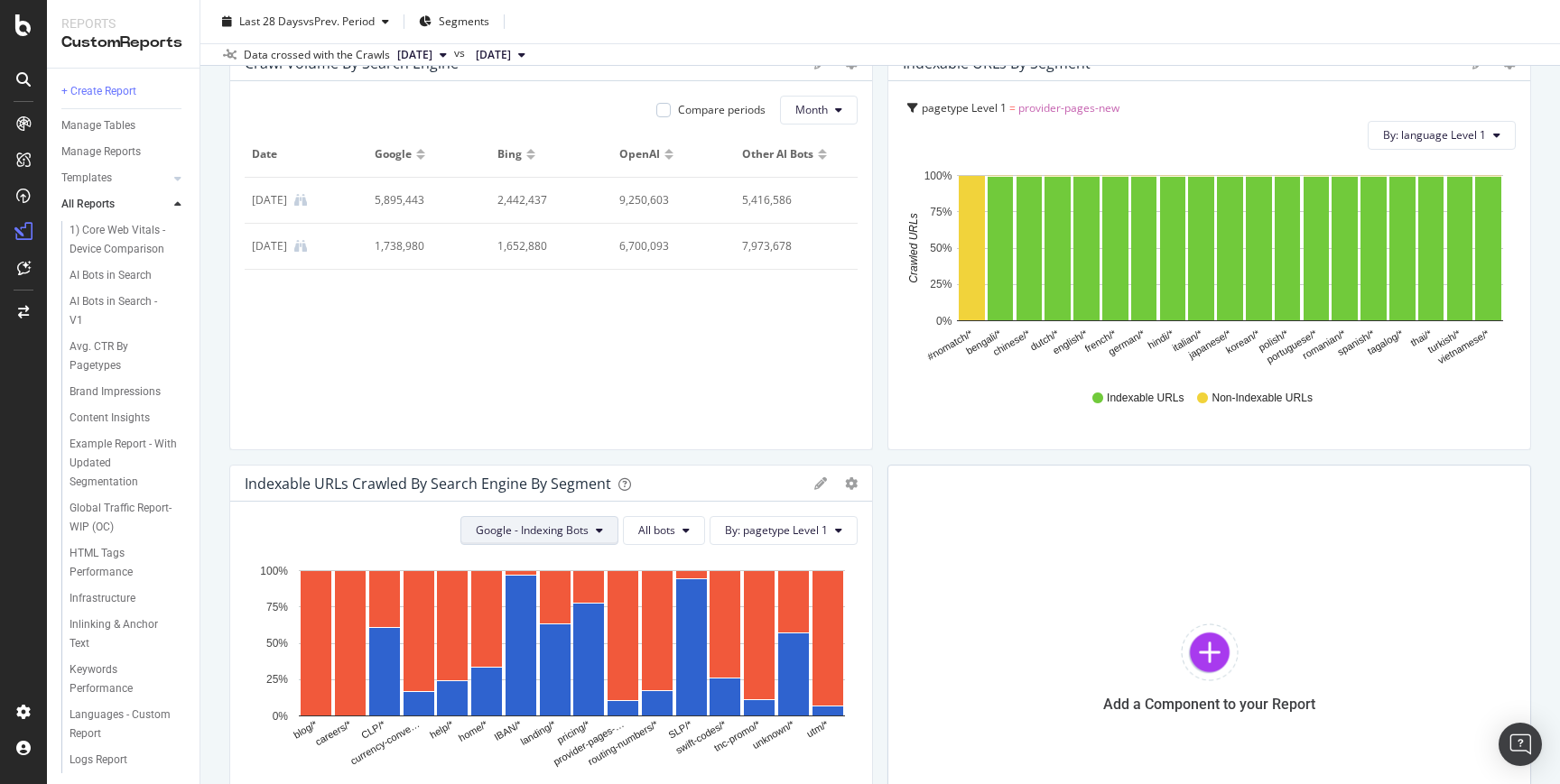
click at [598, 526] on button "Google - Indexing Bots" at bounding box center [539, 530] width 158 height 29
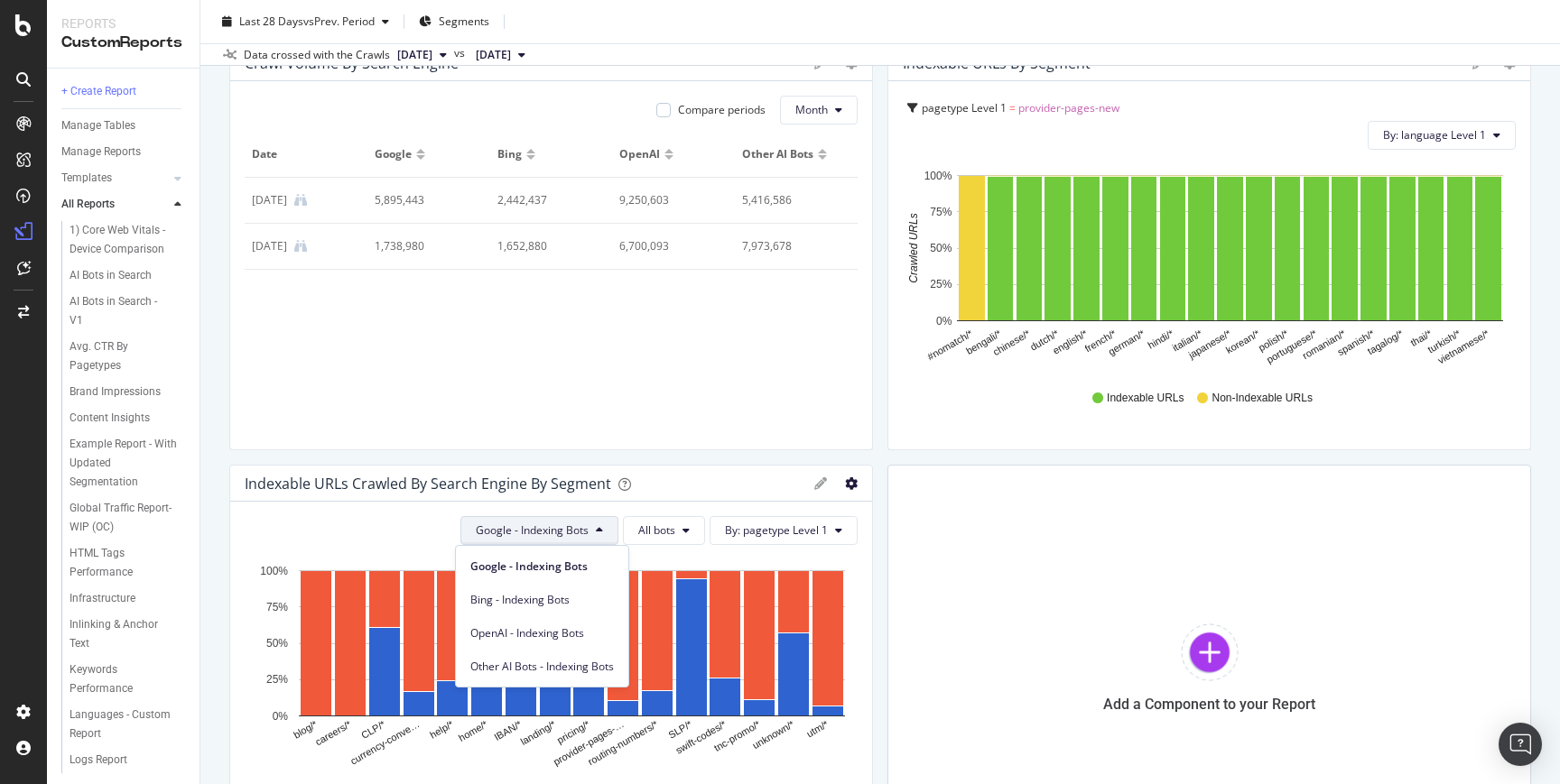
click at [845, 487] on icon "gear" at bounding box center [851, 483] width 13 height 13
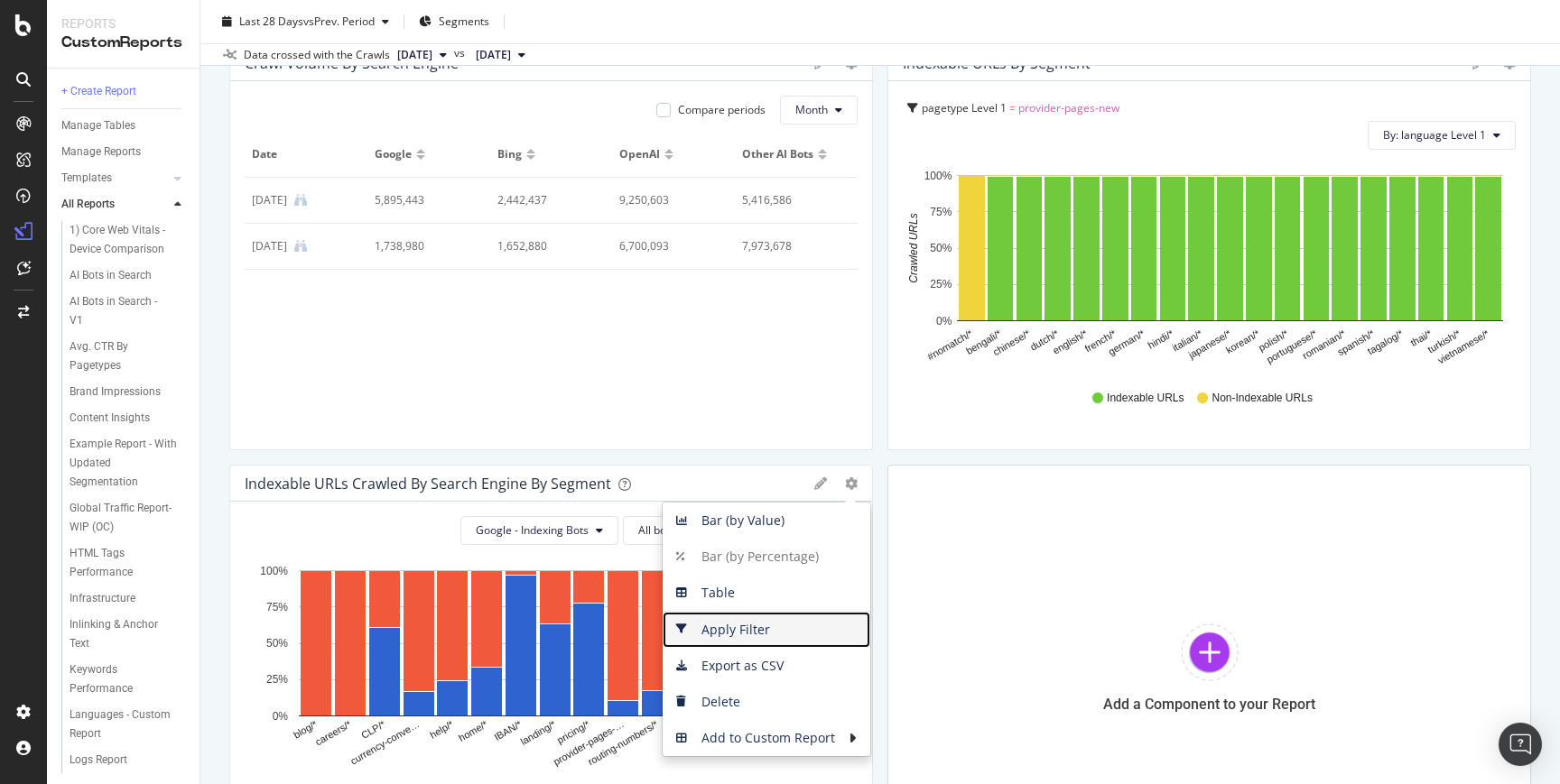
click at [703, 631] on span "Apply Filter" at bounding box center [766, 629] width 207 height 27
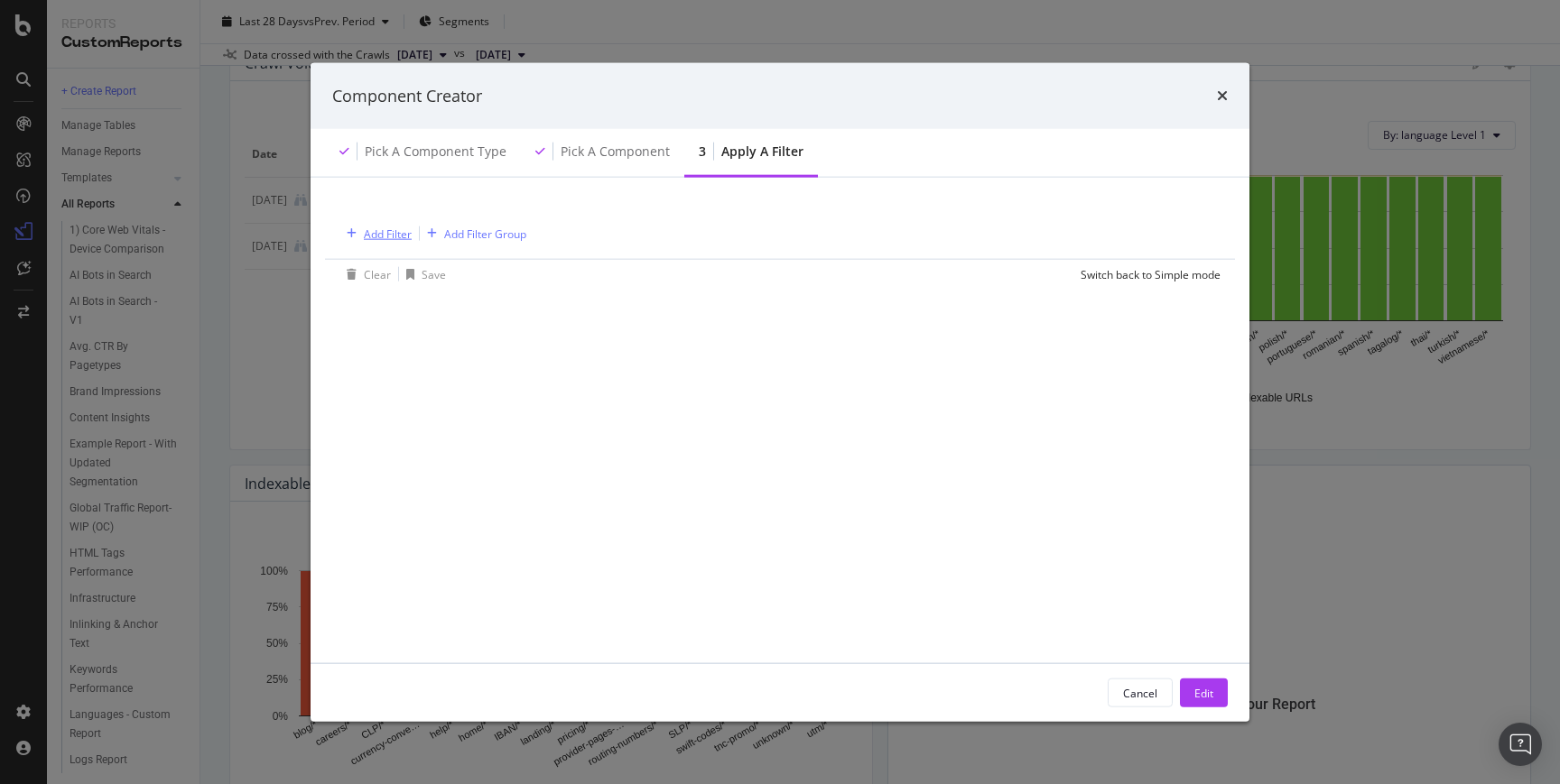
click at [381, 233] on div "Add Filter" at bounding box center [387, 233] width 48 height 15
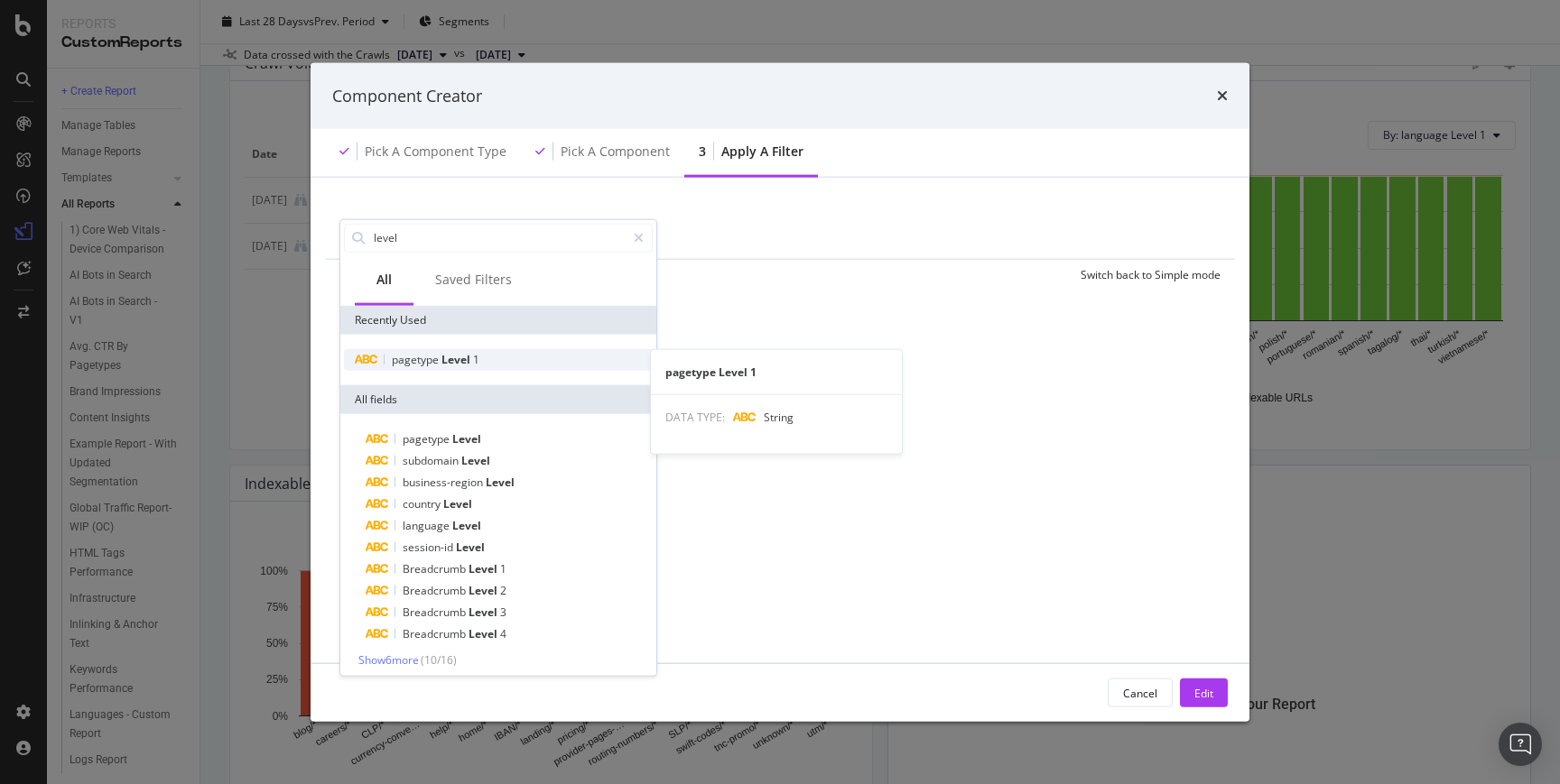
type input "level"
click at [457, 367] on div "pagetype Level 1" at bounding box center [498, 358] width 309 height 21
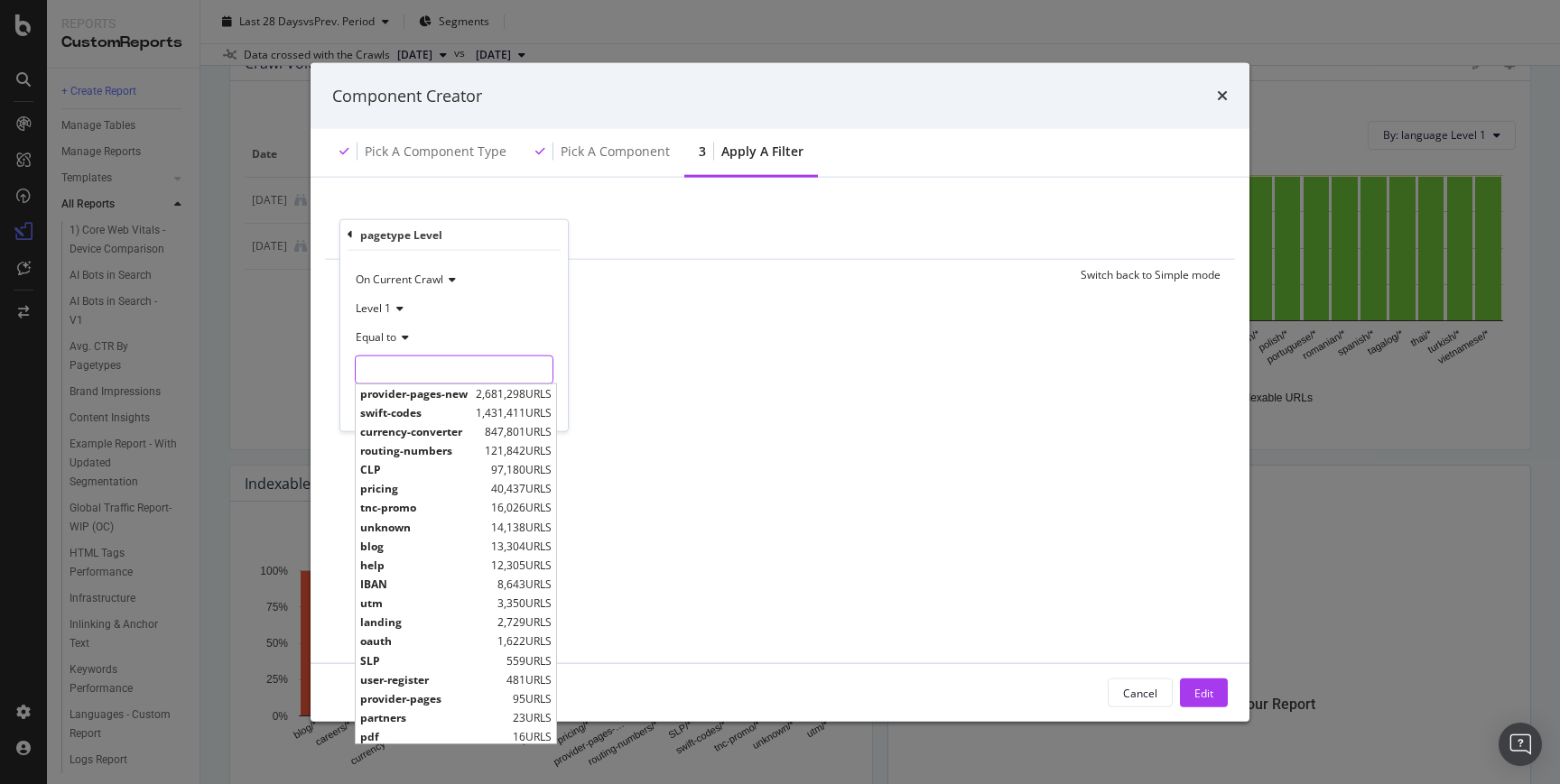
click at [457, 367] on input "modal" at bounding box center [454, 369] width 197 height 29
click at [449, 391] on span "provider-pages-new" at bounding box center [415, 393] width 111 height 15
type input "provider-pages-new"
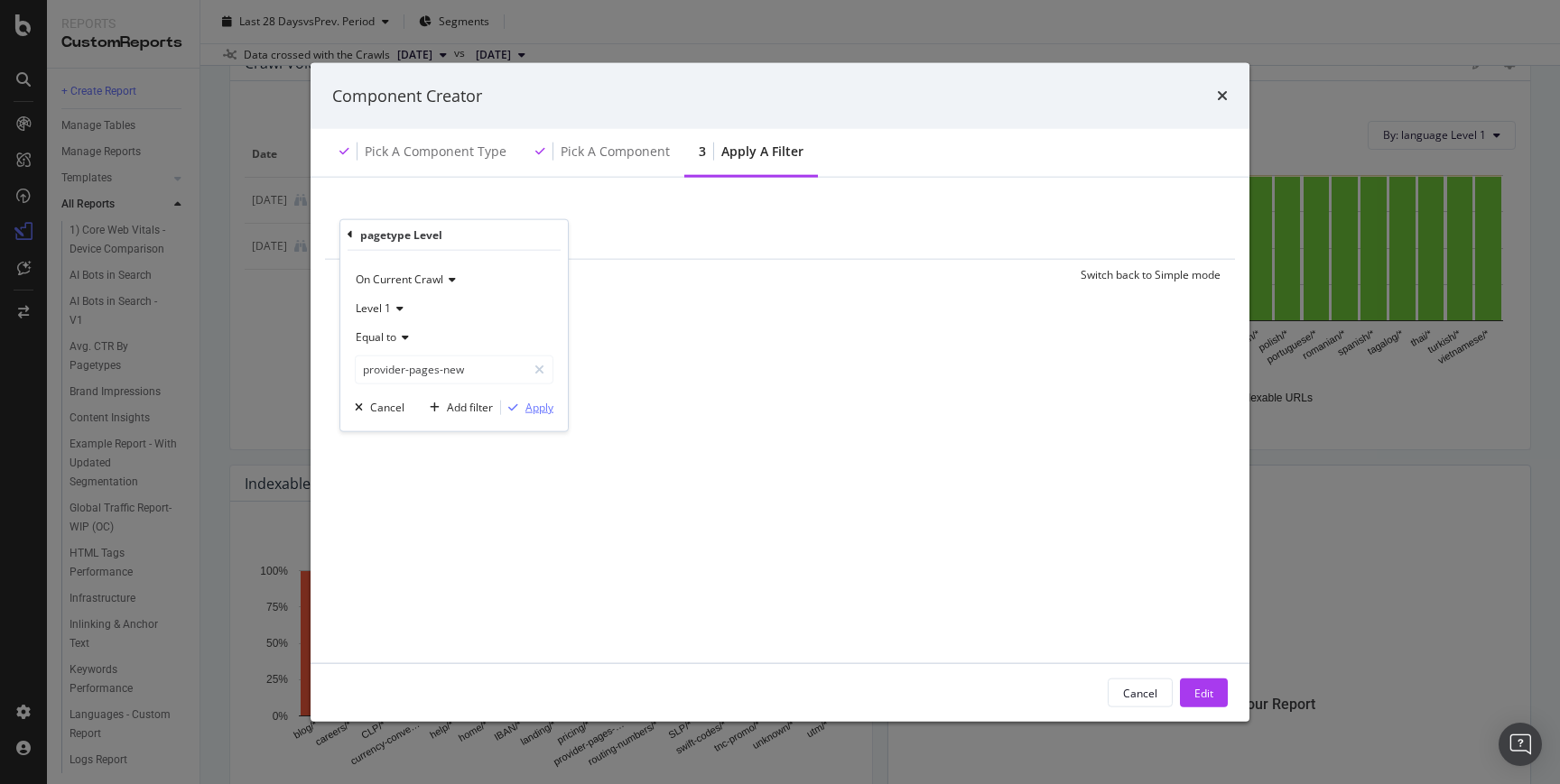
click at [543, 411] on div "Apply" at bounding box center [540, 407] width 28 height 15
click at [1212, 687] on div "Edit" at bounding box center [1203, 693] width 19 height 15
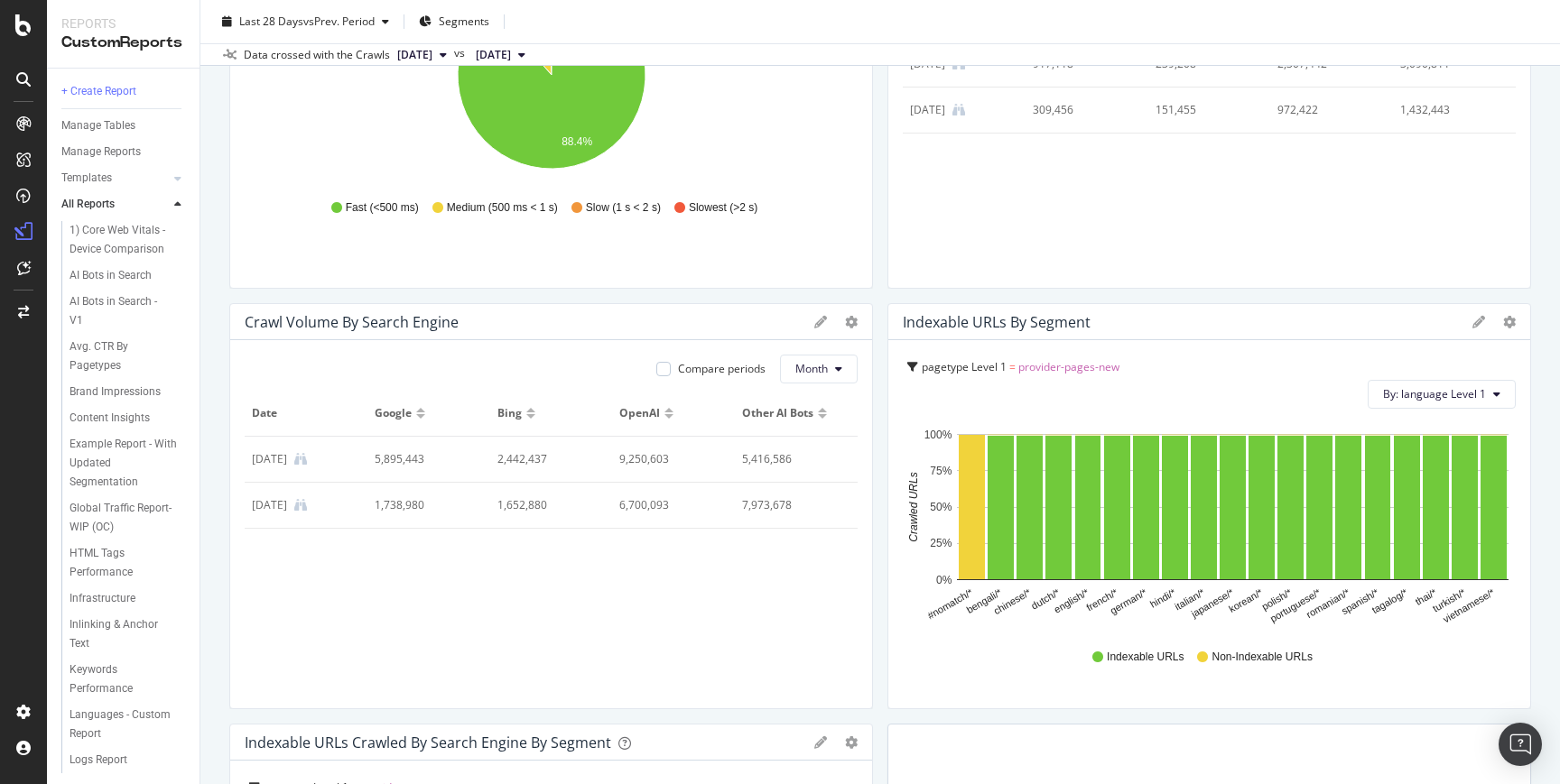
scroll to position [1529, 0]
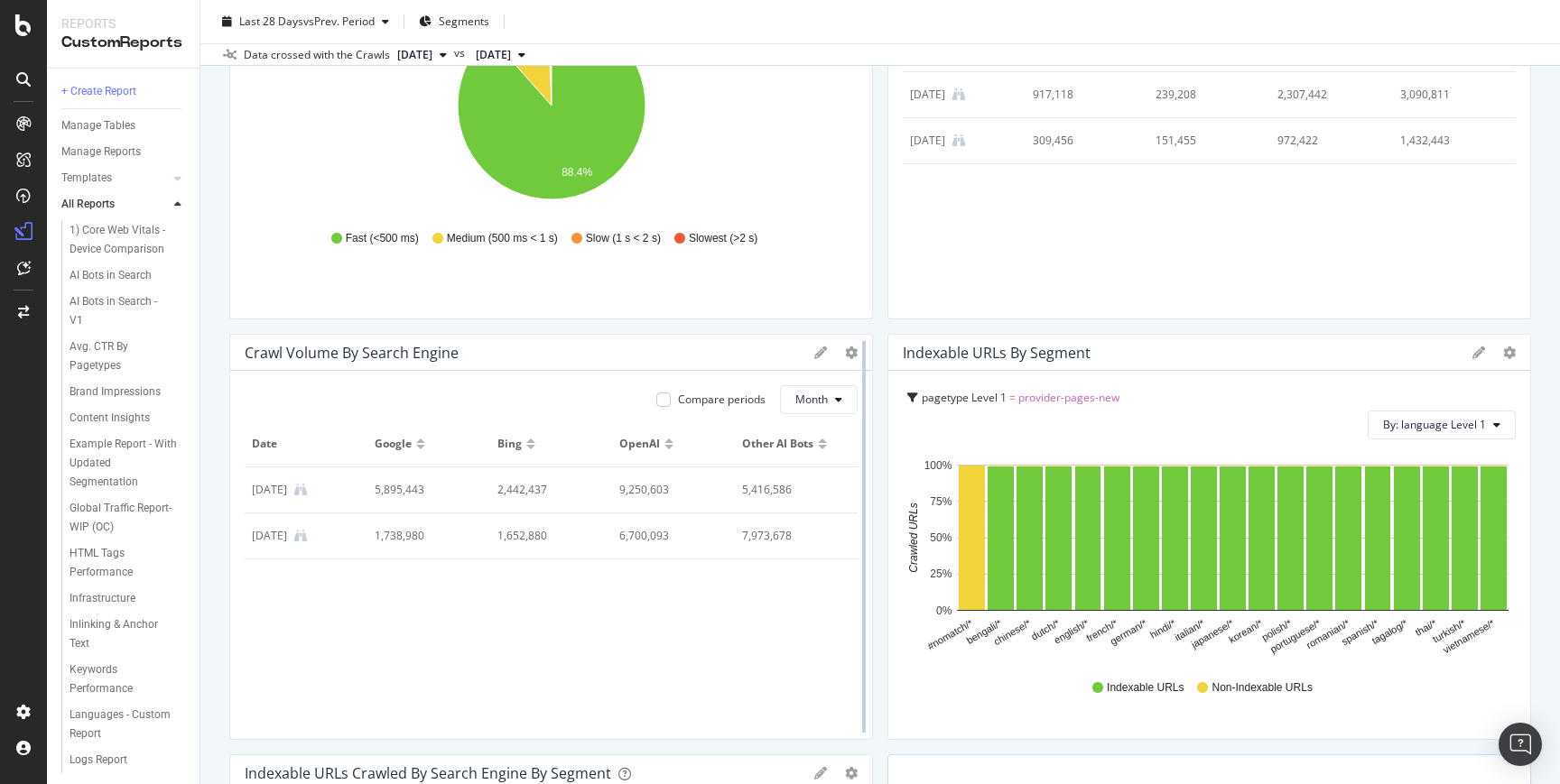
click at [855, 353] on div at bounding box center [864, 537] width 18 height 406
click at [847, 352] on icon at bounding box center [851, 353] width 13 height 13
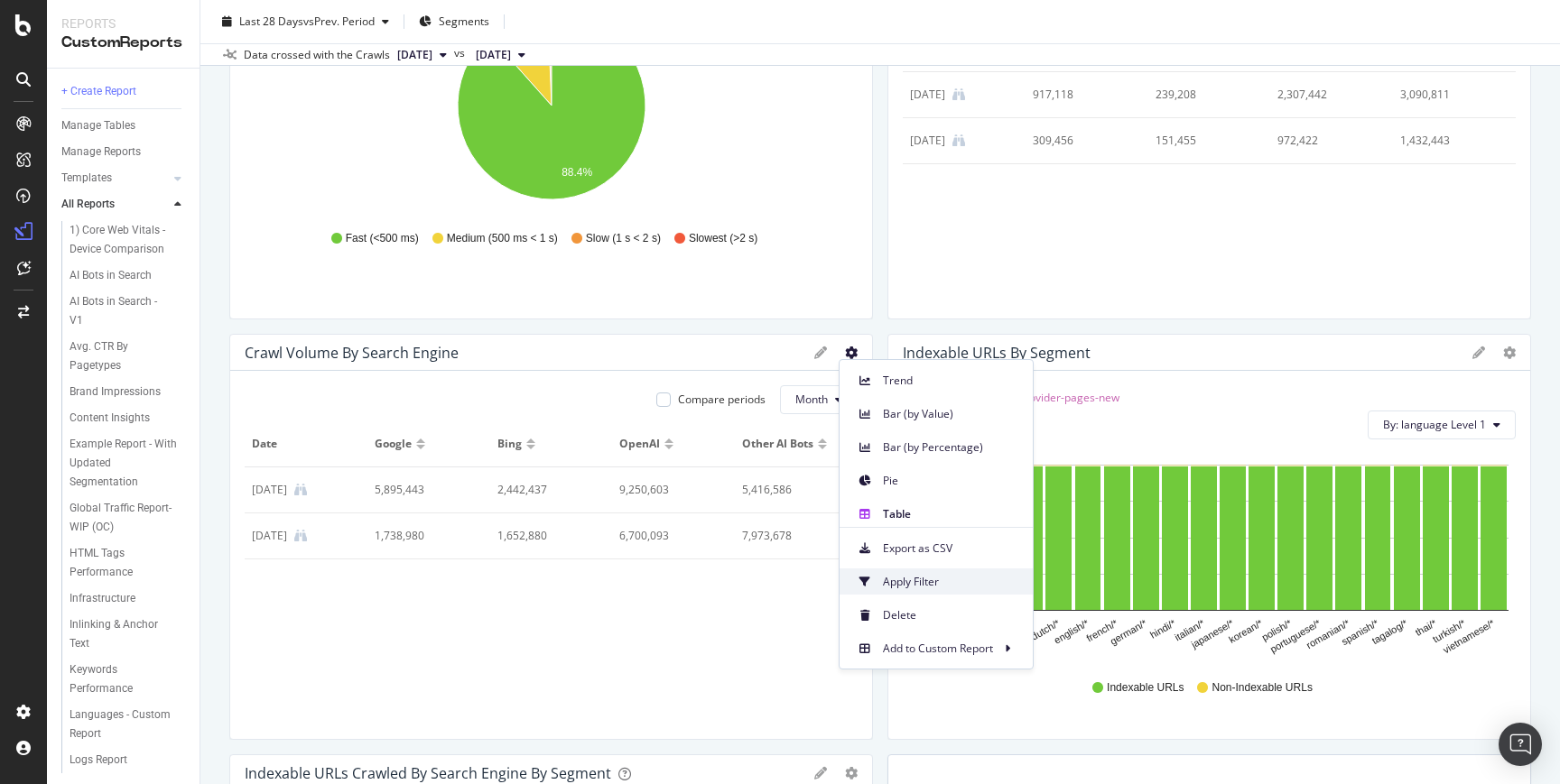
click at [909, 581] on span "Apply Filter" at bounding box center [949, 581] width 135 height 16
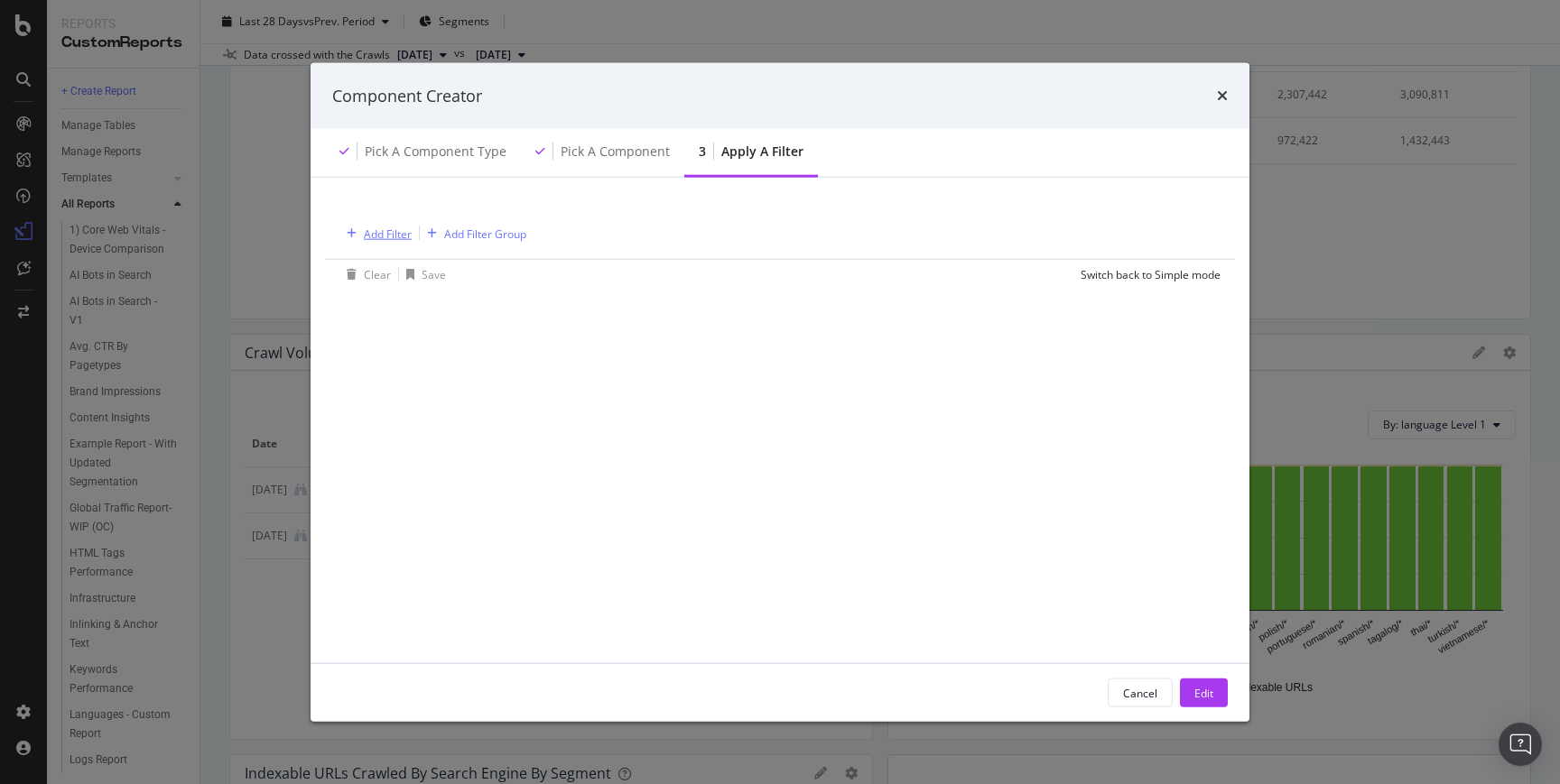
click at [406, 231] on div "Add Filter" at bounding box center [387, 233] width 48 height 15
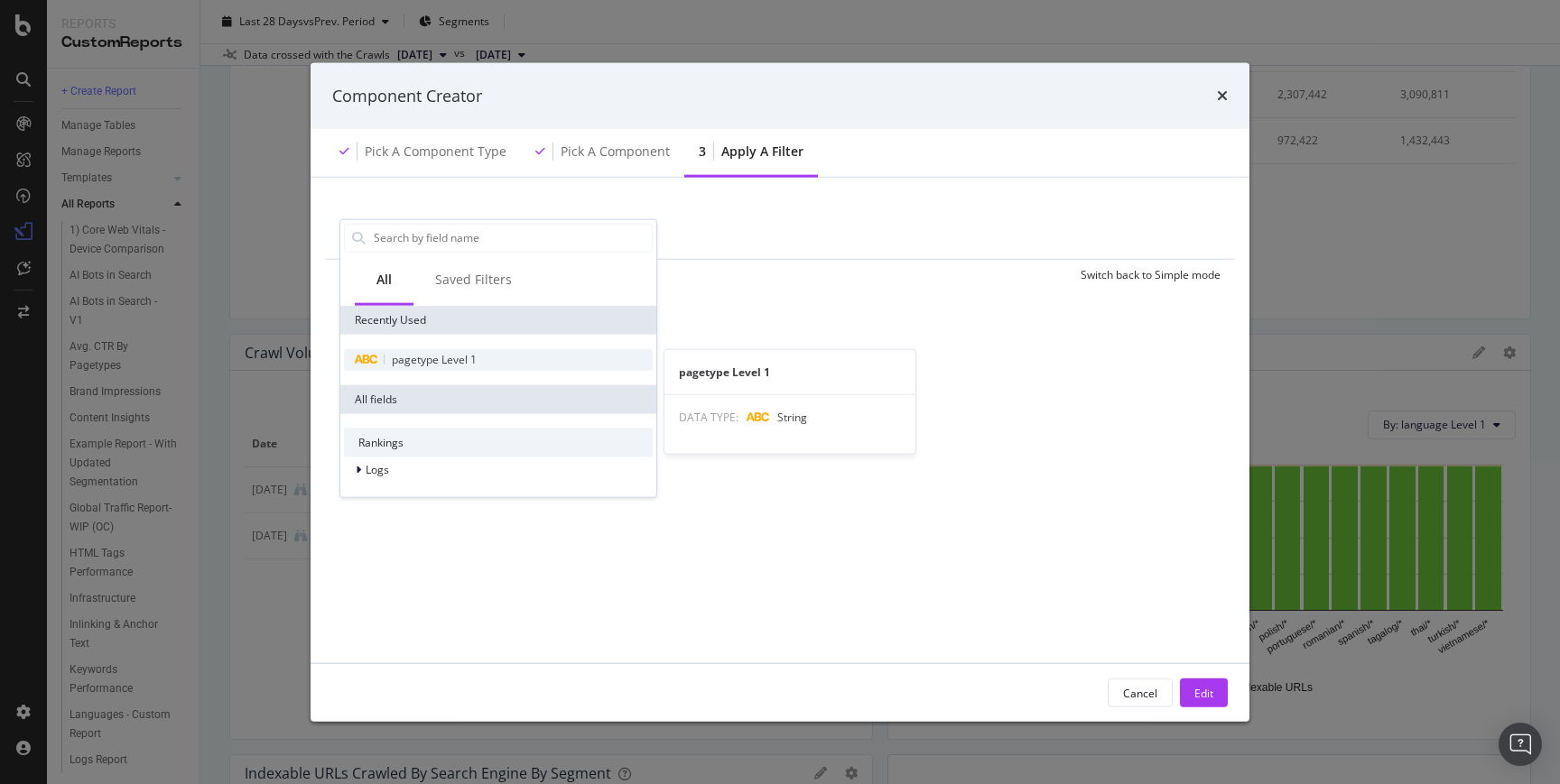
click at [416, 363] on span "pagetype Level 1" at bounding box center [434, 358] width 85 height 15
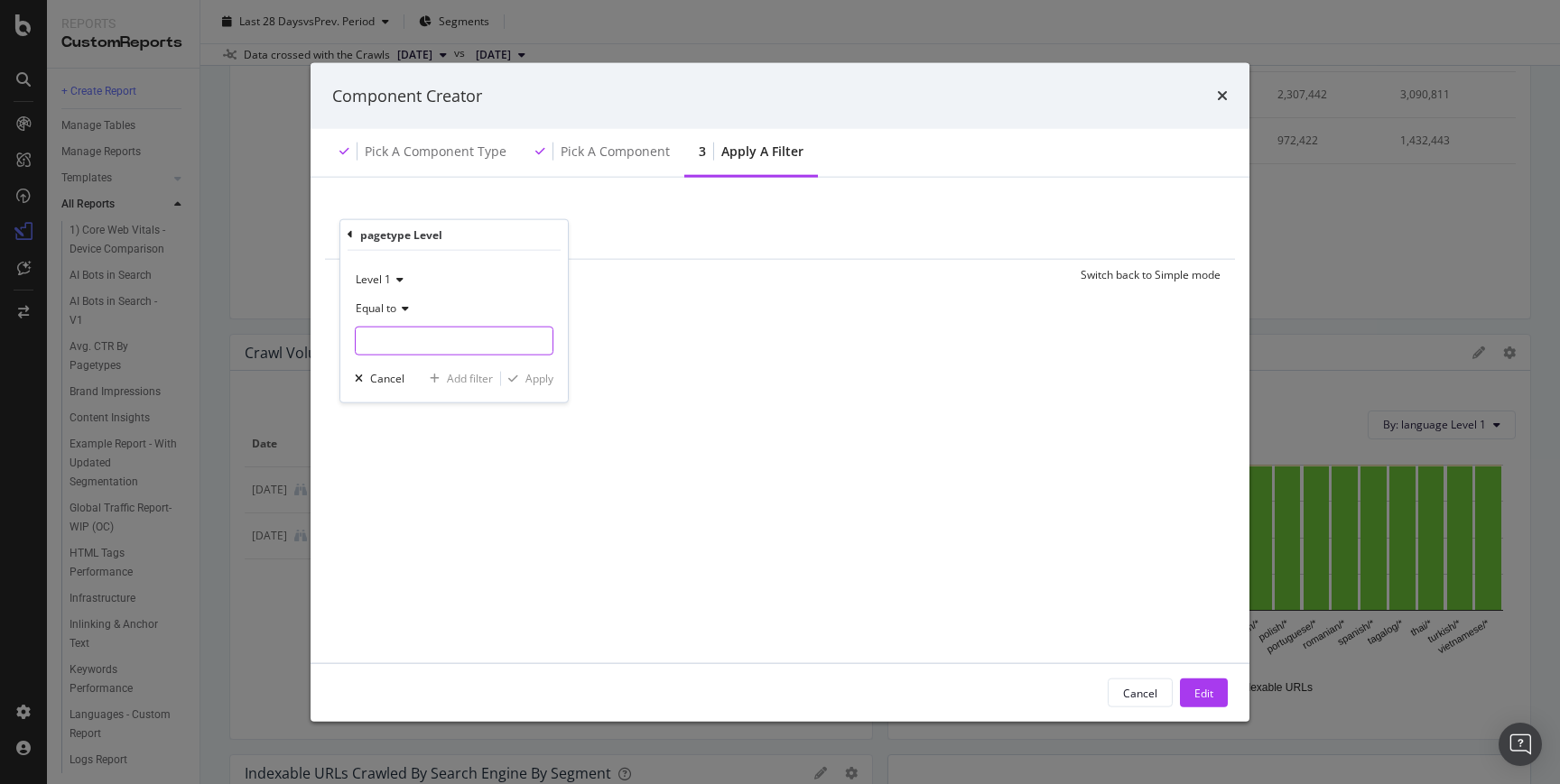
click at [427, 346] on input "modal" at bounding box center [454, 340] width 197 height 29
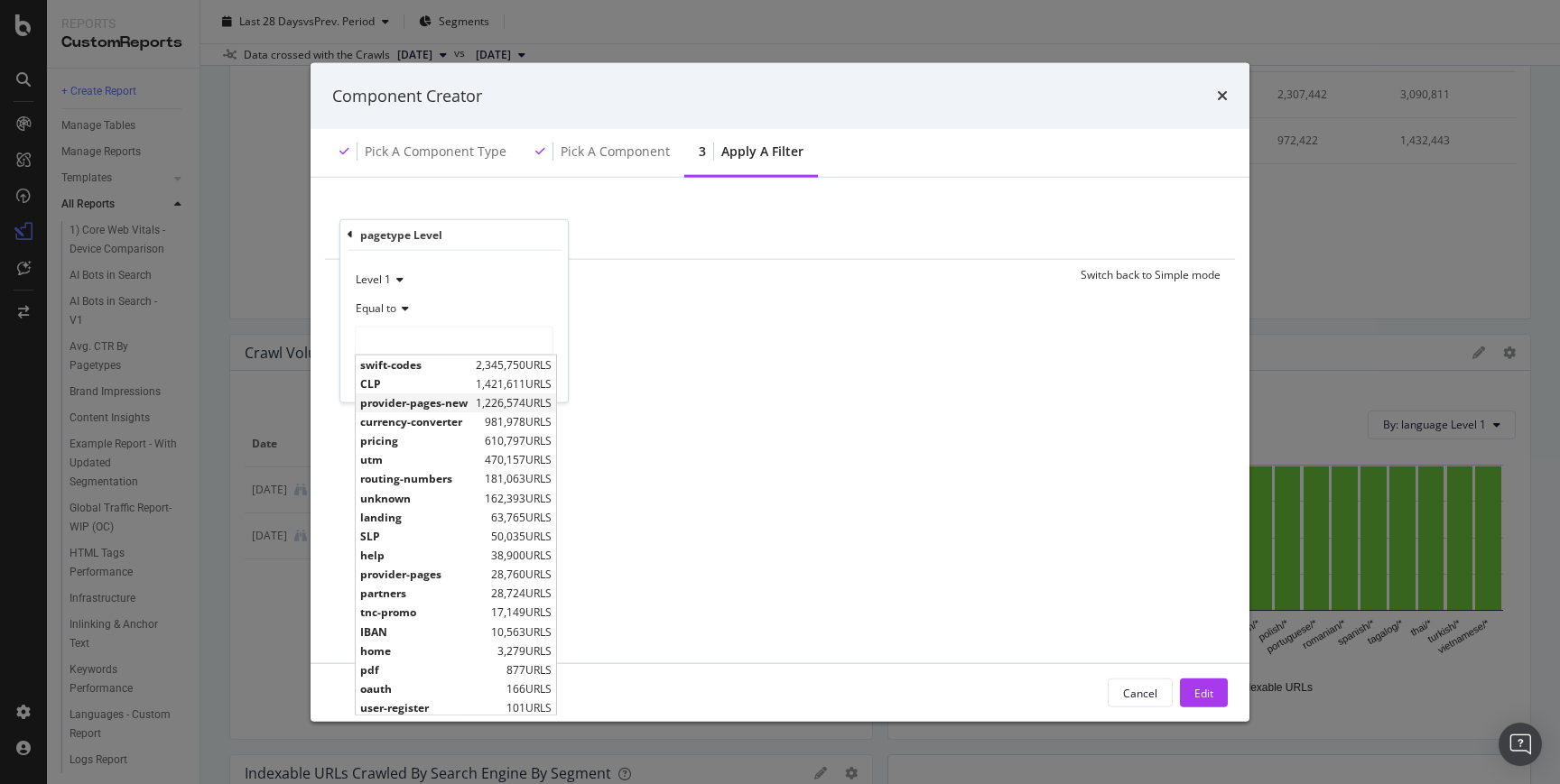
click at [426, 396] on span "provider-pages-new" at bounding box center [415, 402] width 111 height 15
type input "provider-pages-new"
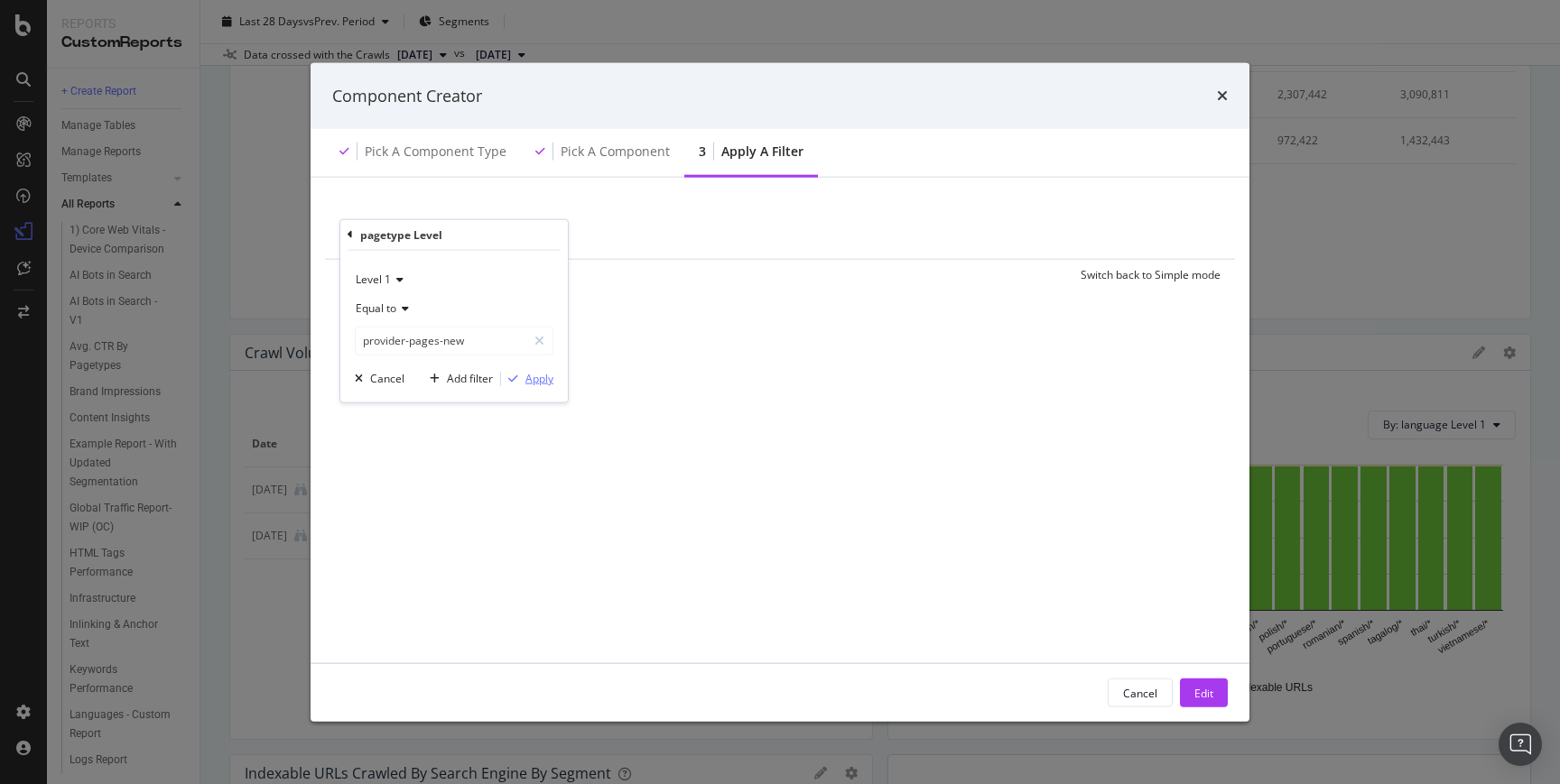
click at [526, 377] on div "Apply" at bounding box center [540, 378] width 28 height 15
click at [1198, 681] on div "Edit" at bounding box center [1203, 693] width 19 height 27
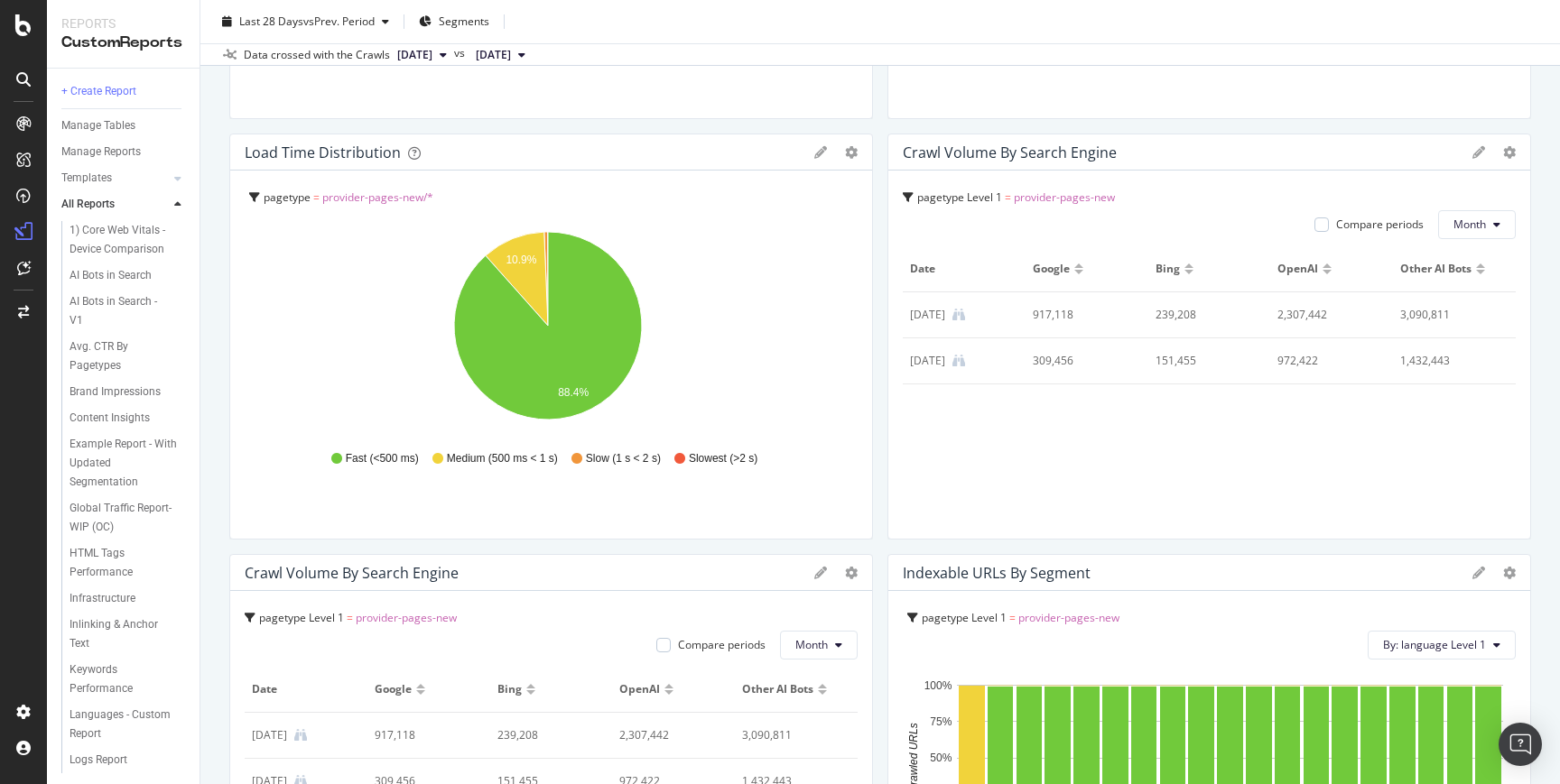
scroll to position [1295, 0]
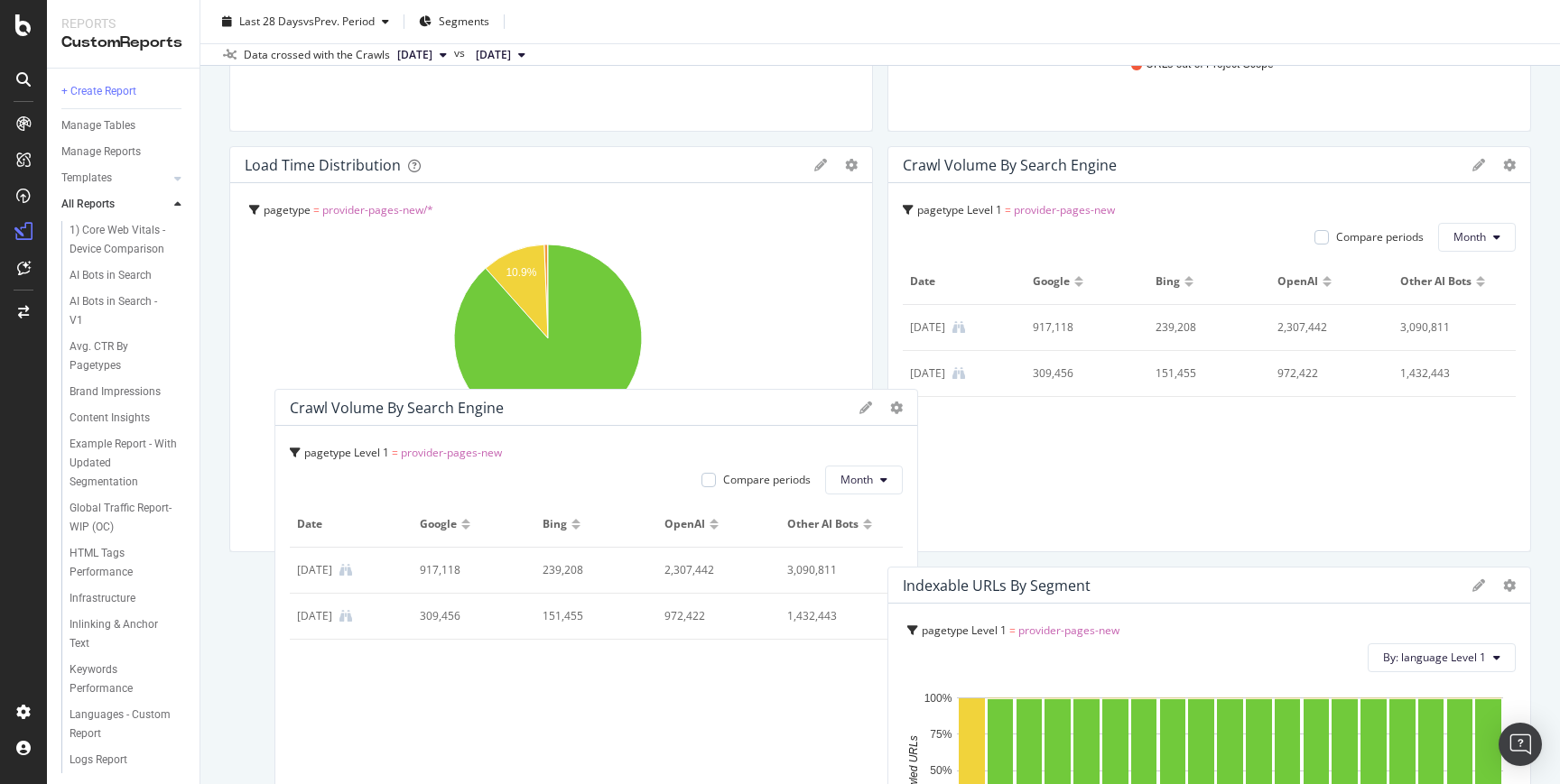
drag, startPoint x: 676, startPoint y: 621, endPoint x: 716, endPoint y: 445, distance: 180.5
click at [716, 445] on div "pagetype Level 1 = provider-pages-new" at bounding box center [596, 453] width 612 height 25
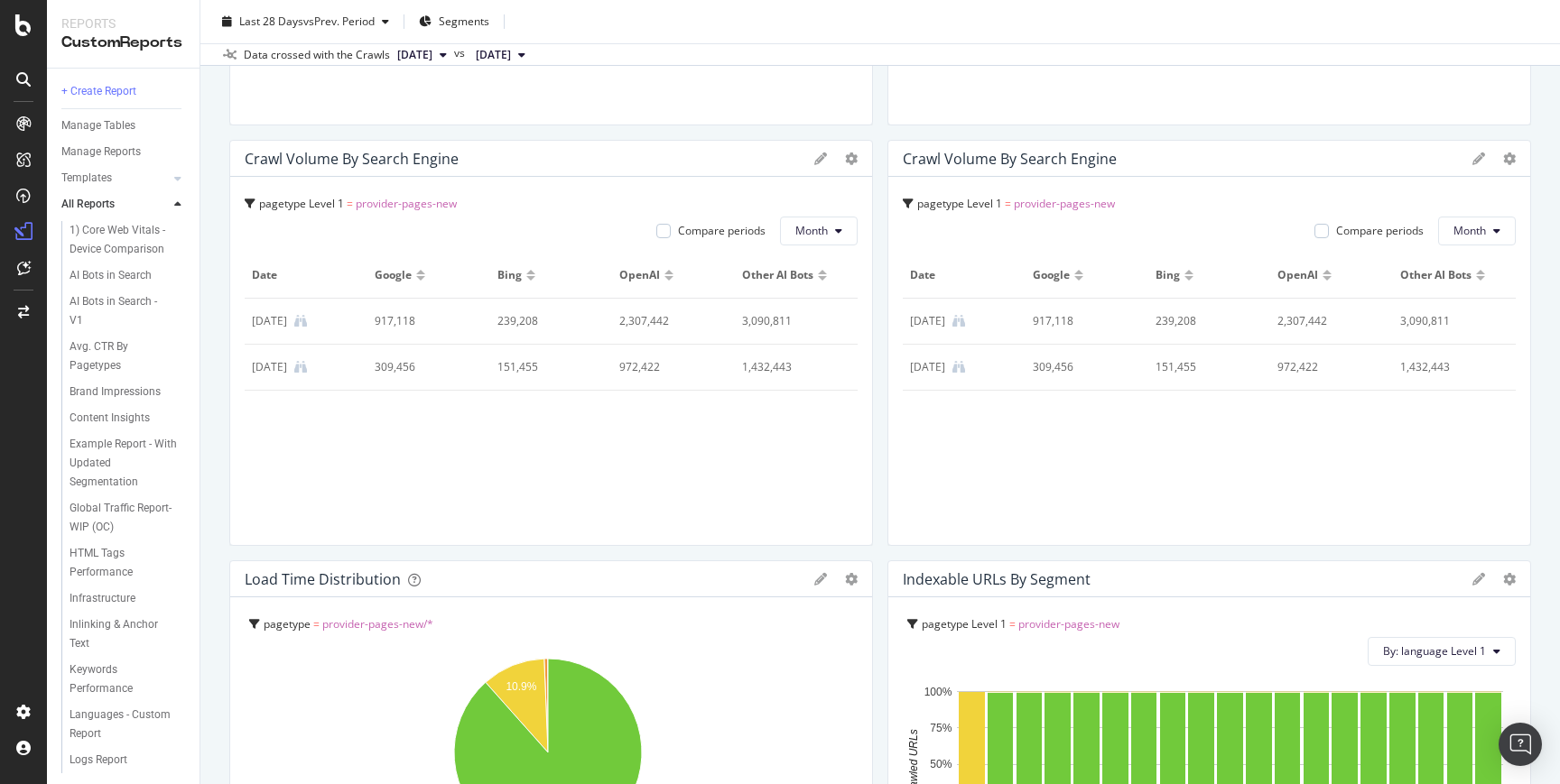
scroll to position [1315, 0]
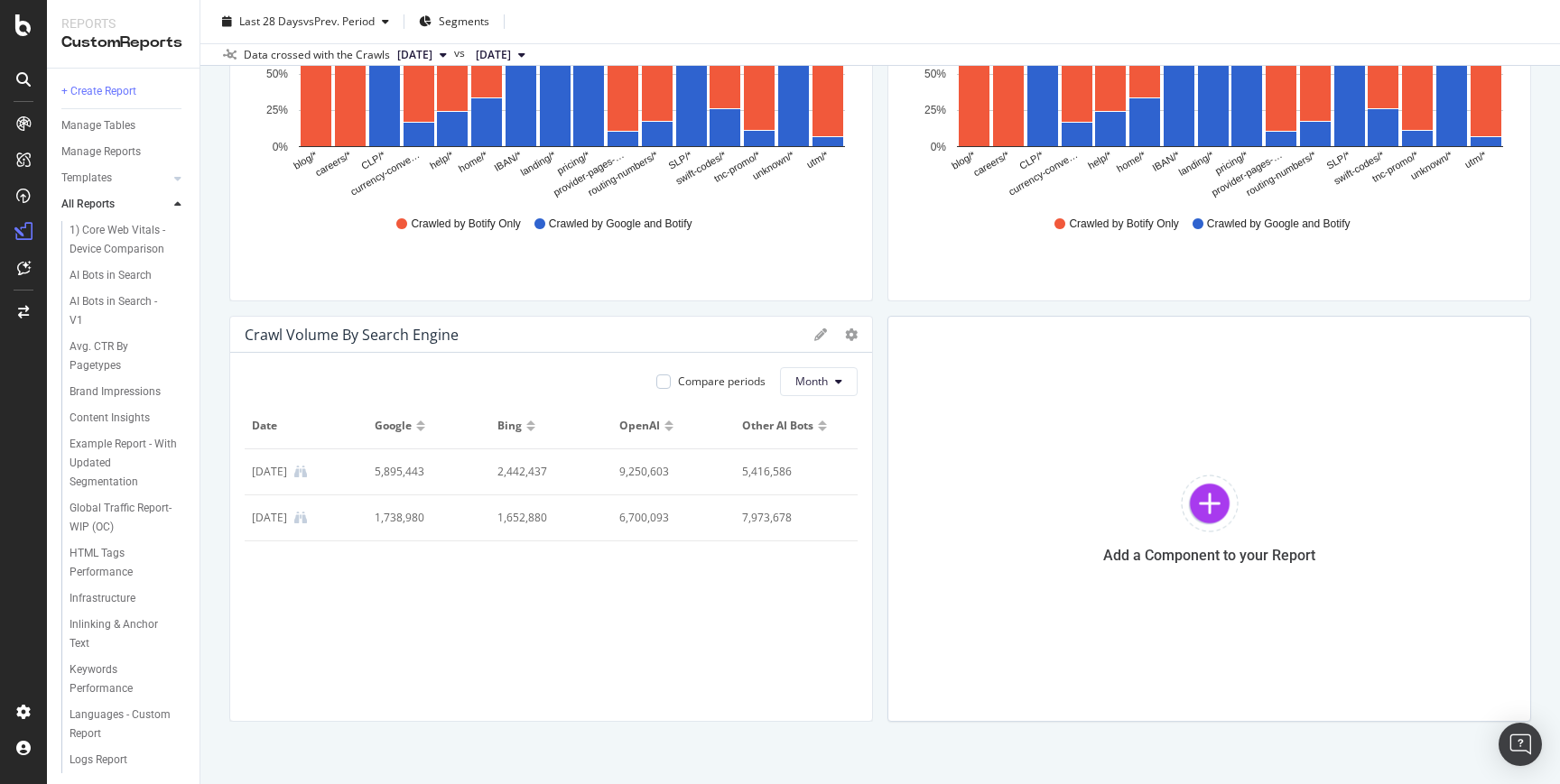
scroll to position [2417, 0]
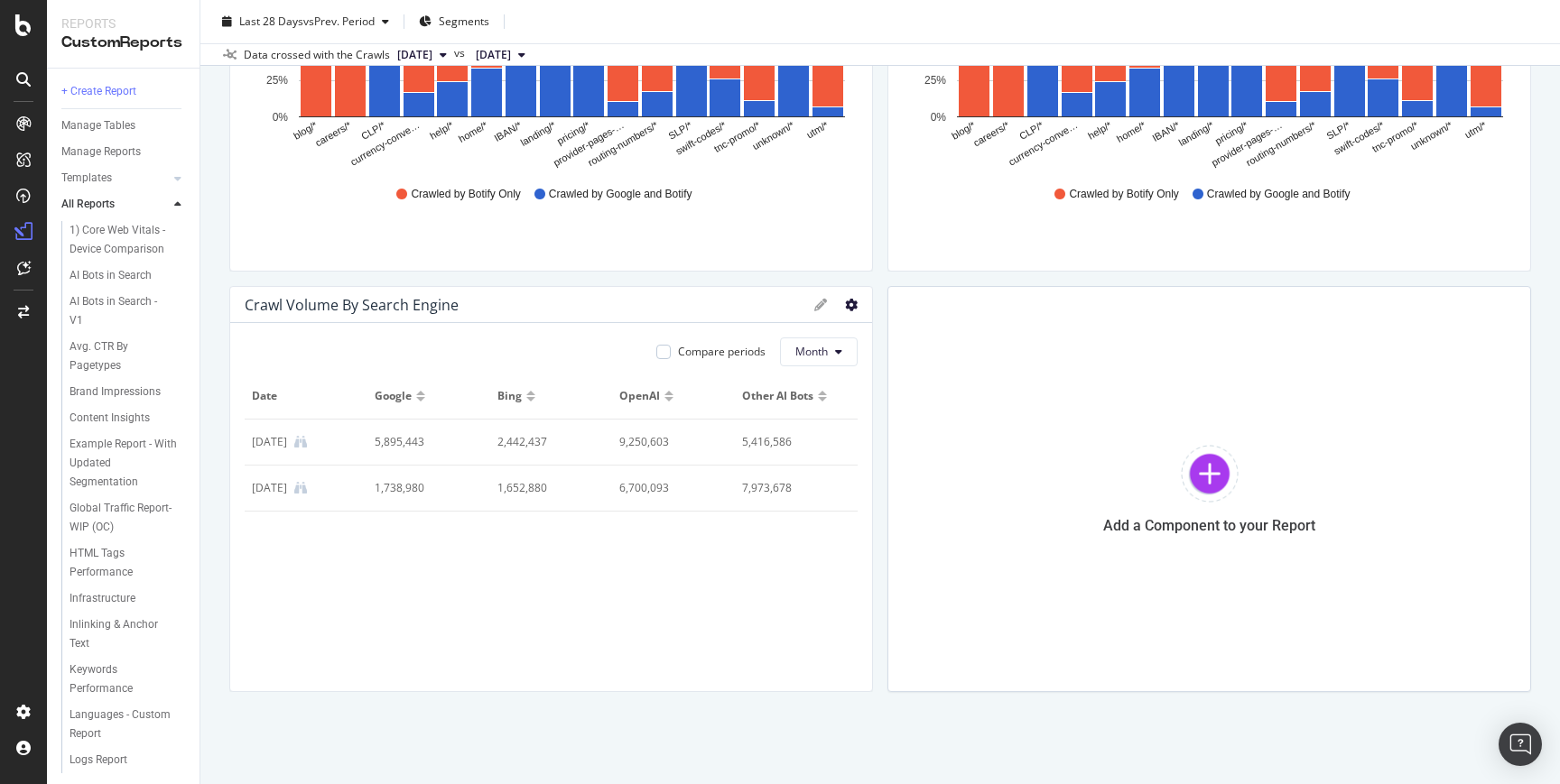
click at [845, 306] on icon at bounding box center [851, 305] width 13 height 13
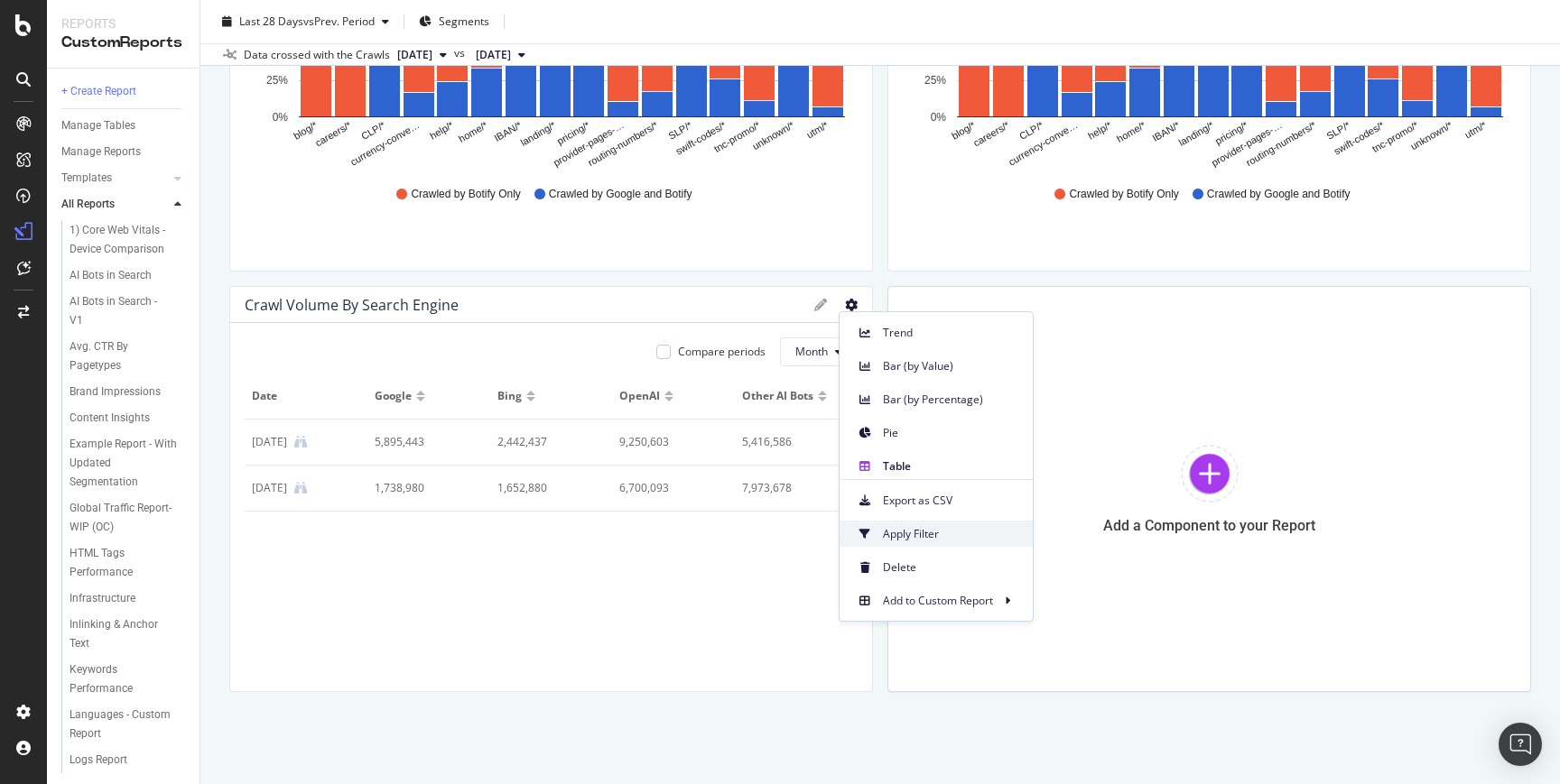
click at [914, 523] on div "Apply Filter" at bounding box center [935, 534] width 193 height 26
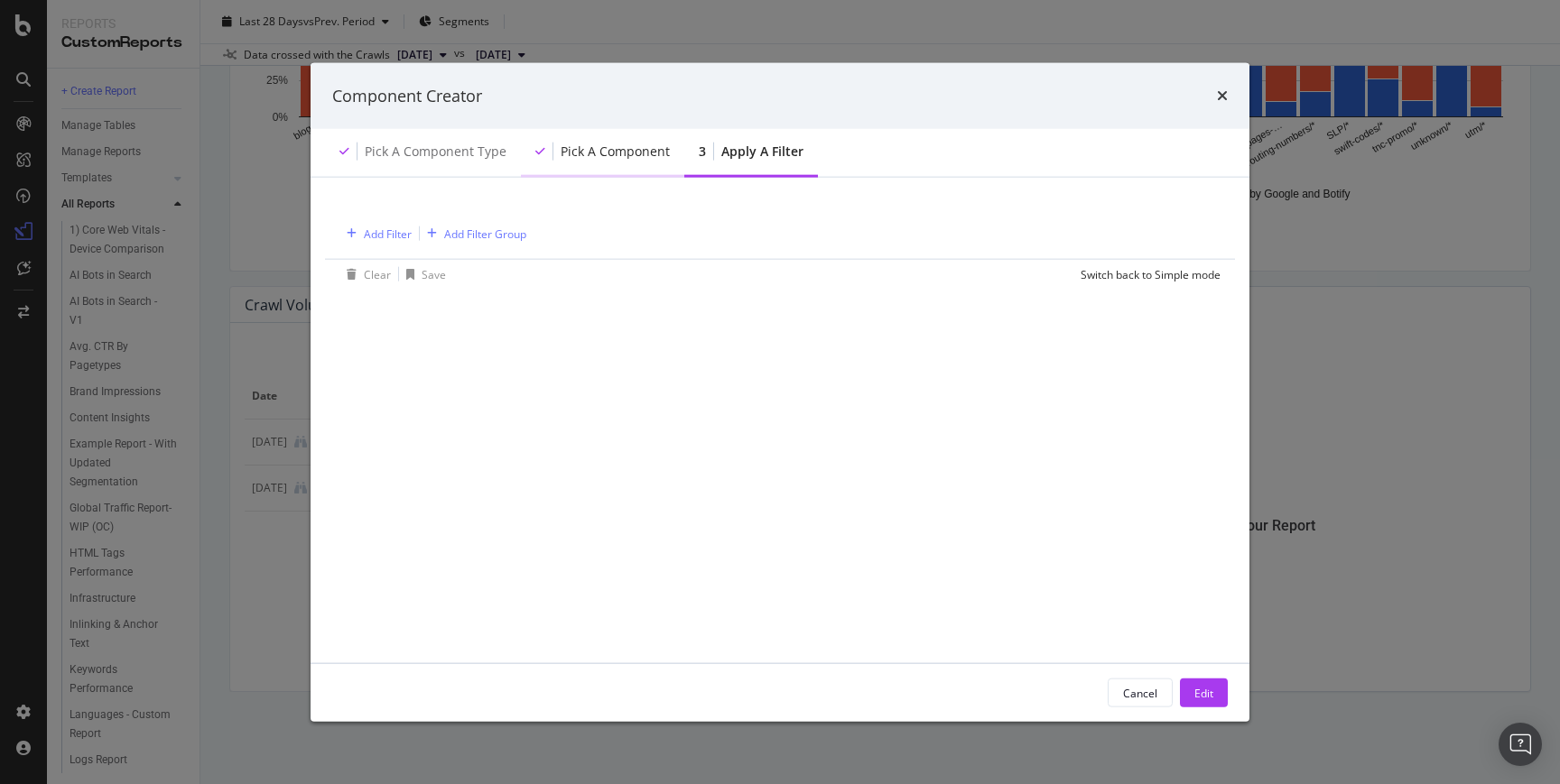
click at [635, 157] on div "Pick a Component" at bounding box center [614, 151] width 109 height 18
click at [443, 150] on div "Pick a Component type" at bounding box center [436, 151] width 142 height 18
click at [772, 136] on div "3 Apply a Filter" at bounding box center [751, 152] width 134 height 49
click at [784, 159] on div "Apply a Filter" at bounding box center [762, 151] width 82 height 18
click at [1161, 274] on div "Switch back to Simple mode" at bounding box center [1150, 273] width 140 height 15
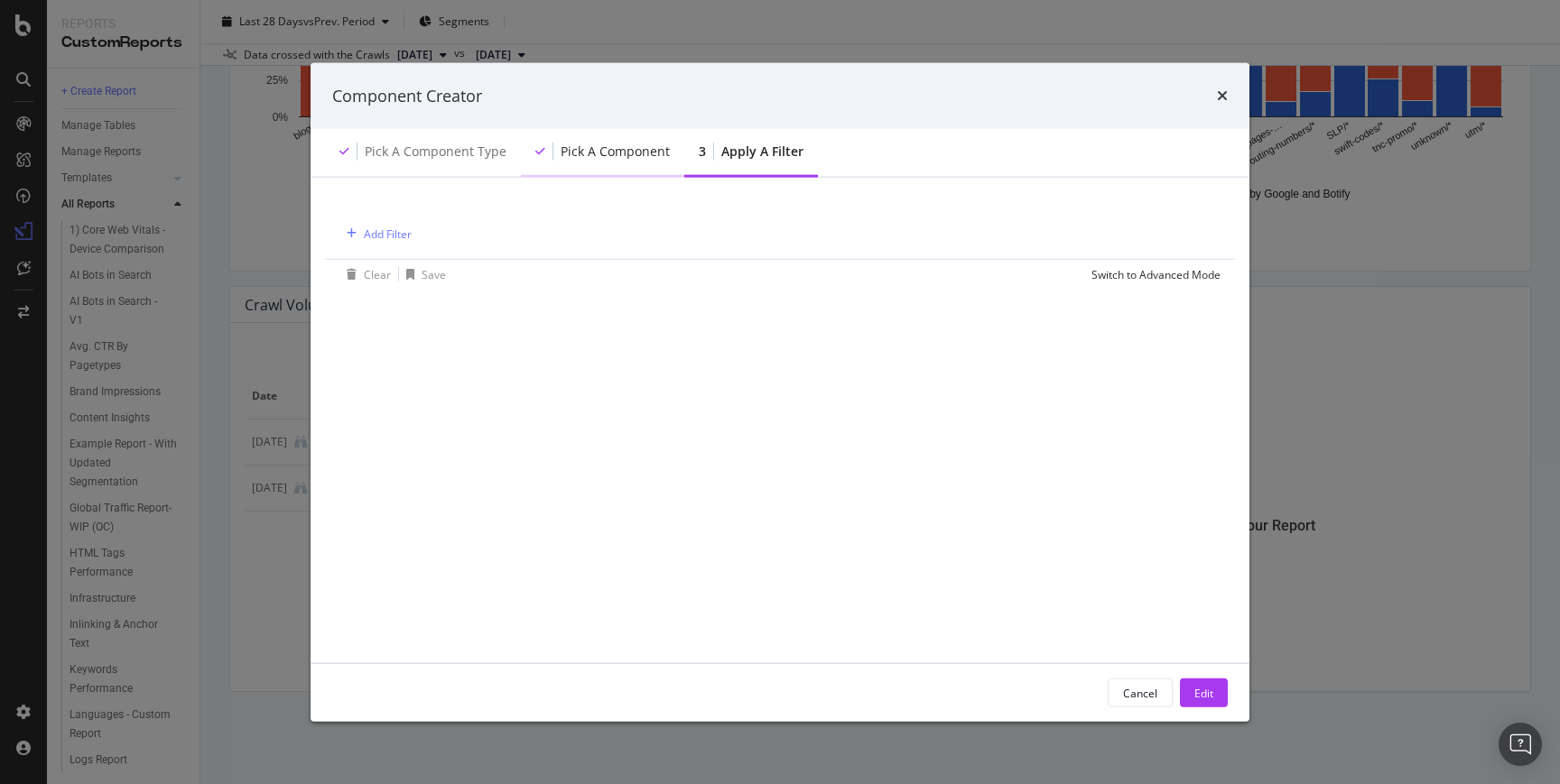
click at [614, 169] on div "Pick a Component" at bounding box center [602, 152] width 163 height 49
click at [441, 153] on div "Pick a Component type" at bounding box center [436, 151] width 142 height 18
click at [1181, 269] on div "Switch to Advanced Mode" at bounding box center [1156, 273] width 129 height 15
drag, startPoint x: 1218, startPoint y: 91, endPoint x: 1236, endPoint y: 671, distance: 580.3
click at [1219, 91] on icon "times" at bounding box center [1222, 95] width 11 height 14
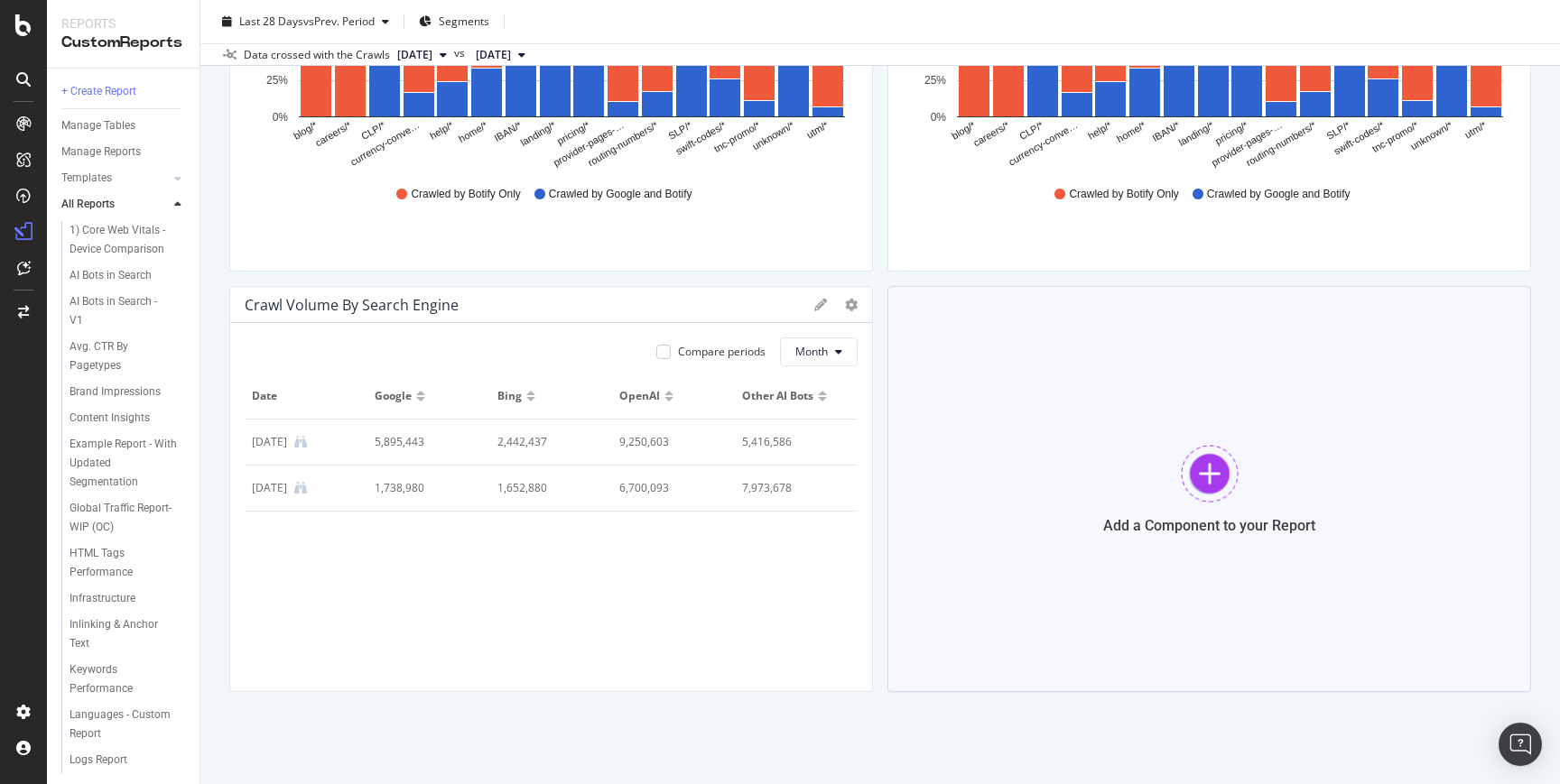
click at [1066, 422] on div "Add a Component to your Report" at bounding box center [1208, 488] width 643 height 406
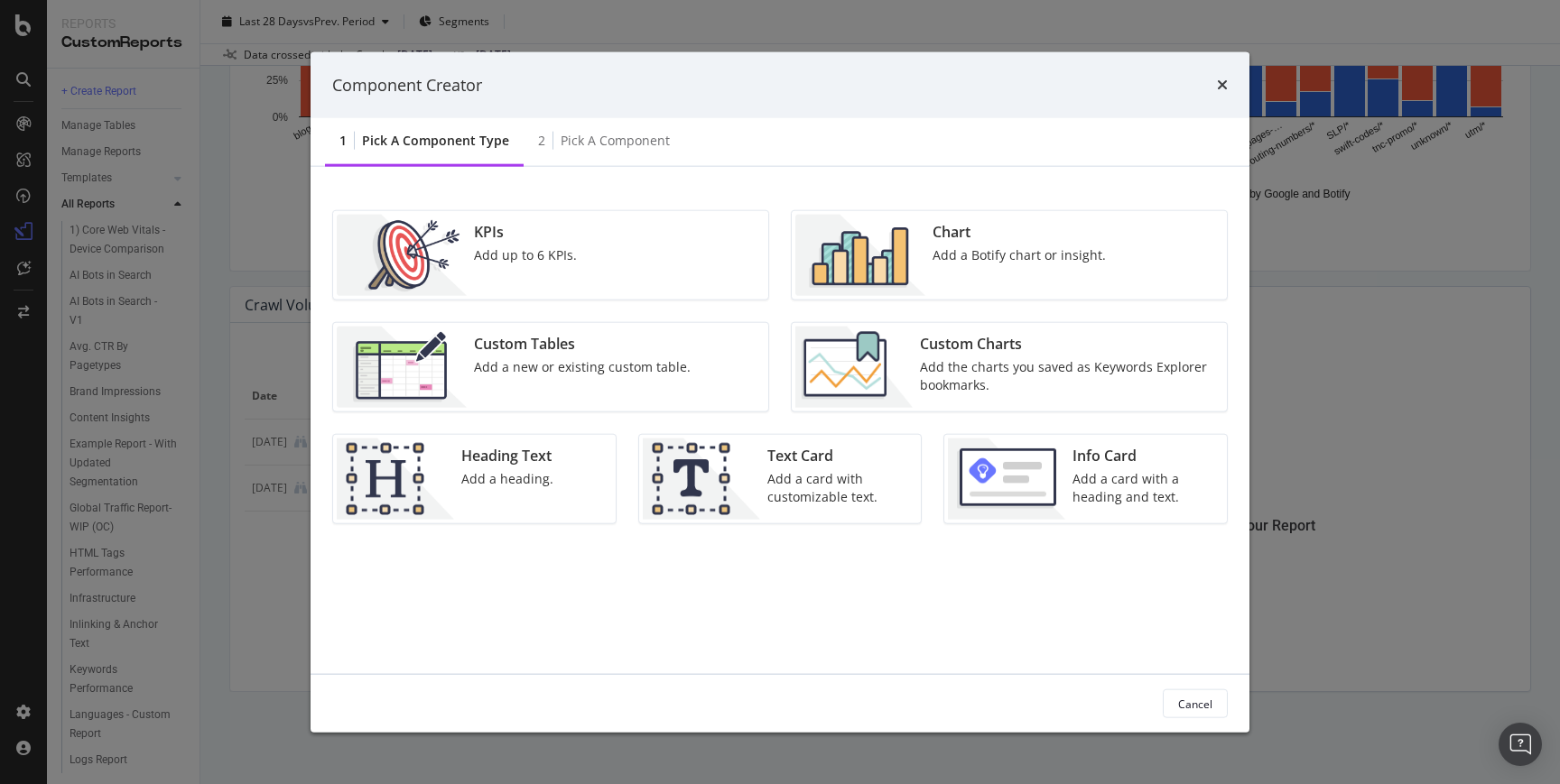
click at [946, 287] on div "Chart Add a Botify chart or insight." at bounding box center [1019, 255] width 188 height 81
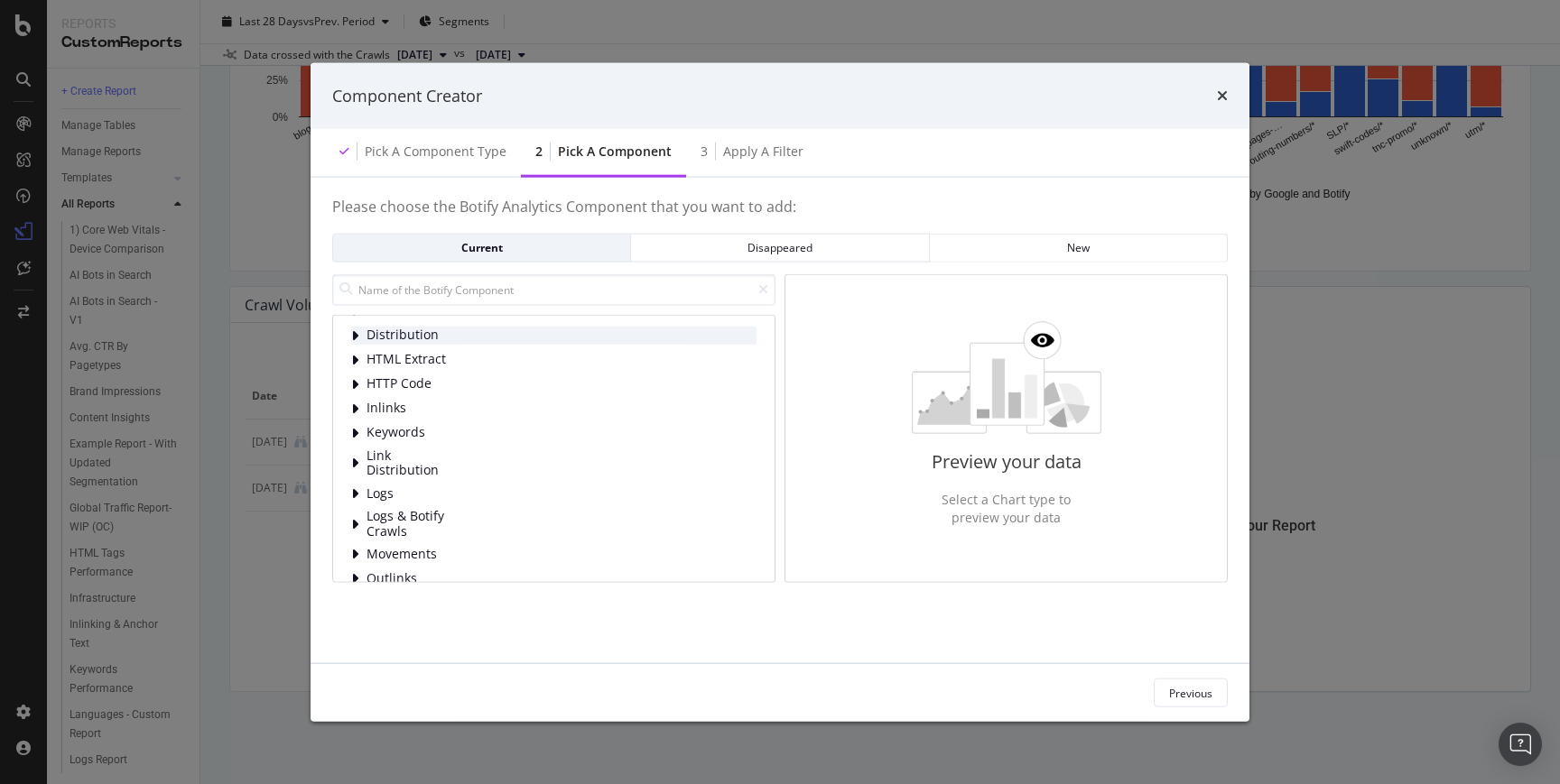
scroll to position [30, 0]
click at [372, 486] on span "Logs" at bounding box center [407, 485] width 80 height 15
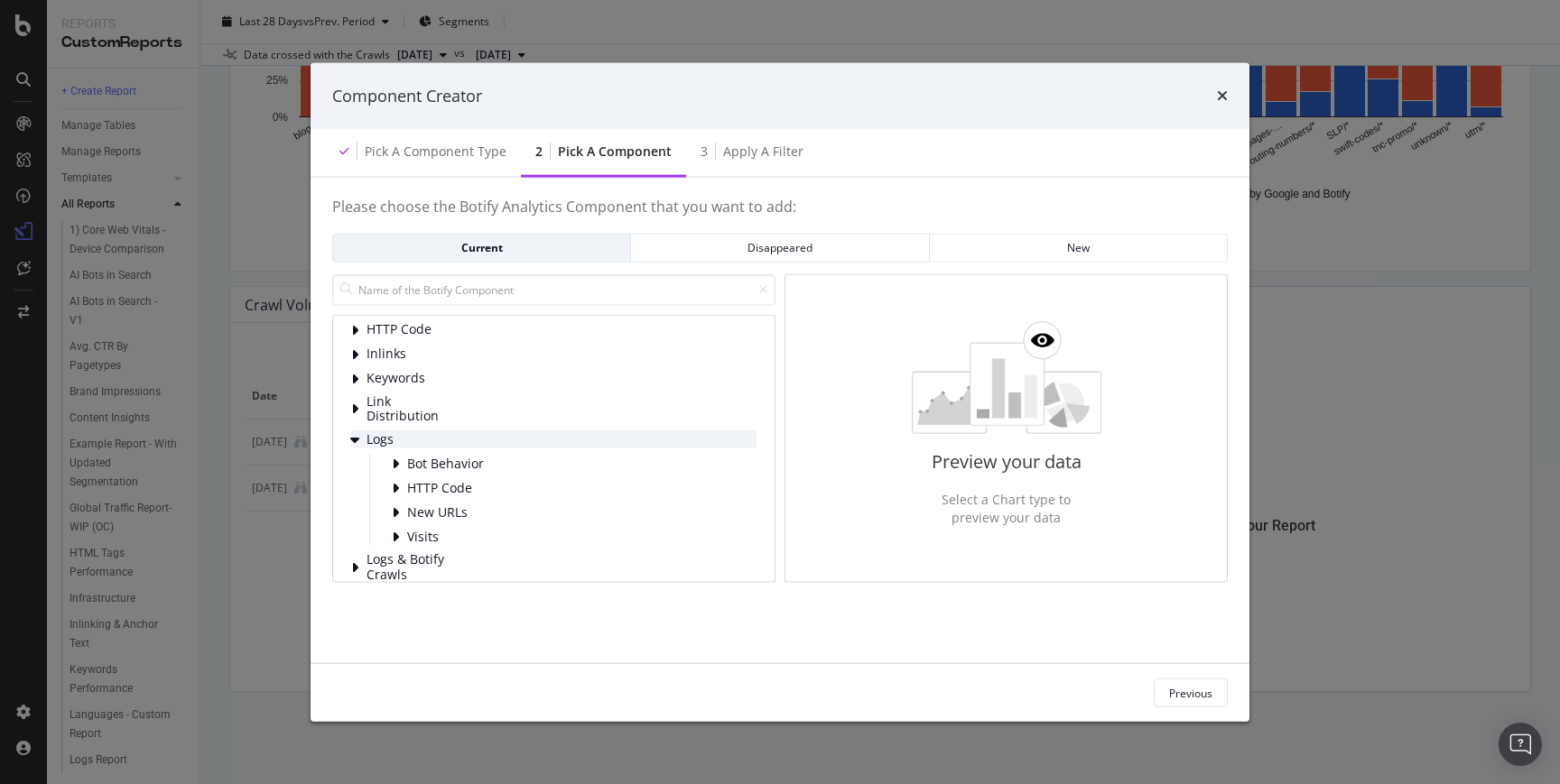
scroll to position [119, 0]
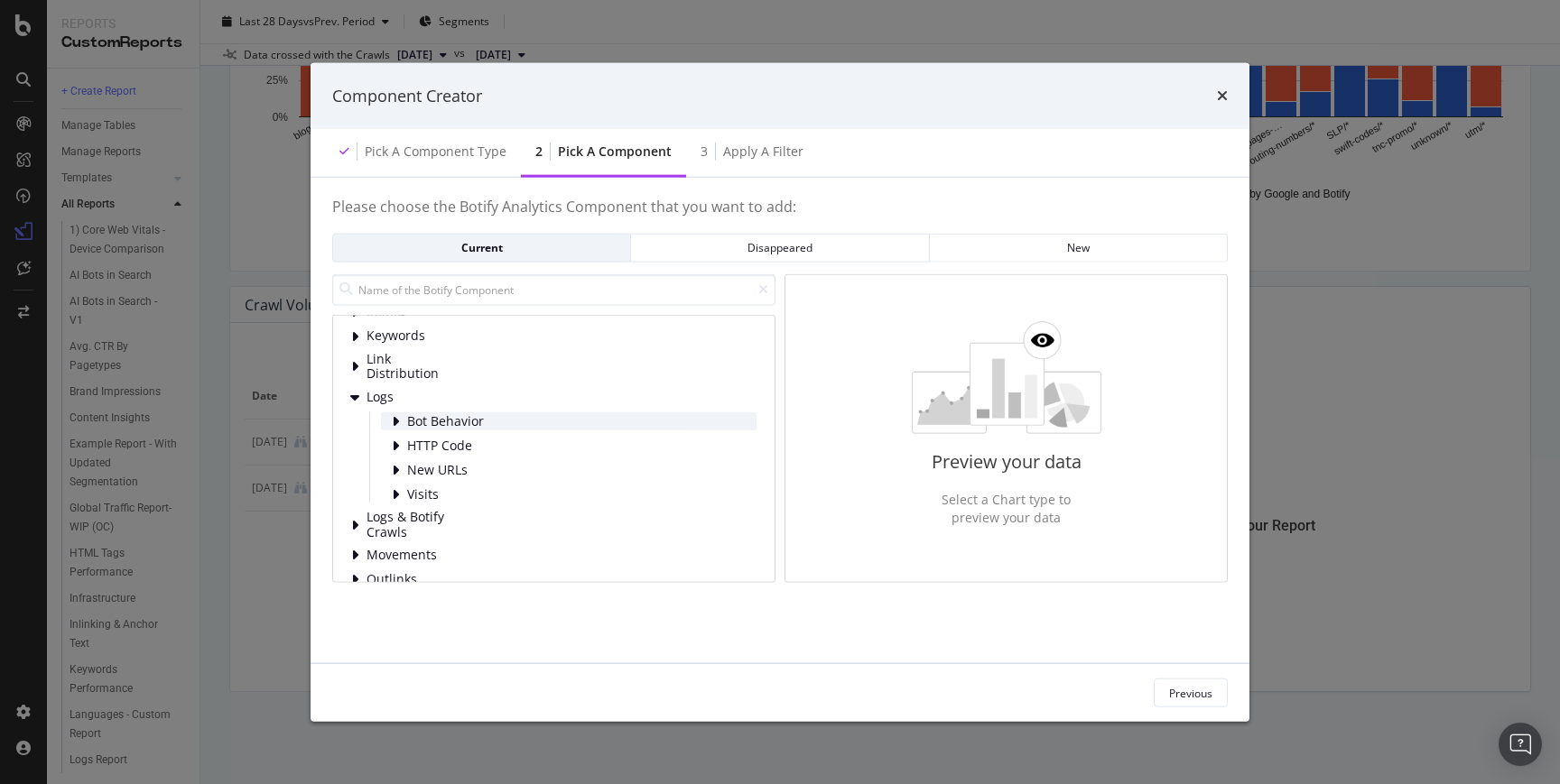
click at [395, 421] on icon "modal" at bounding box center [396, 421] width 7 height 14
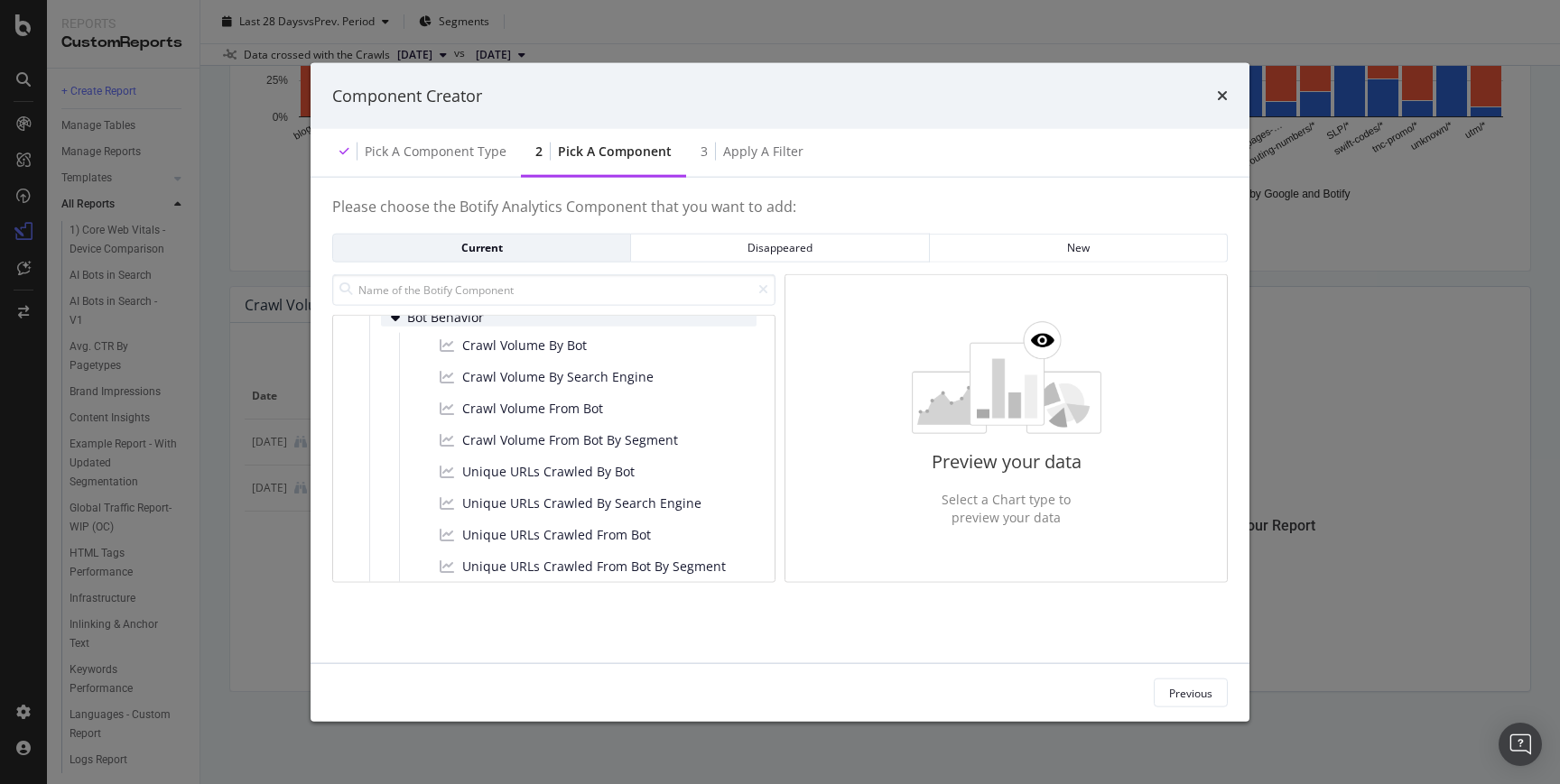
scroll to position [258, 0]
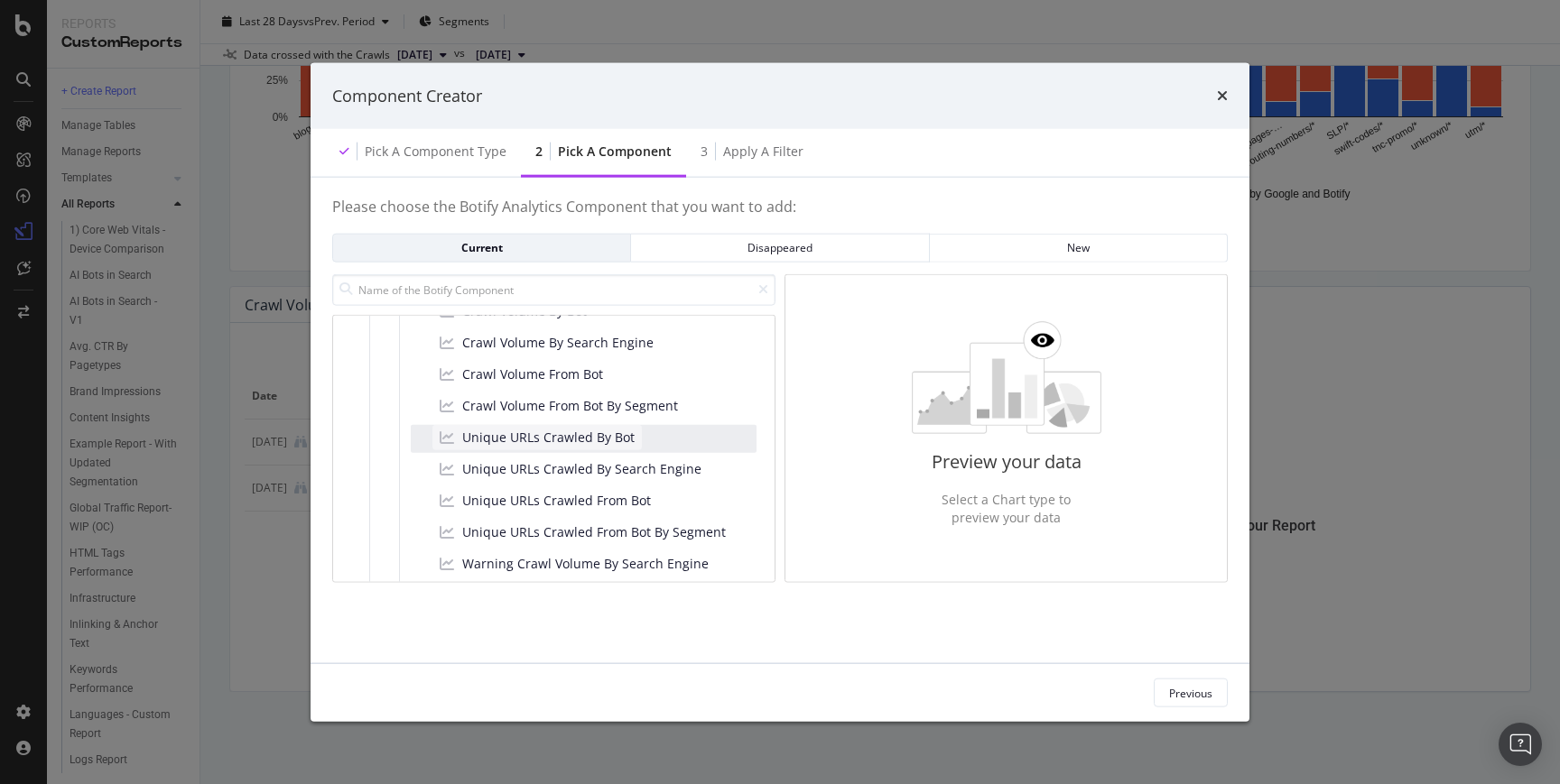
click at [565, 438] on span "Unique URLs Crawled By Bot" at bounding box center [548, 437] width 173 height 18
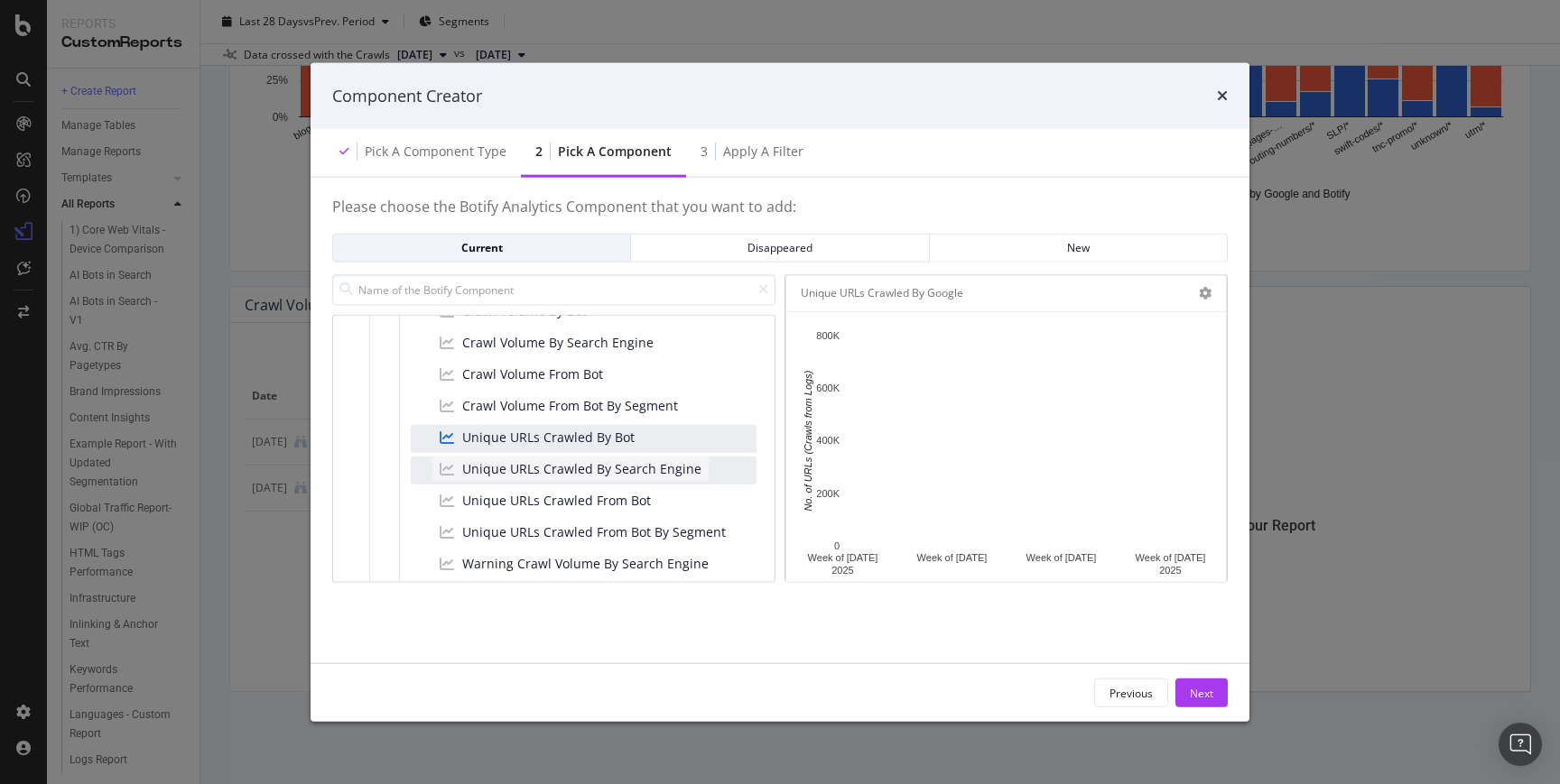
click at [561, 464] on span "Unique URLs Crawled By Search Engine" at bounding box center [582, 469] width 239 height 18
click at [541, 441] on span "Unique URLs Crawled By Bot" at bounding box center [548, 437] width 173 height 18
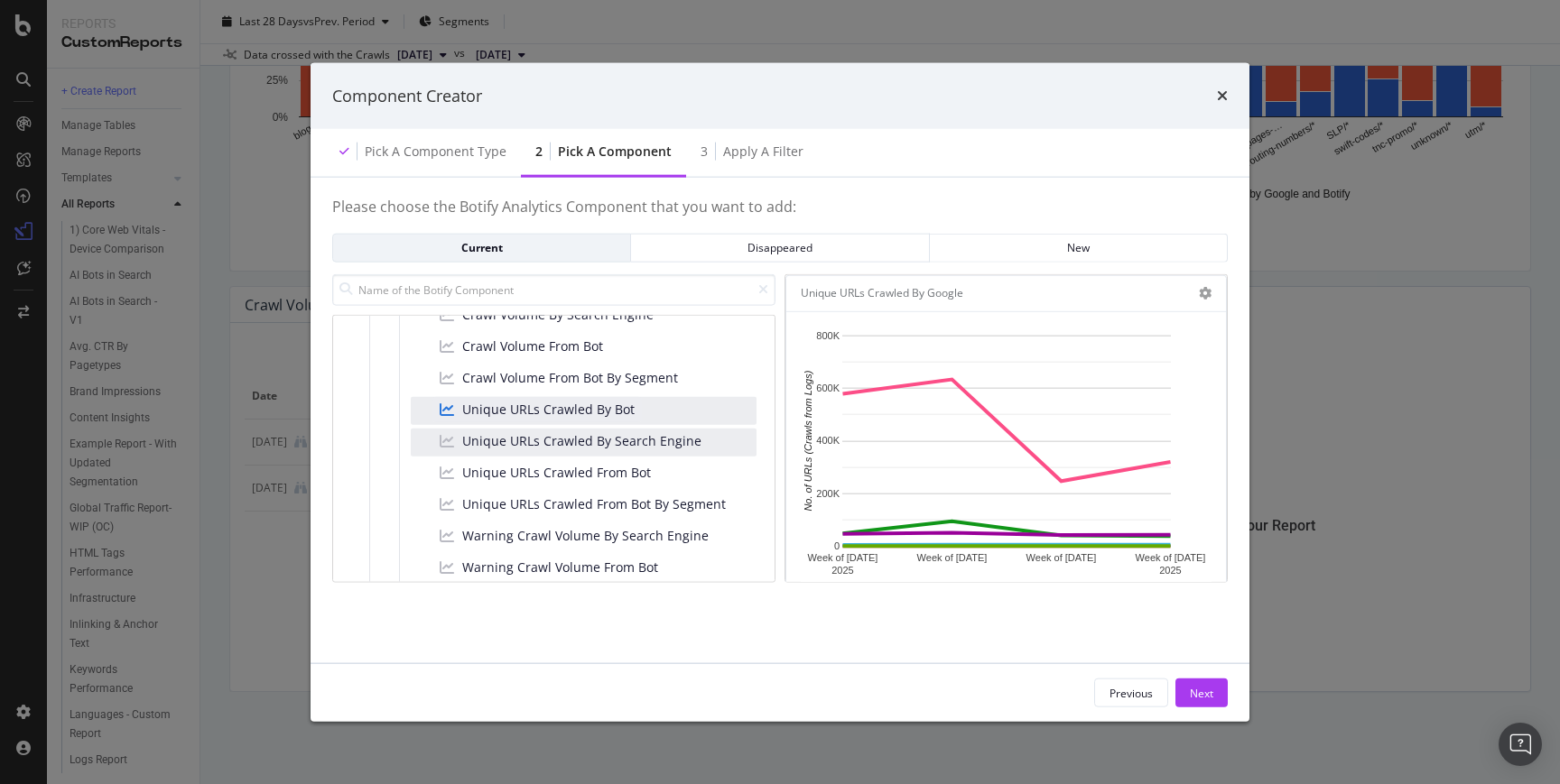
scroll to position [287, 0]
click at [1216, 692] on button "Next" at bounding box center [1202, 693] width 52 height 29
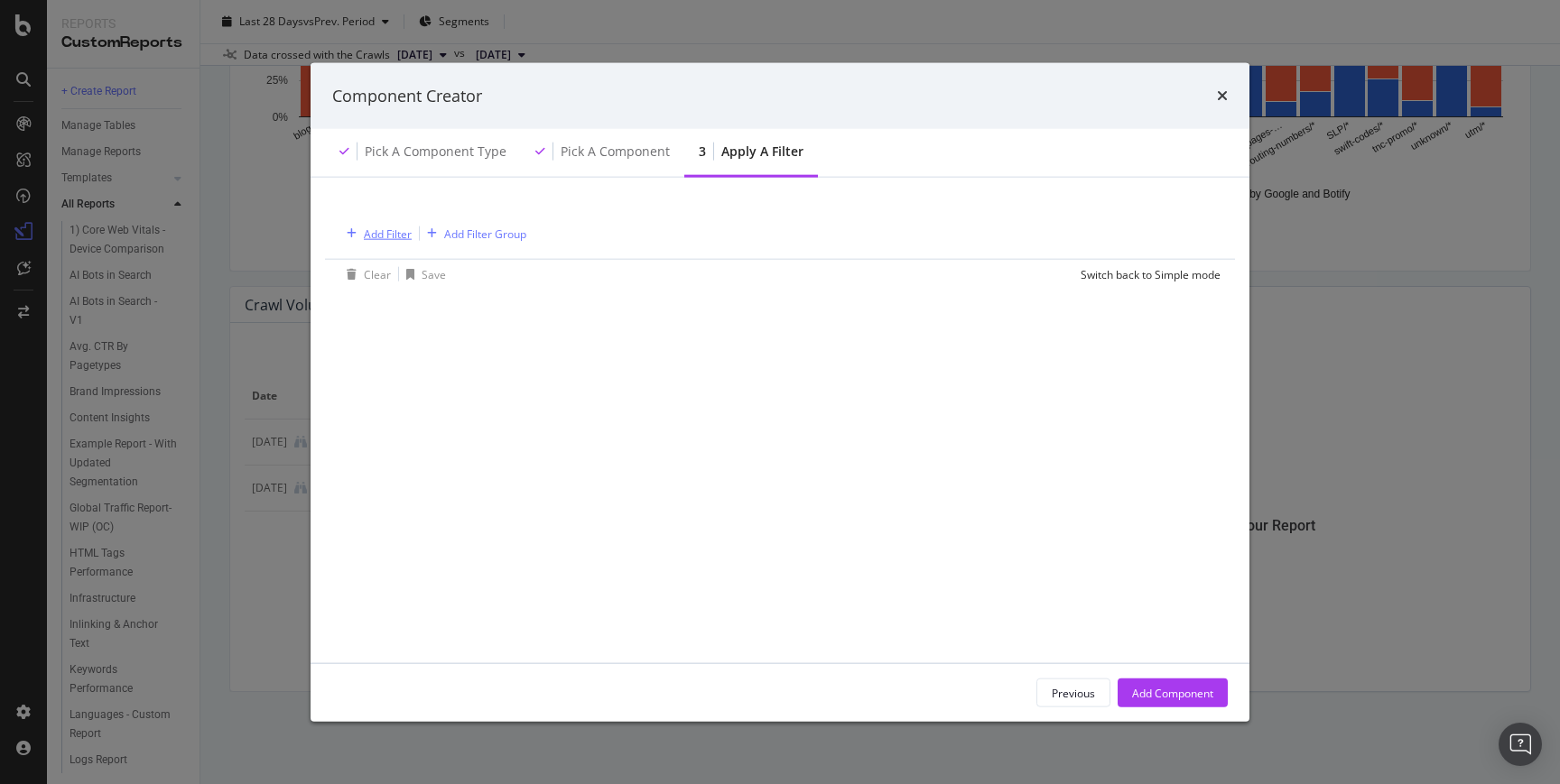
click at [373, 231] on div "Add Filter" at bounding box center [387, 233] width 48 height 15
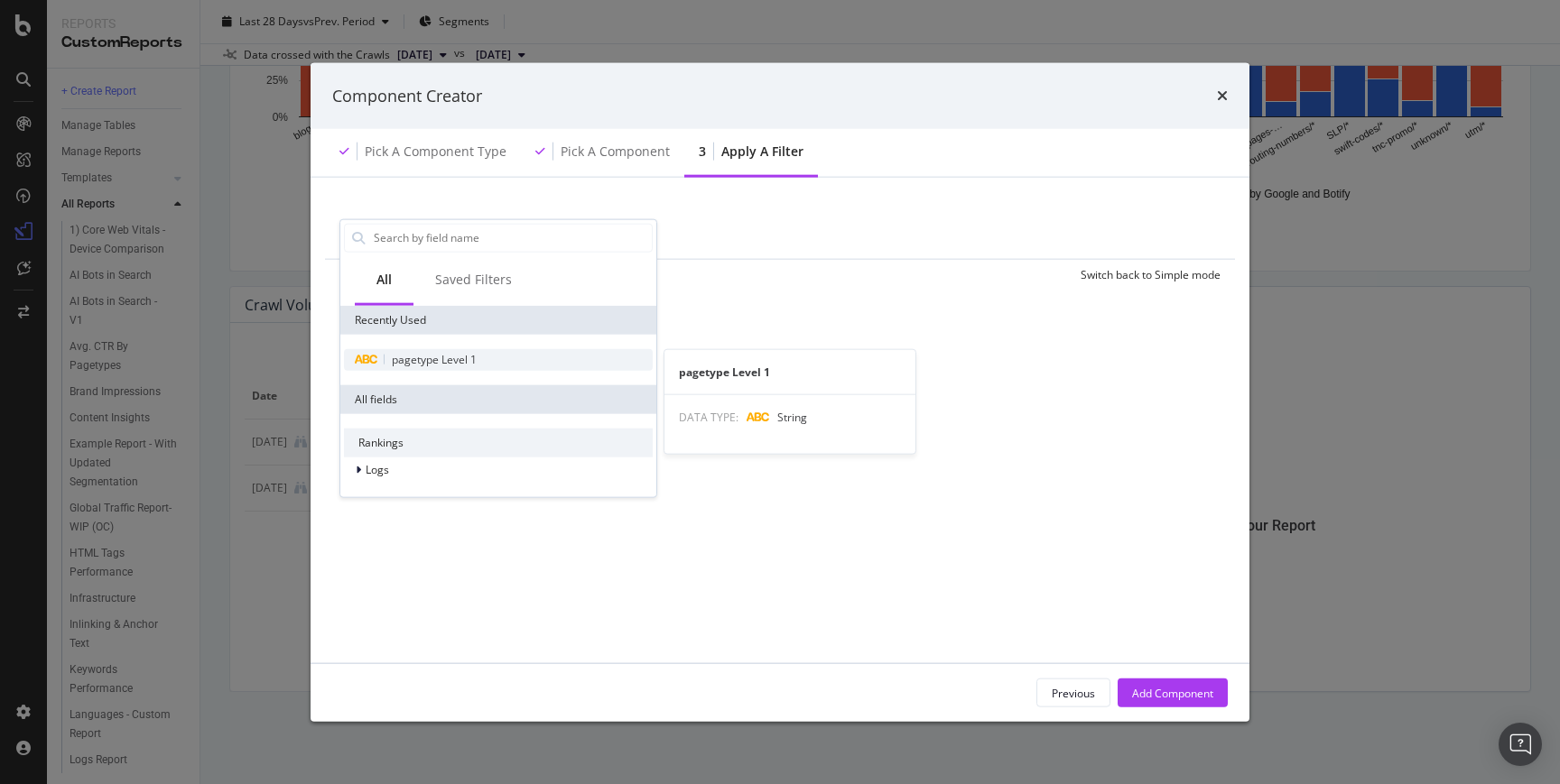
click at [451, 359] on span "pagetype Level 1" at bounding box center [434, 358] width 85 height 15
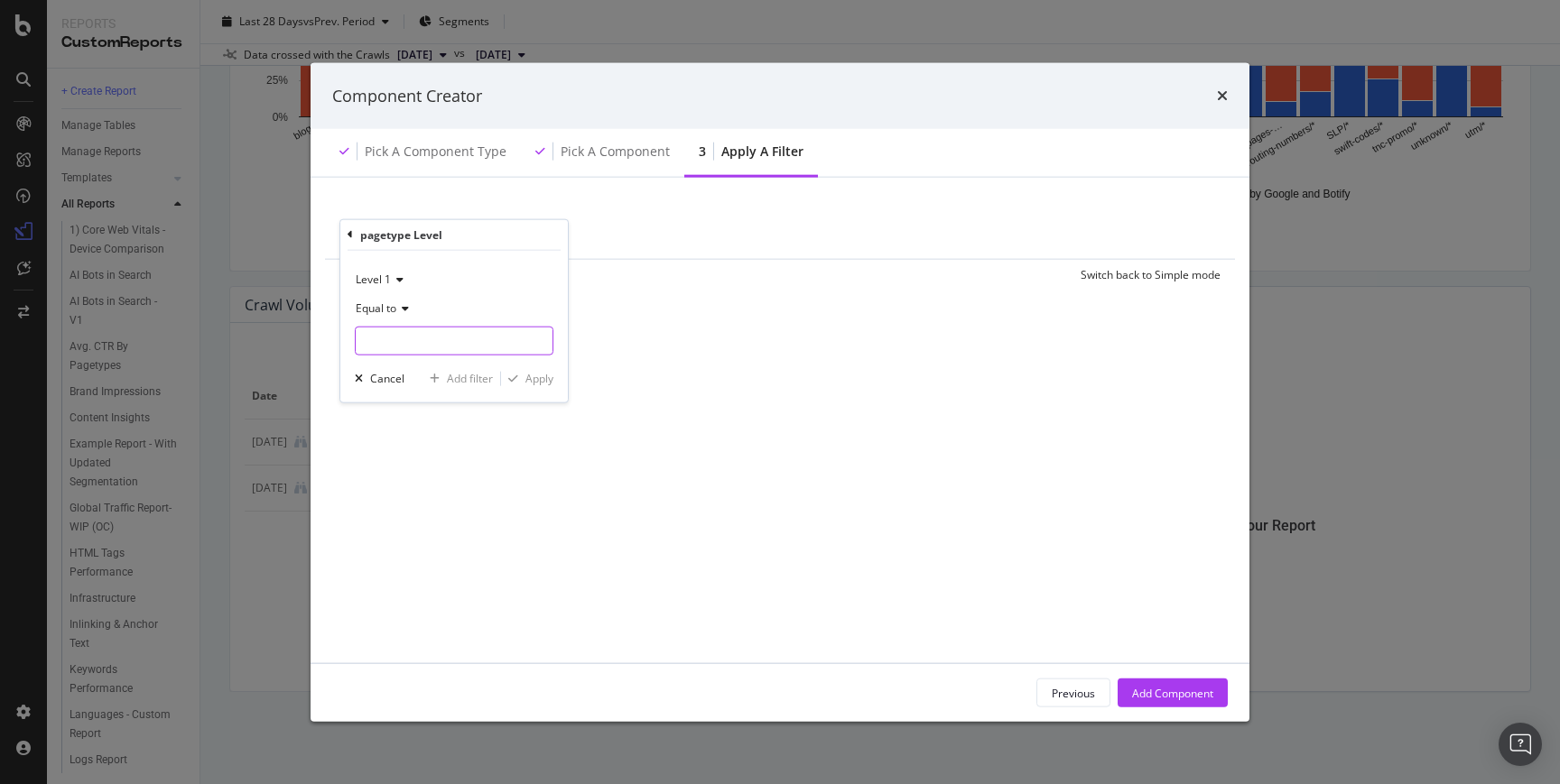
click at [404, 340] on input "modal" at bounding box center [454, 340] width 197 height 29
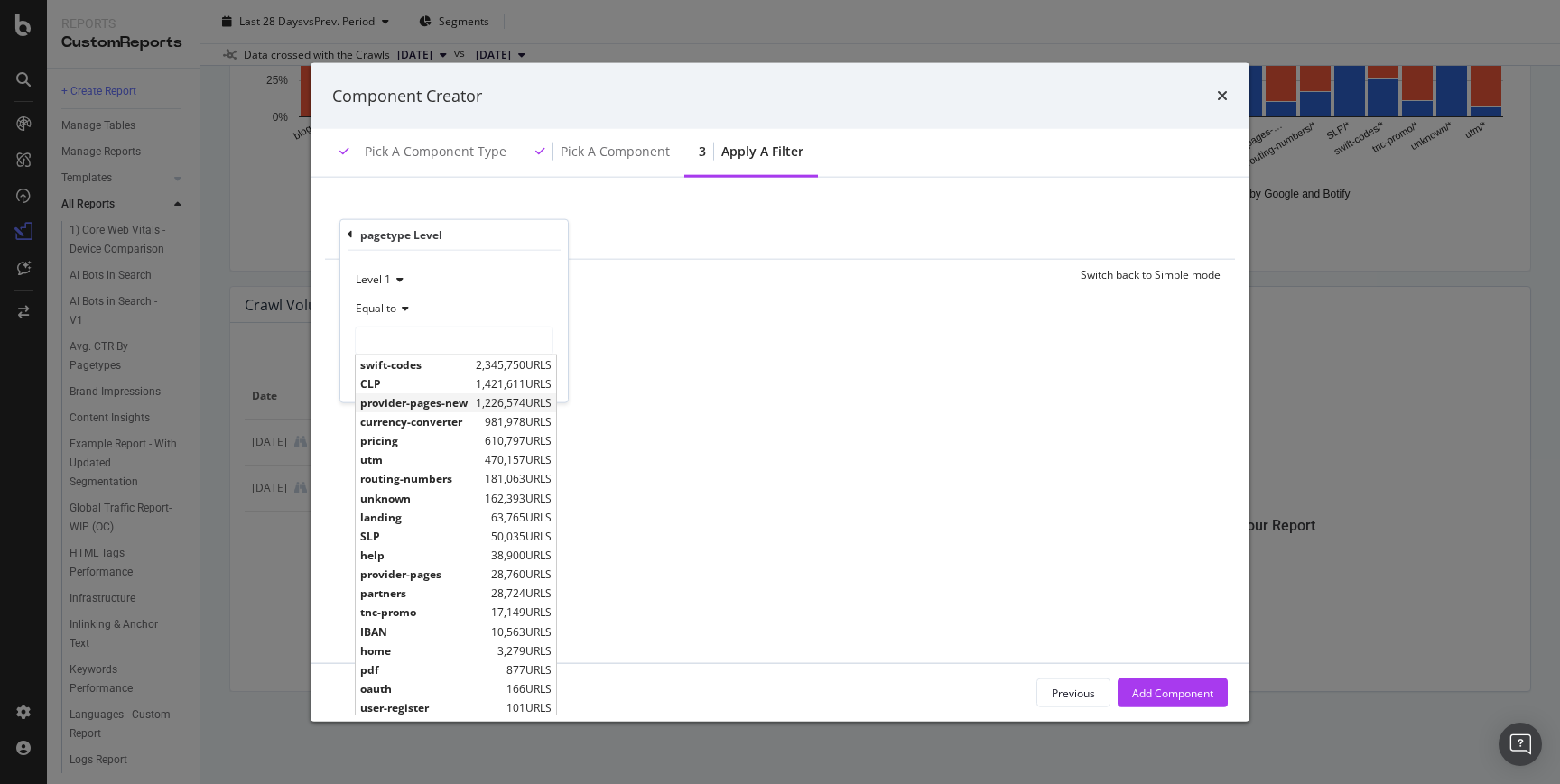
click at [415, 404] on span "provider-pages-new" at bounding box center [415, 402] width 111 height 15
type input "provider-pages-new"
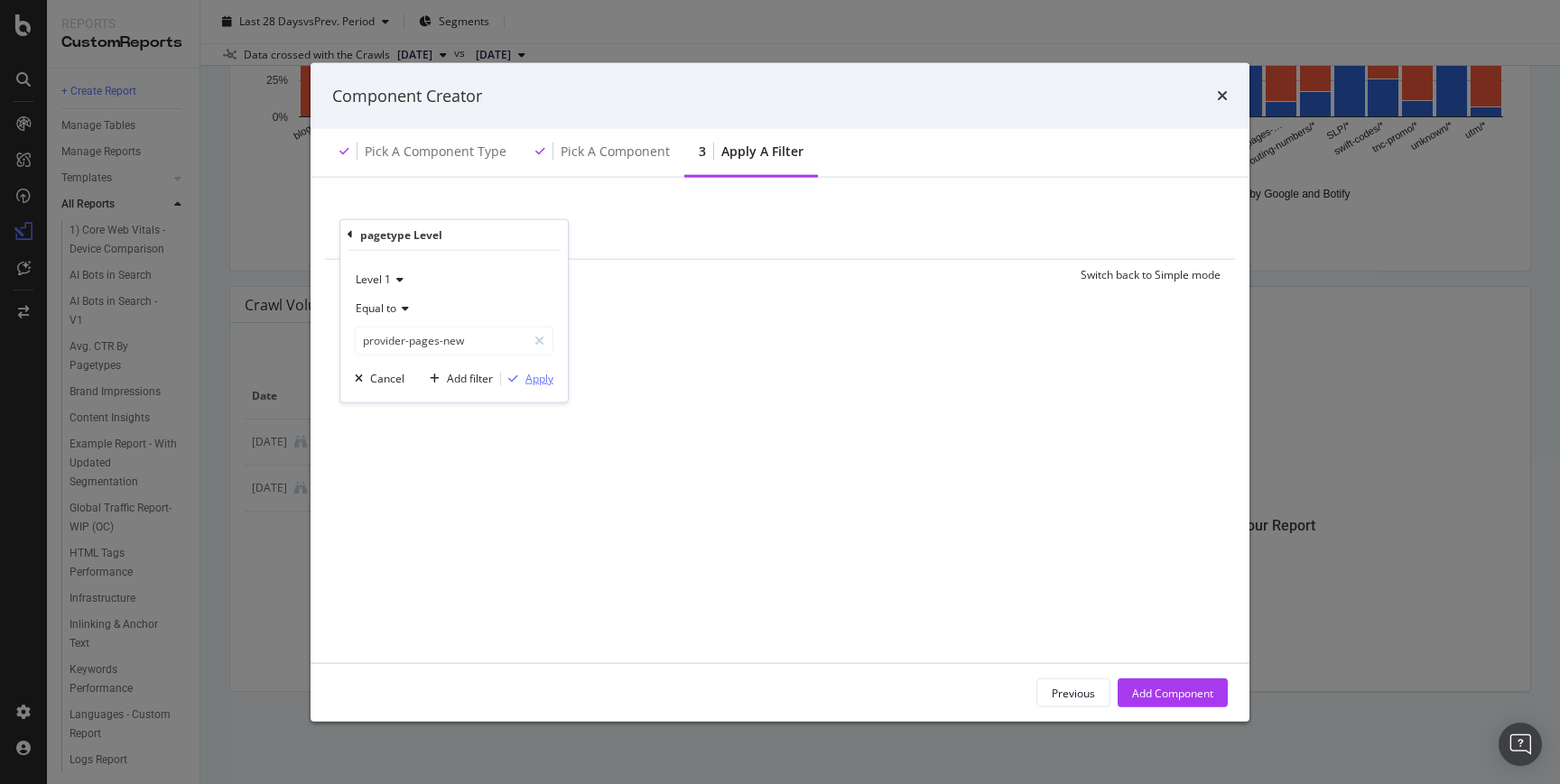
click at [517, 383] on icon "modal" at bounding box center [513, 378] width 10 height 11
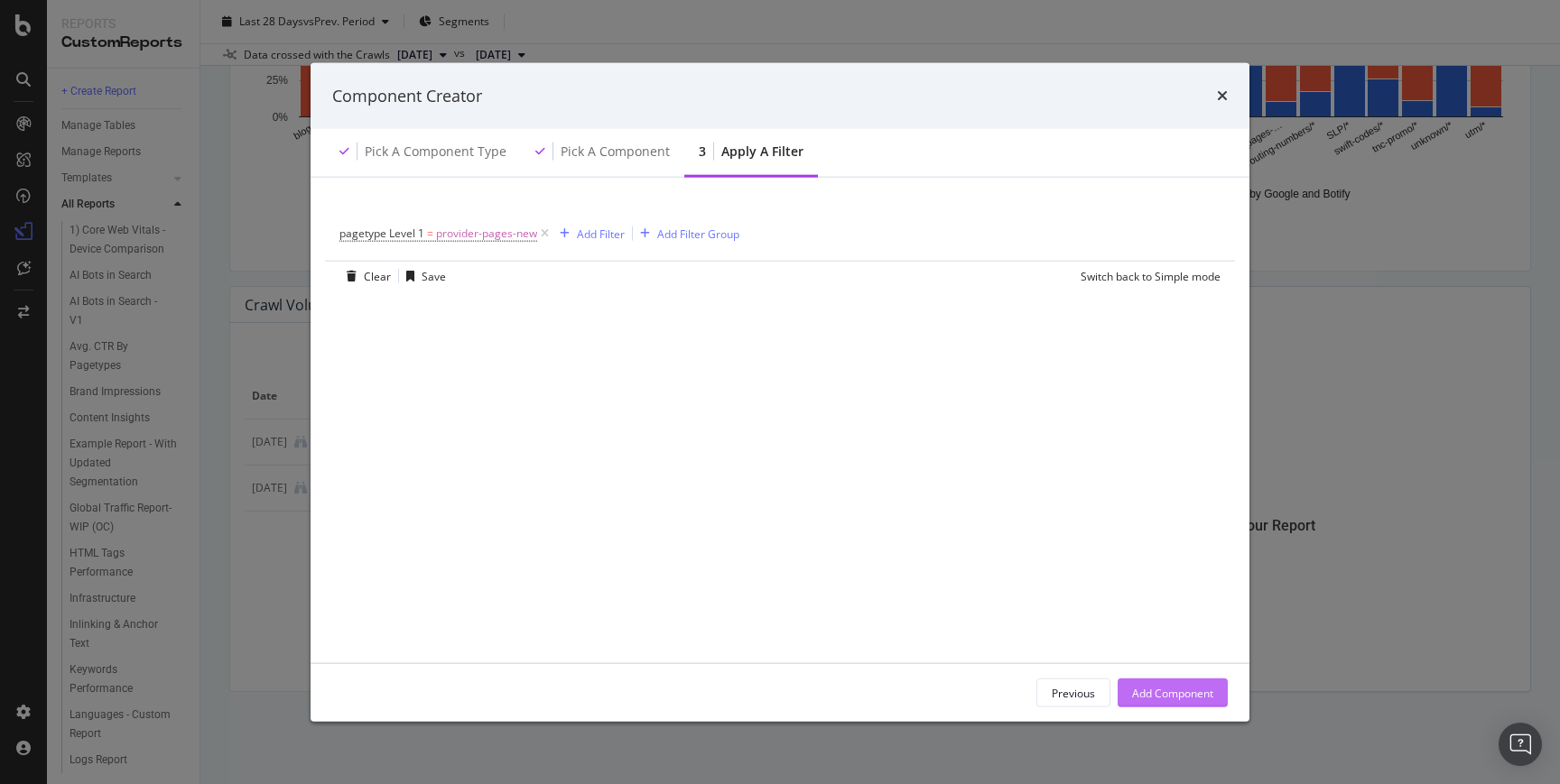
click at [1180, 685] on div "Add Component" at bounding box center [1172, 693] width 81 height 15
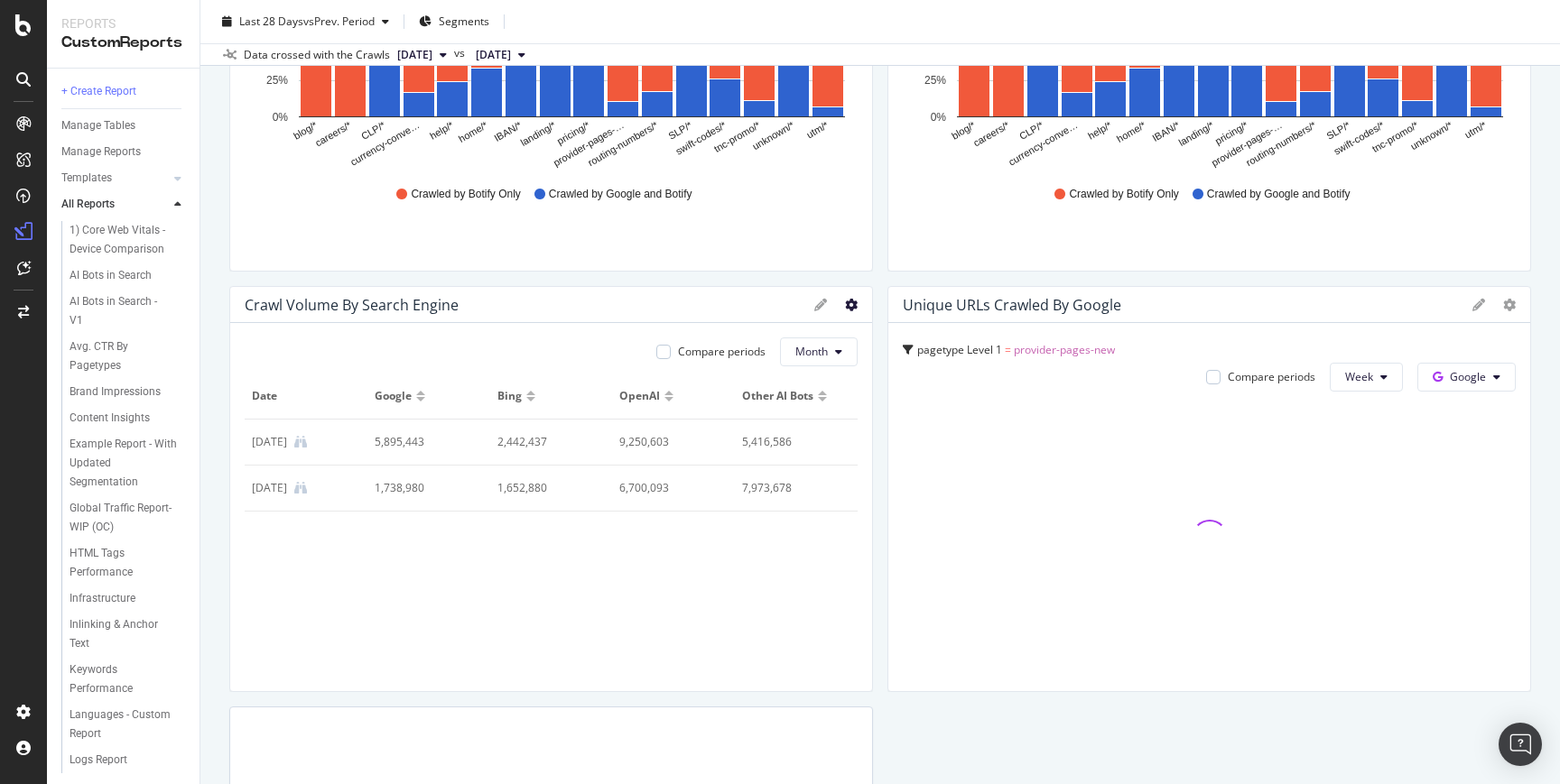
click at [845, 307] on icon at bounding box center [851, 305] width 13 height 13
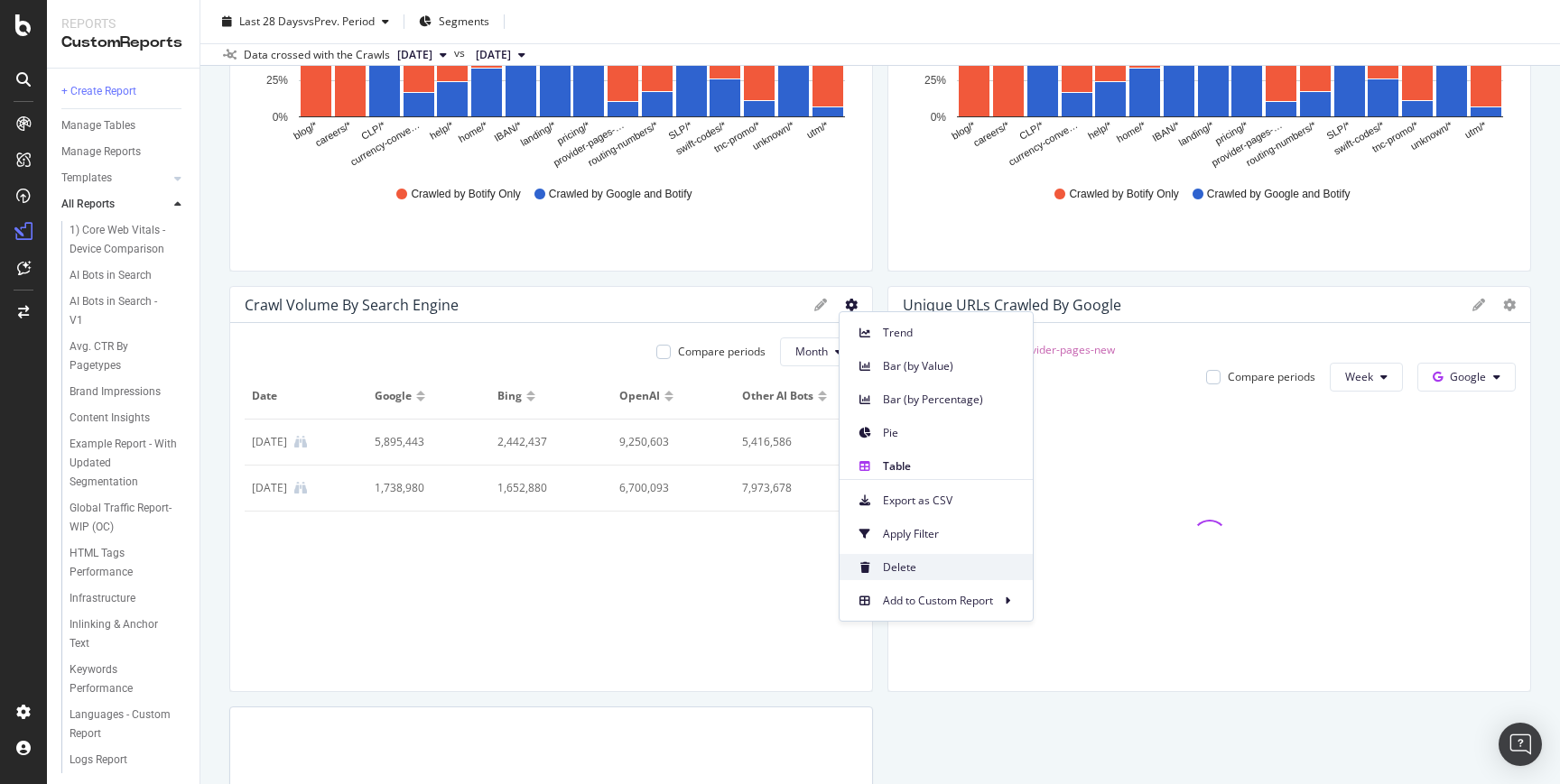
click at [920, 575] on span "Delete" at bounding box center [949, 567] width 135 height 16
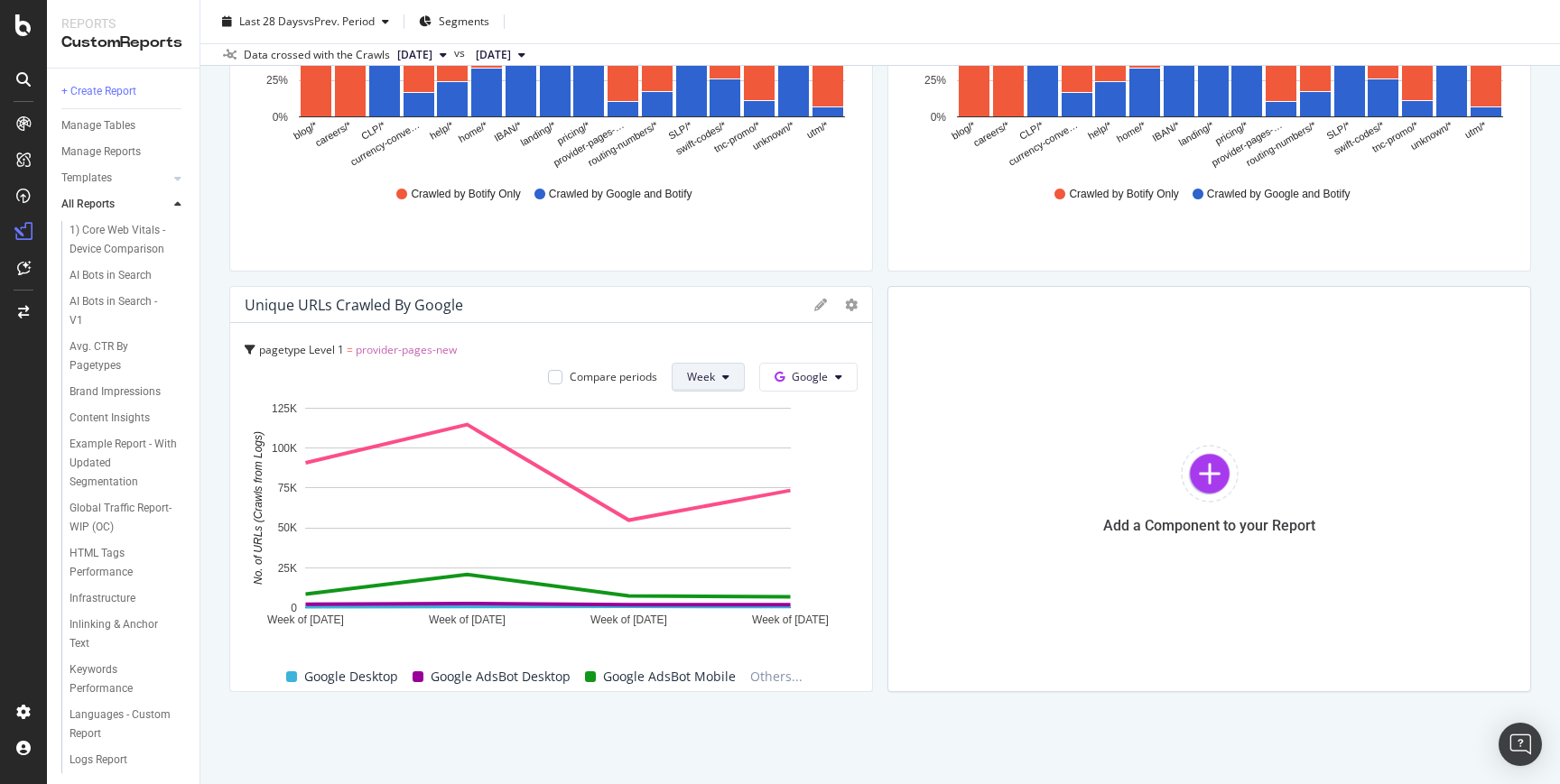
click at [726, 384] on button "Week" at bounding box center [708, 377] width 73 height 29
click at [713, 477] on span "Month" at bounding box center [697, 480] width 33 height 16
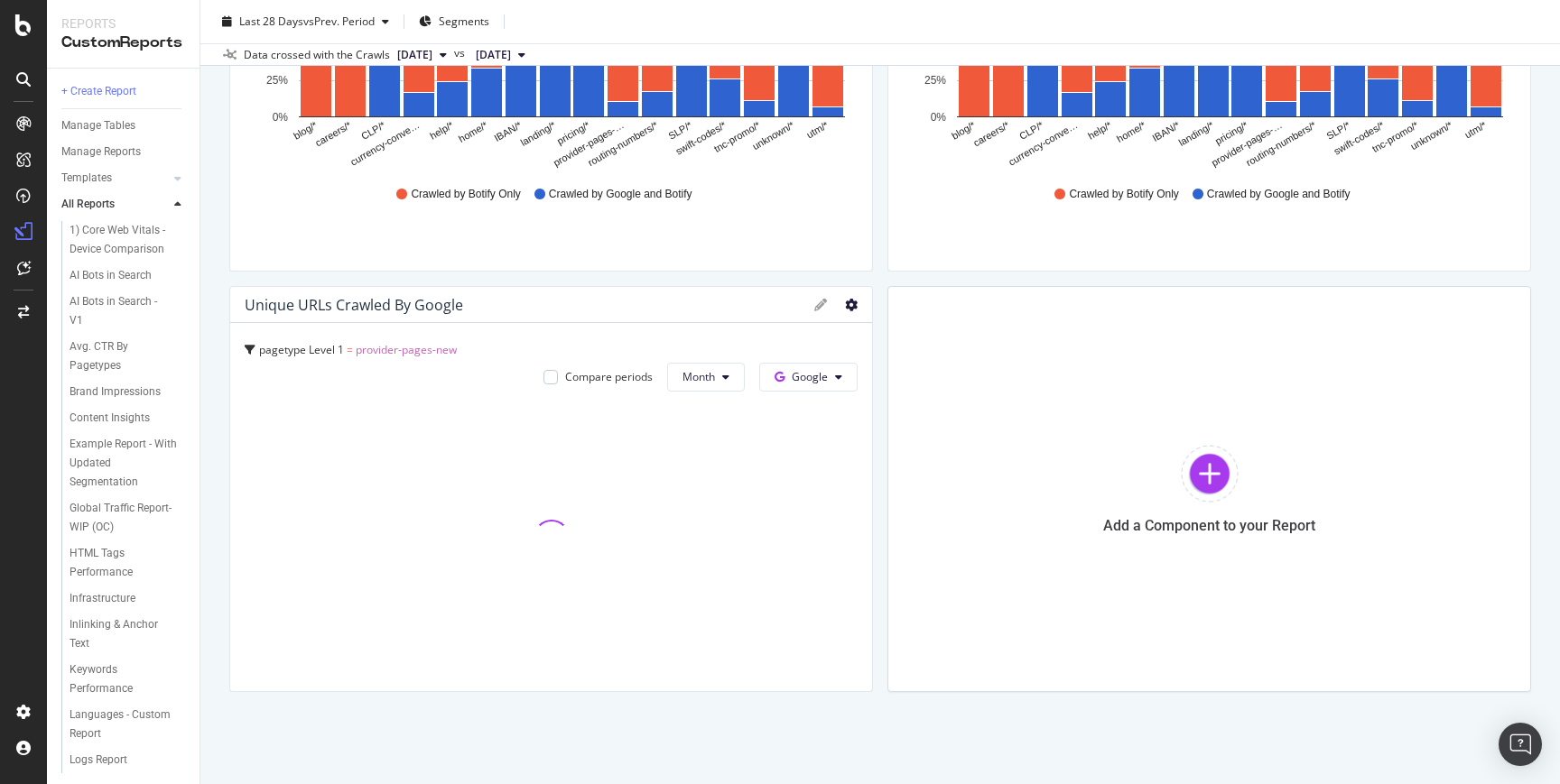
click at [845, 306] on icon at bounding box center [851, 305] width 13 height 13
click at [897, 458] on span "Table" at bounding box center [949, 466] width 135 height 16
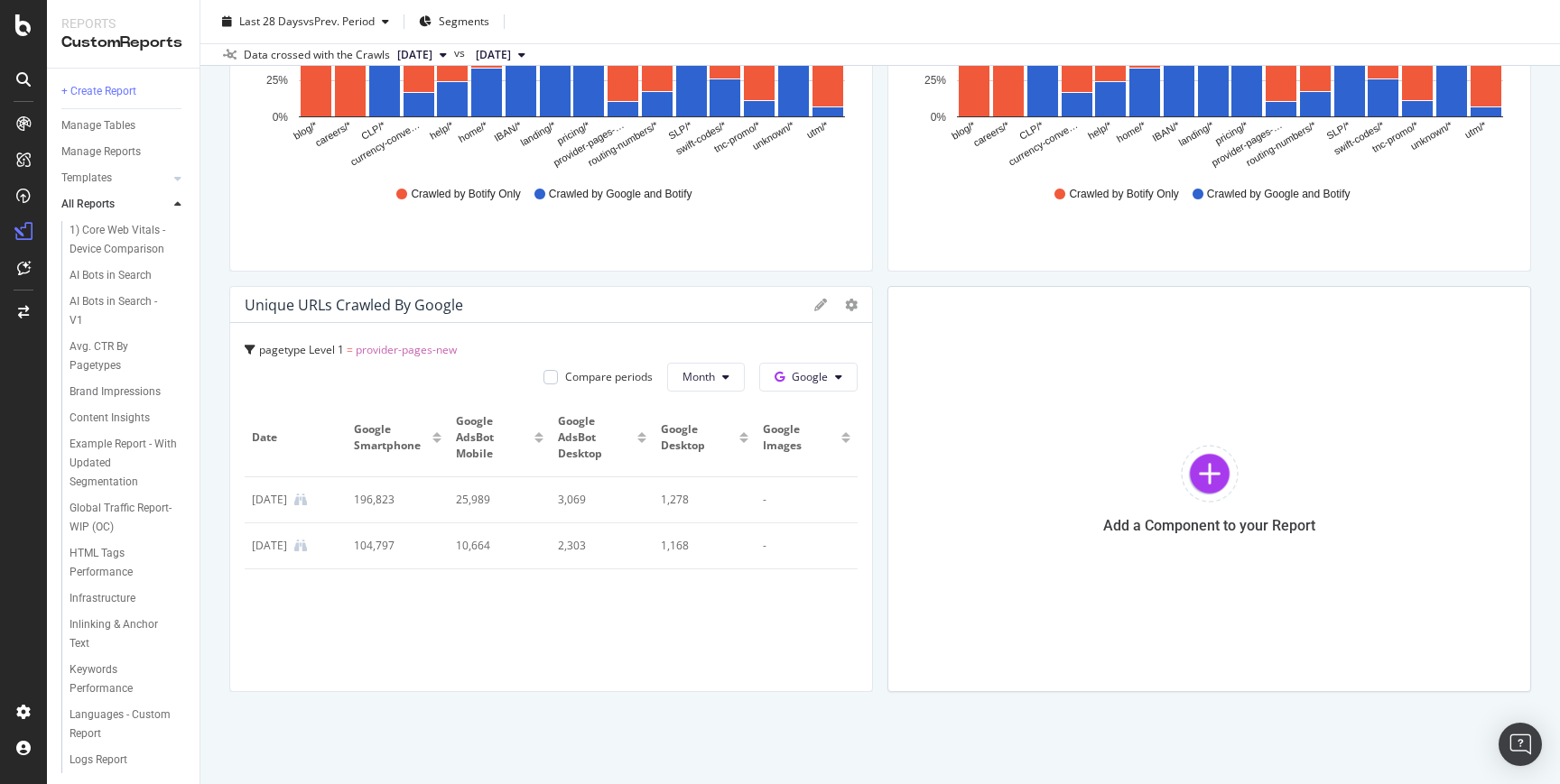
click at [818, 303] on icon at bounding box center [821, 305] width 13 height 13
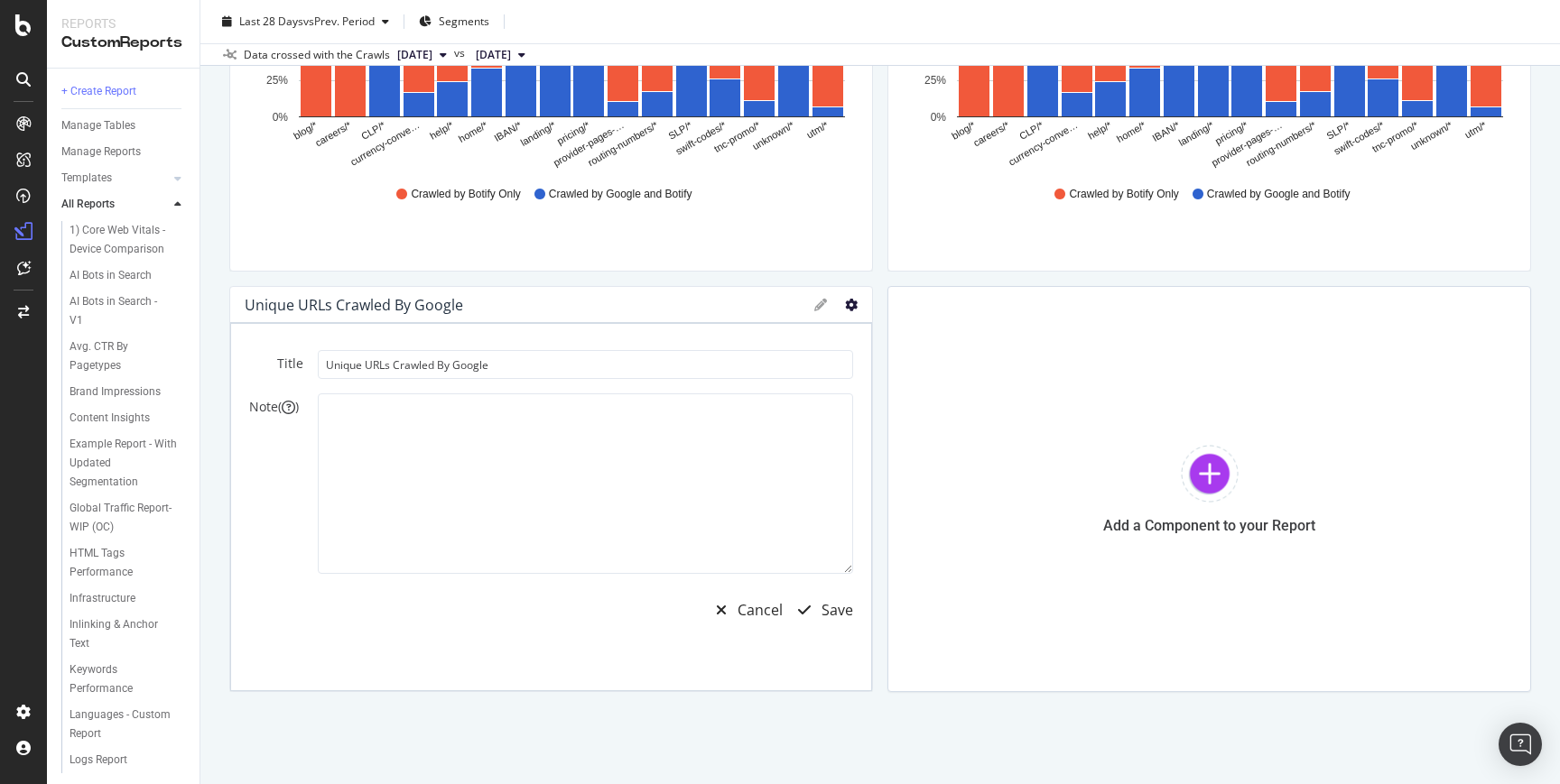
click at [845, 304] on icon at bounding box center [851, 305] width 13 height 13
click at [738, 610] on div "Cancel" at bounding box center [760, 610] width 45 height 21
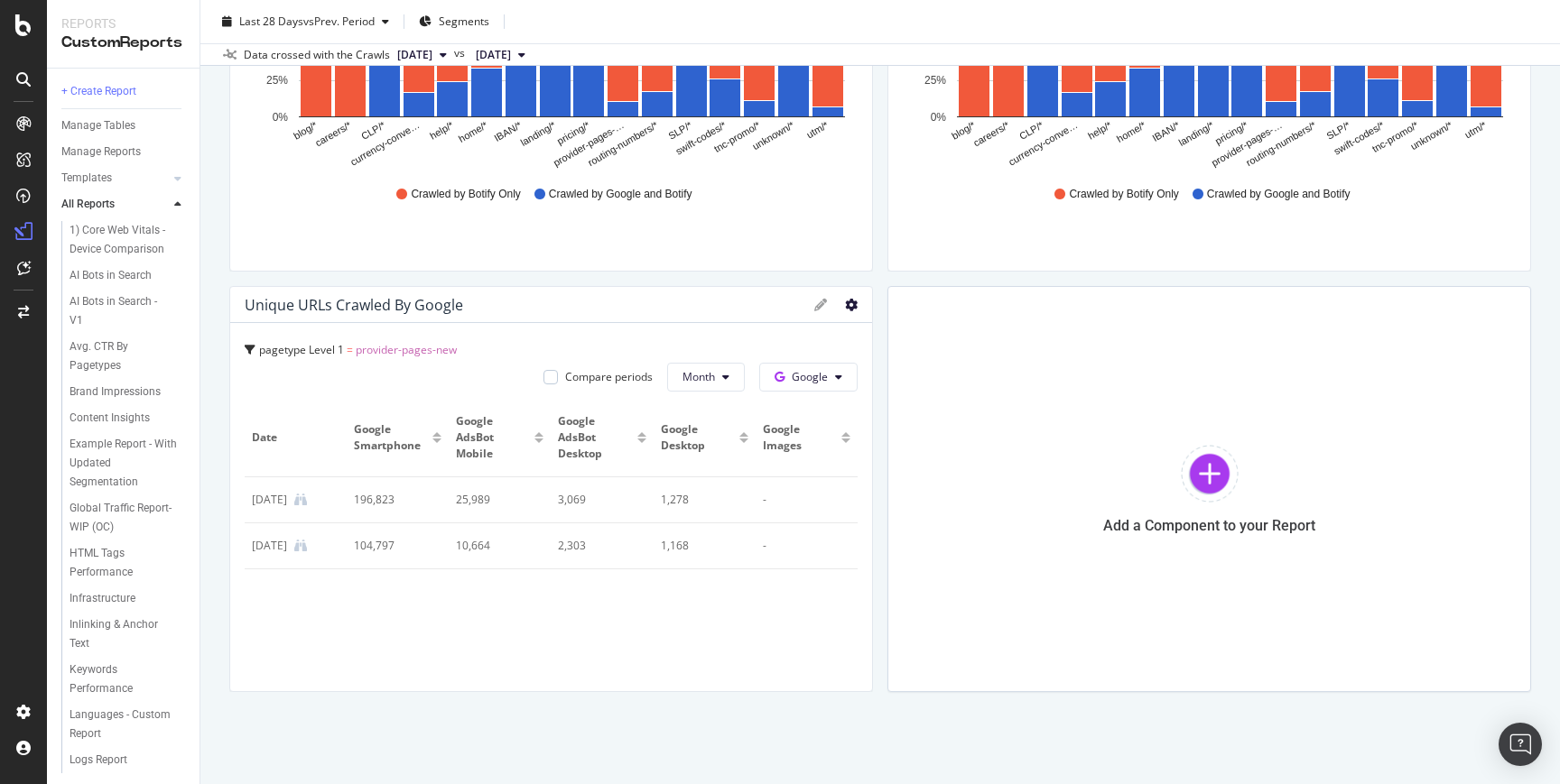
click at [845, 305] on icon at bounding box center [851, 305] width 13 height 13
click at [929, 576] on div "Delete" at bounding box center [935, 567] width 193 height 26
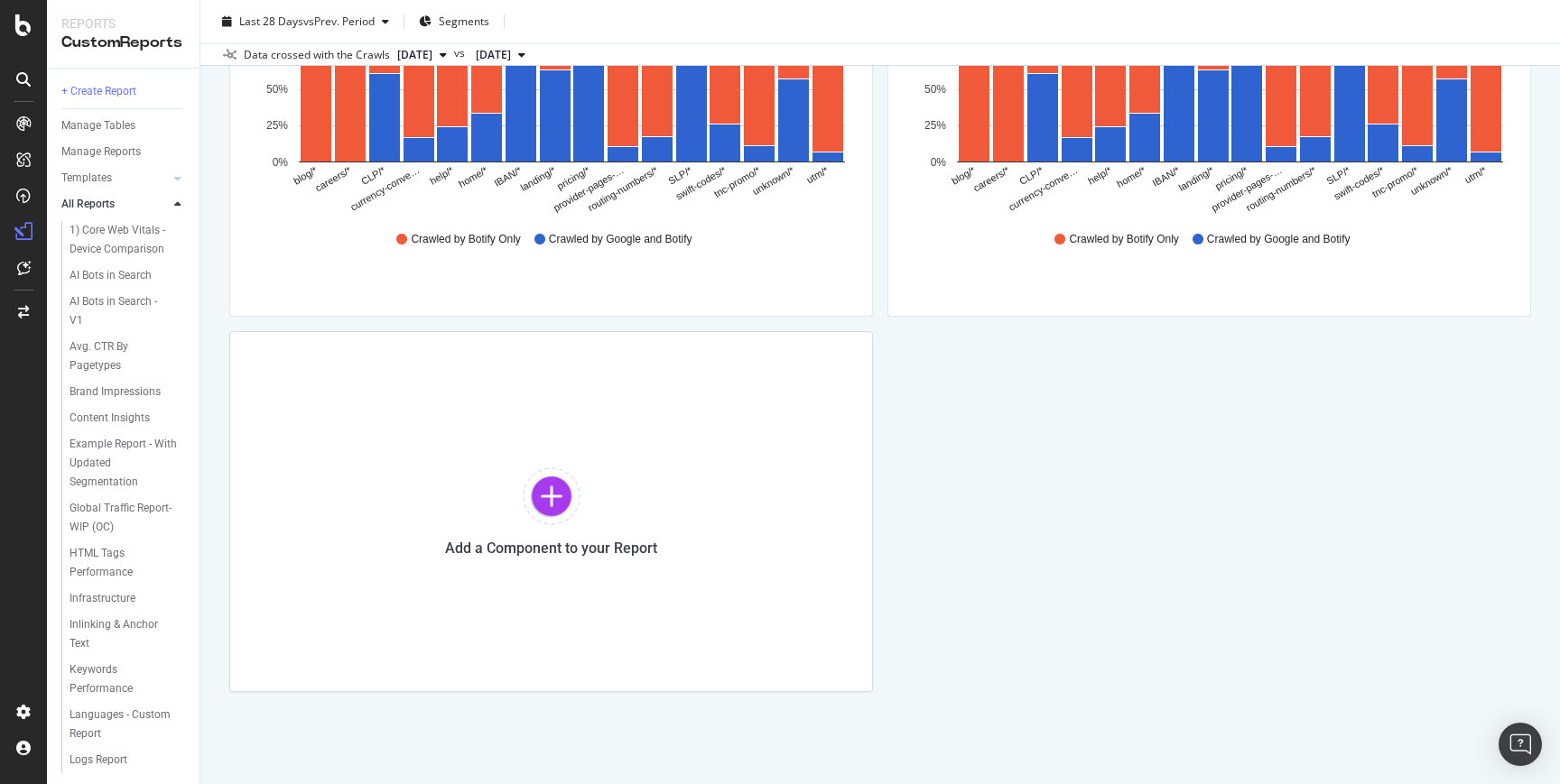
scroll to position [2373, 0]
click at [639, 472] on div "Add a Component to your Report" at bounding box center [551, 511] width 643 height 361
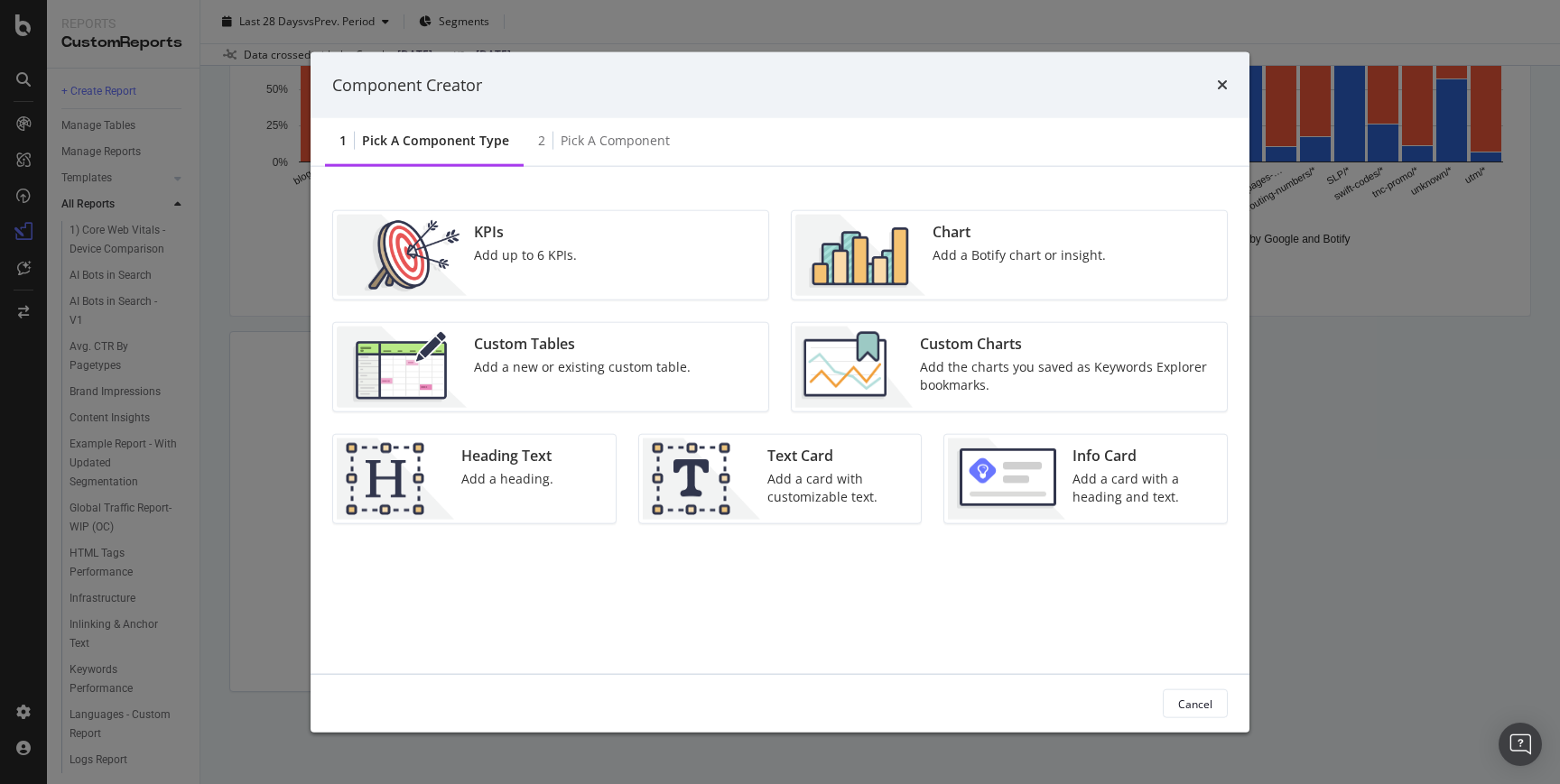
click at [886, 231] on img "modal" at bounding box center [860, 255] width 130 height 81
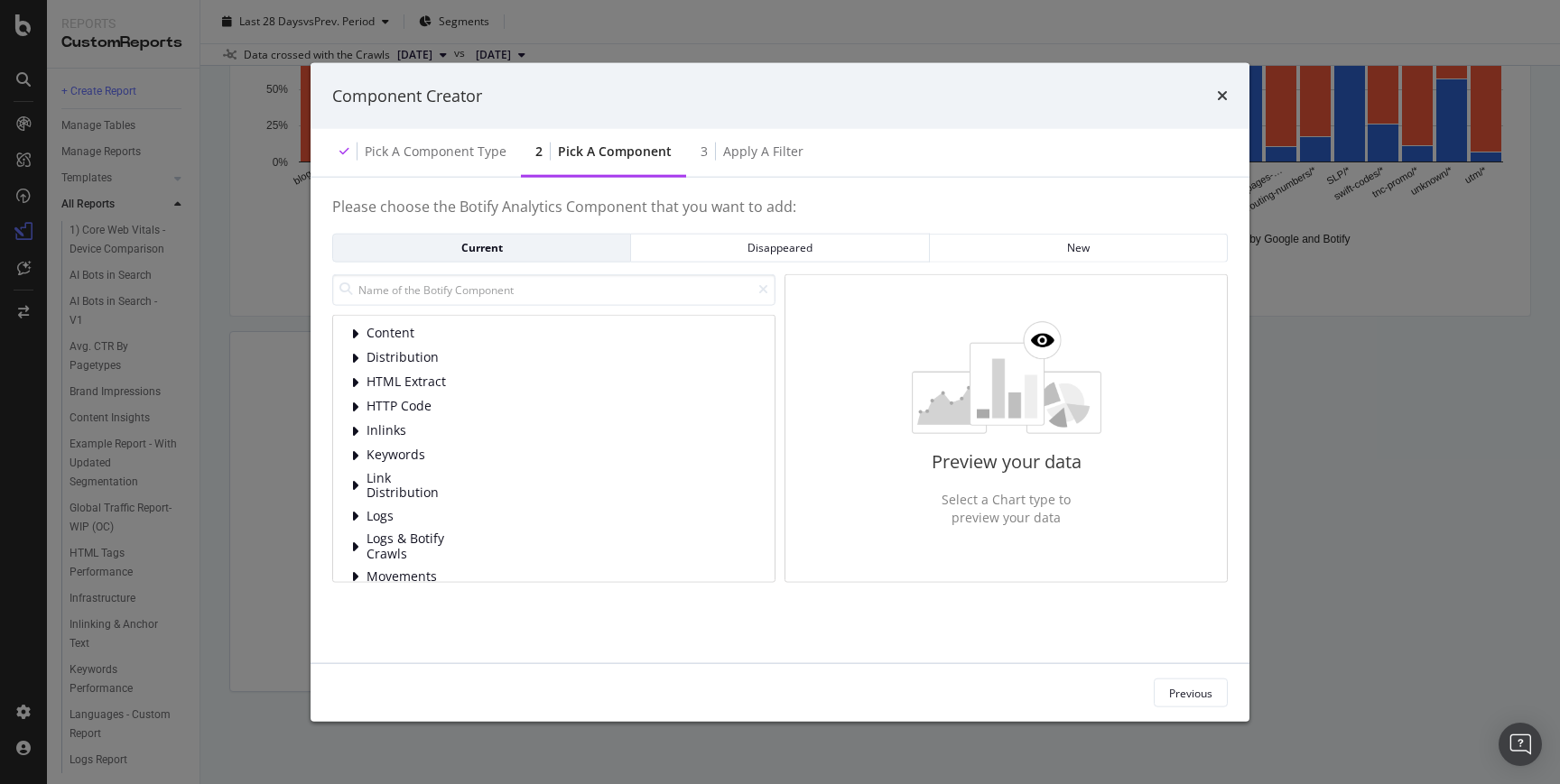
click at [389, 526] on div "Content Distribution HTML Extract HTTP Code Inlinks Keywords Link Distribution …" at bounding box center [554, 503] width 405 height 359
click at [426, 297] on input "modal" at bounding box center [554, 289] width 443 height 32
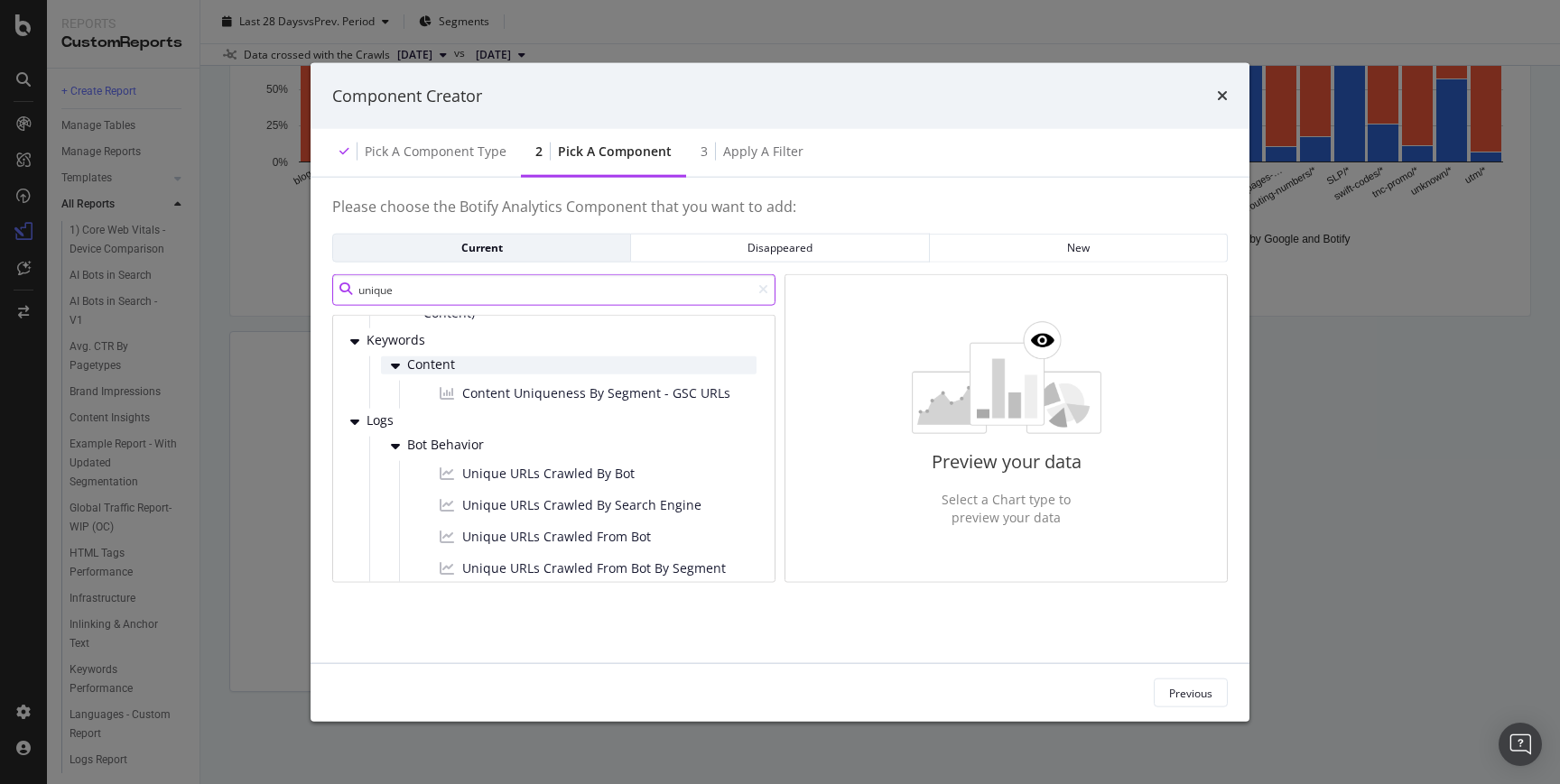
scroll to position [109, 0]
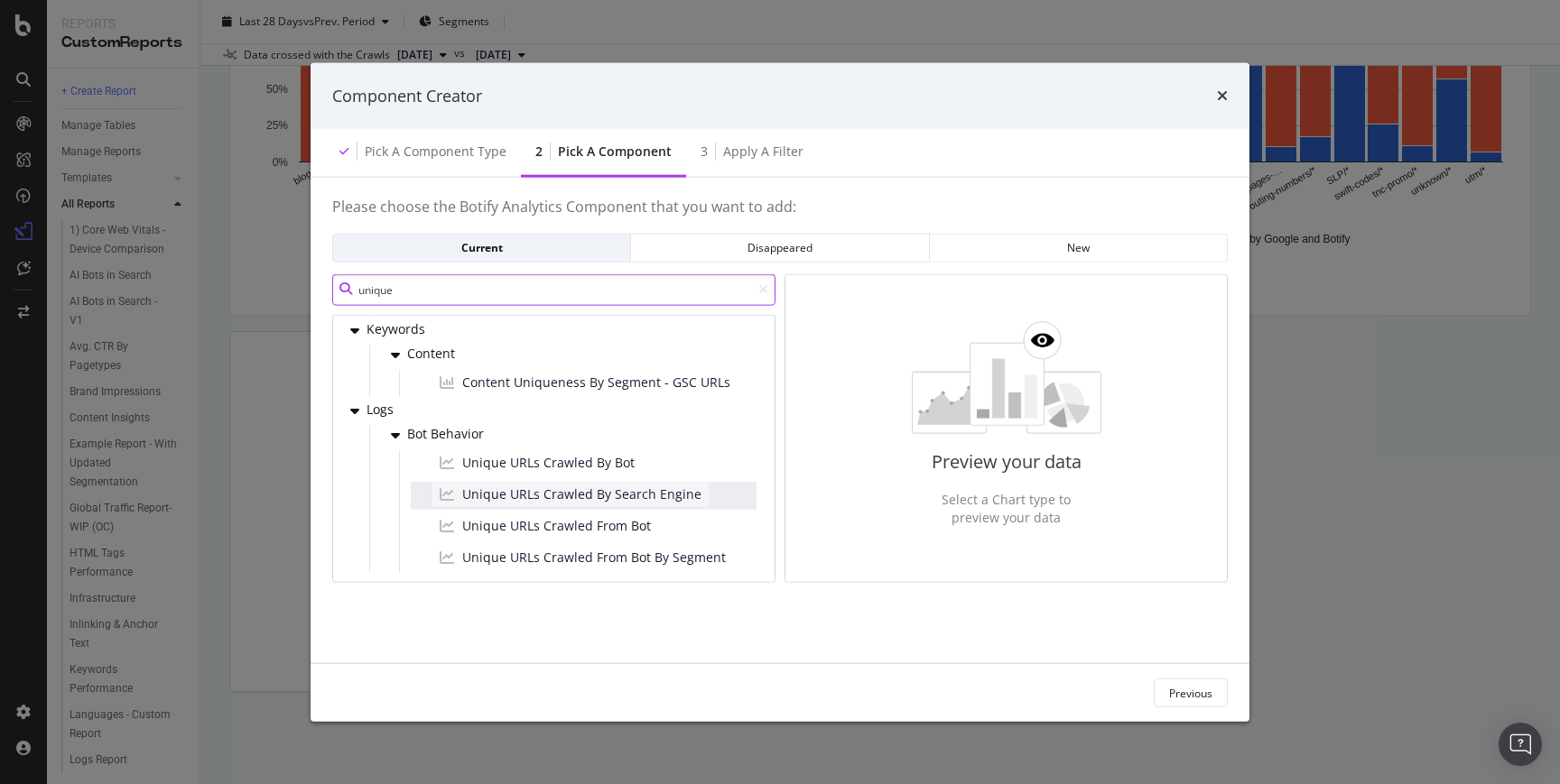
type input "unique"
click at [537, 486] on span "Unique URLs Crawled By Search Engine" at bounding box center [582, 493] width 239 height 18
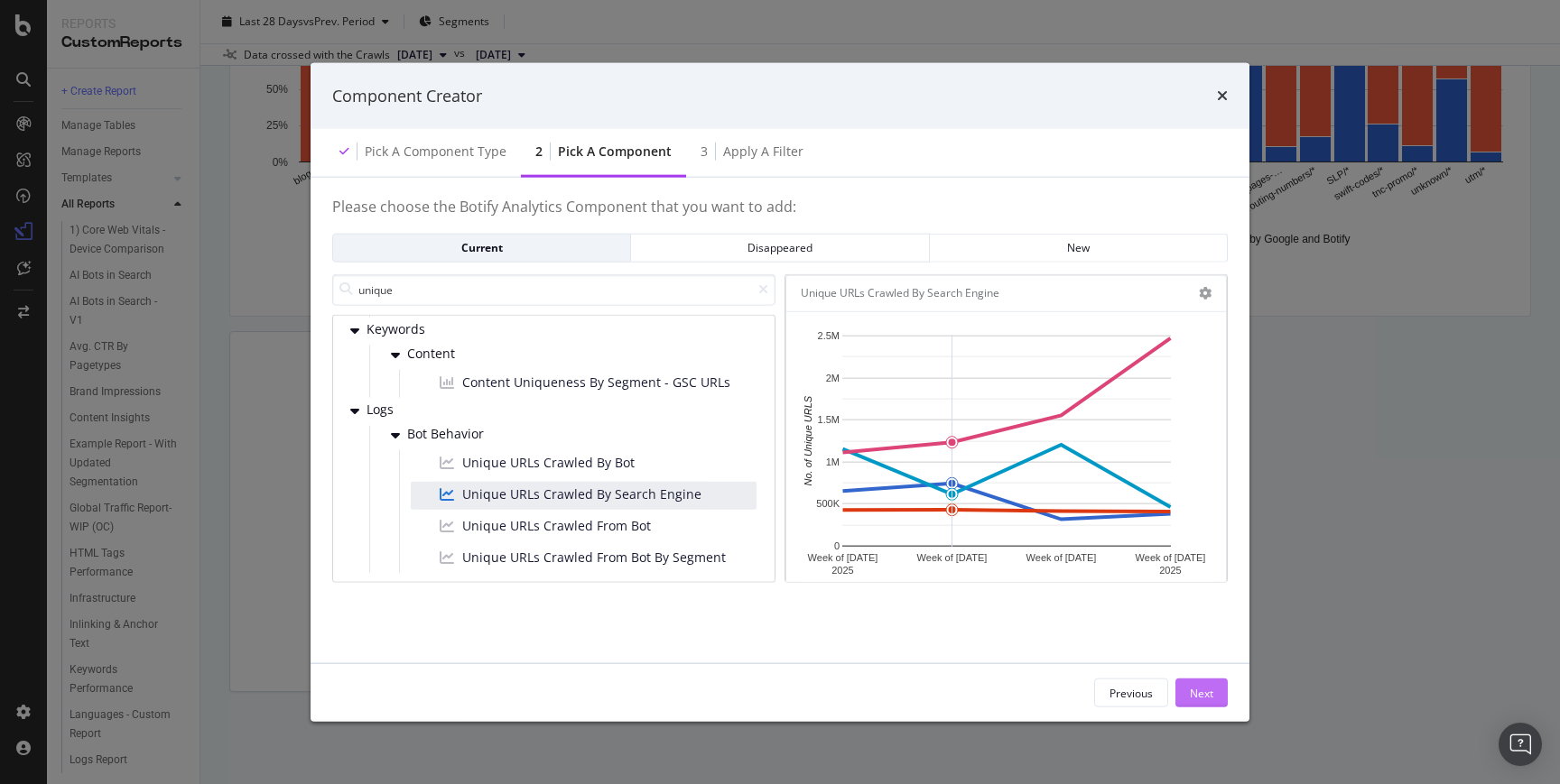
click at [1224, 689] on button "Next" at bounding box center [1202, 693] width 52 height 29
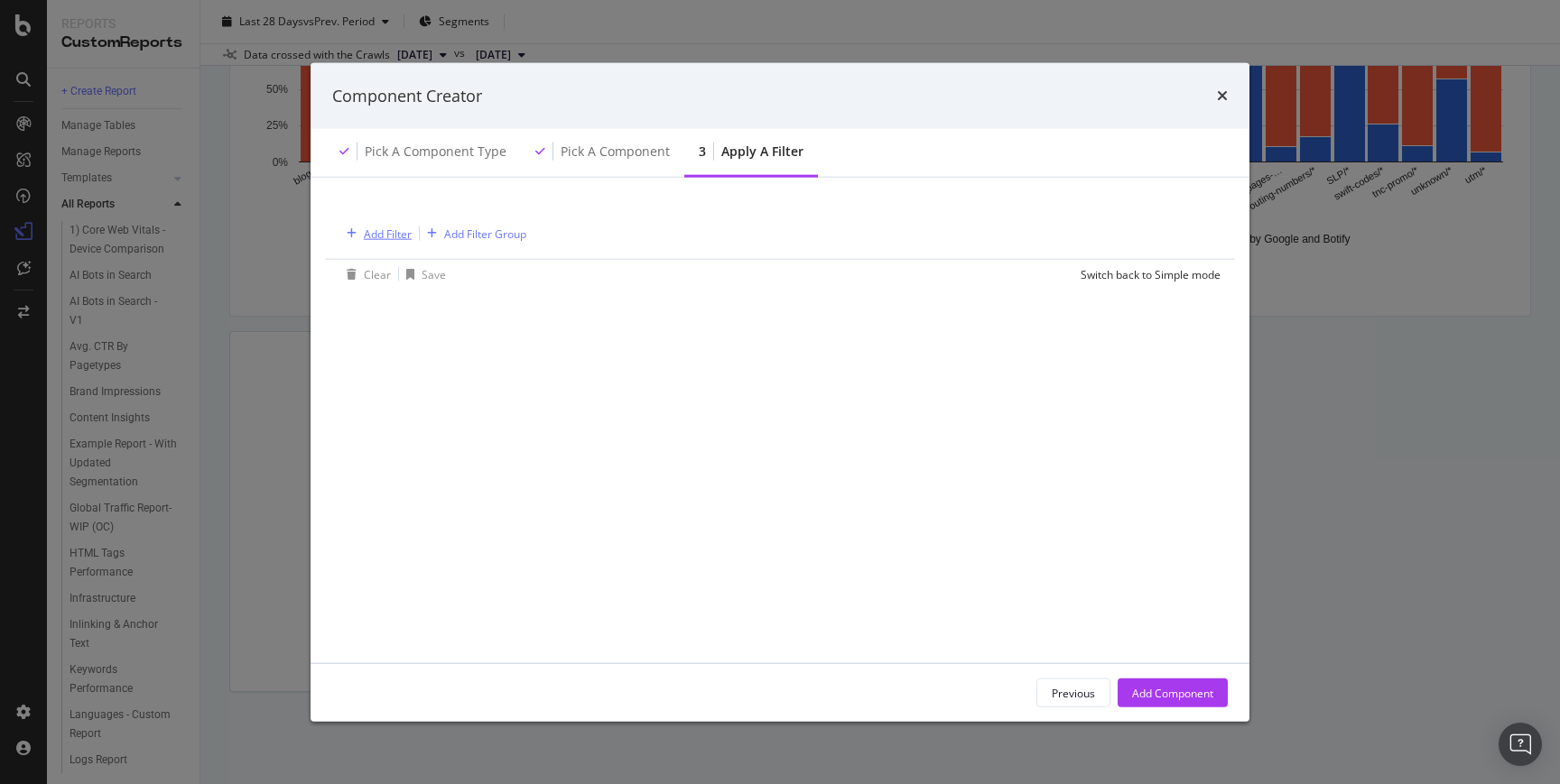
click at [401, 235] on div "Add Filter" at bounding box center [387, 233] width 48 height 15
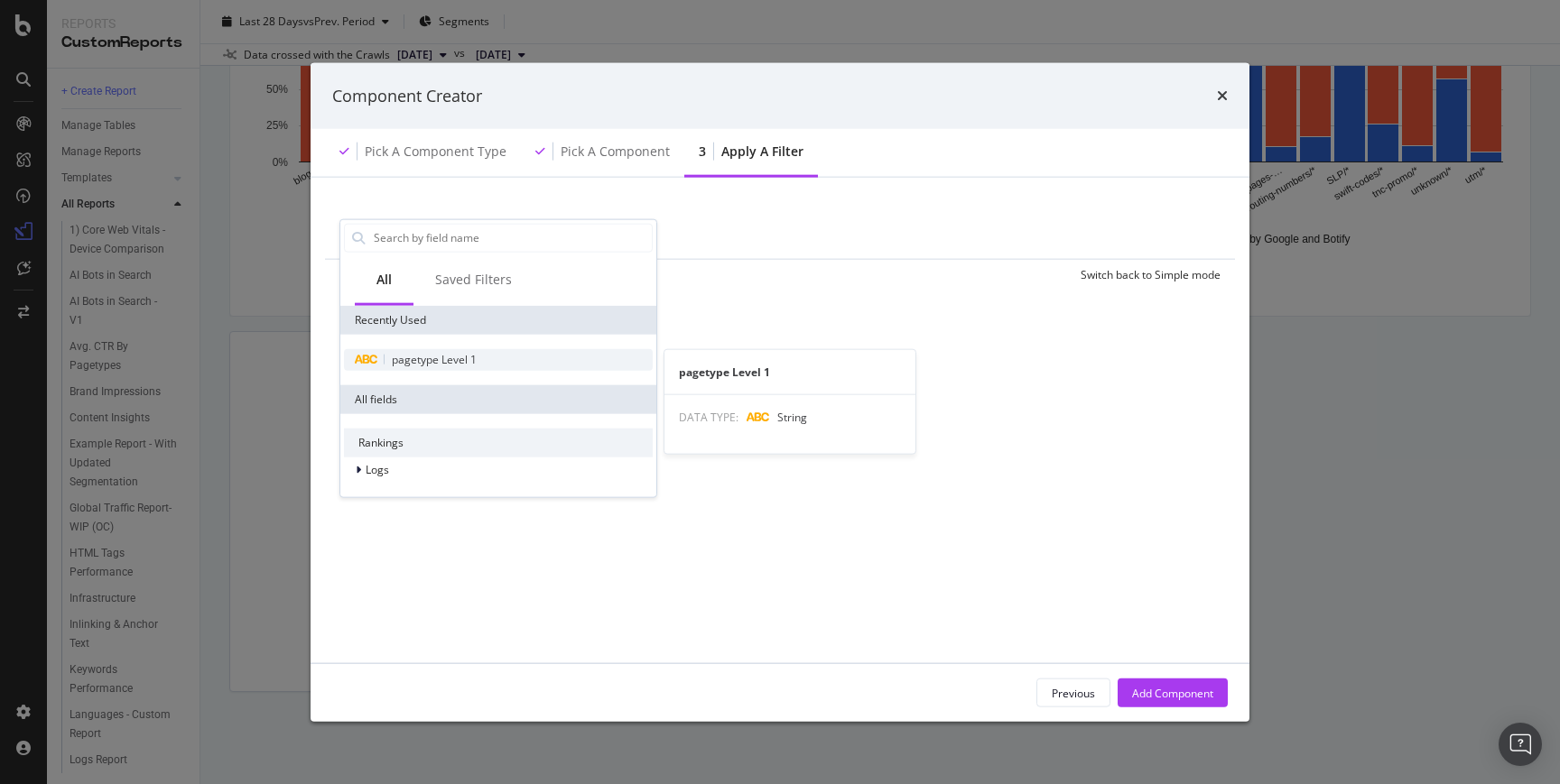
click at [412, 356] on span "pagetype Level 1" at bounding box center [434, 358] width 85 height 15
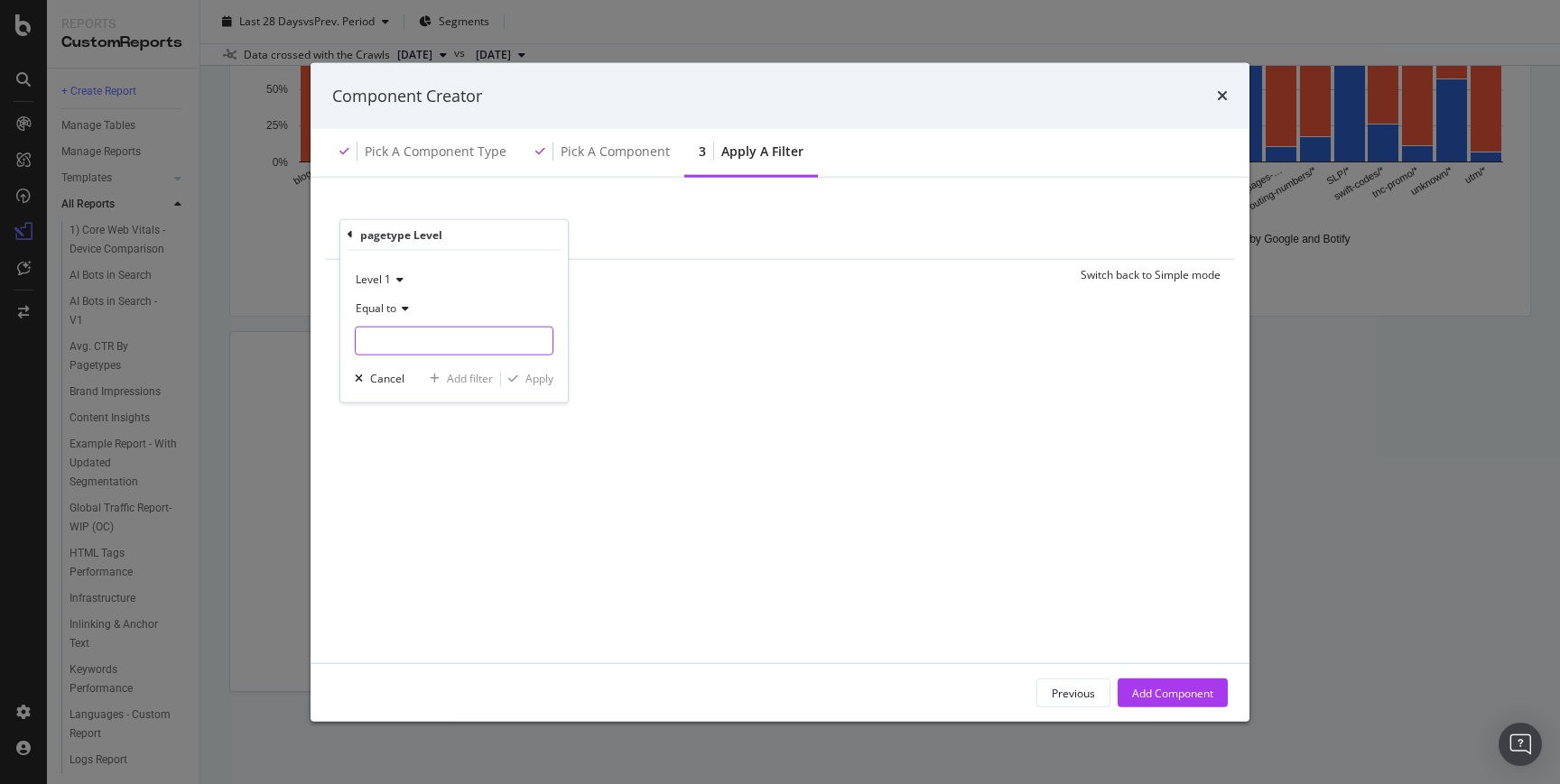
click at [421, 334] on input "modal" at bounding box center [454, 340] width 197 height 29
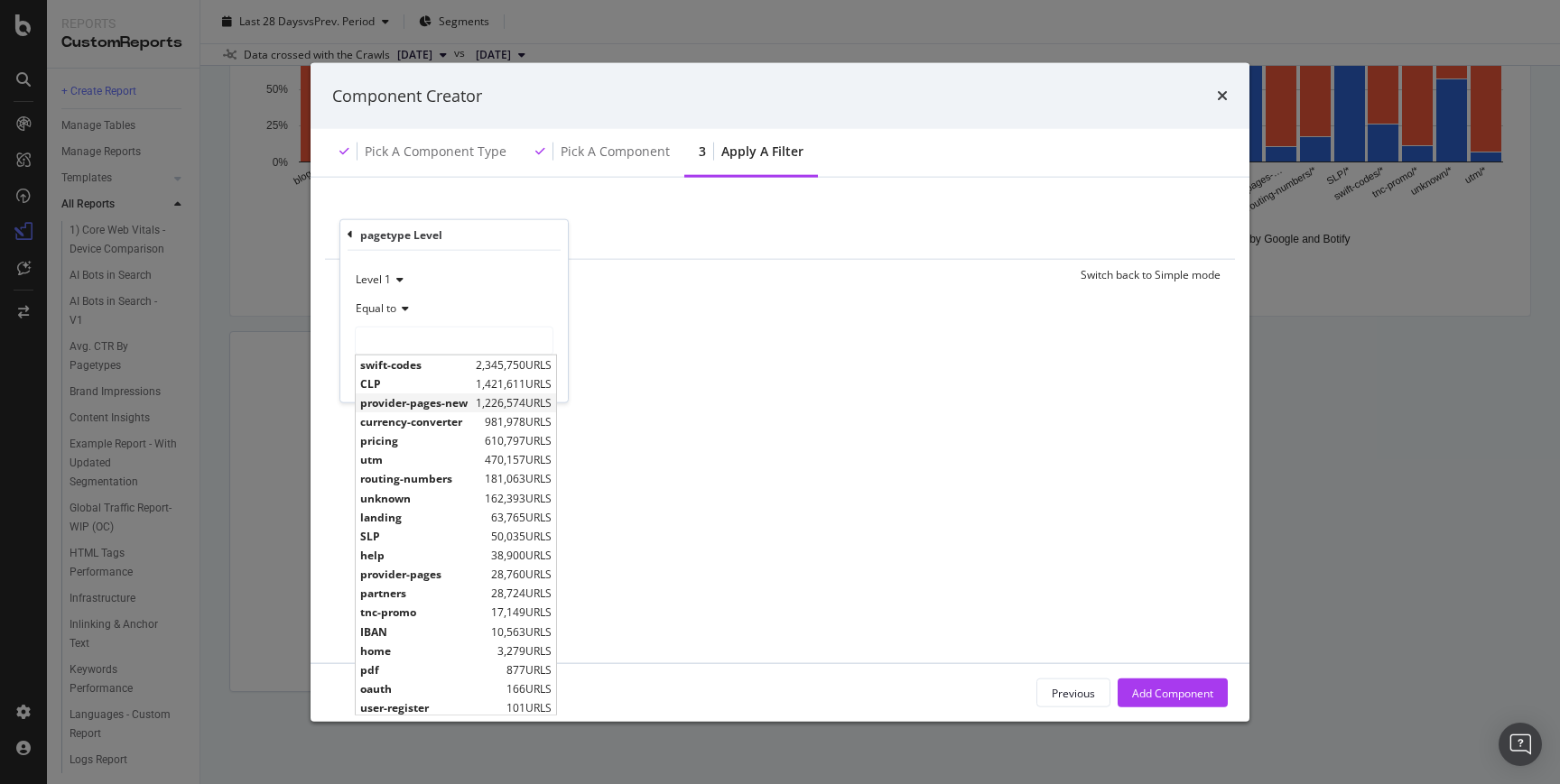
click at [438, 405] on span "provider-pages-new" at bounding box center [415, 402] width 111 height 15
type input "provider-pages-new"
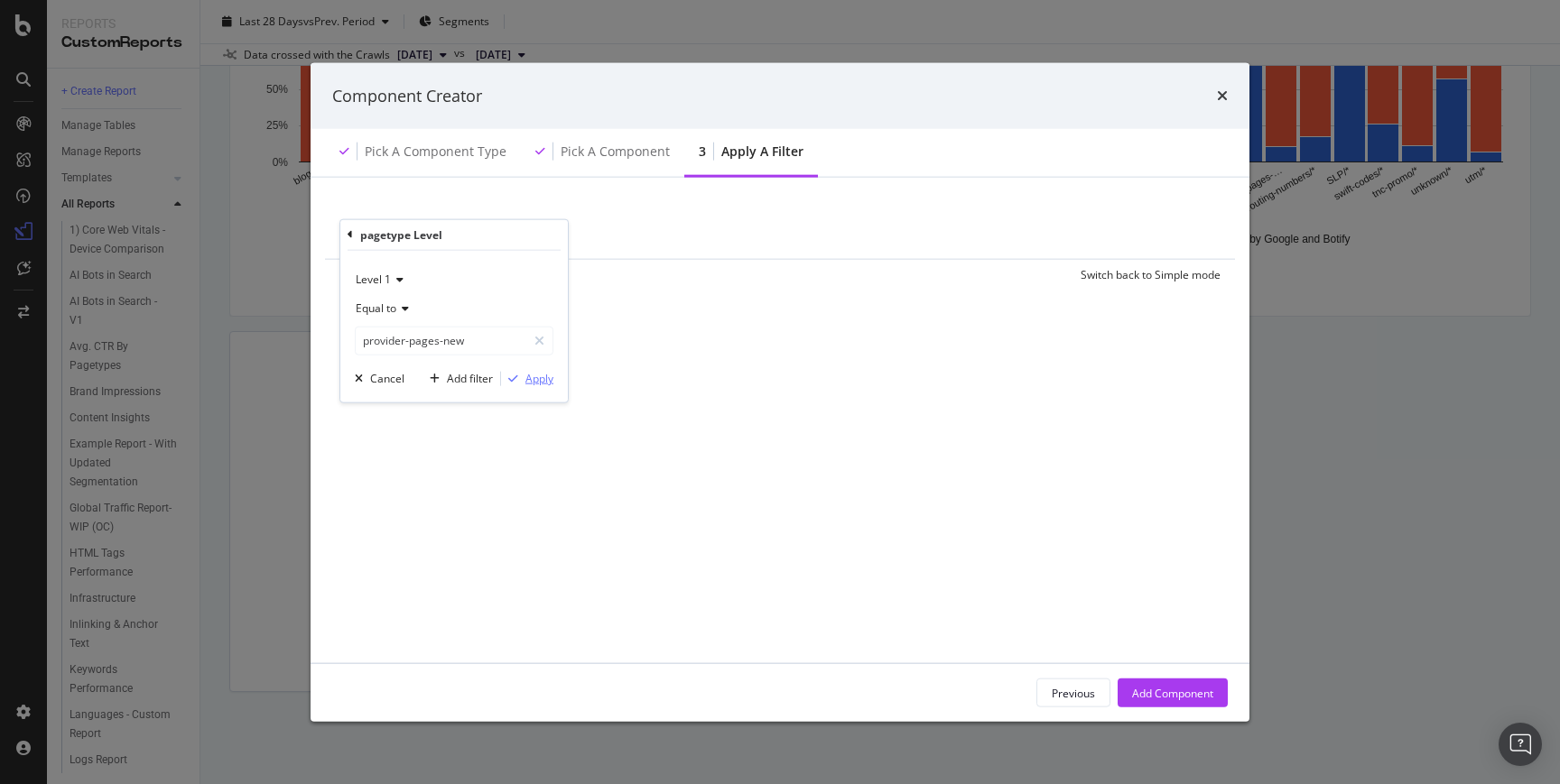
click at [520, 384] on div "modal" at bounding box center [513, 378] width 24 height 11
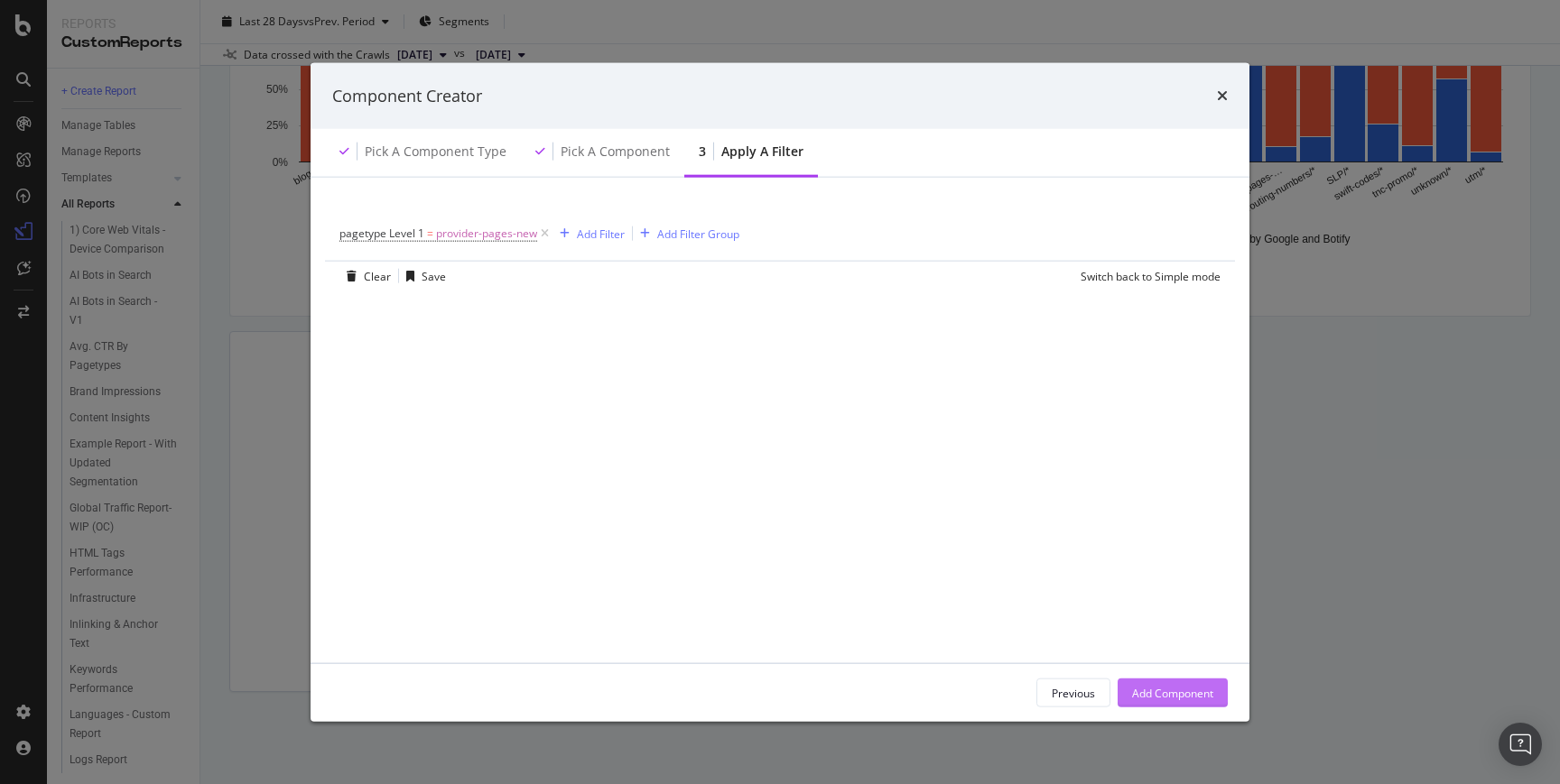
click at [1212, 680] on div "Add Component" at bounding box center [1172, 693] width 81 height 27
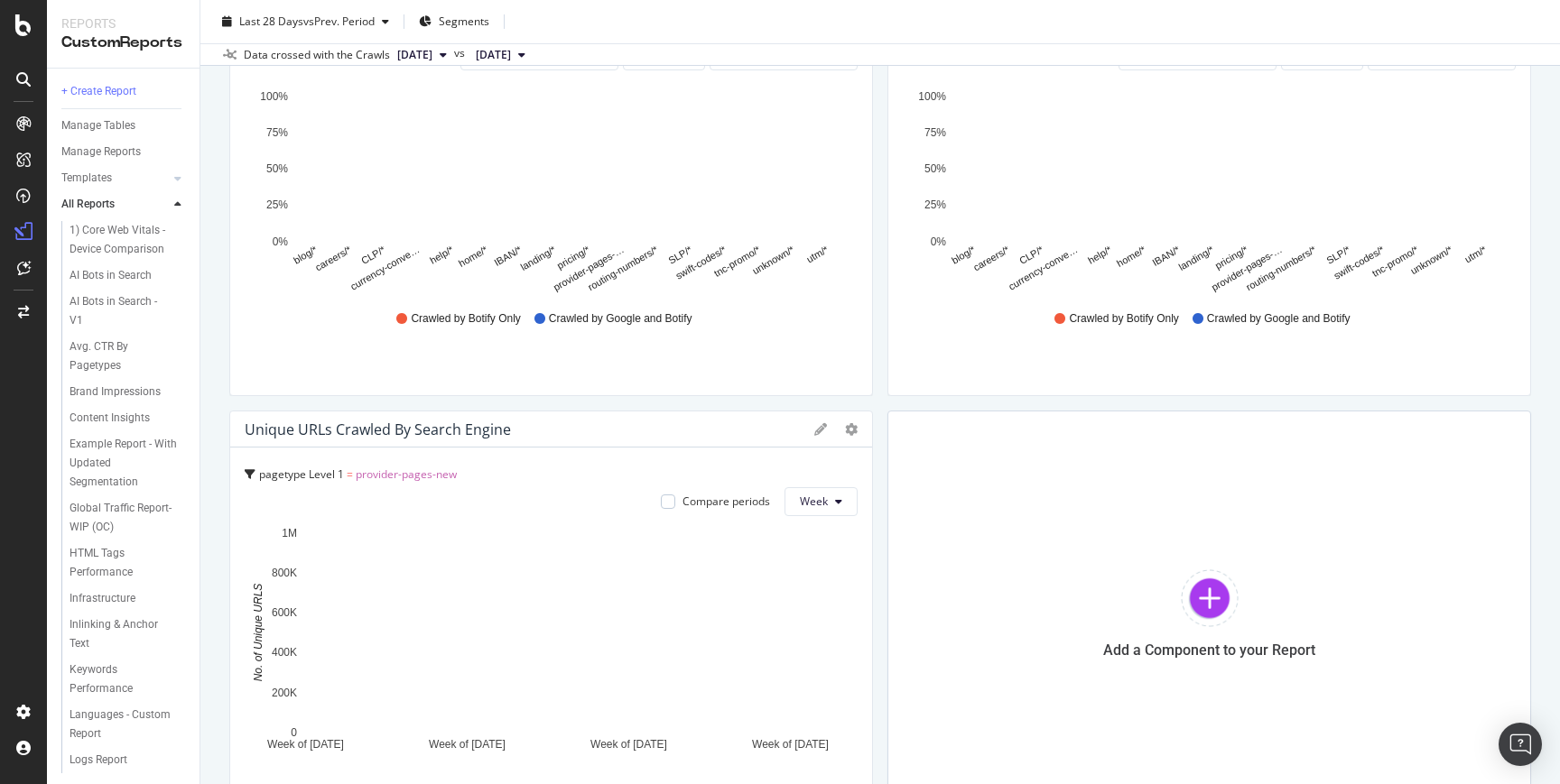
scroll to position [2132, 0]
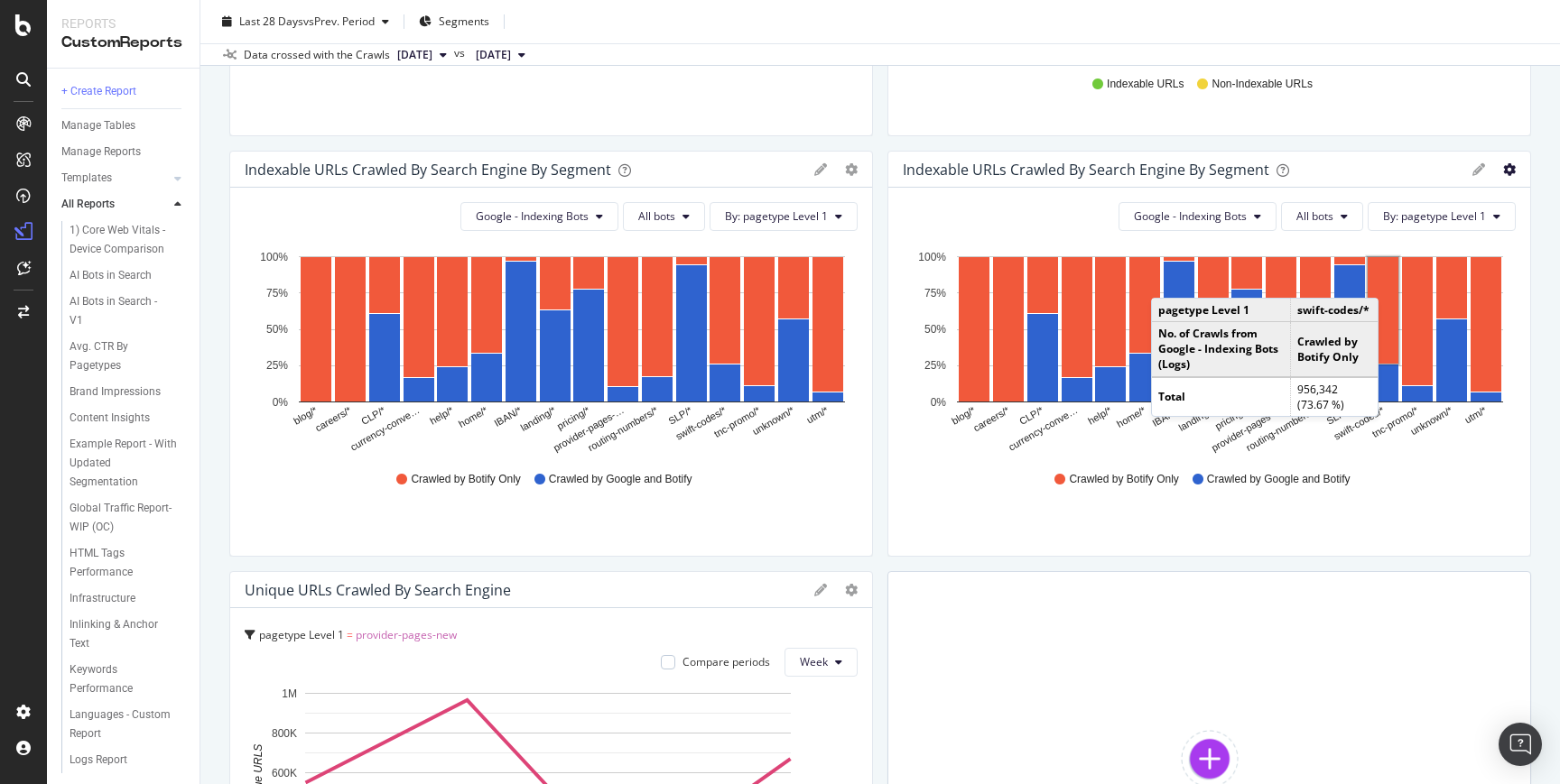
click at [1503, 172] on icon "gear" at bounding box center [1510, 170] width 13 height 13
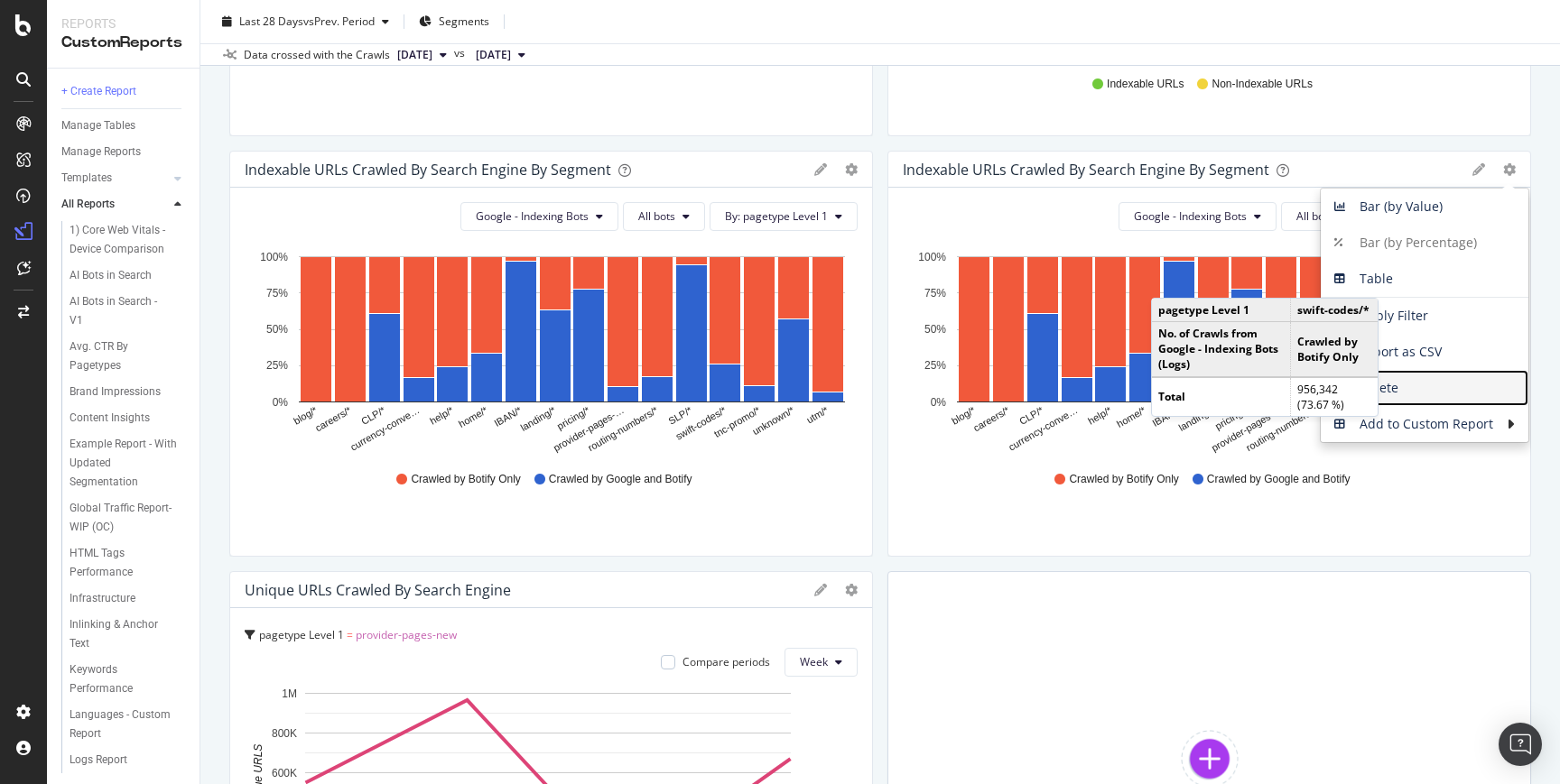
click at [1410, 385] on span "Delete" at bounding box center [1424, 387] width 207 height 27
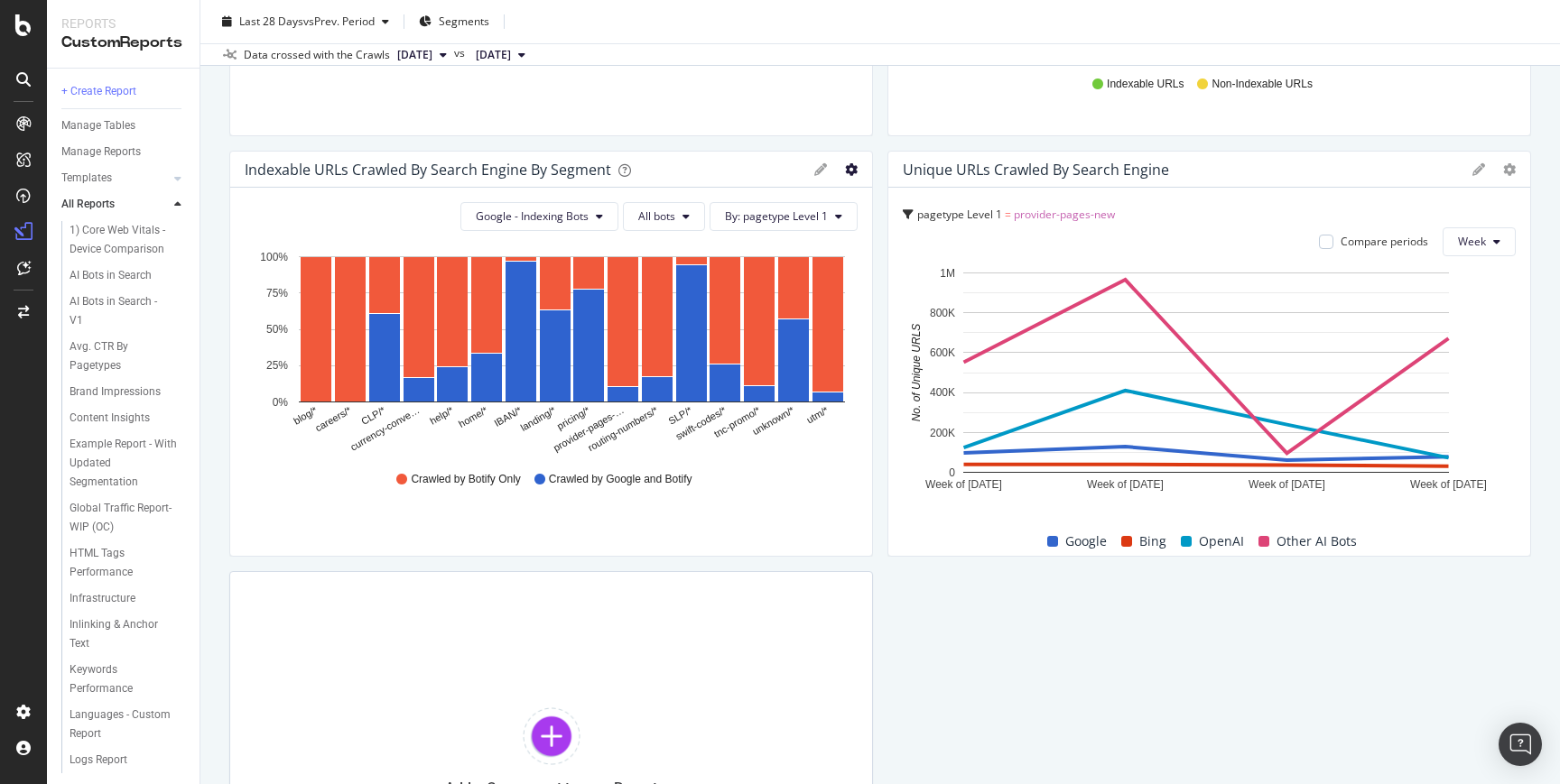
click at [845, 168] on icon "gear" at bounding box center [851, 170] width 13 height 13
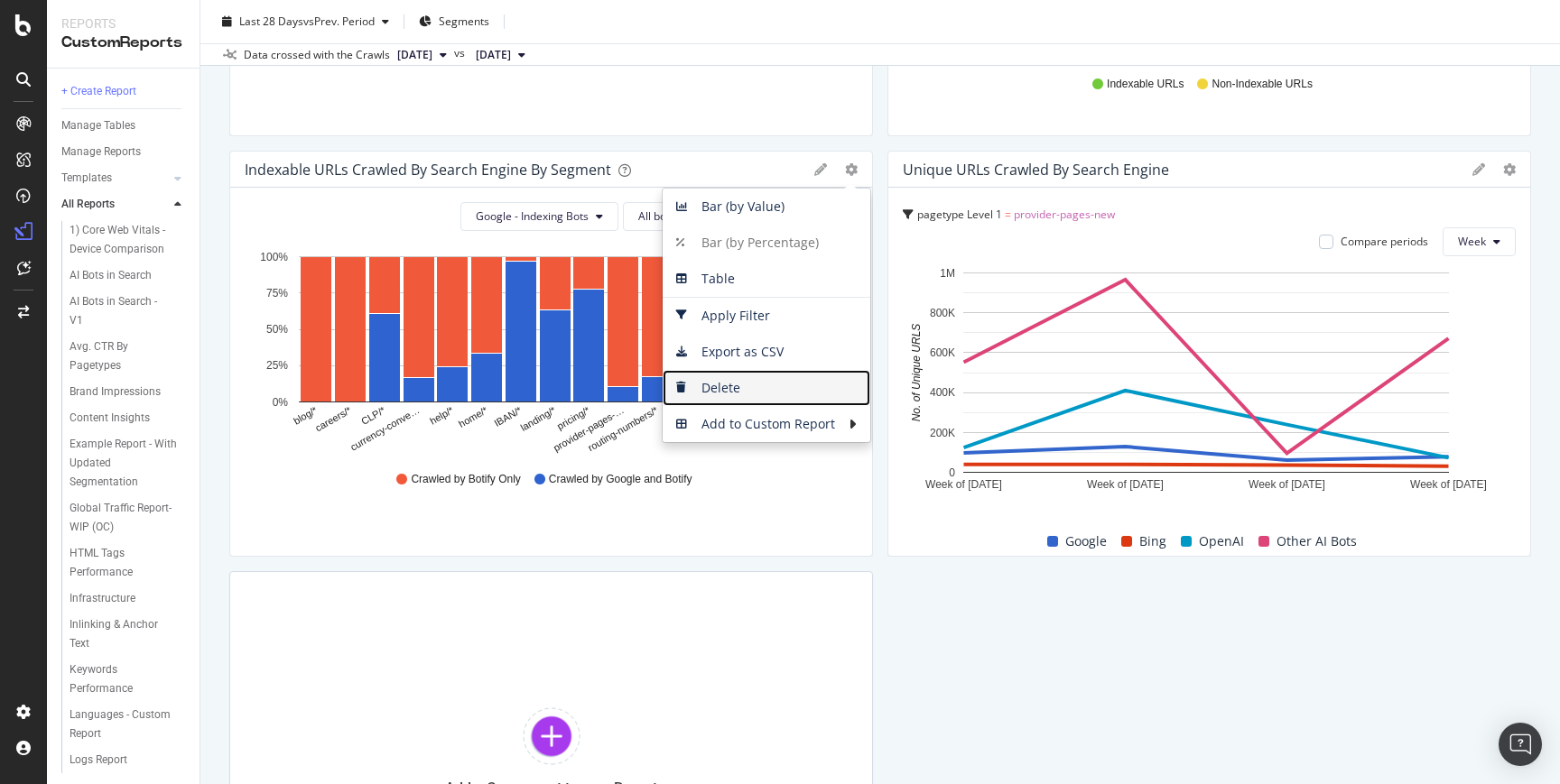
click at [734, 385] on span "Delete" at bounding box center [766, 387] width 207 height 27
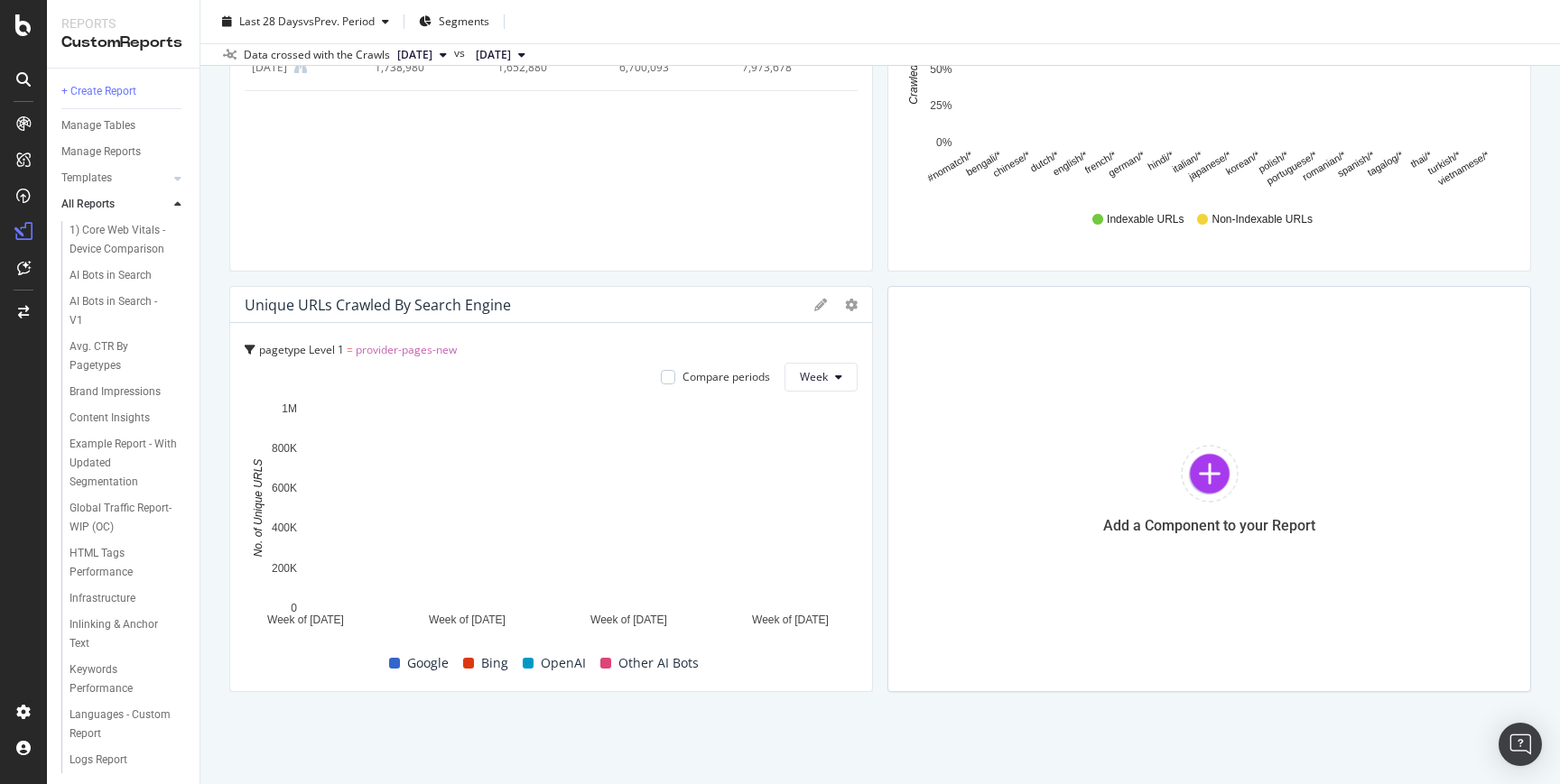
scroll to position [1996, 0]
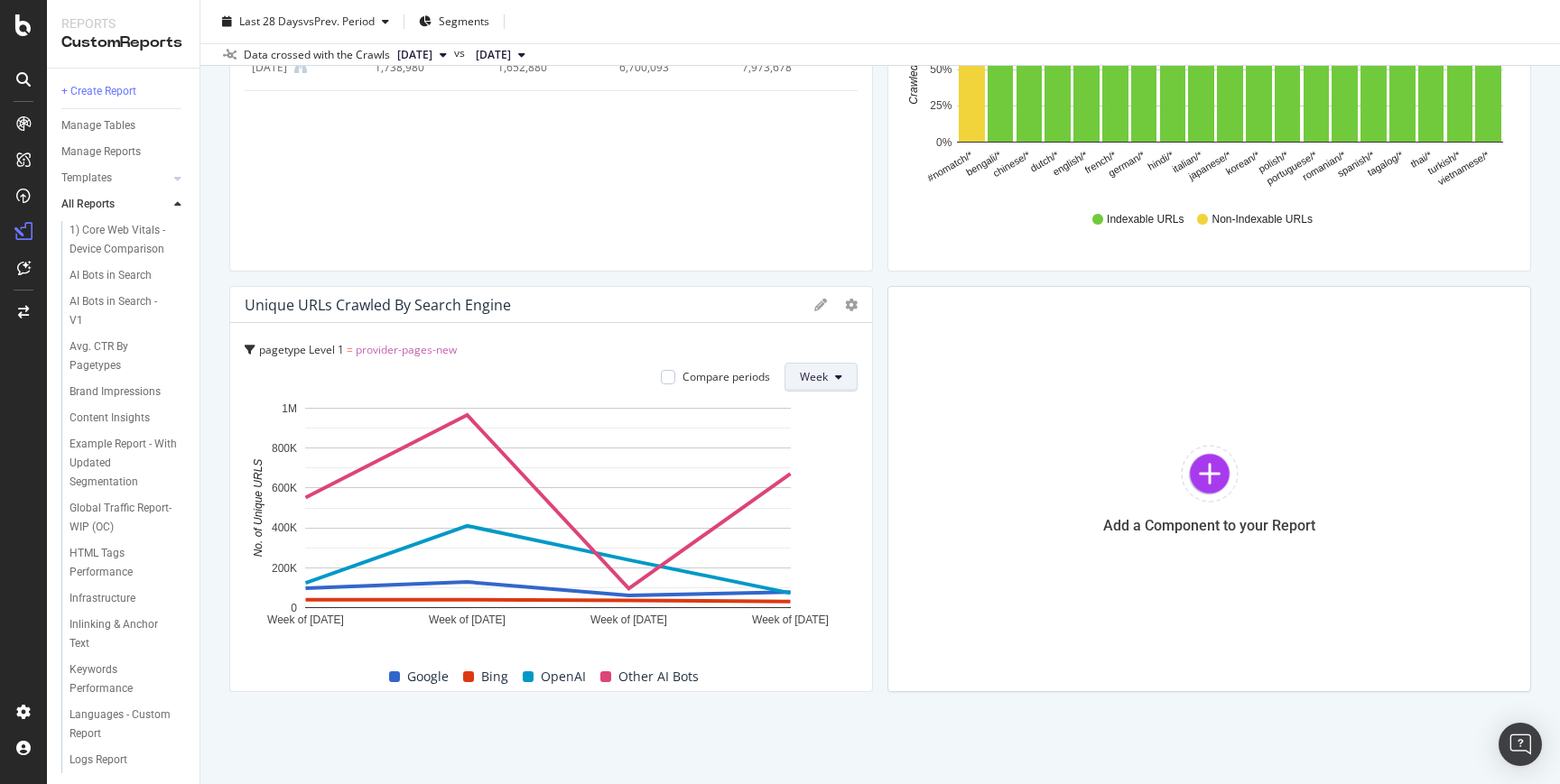
click at [810, 371] on span "Week" at bounding box center [814, 376] width 28 height 15
drag, startPoint x: 817, startPoint y: 477, endPoint x: 847, endPoint y: 301, distance: 178.5
click at [817, 477] on span "Month" at bounding box center [809, 480] width 33 height 16
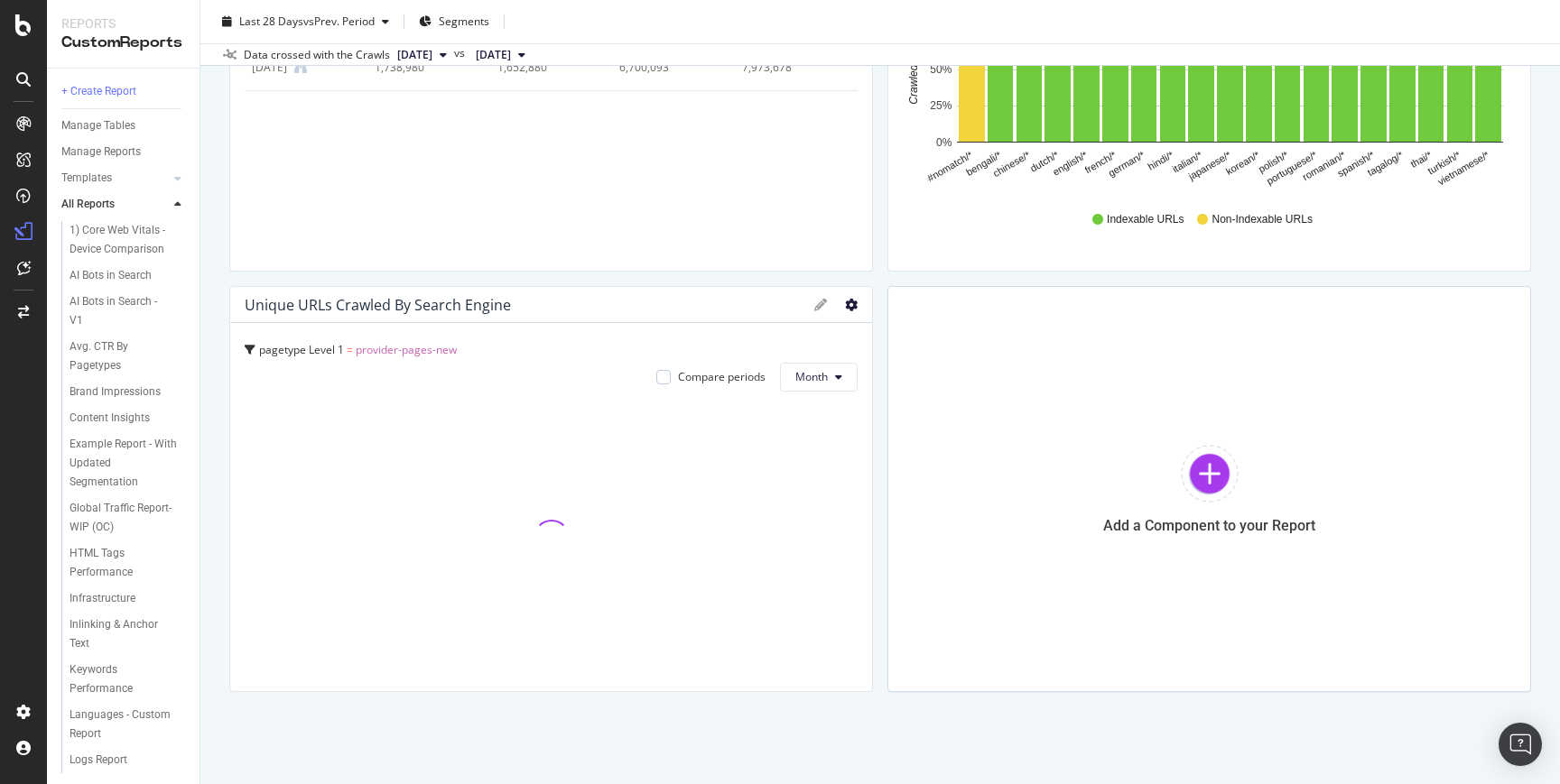
click at [847, 301] on icon at bounding box center [851, 305] width 13 height 13
click at [912, 463] on span "Table" at bounding box center [949, 466] width 135 height 16
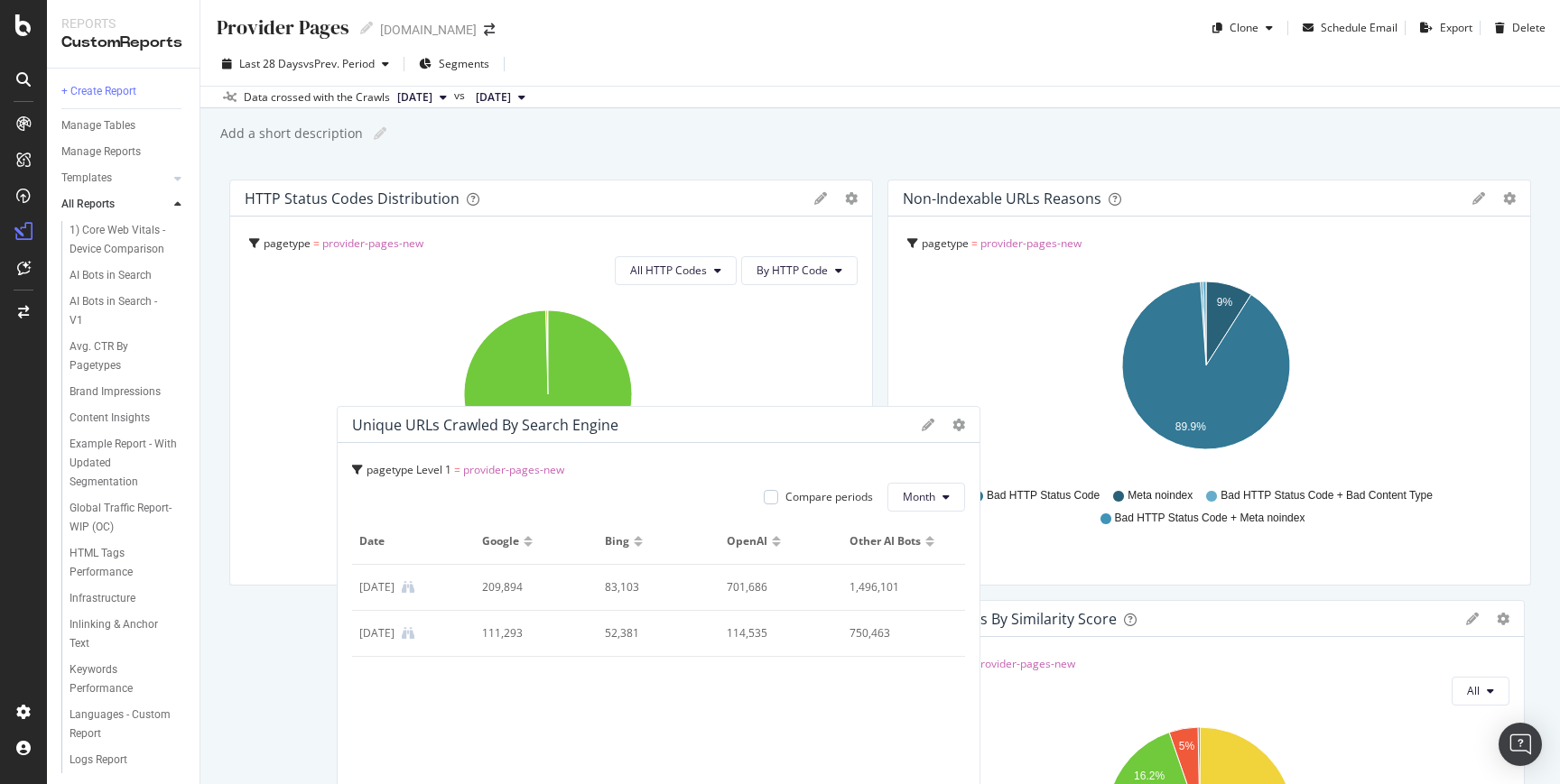
scroll to position [0, 0]
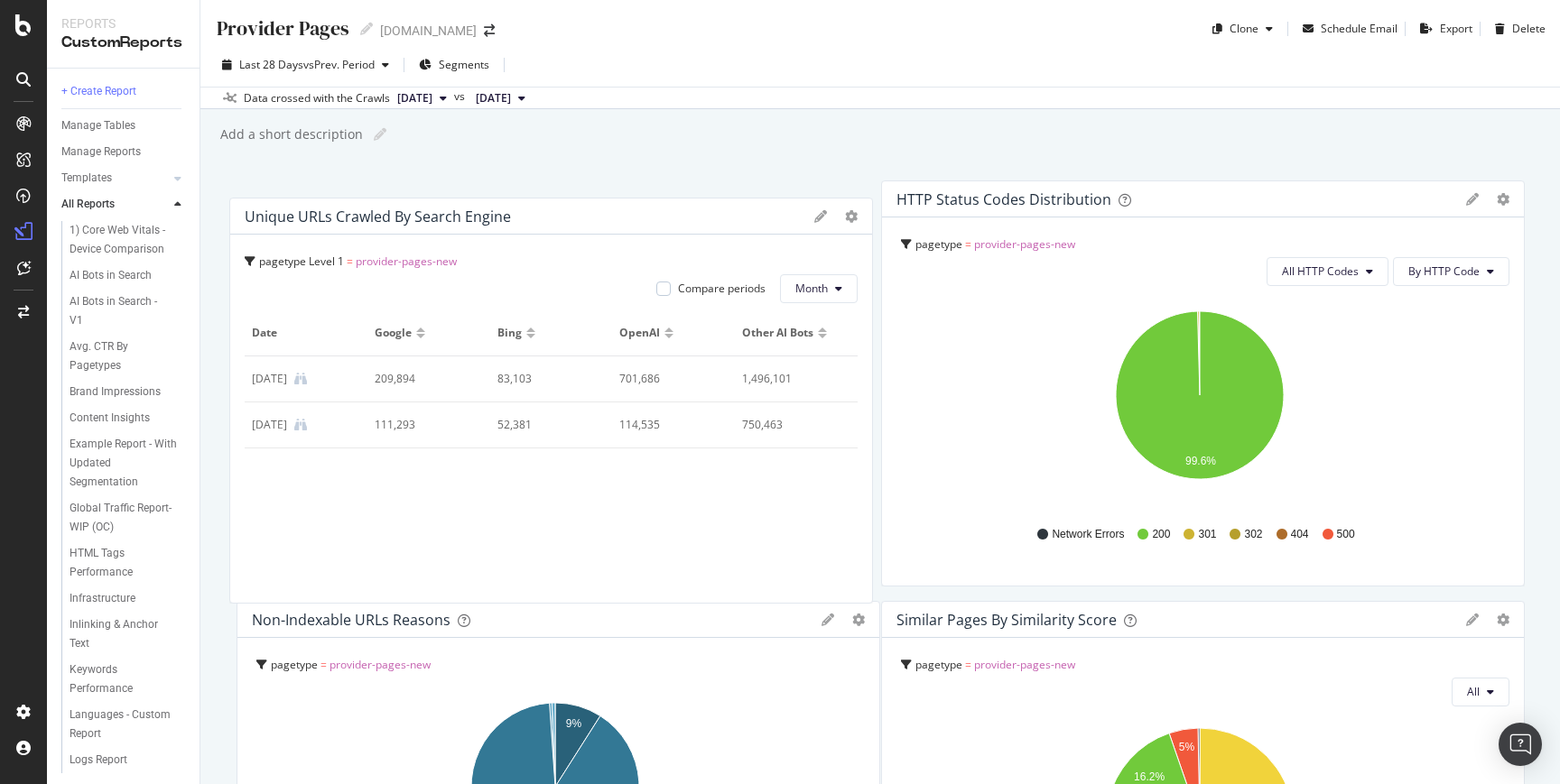
drag, startPoint x: 604, startPoint y: 348, endPoint x: 579, endPoint y: 259, distance: 92.4
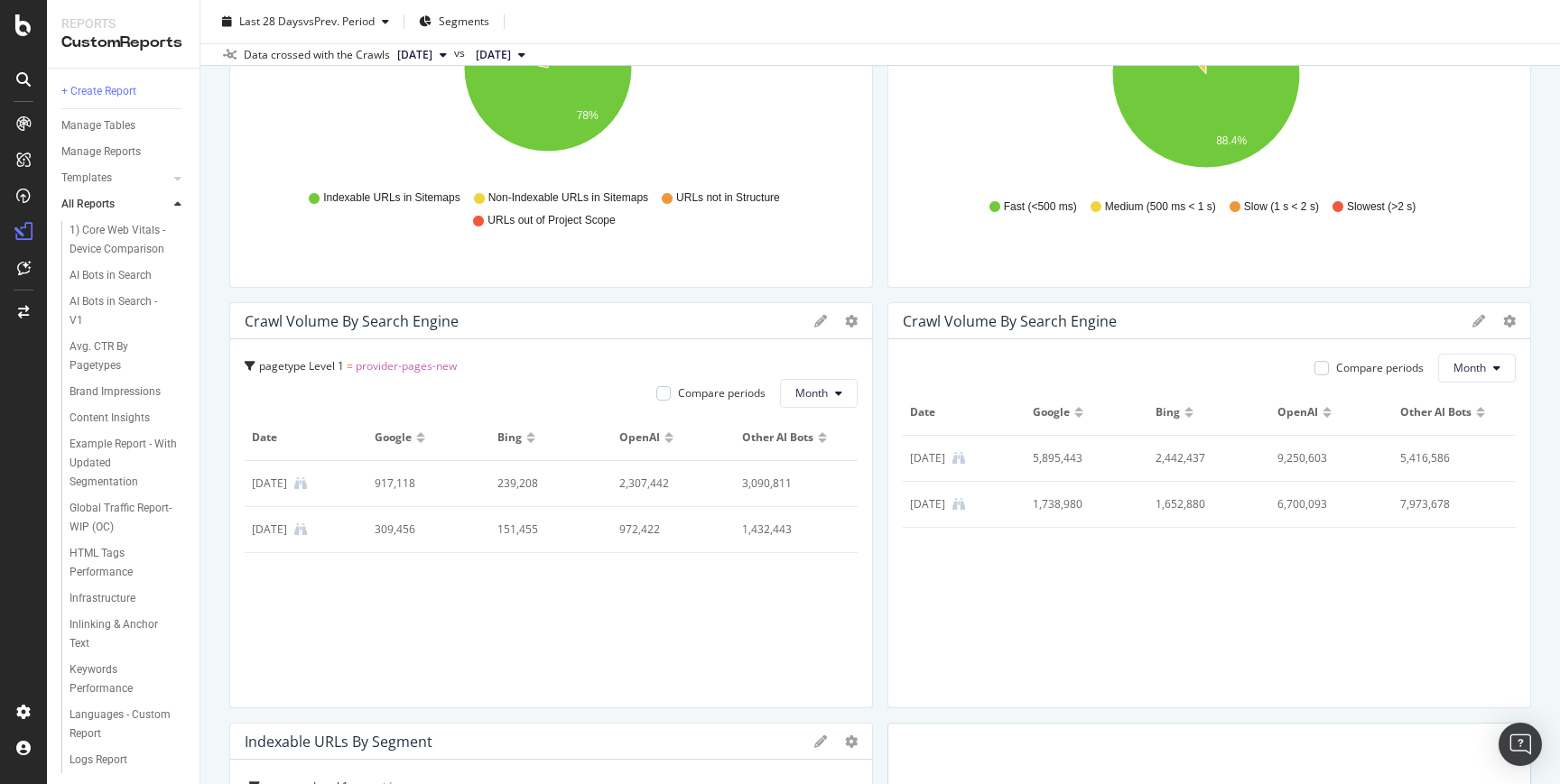
scroll to position [1631, 0]
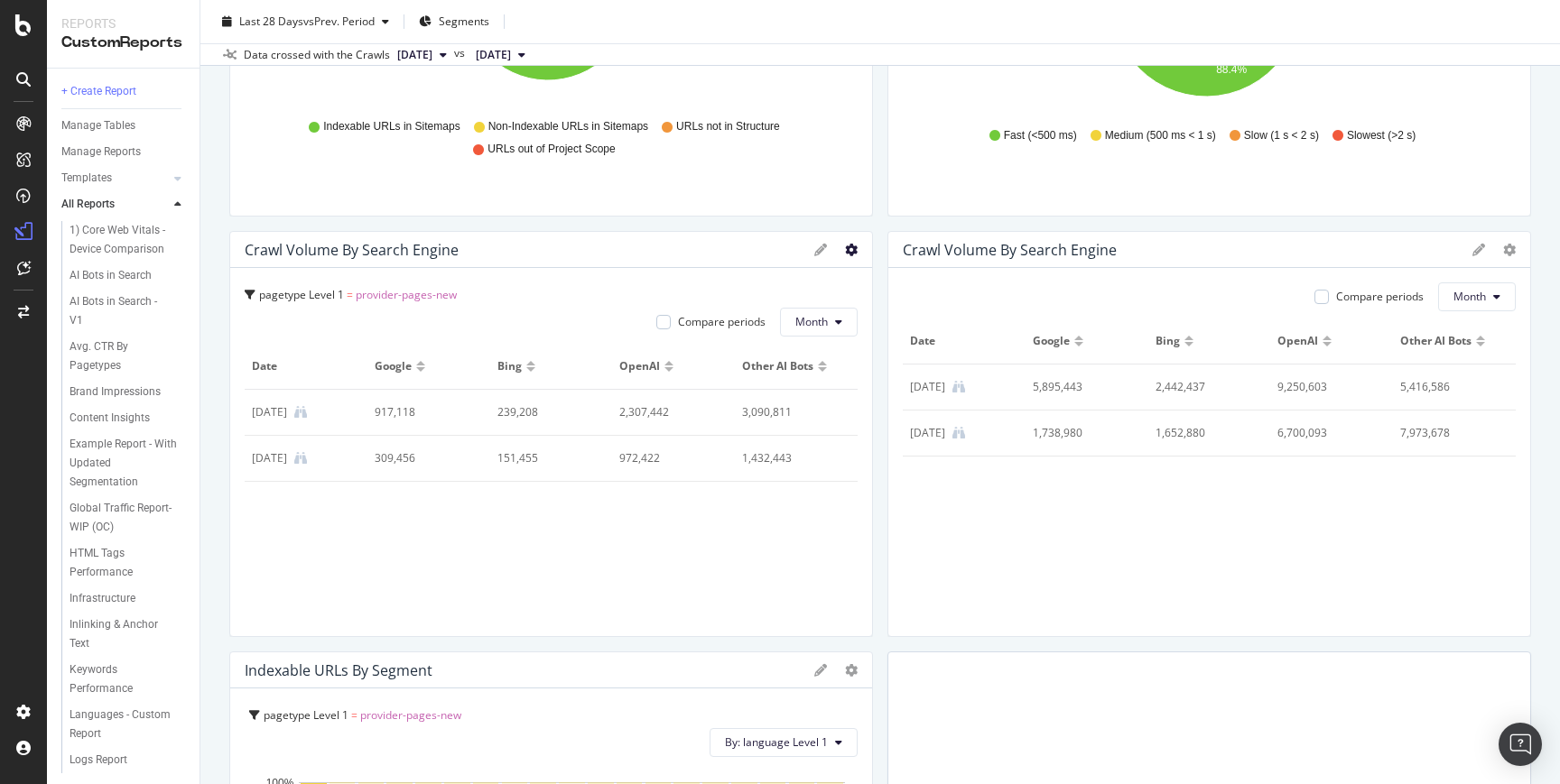
click at [845, 248] on icon at bounding box center [851, 250] width 13 height 13
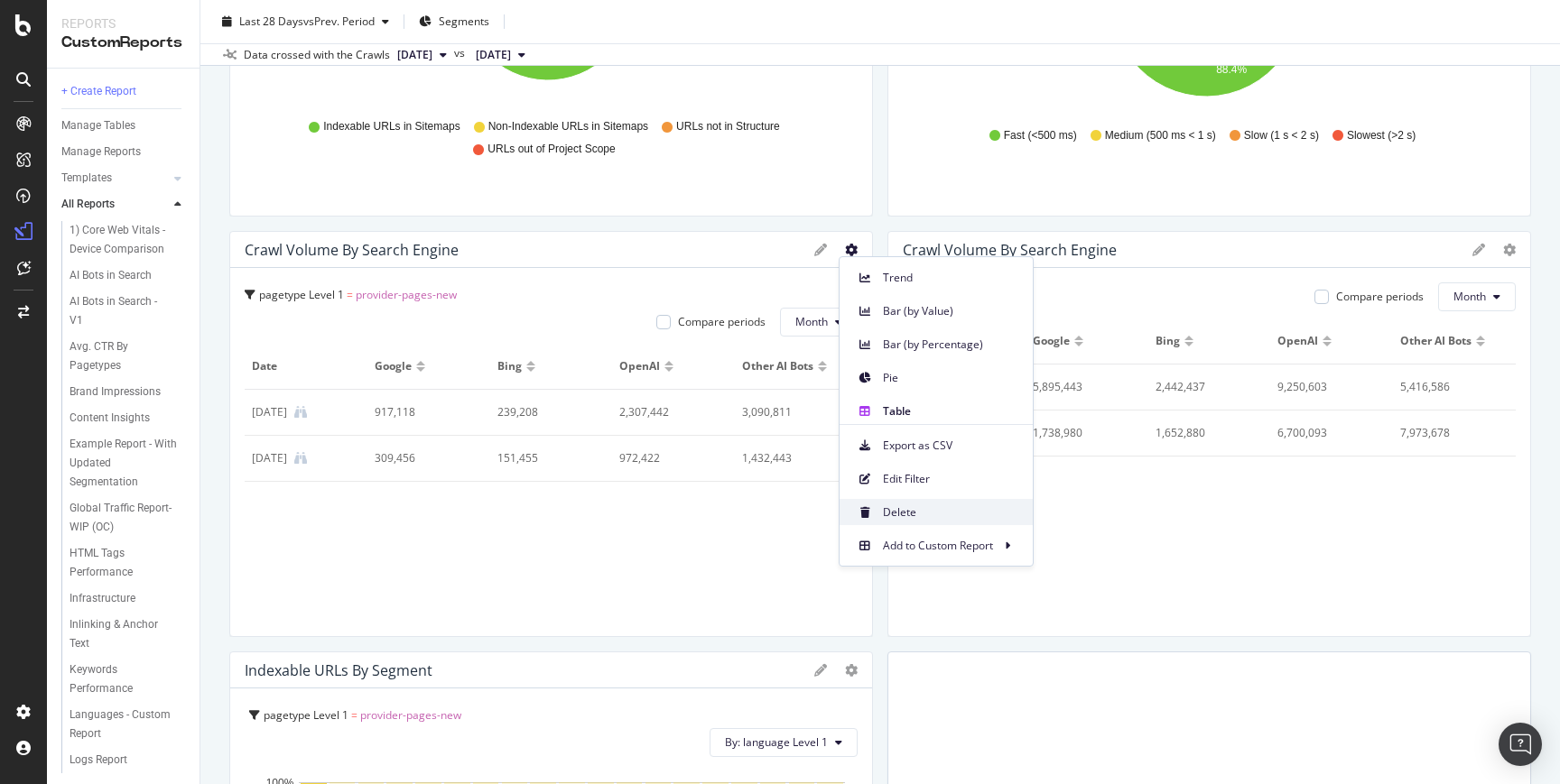
click at [900, 511] on span "Delete" at bounding box center [949, 511] width 135 height 16
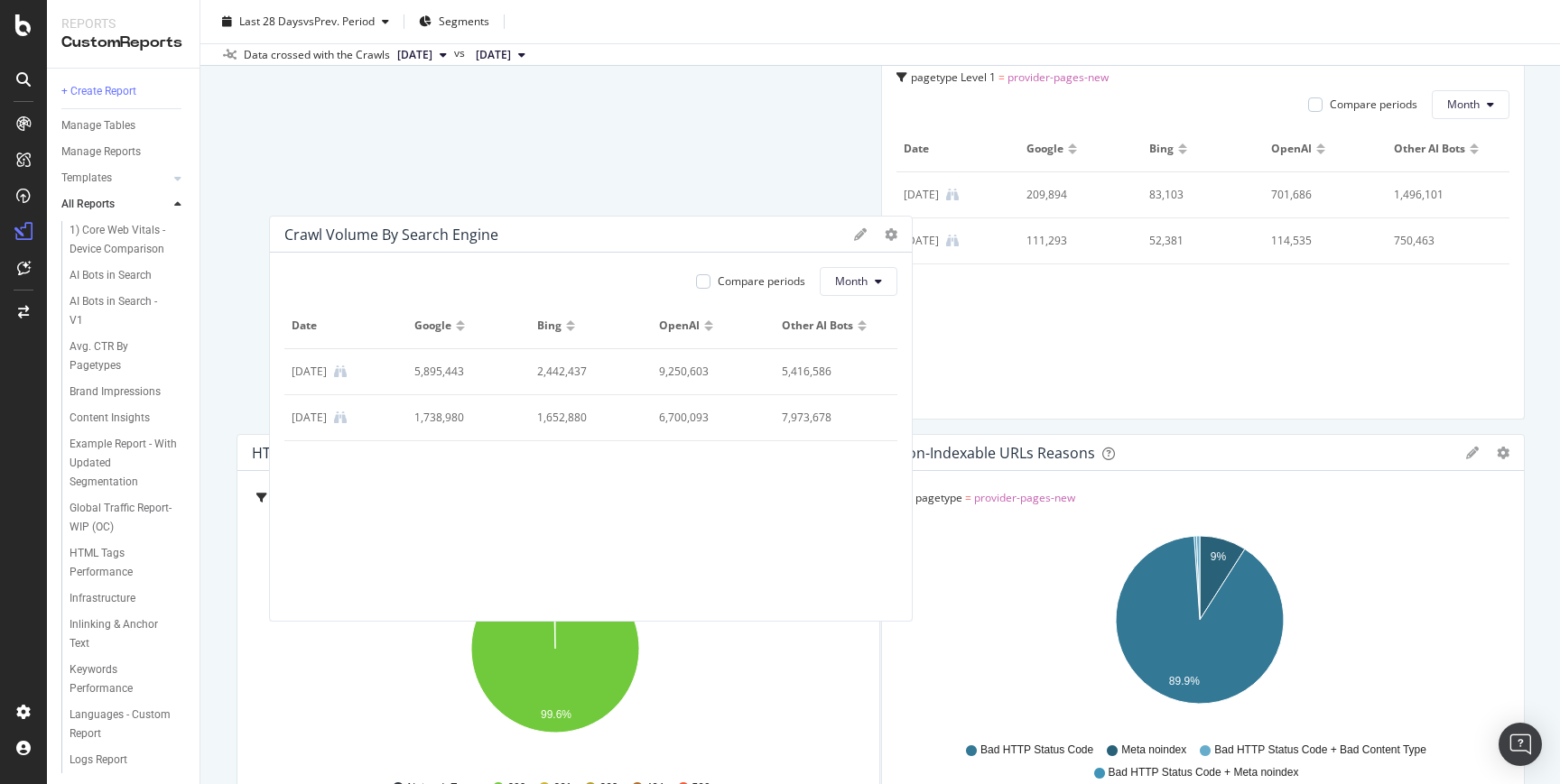
scroll to position [132, 0]
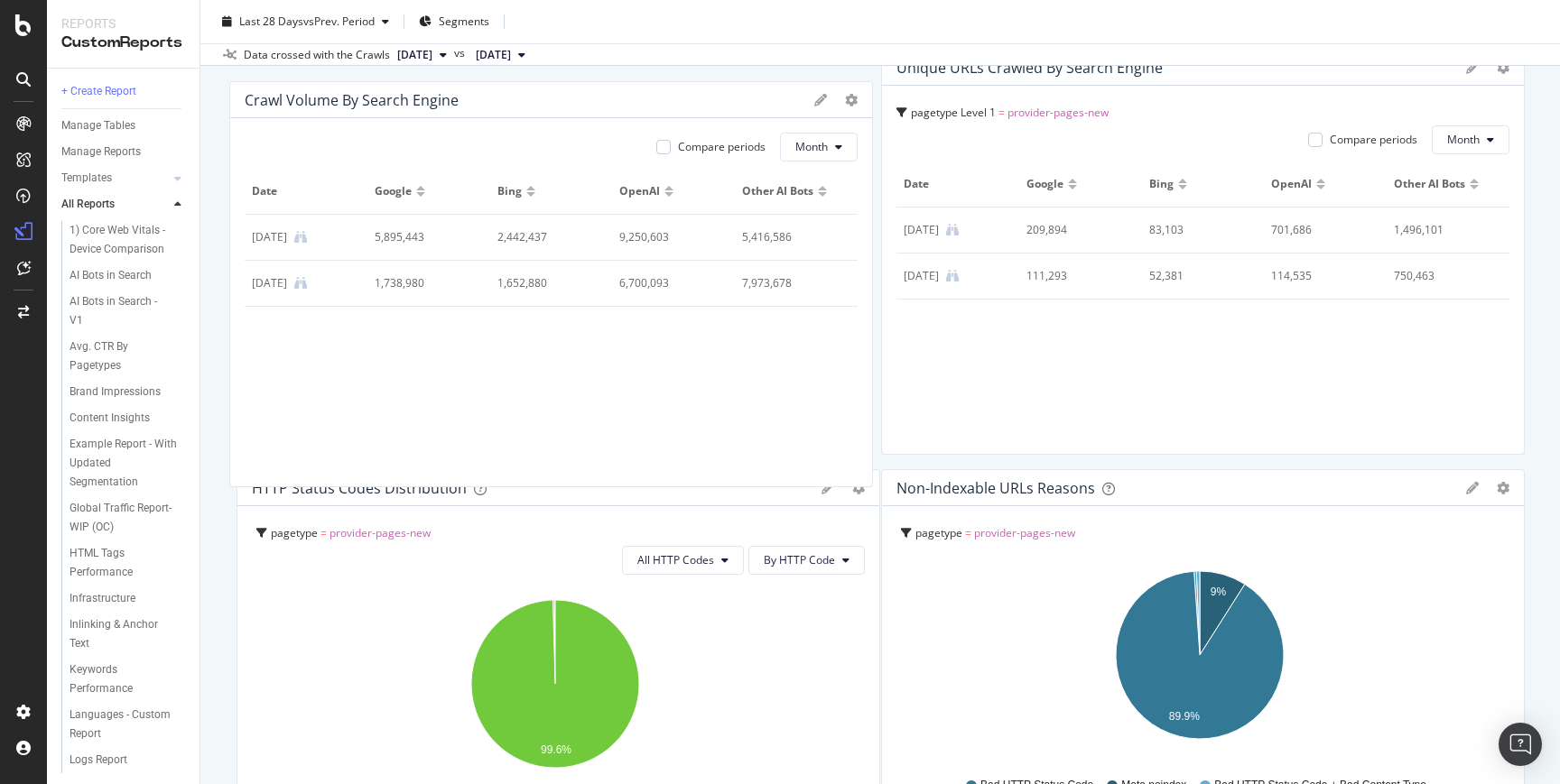
drag, startPoint x: 493, startPoint y: 301, endPoint x: 493, endPoint y: 151, distance: 150.0
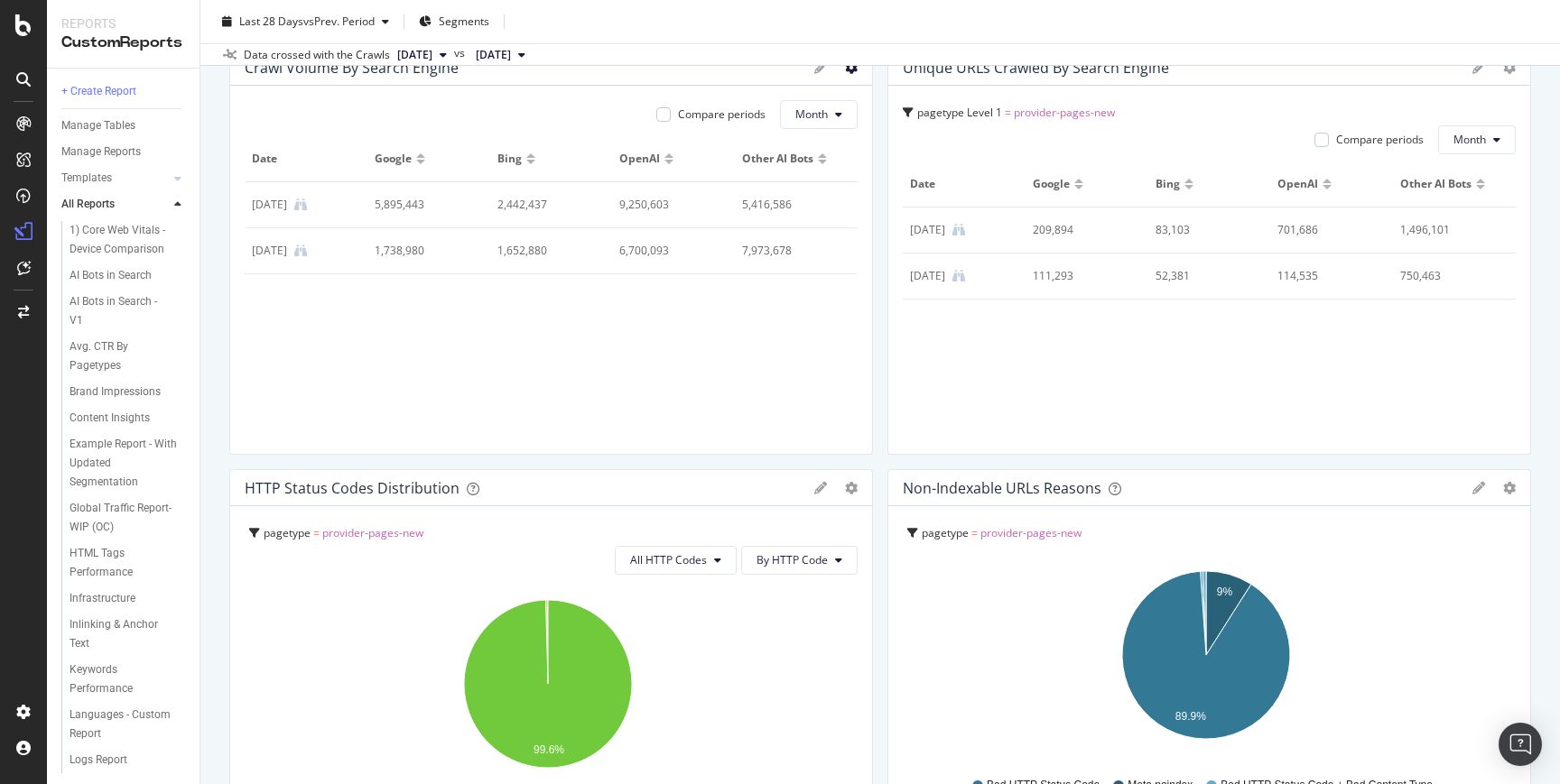
click at [845, 70] on icon at bounding box center [851, 68] width 13 height 13
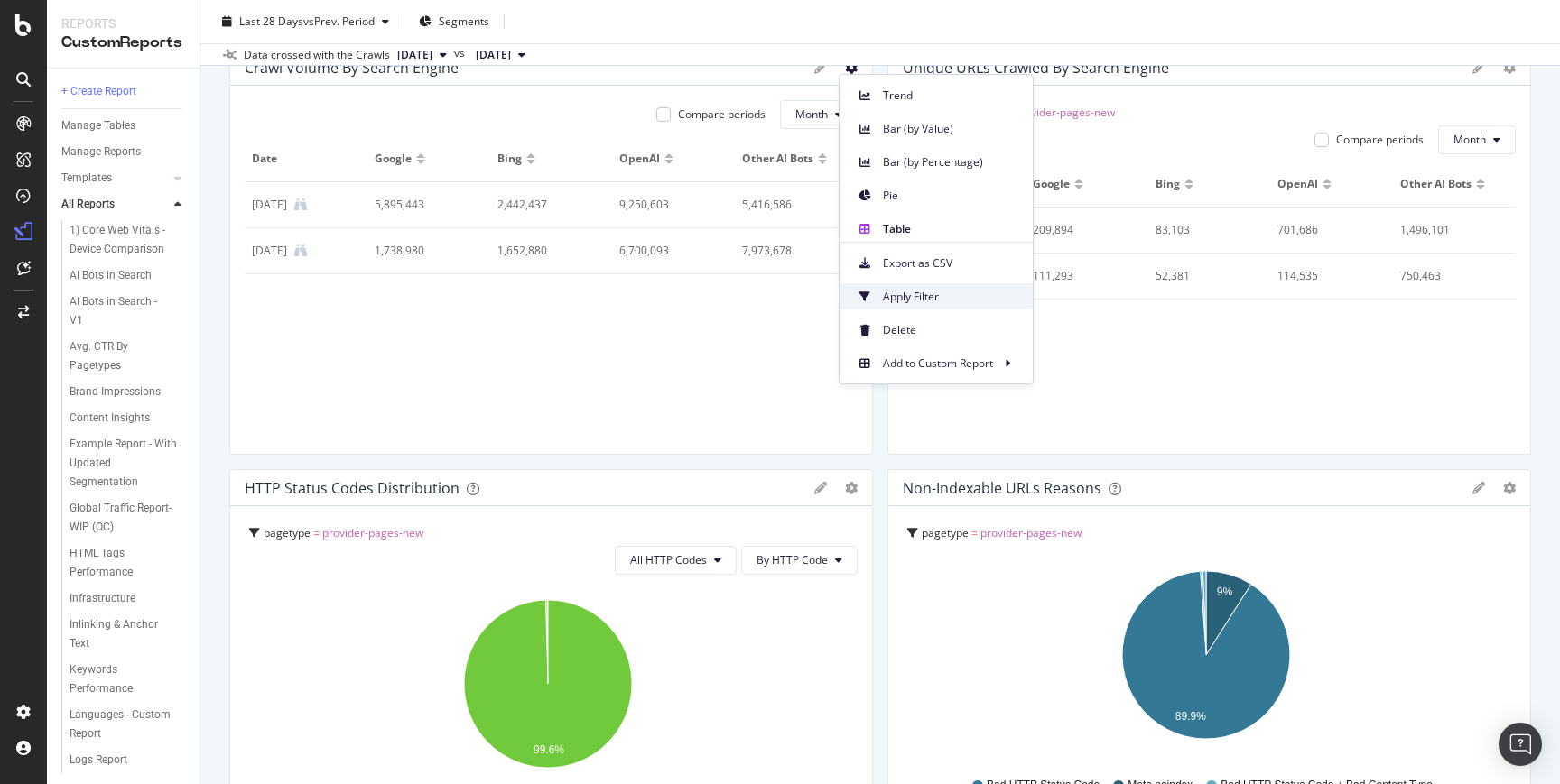
click at [923, 298] on span "Apply Filter" at bounding box center [949, 296] width 135 height 16
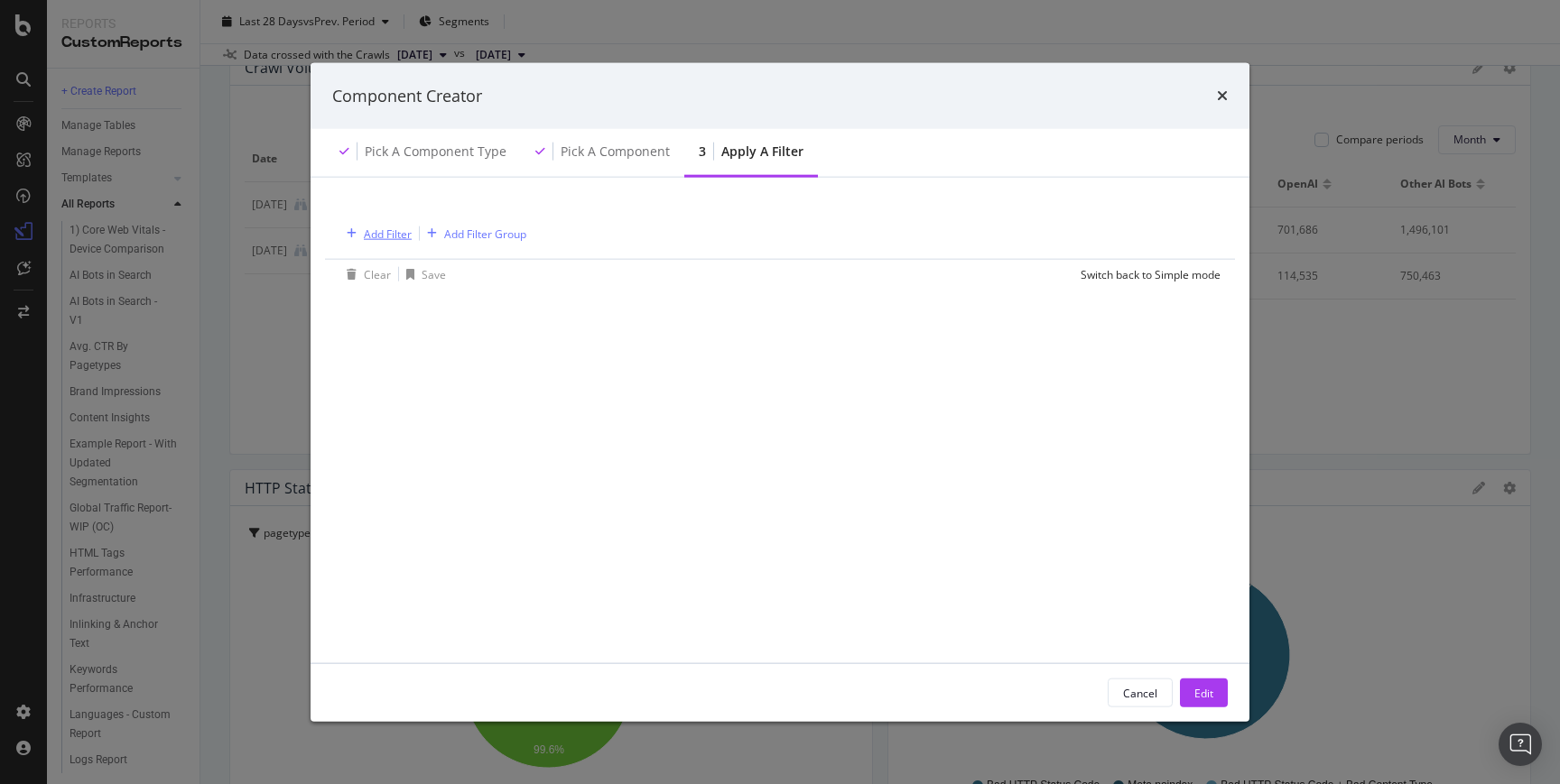
click at [393, 236] on div "Add Filter" at bounding box center [387, 233] width 48 height 15
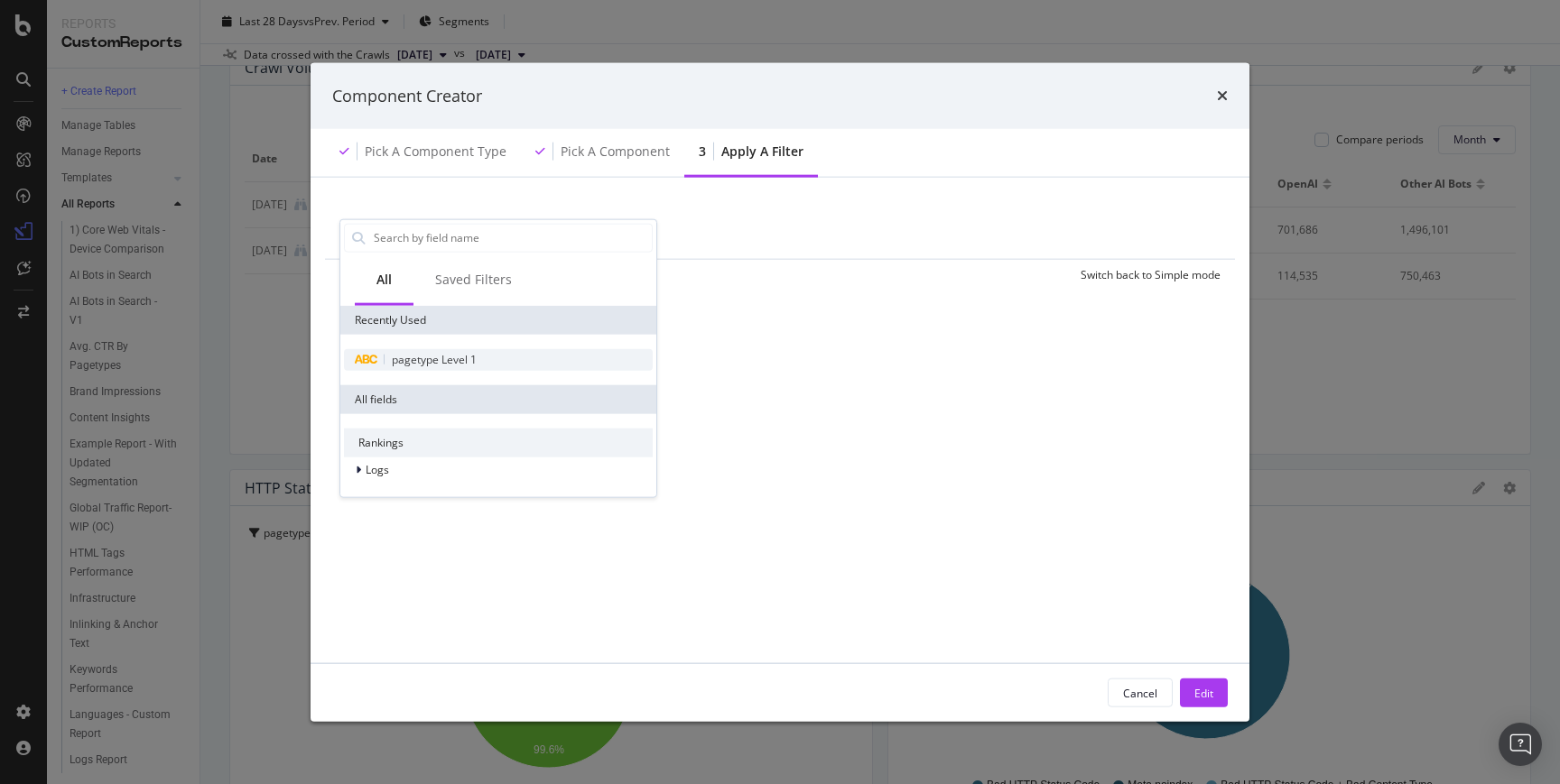
click at [422, 358] on span "pagetype Level 1" at bounding box center [434, 358] width 85 height 15
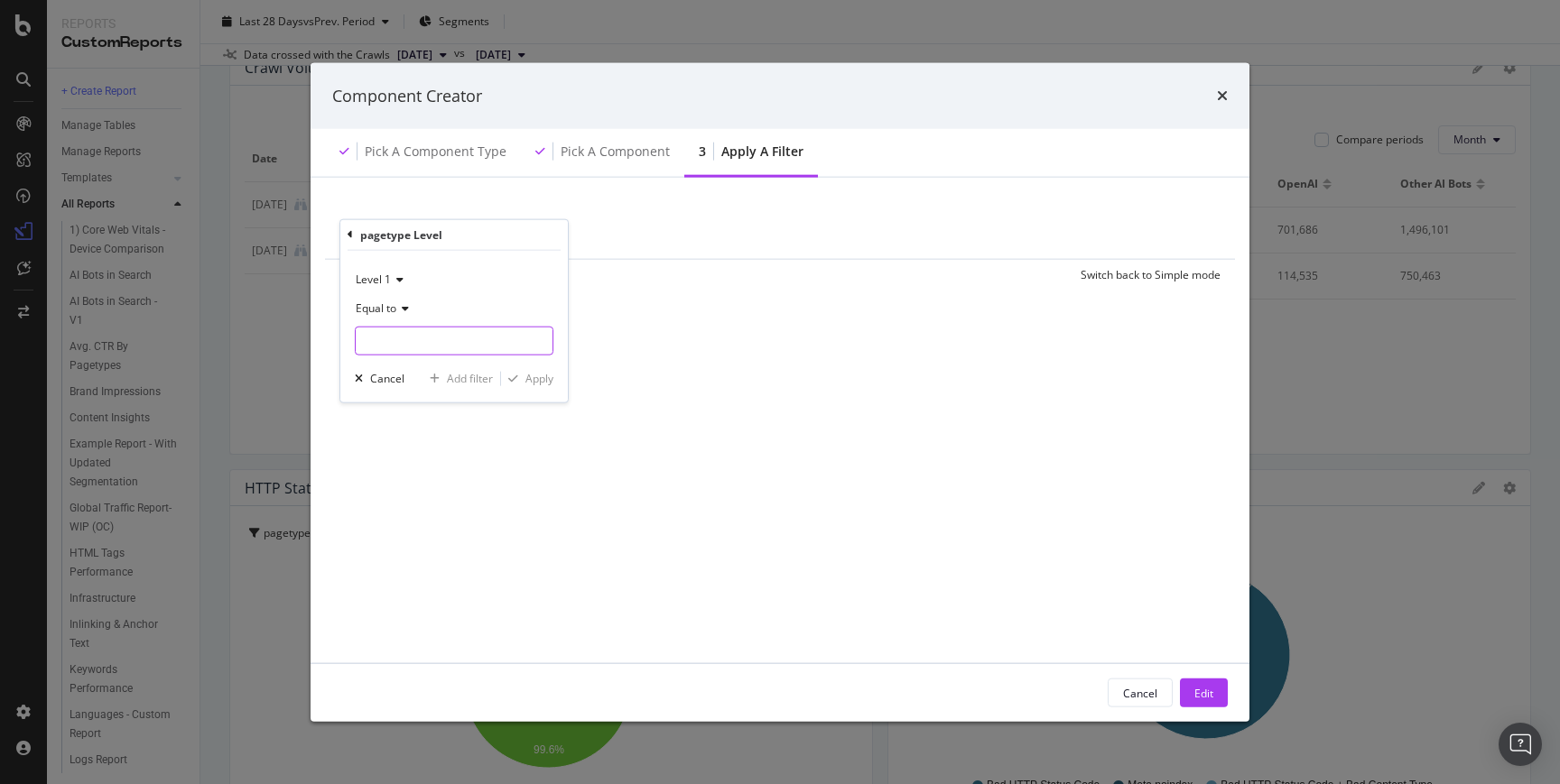
click at [457, 330] on input "modal" at bounding box center [454, 340] width 197 height 29
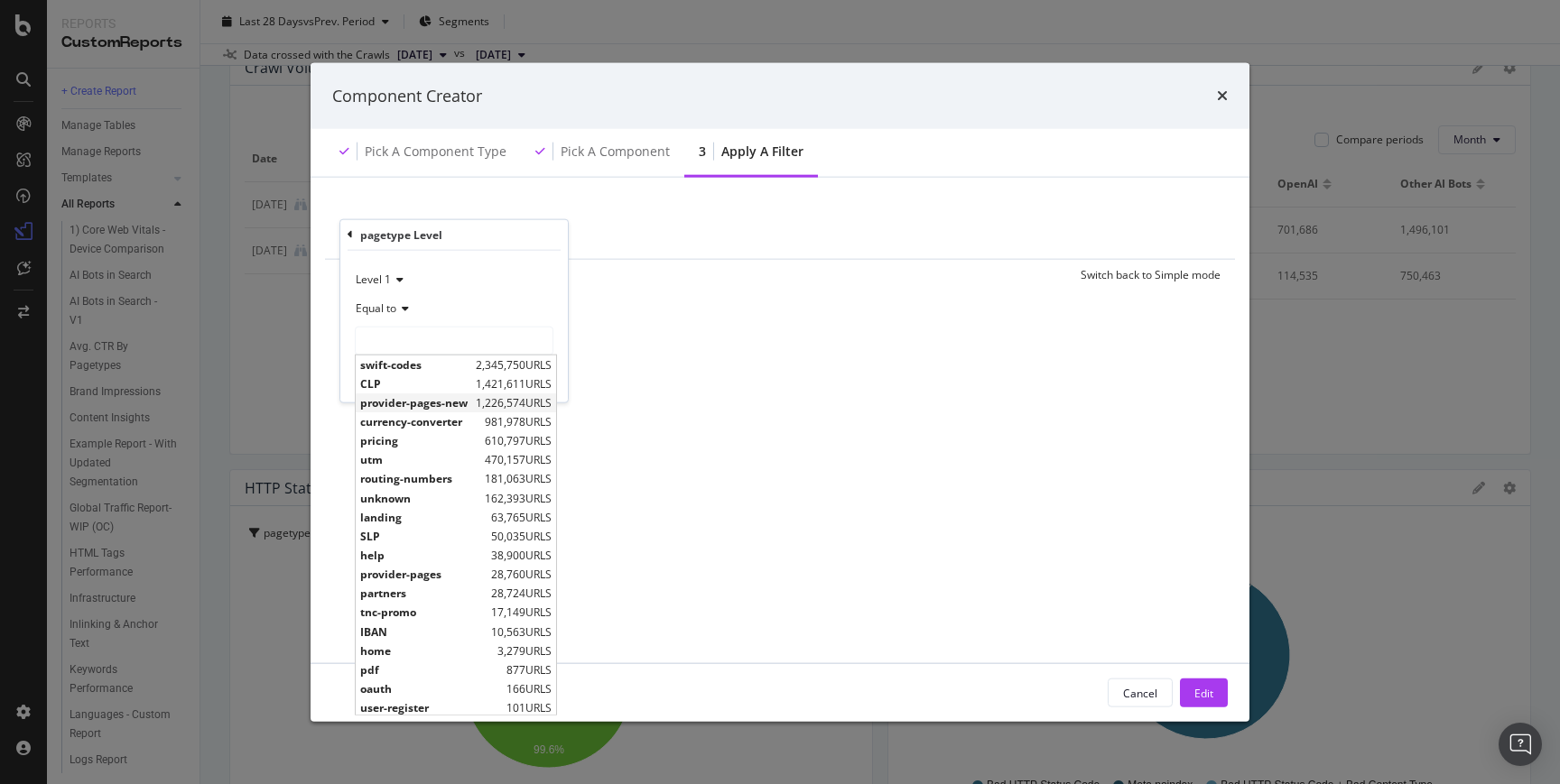
click at [429, 398] on span "provider-pages-new" at bounding box center [415, 402] width 111 height 15
type input "provider-pages-new"
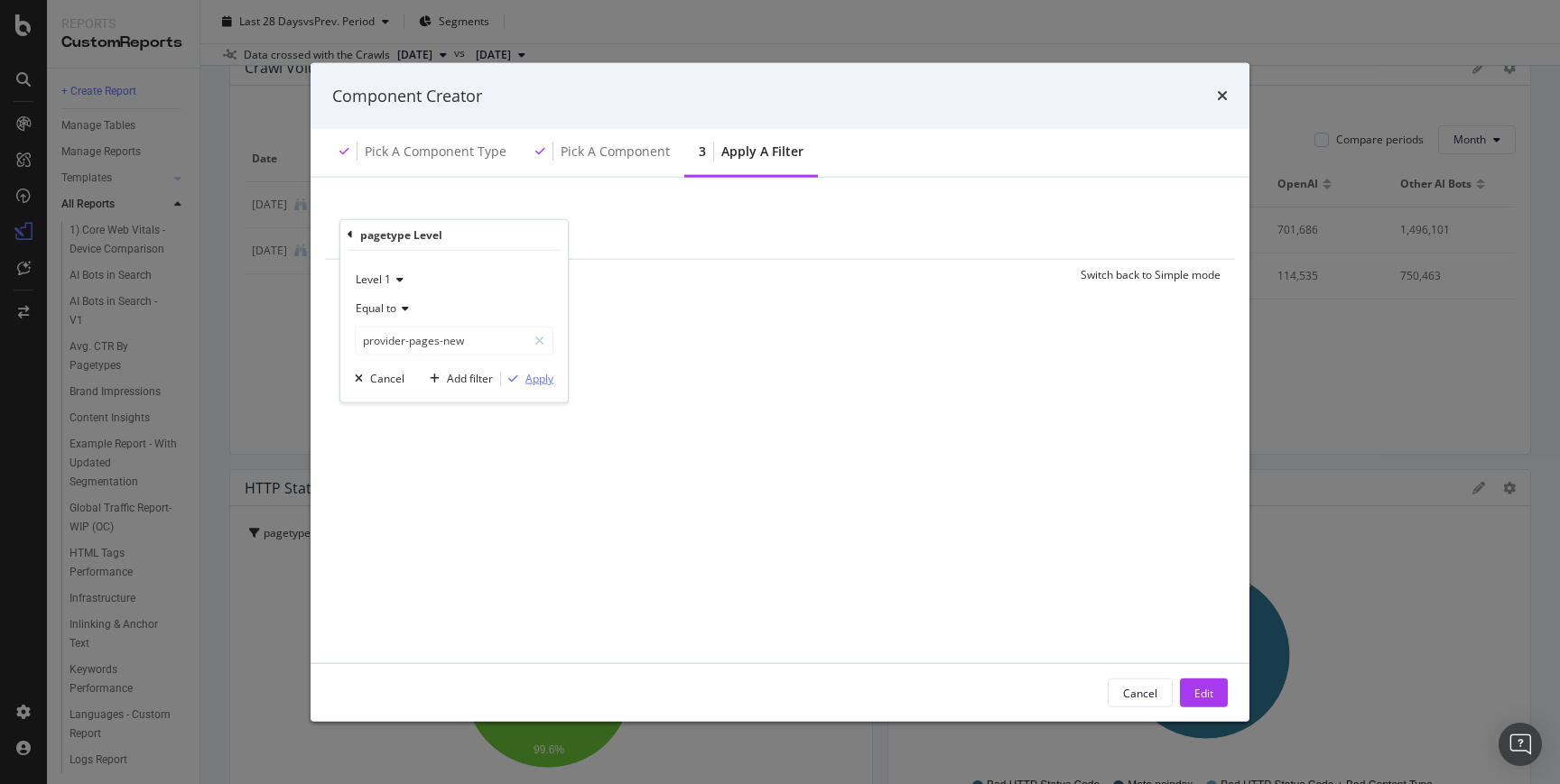
click at [535, 385] on div "Apply" at bounding box center [540, 378] width 28 height 15
click at [1207, 696] on div "Edit" at bounding box center [1203, 693] width 19 height 15
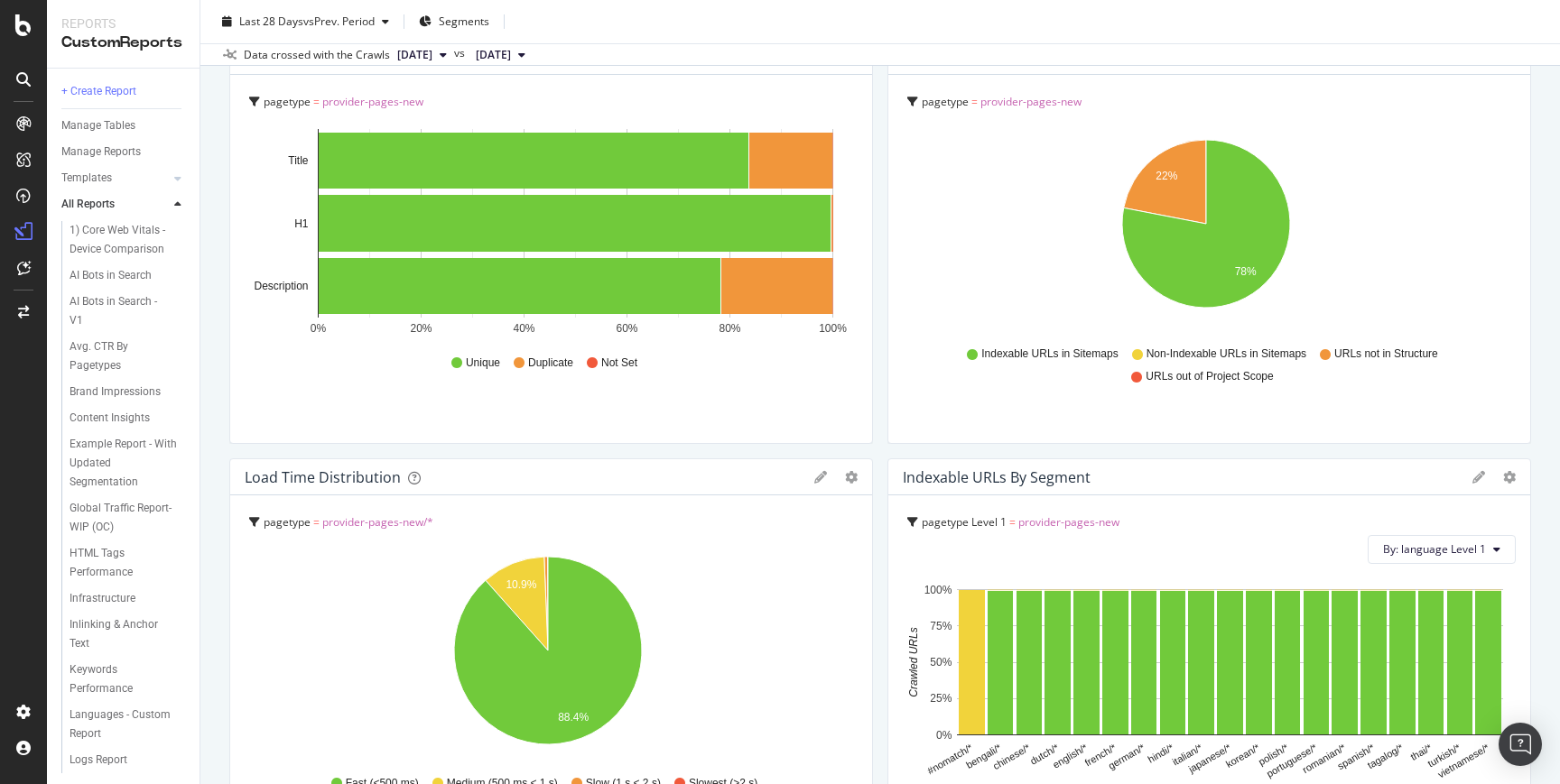
scroll to position [1463, 0]
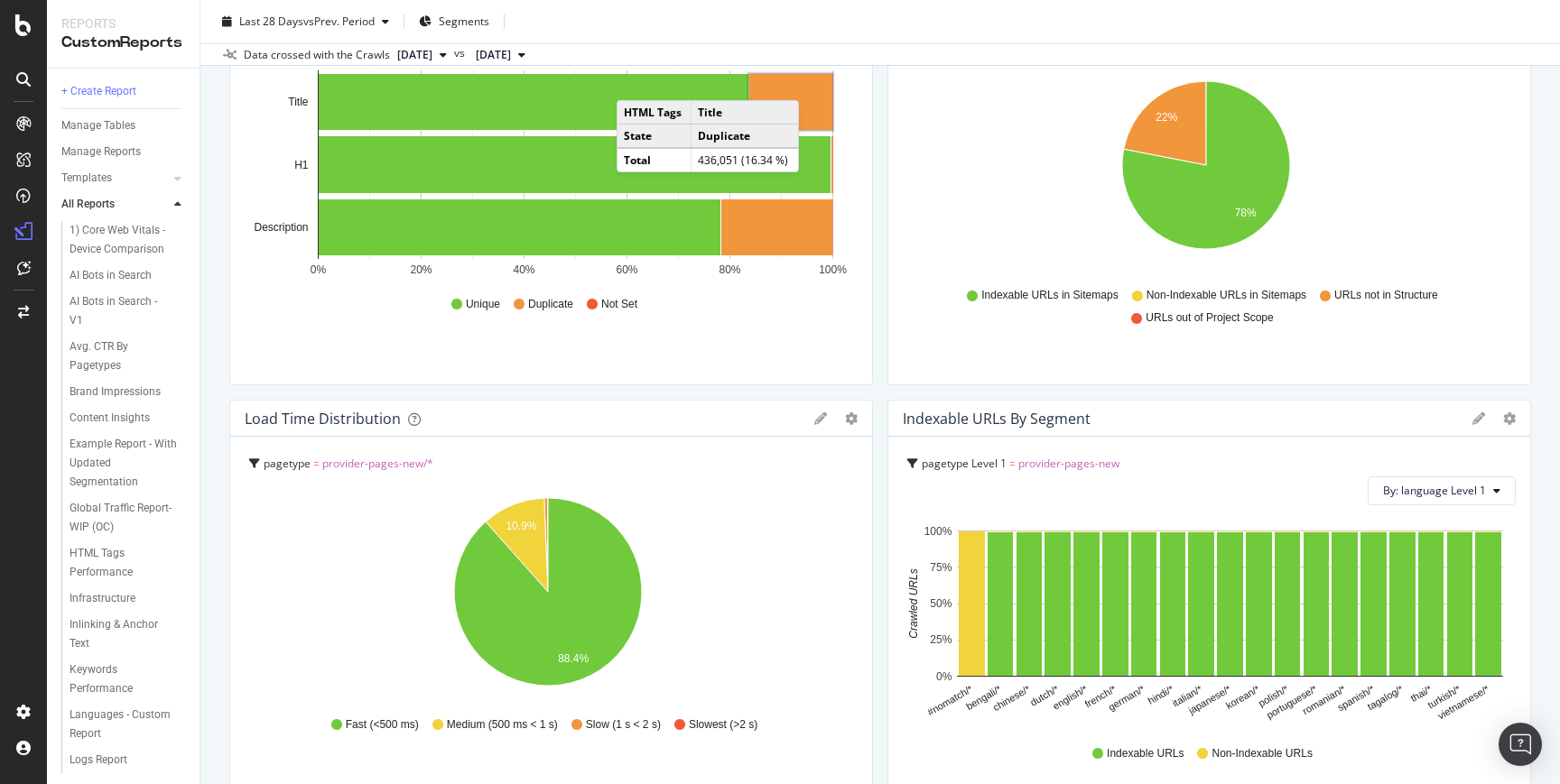
click at [809, 83] on rect "A chart." at bounding box center [790, 102] width 83 height 56
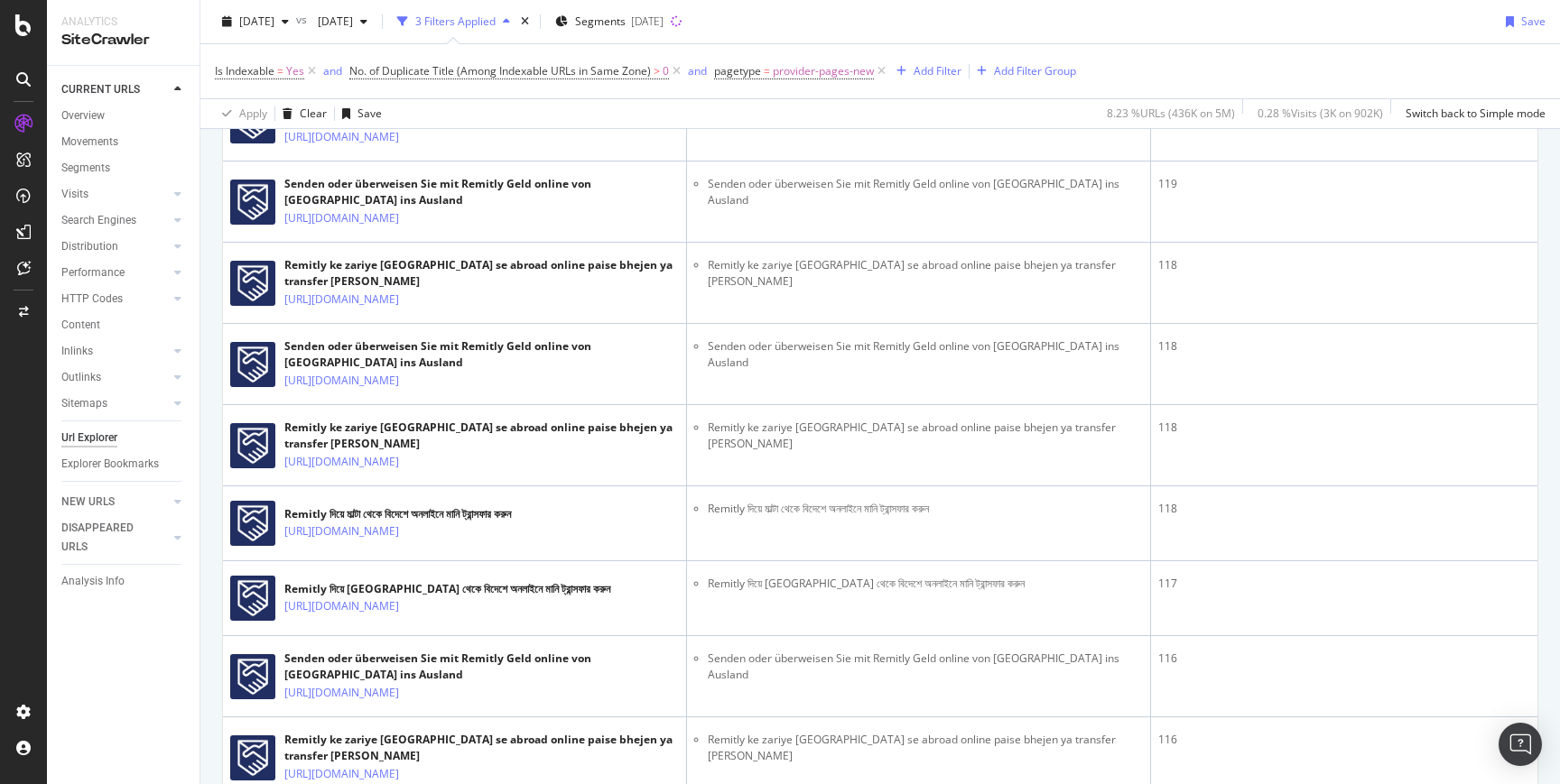
scroll to position [3981, 0]
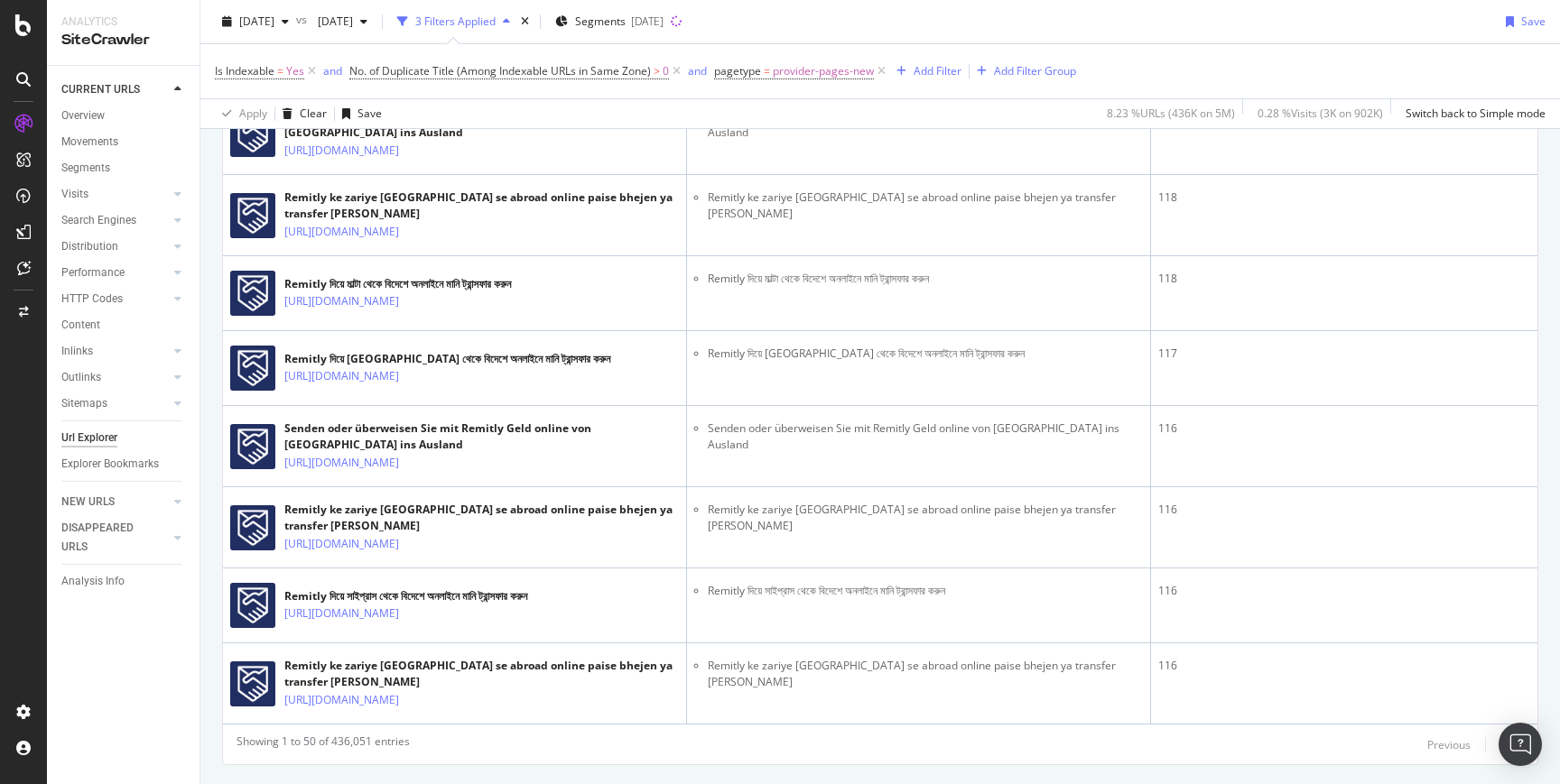
click at [1500, 737] on div "Next" at bounding box center [1511, 745] width 23 height 15
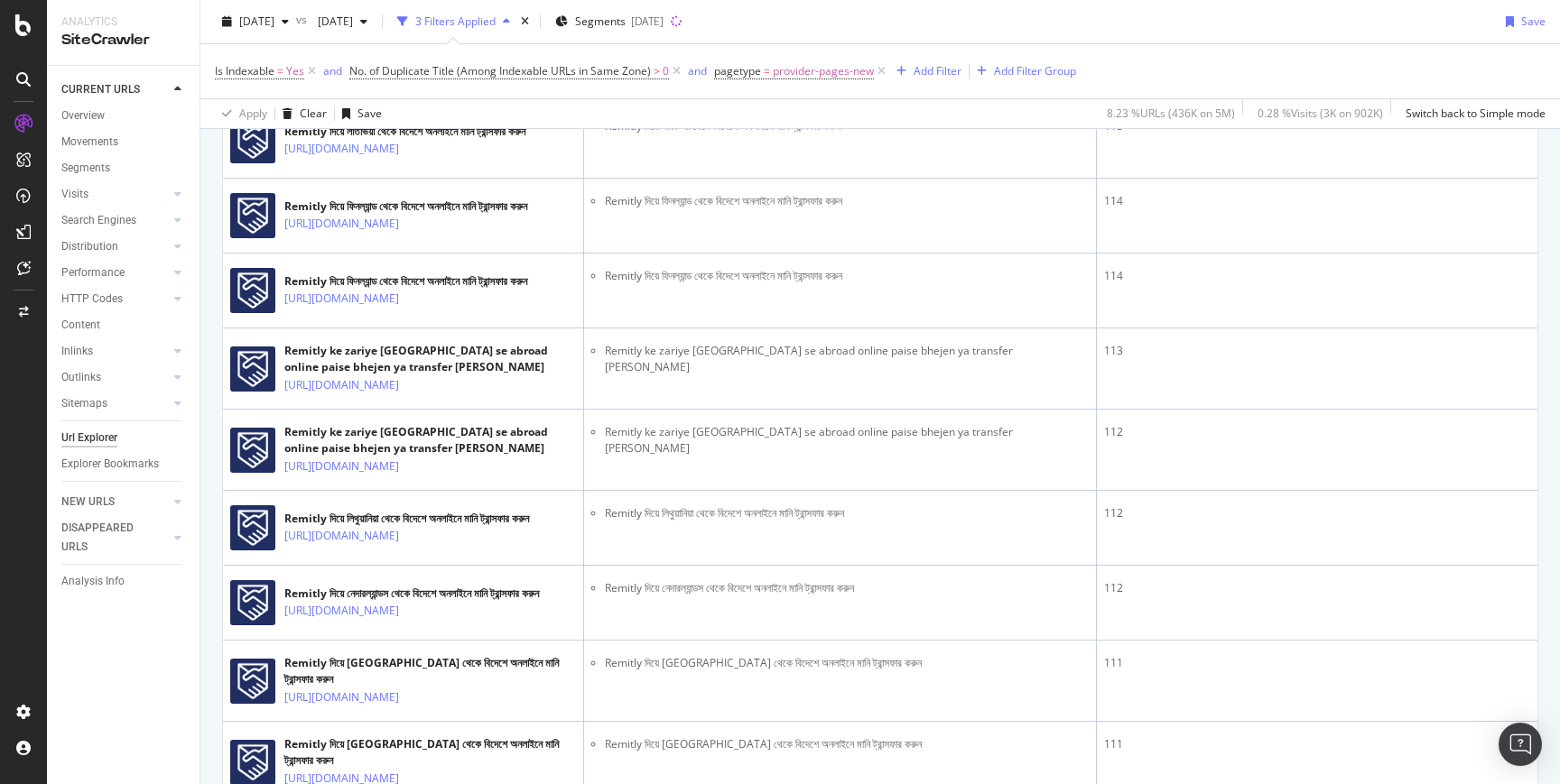
scroll to position [0, 0]
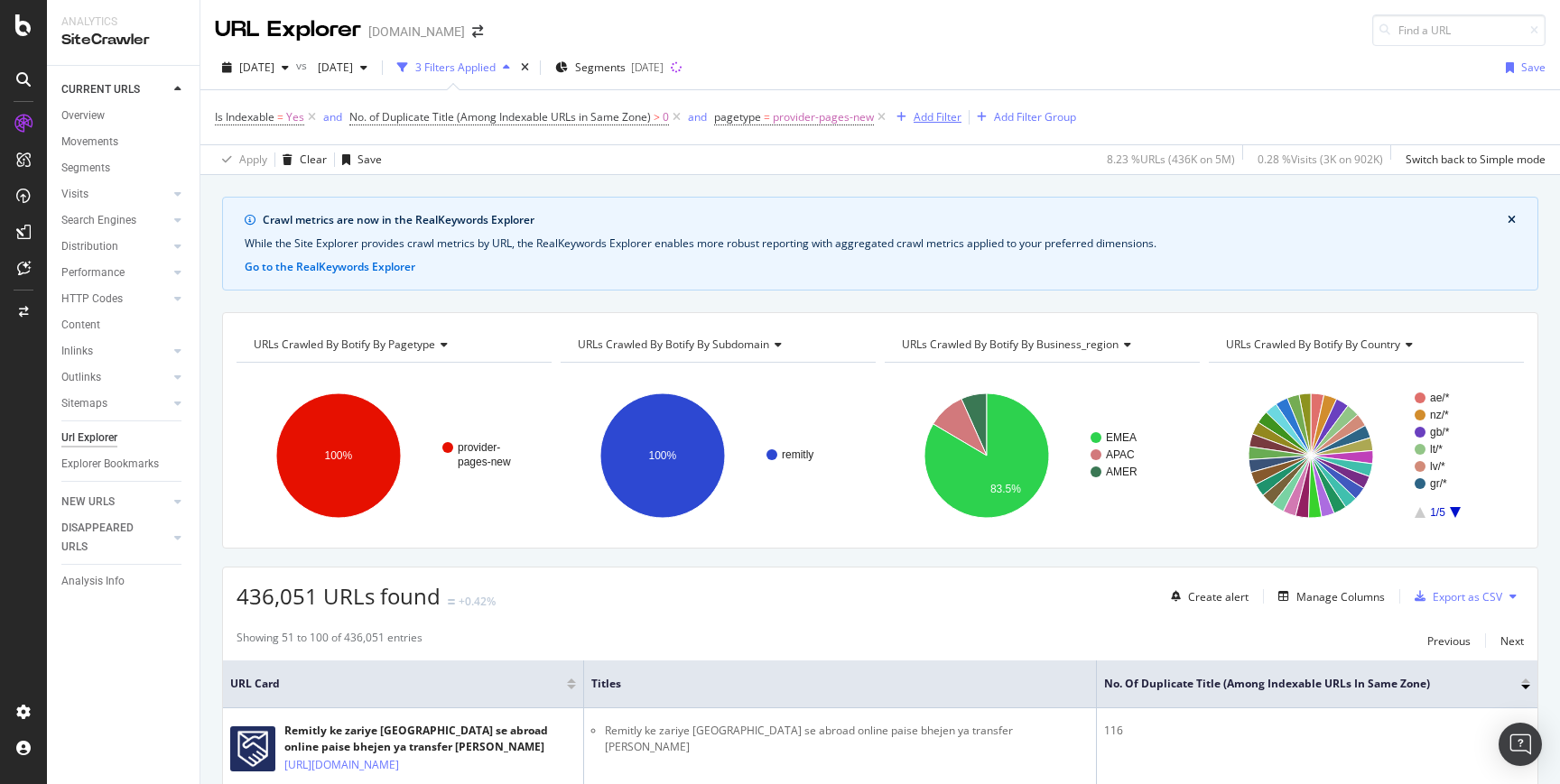
click at [961, 113] on div "Add Filter" at bounding box center [936, 117] width 48 height 15
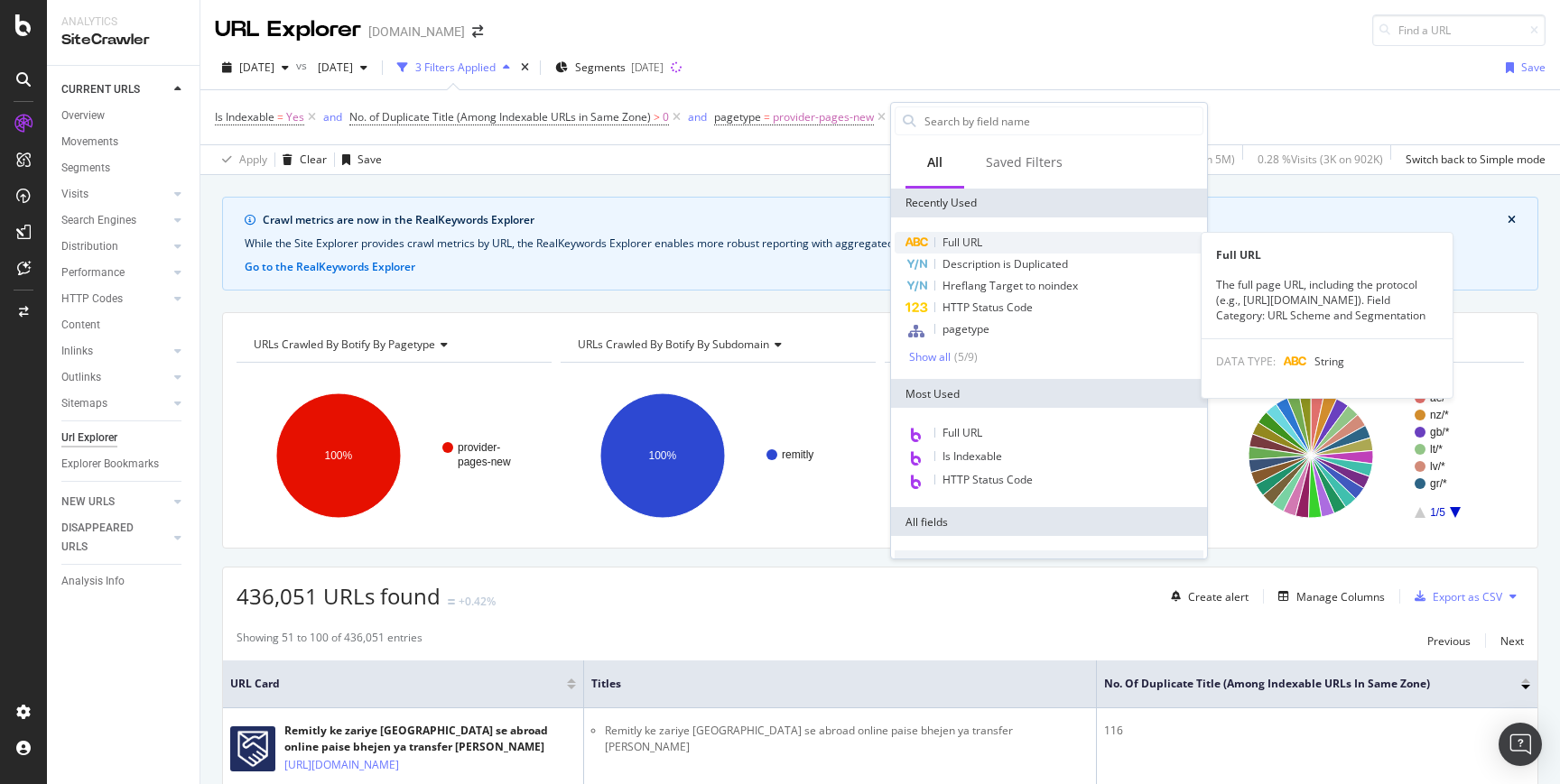
click at [1011, 249] on div "Full URL" at bounding box center [1048, 242] width 309 height 21
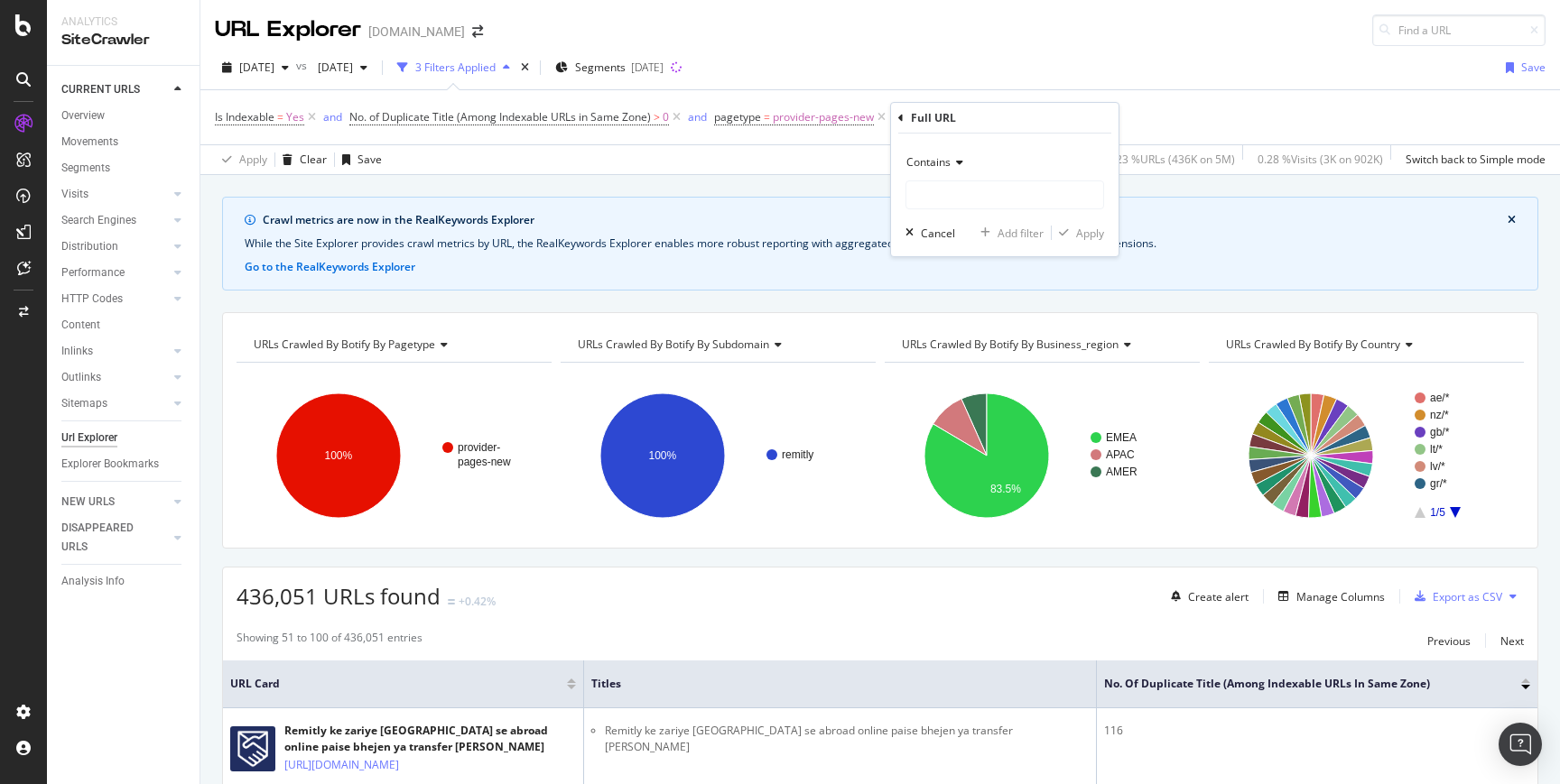
click at [949, 166] on span "Contains" at bounding box center [928, 161] width 44 height 15
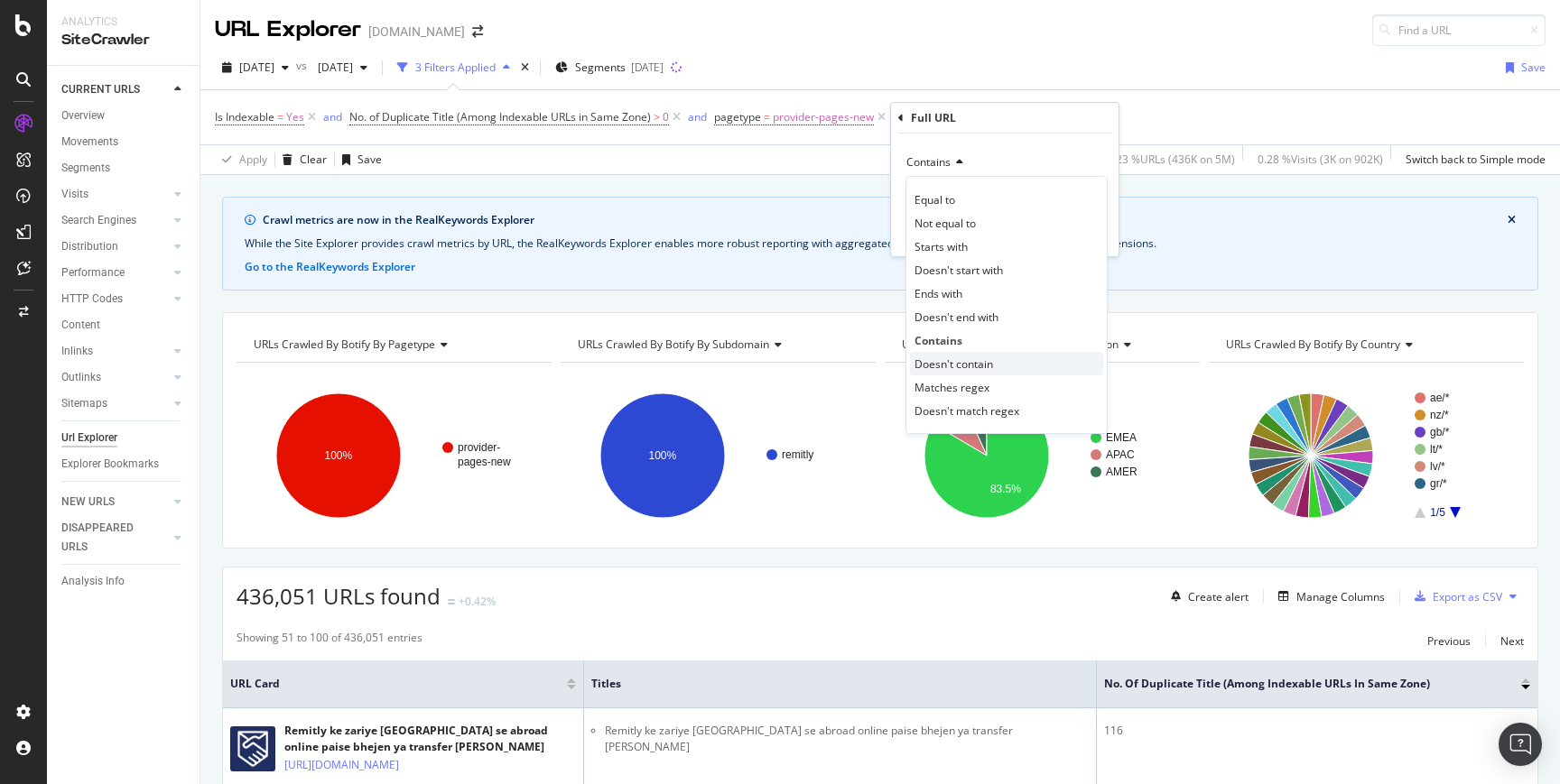
click at [965, 365] on span "Doesn't contain" at bounding box center [953, 364] width 78 height 15
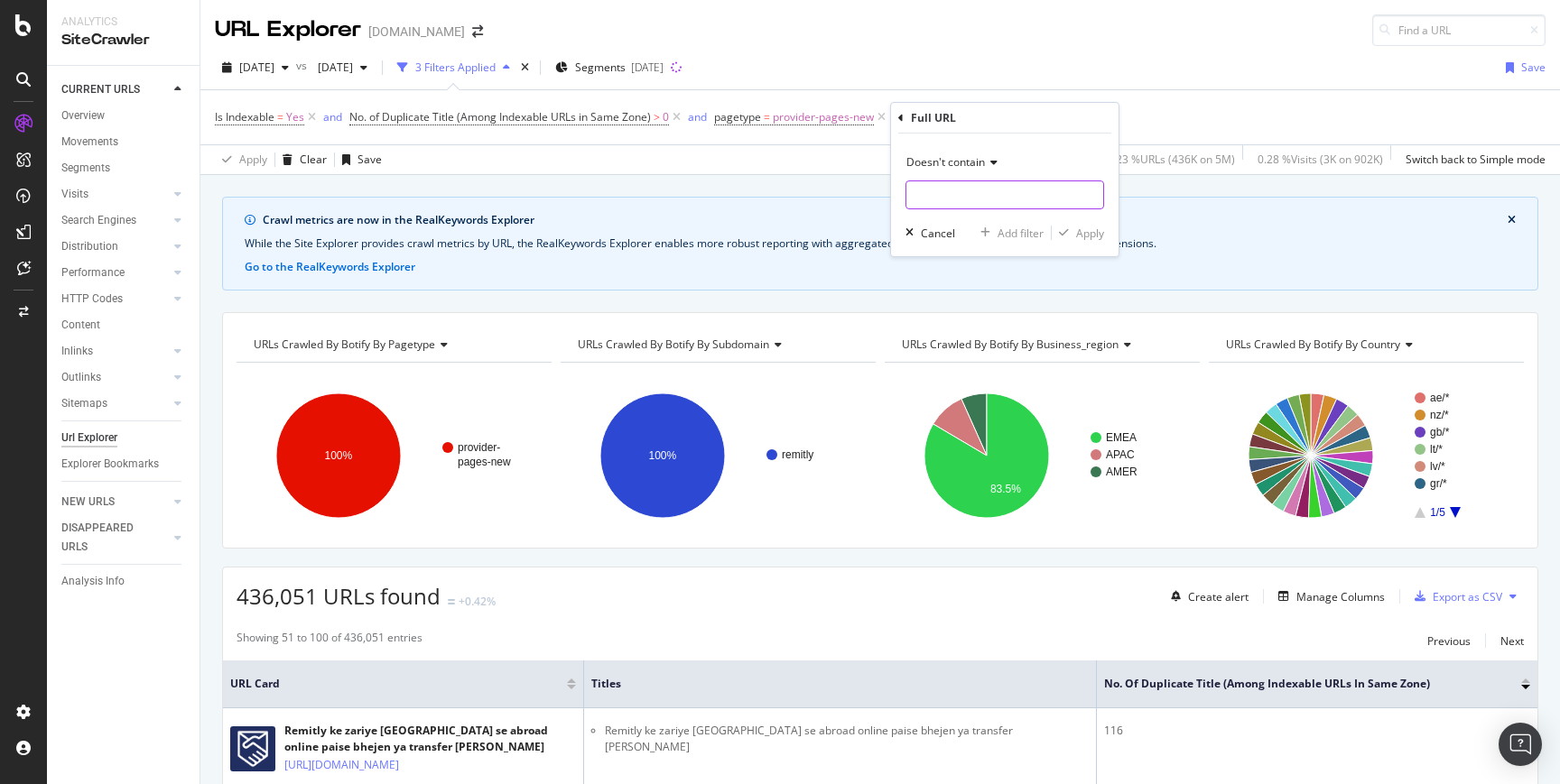
click at [952, 193] on input "text" at bounding box center [1005, 194] width 197 height 29
type input "hi"
click at [962, 161] on span "Doesn't contain" at bounding box center [946, 161] width 78 height 15
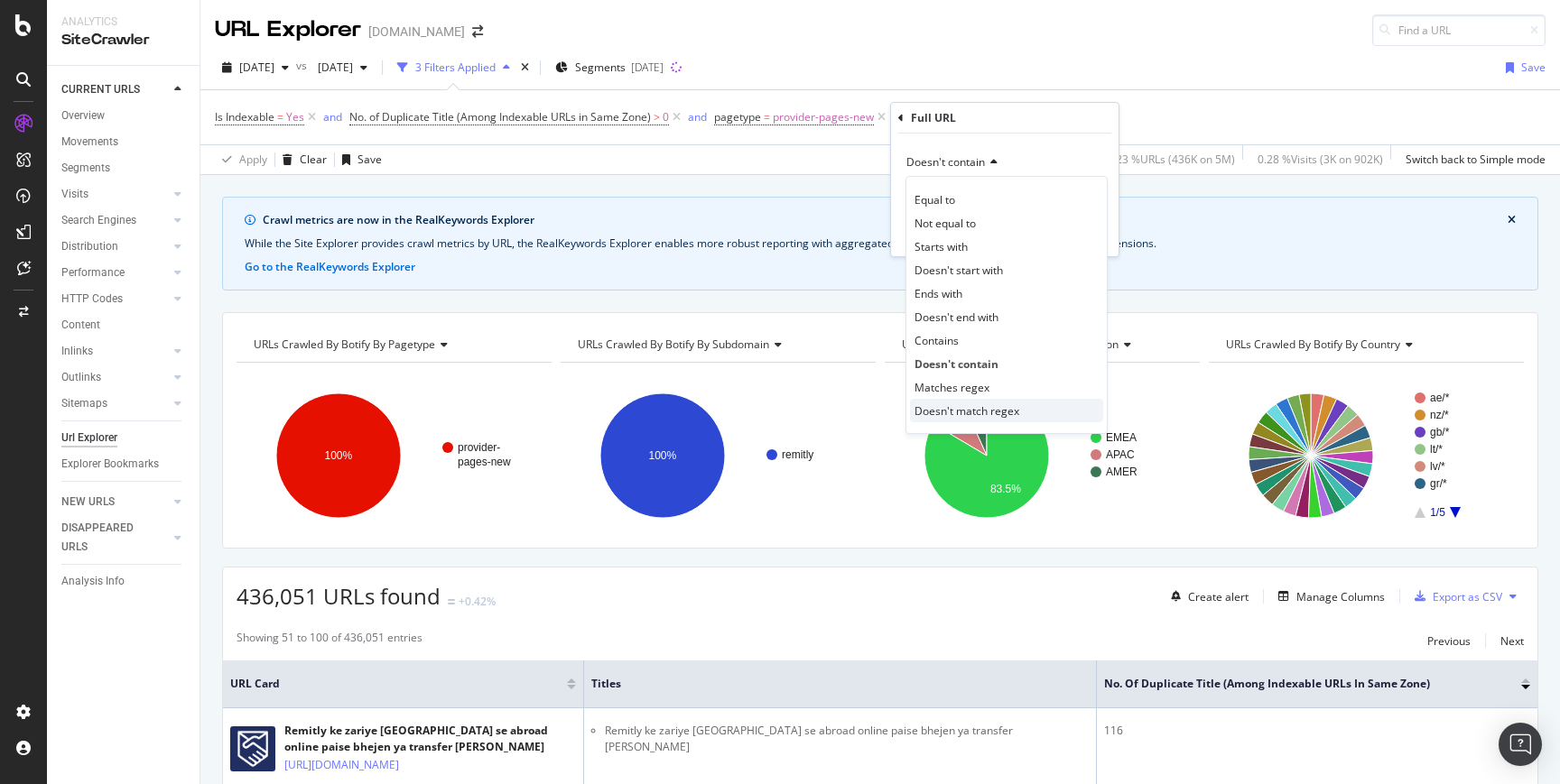
click at [986, 417] on span "Doesn't match regex" at bounding box center [966, 411] width 105 height 15
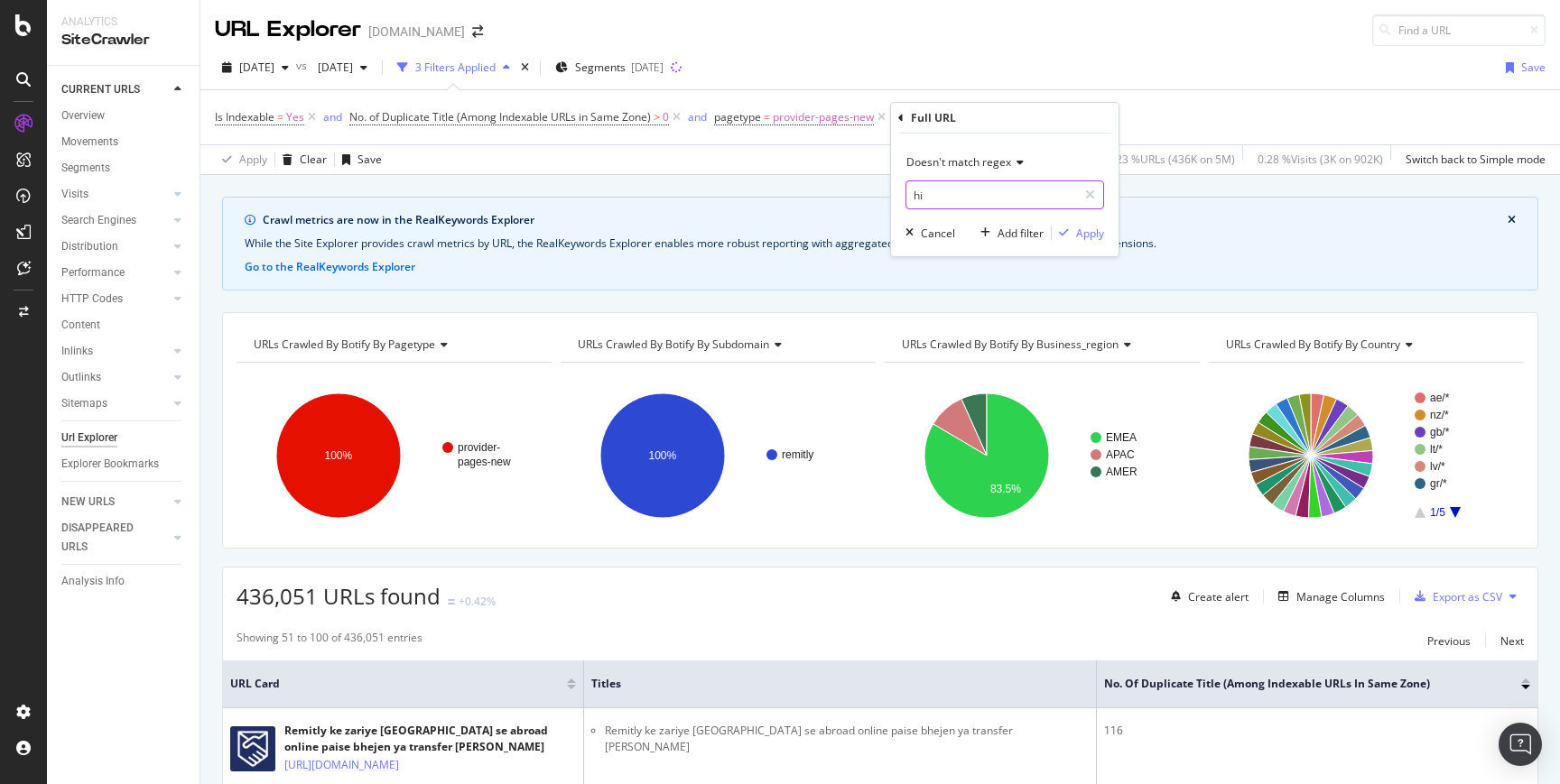
click at [975, 187] on input "hi" at bounding box center [991, 194] width 171 height 29
type input "/hi/|/bn/"
click at [1105, 230] on div "Doesn't match regex /hi/|/bn/ Cancel Add filter Apply" at bounding box center [1005, 194] width 228 height 122
click at [1092, 232] on div "Apply" at bounding box center [1089, 233] width 28 height 15
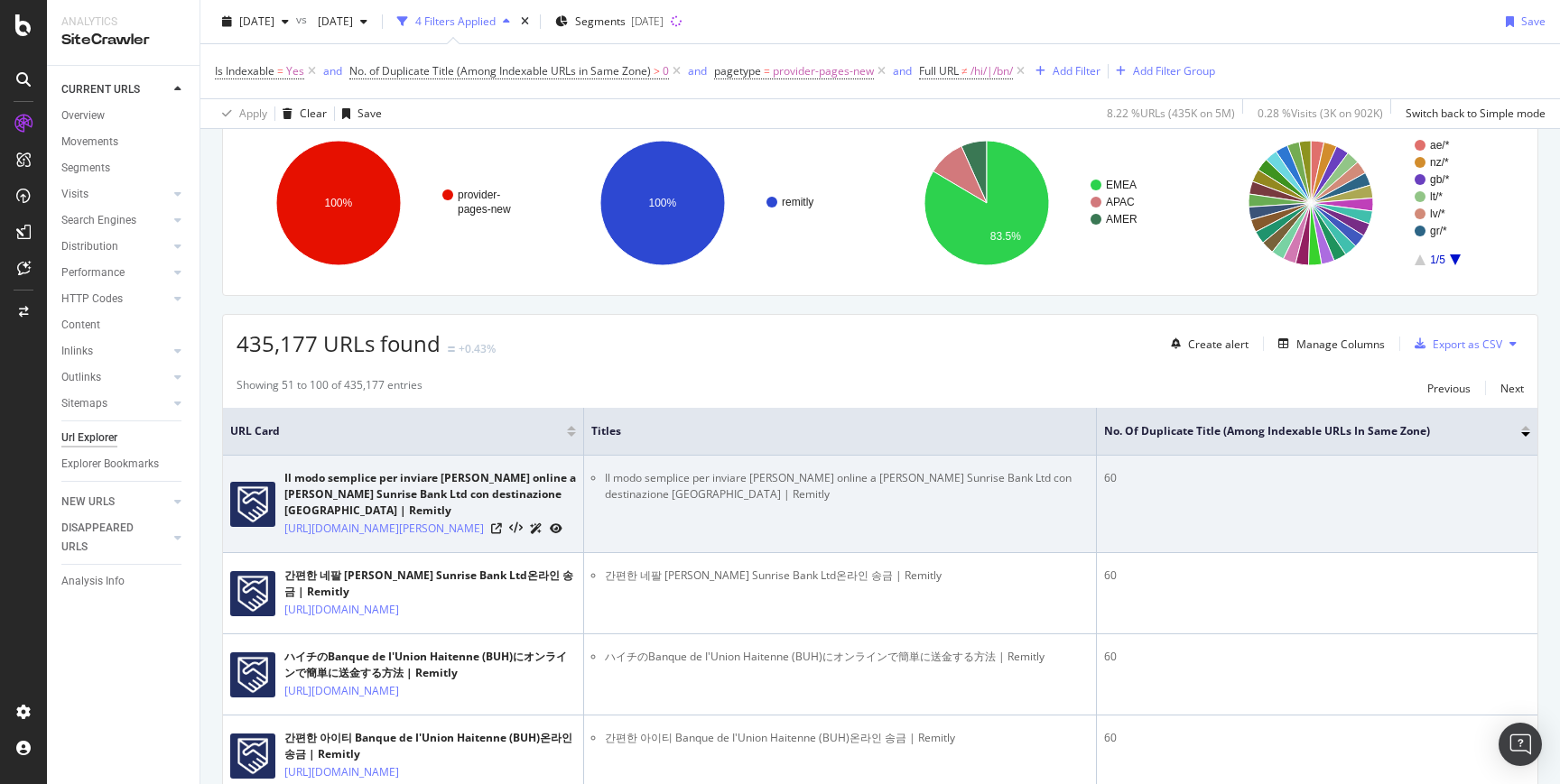
scroll to position [254, 0]
click at [502, 523] on icon at bounding box center [497, 528] width 11 height 11
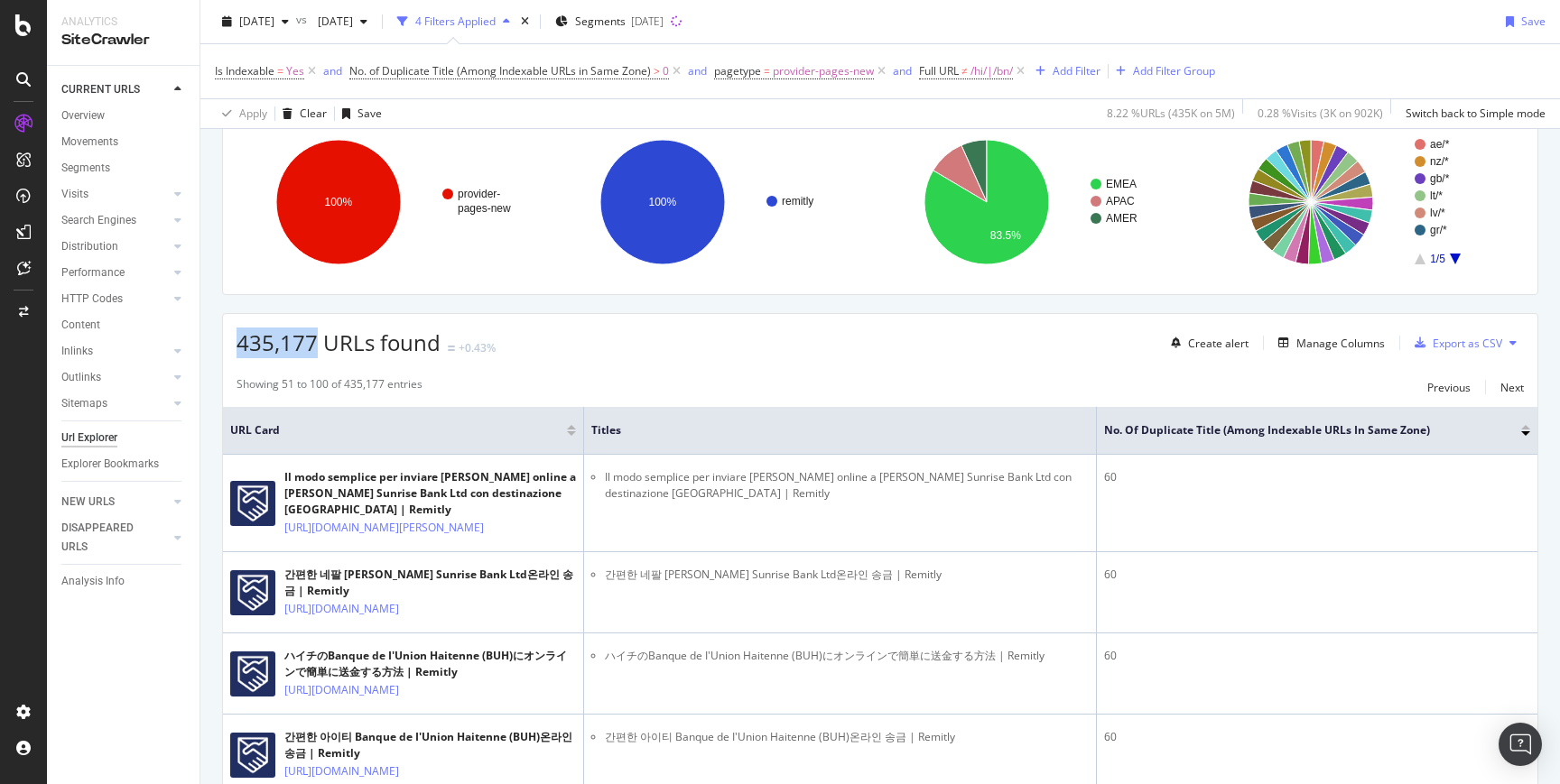
drag, startPoint x: 260, startPoint y: 343, endPoint x: 313, endPoint y: 343, distance: 53.0
click at [313, 343] on span "435,177 URLs found" at bounding box center [338, 343] width 204 height 30
click at [1026, 68] on icon at bounding box center [1020, 71] width 15 height 18
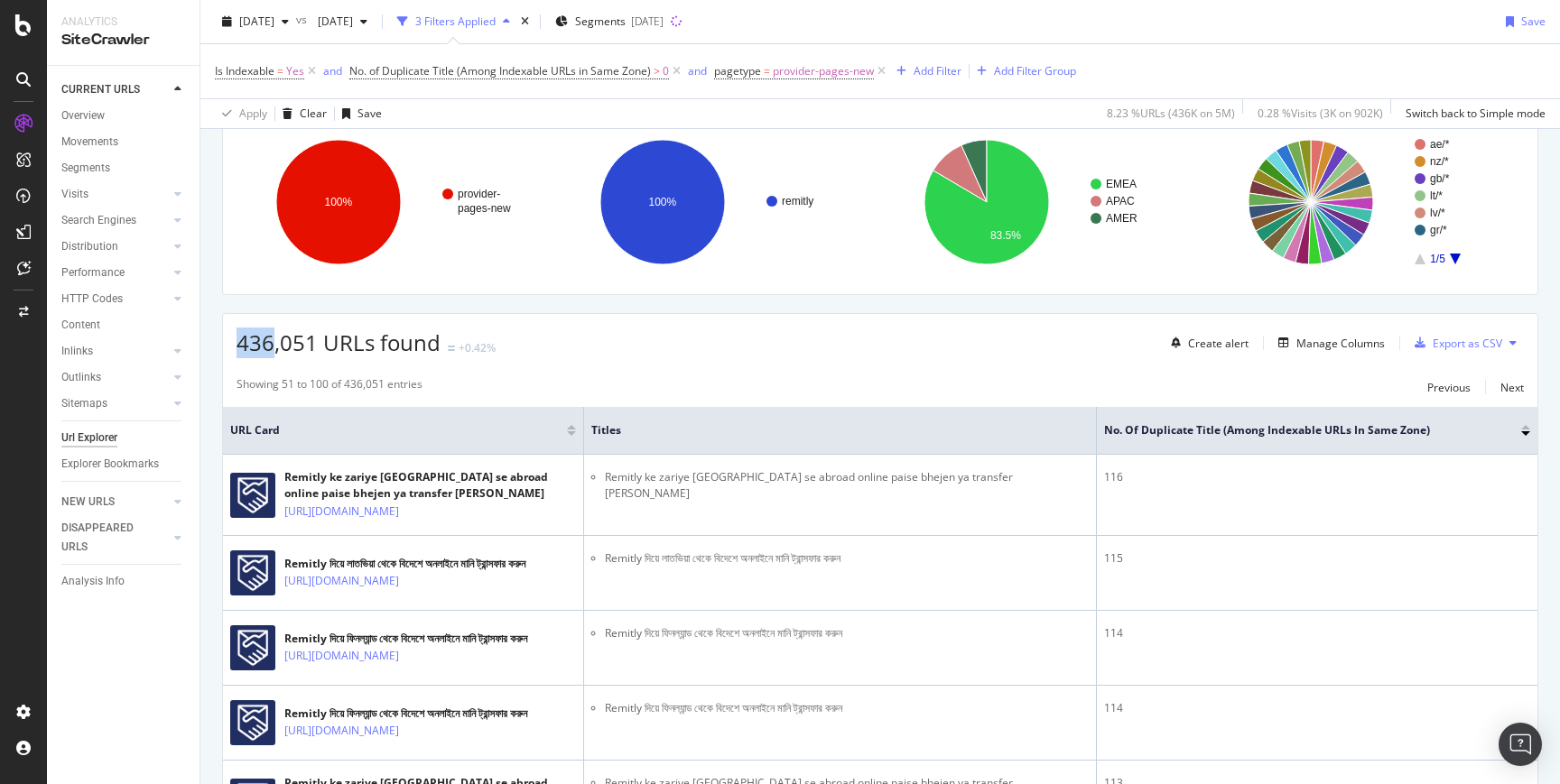
drag, startPoint x: 239, startPoint y: 343, endPoint x: 274, endPoint y: 343, distance: 35.0
click at [274, 343] on span "436,051 URLs found" at bounding box center [338, 343] width 204 height 30
copy span "436"
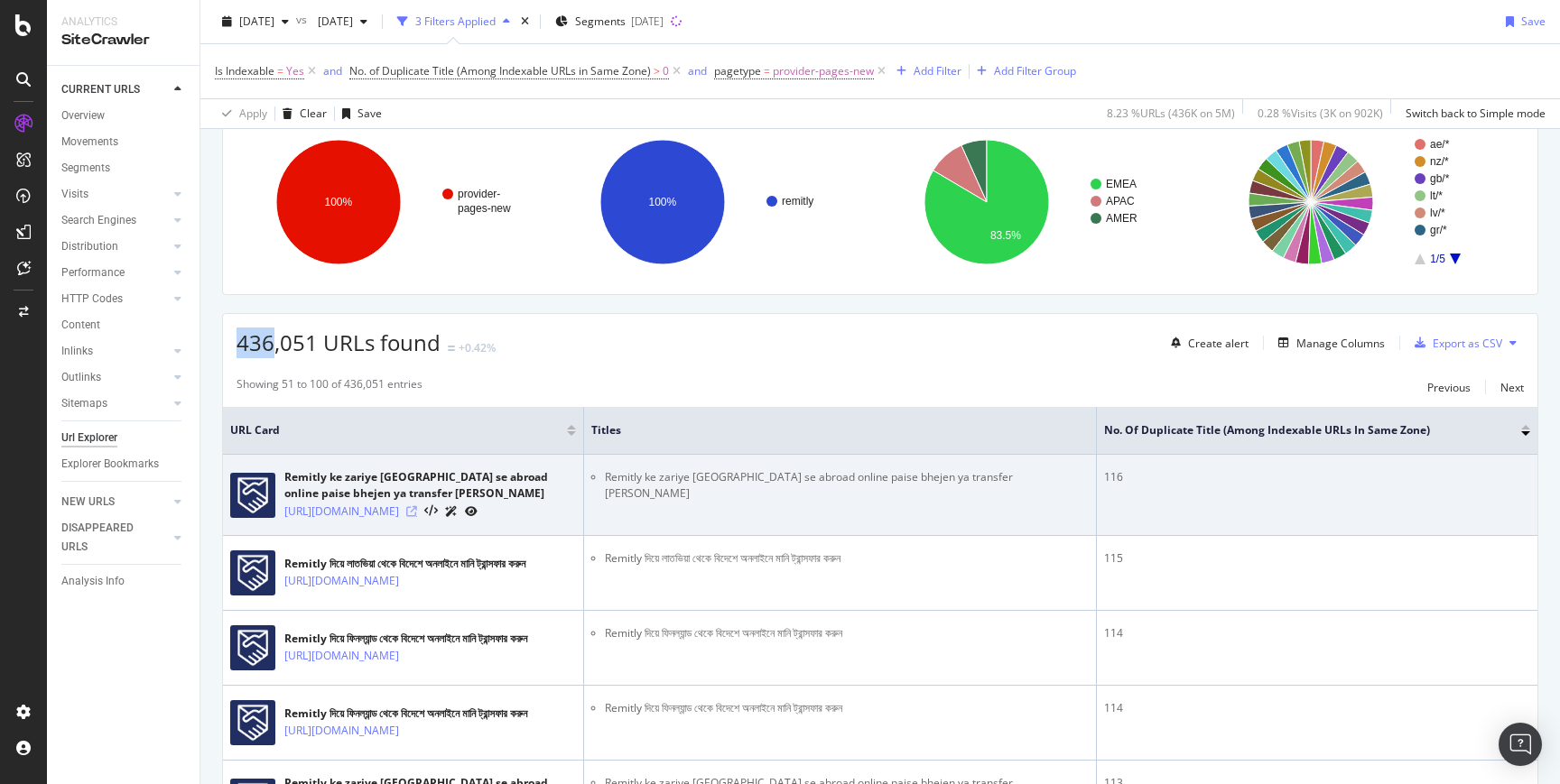
click at [417, 517] on icon at bounding box center [412, 511] width 11 height 11
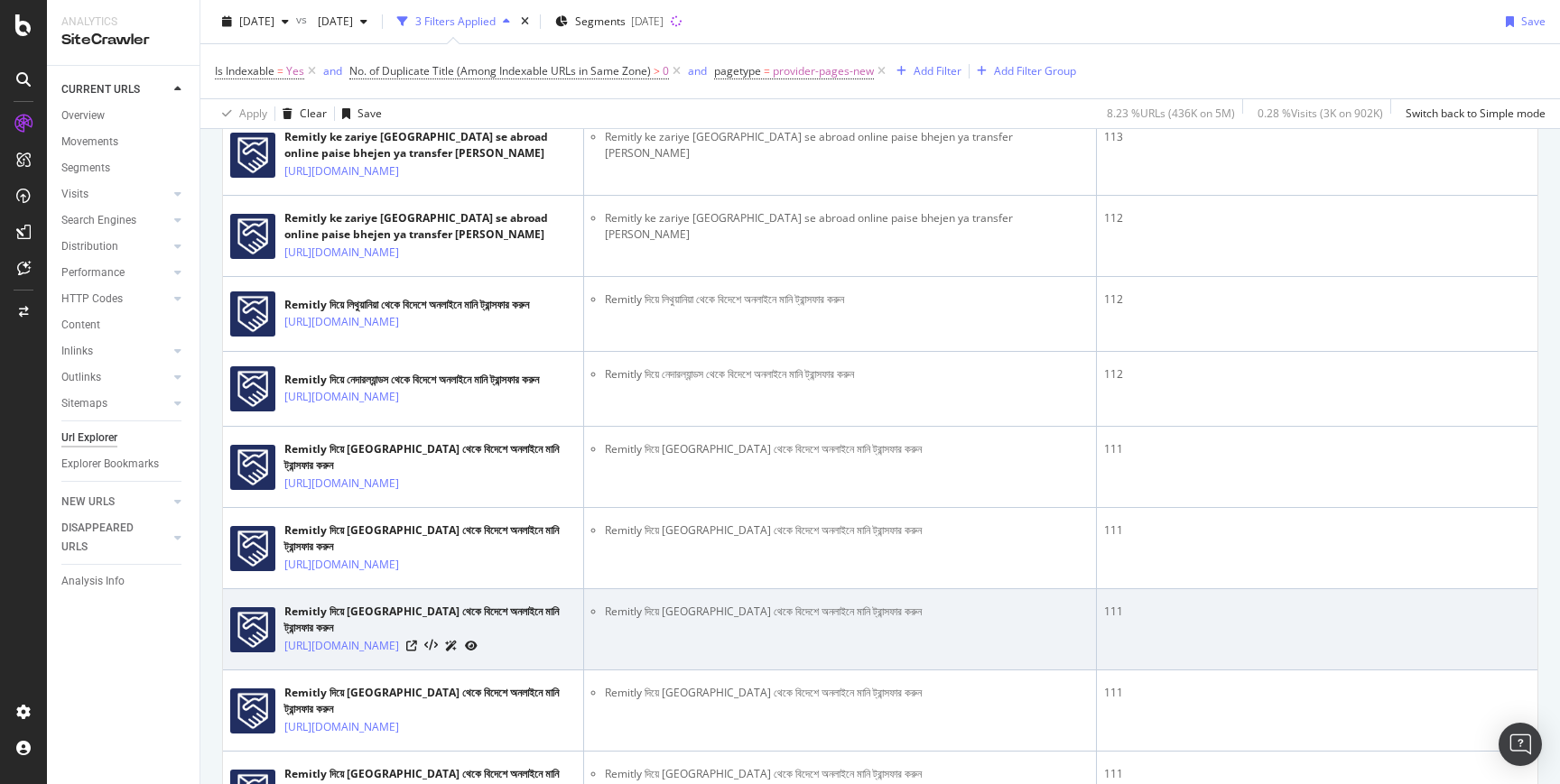
scroll to position [1359, 0]
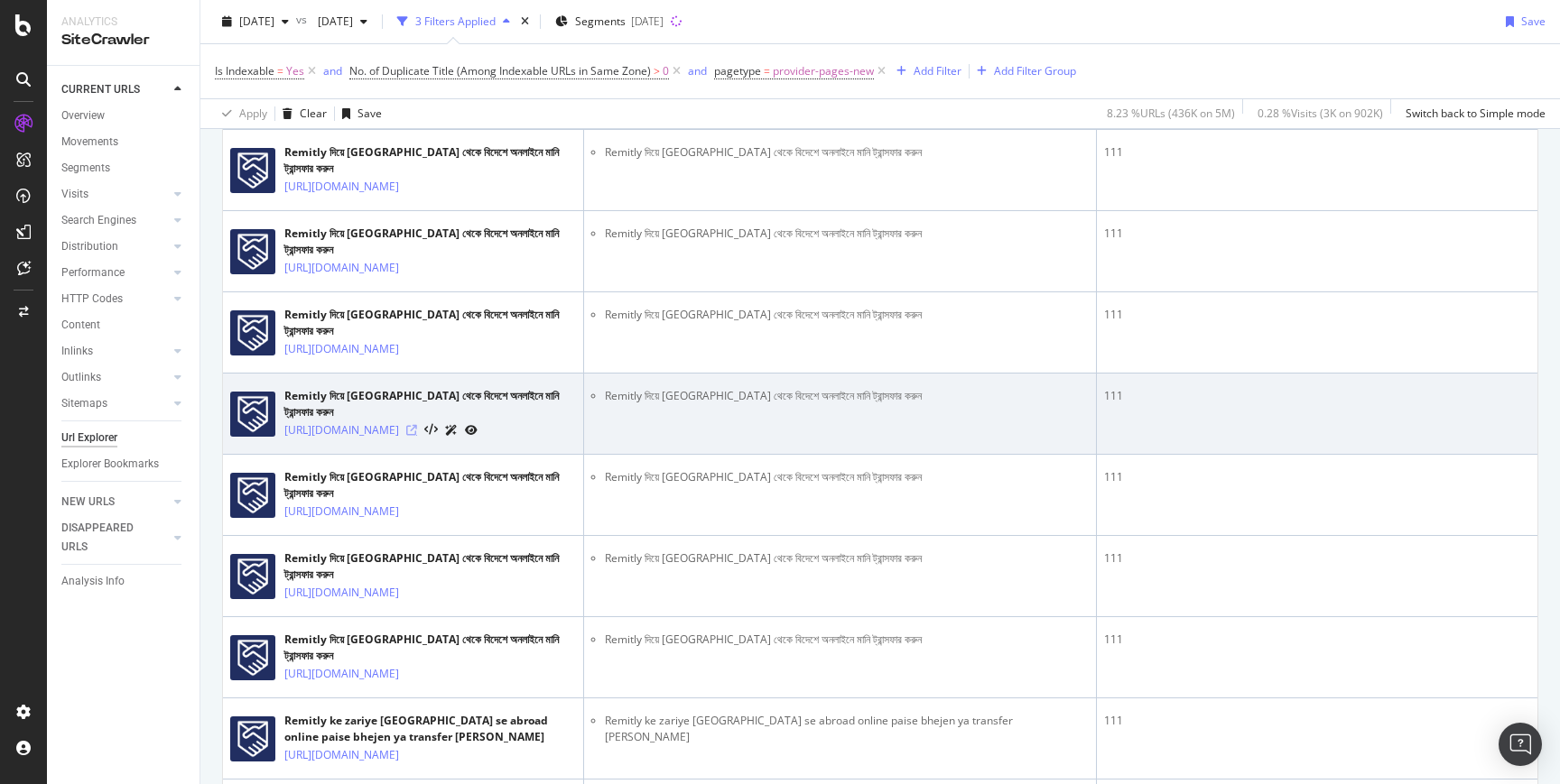
click at [417, 436] on icon at bounding box center [412, 430] width 11 height 11
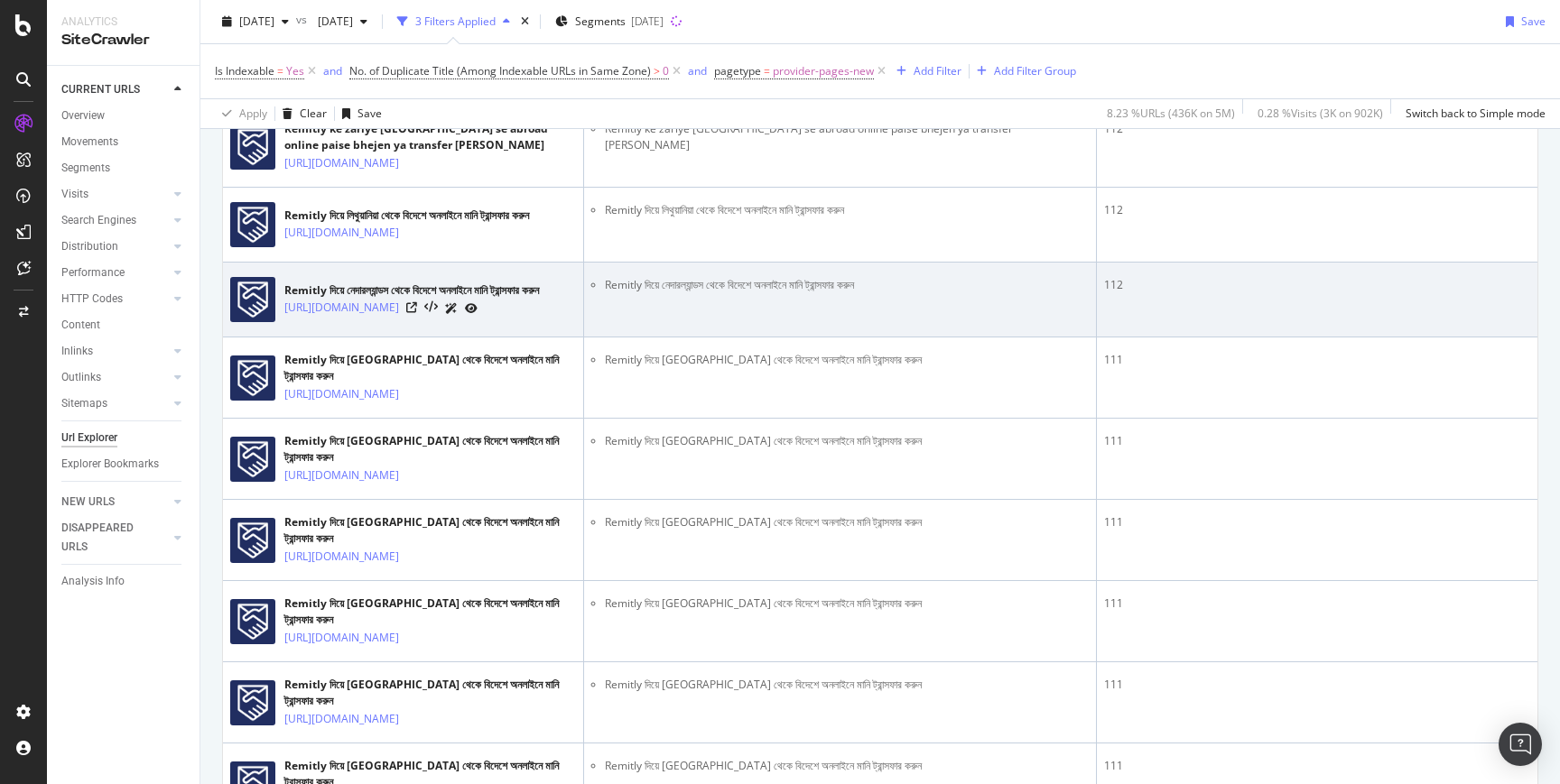
scroll to position [987, 0]
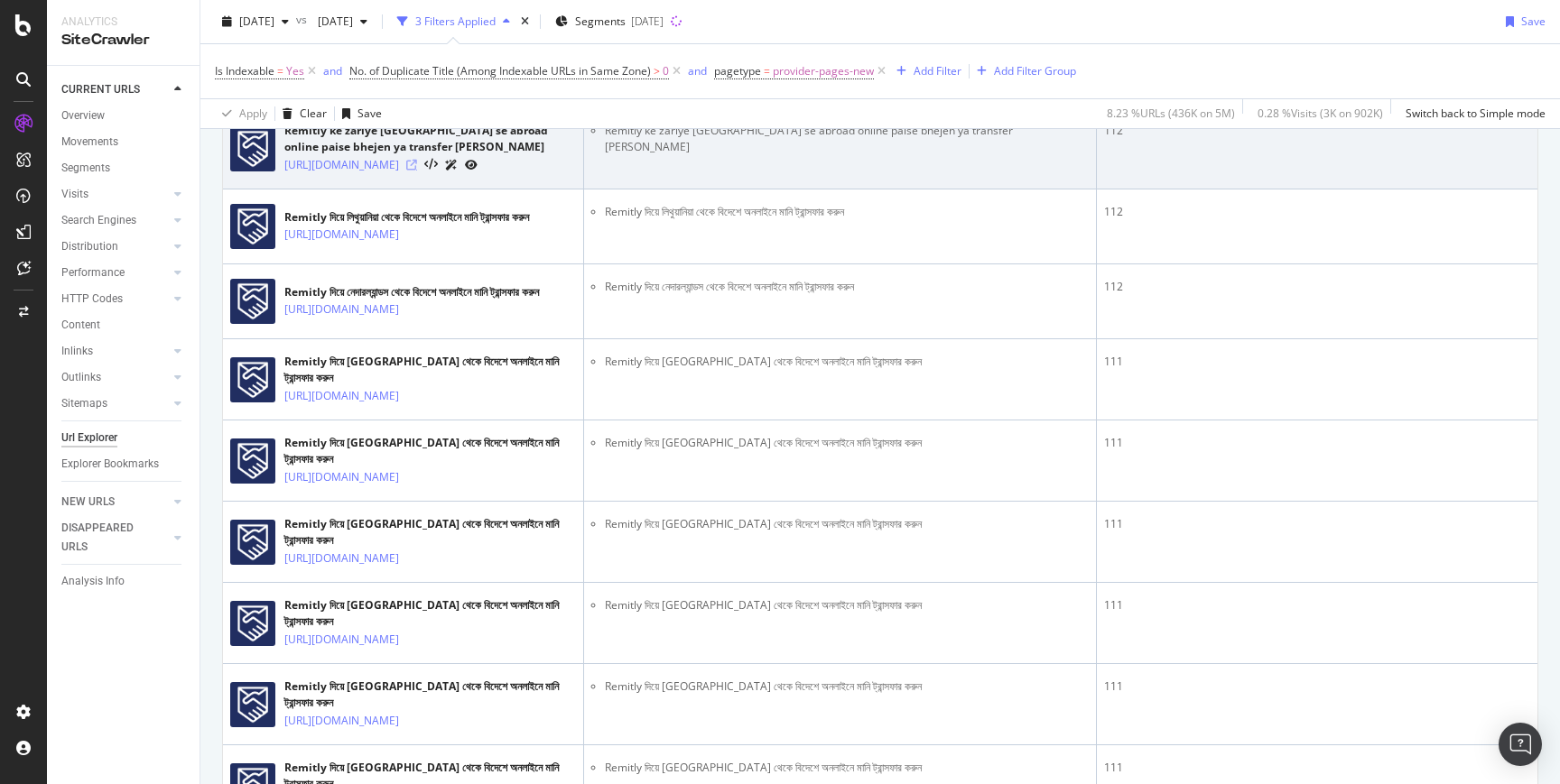
click at [417, 171] on icon at bounding box center [412, 165] width 11 height 11
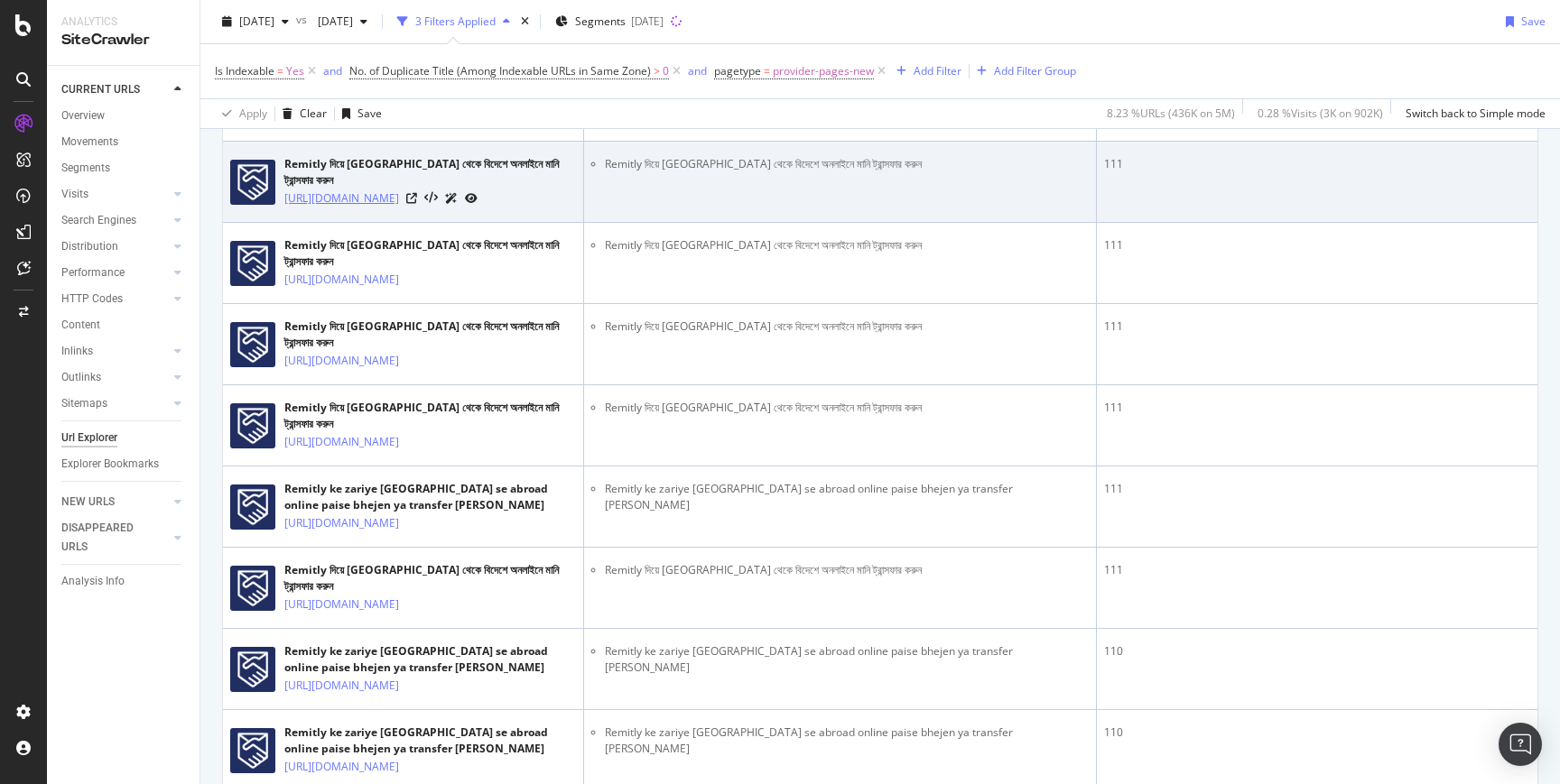
scroll to position [1644, 0]
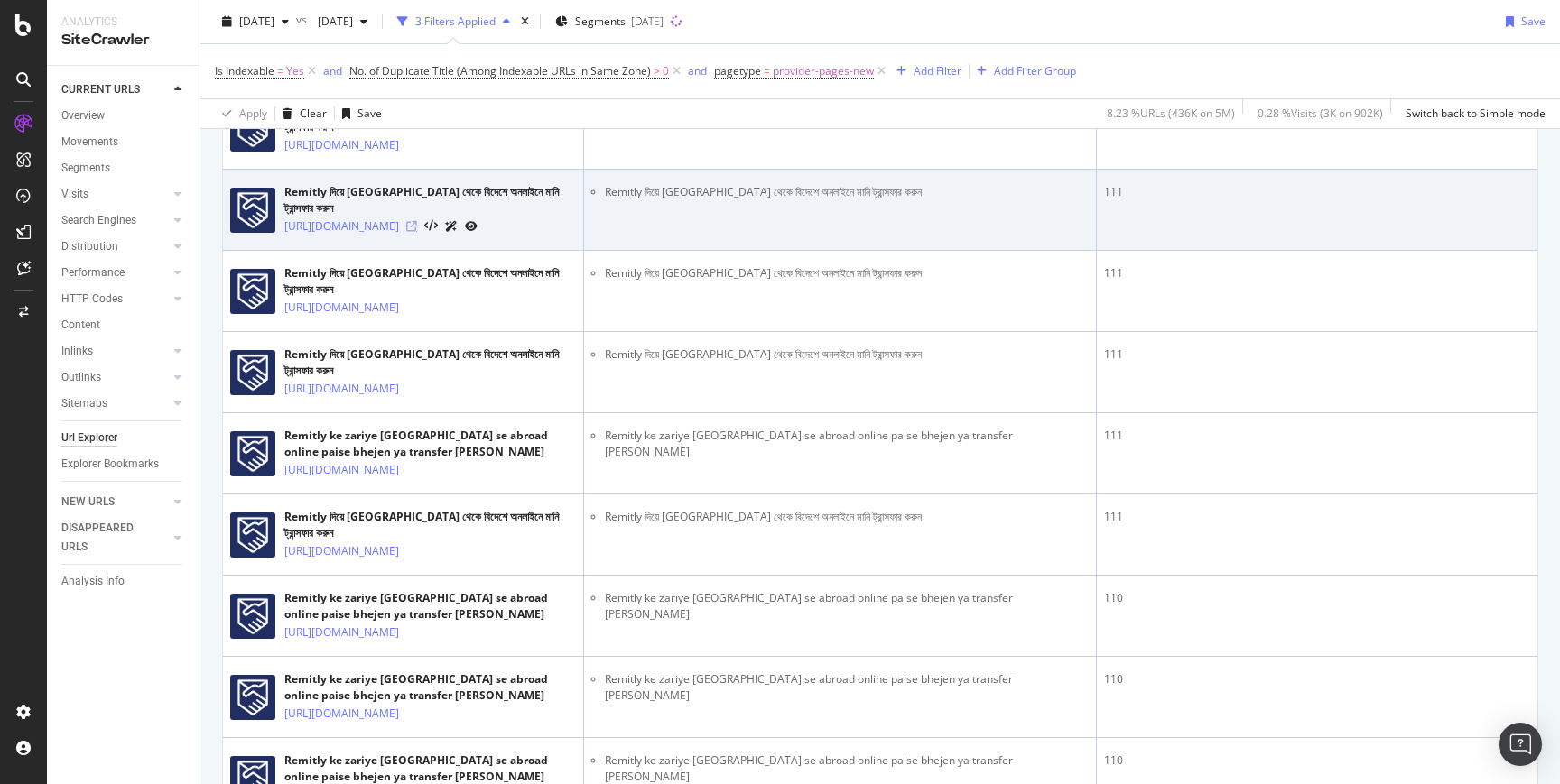
click at [417, 231] on icon at bounding box center [412, 227] width 11 height 11
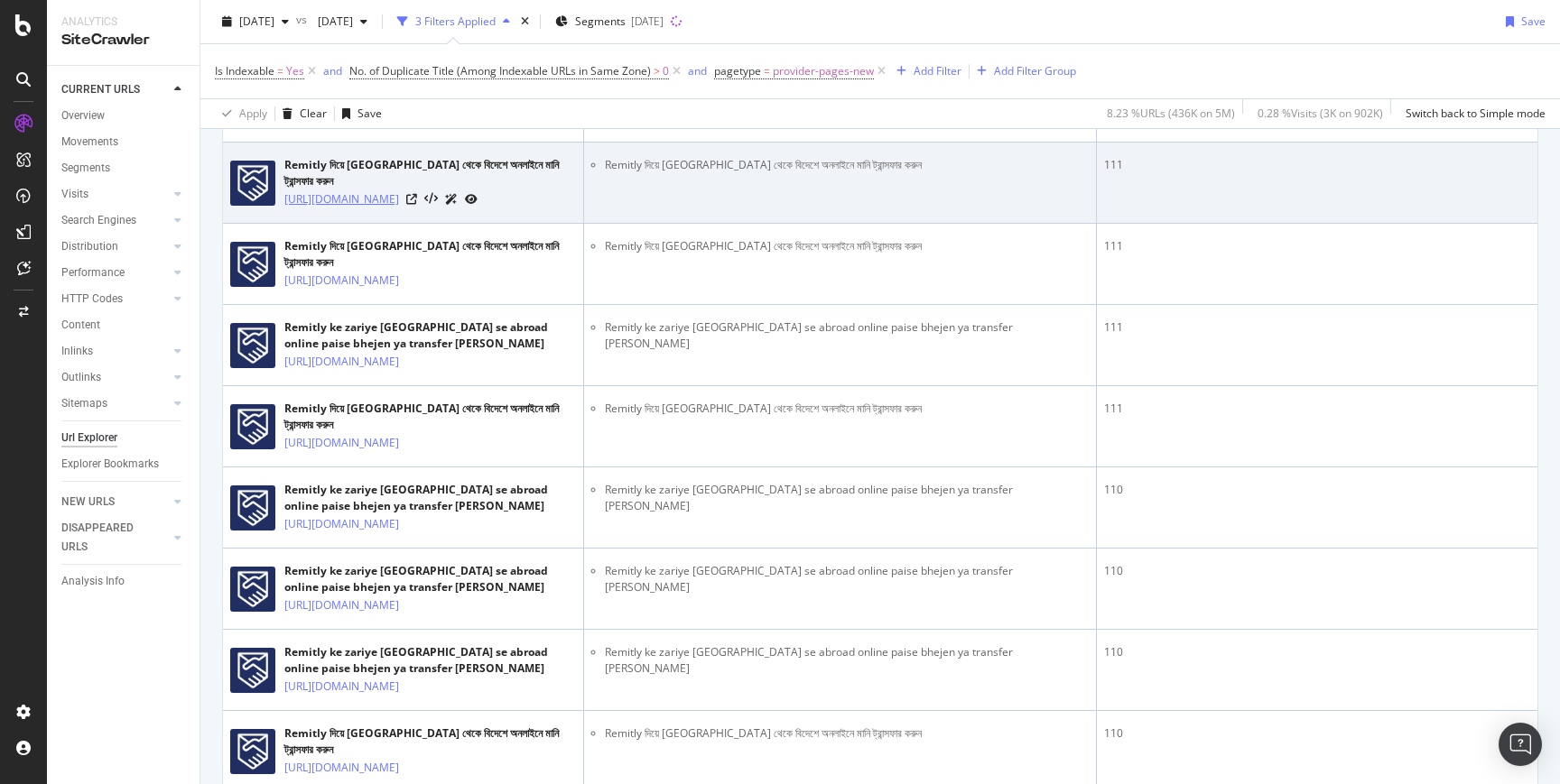
scroll to position [1754, 0]
click at [477, 206] on div at bounding box center [442, 197] width 71 height 19
click at [417, 203] on icon at bounding box center [412, 198] width 11 height 11
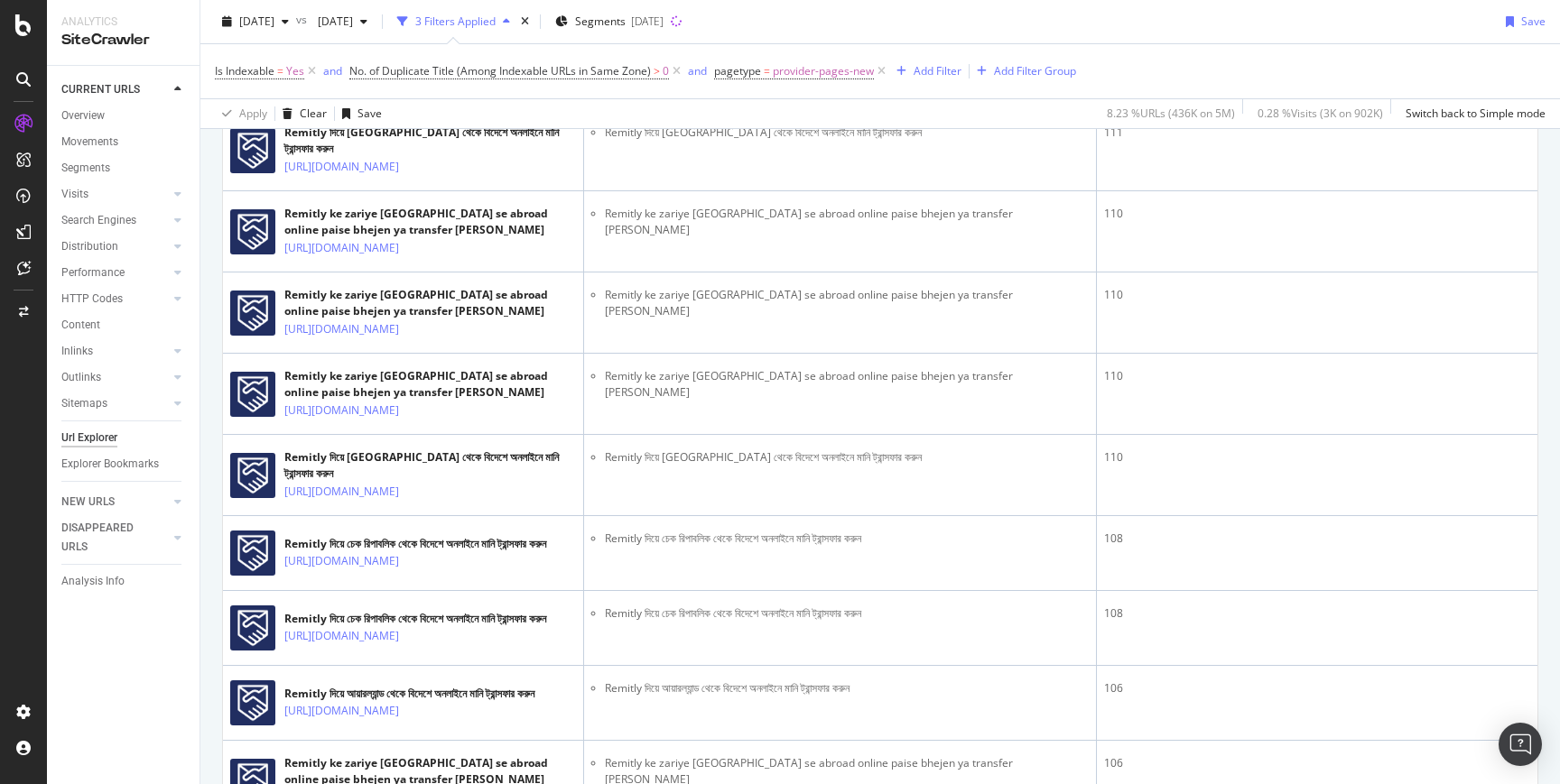
scroll to position [2078, 0]
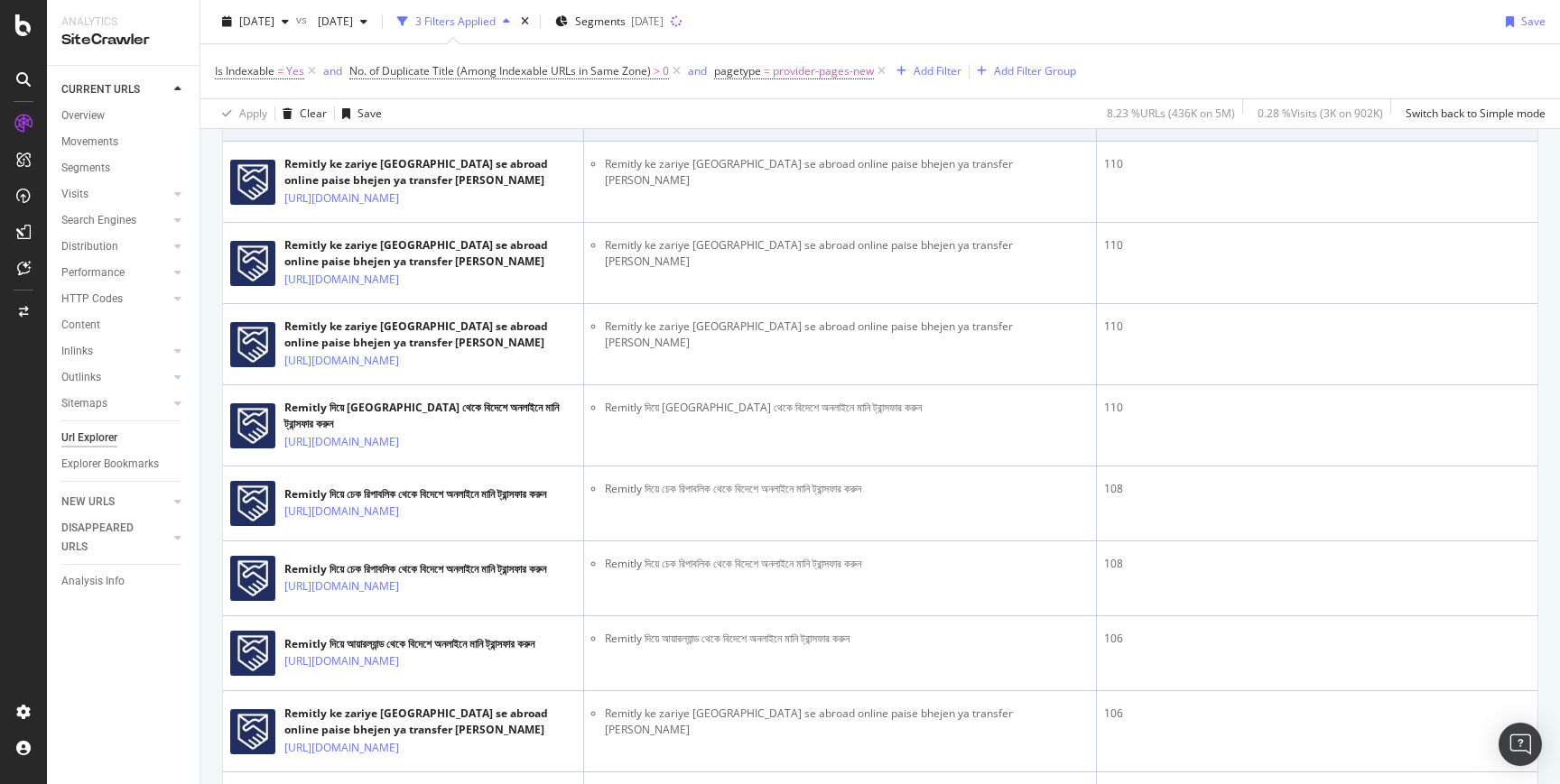
click at [417, 122] on icon at bounding box center [412, 118] width 11 height 11
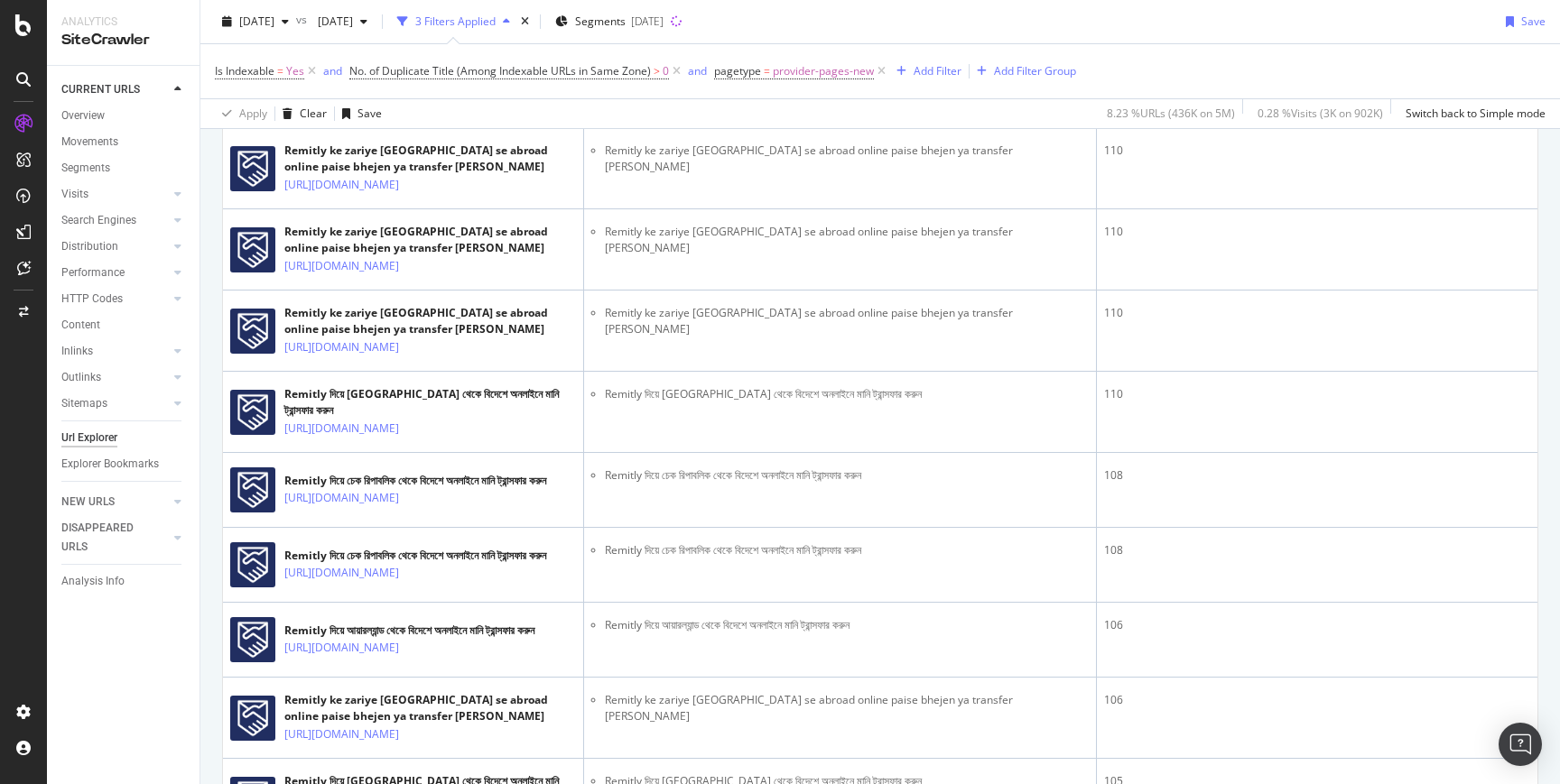
scroll to position [2111, 0]
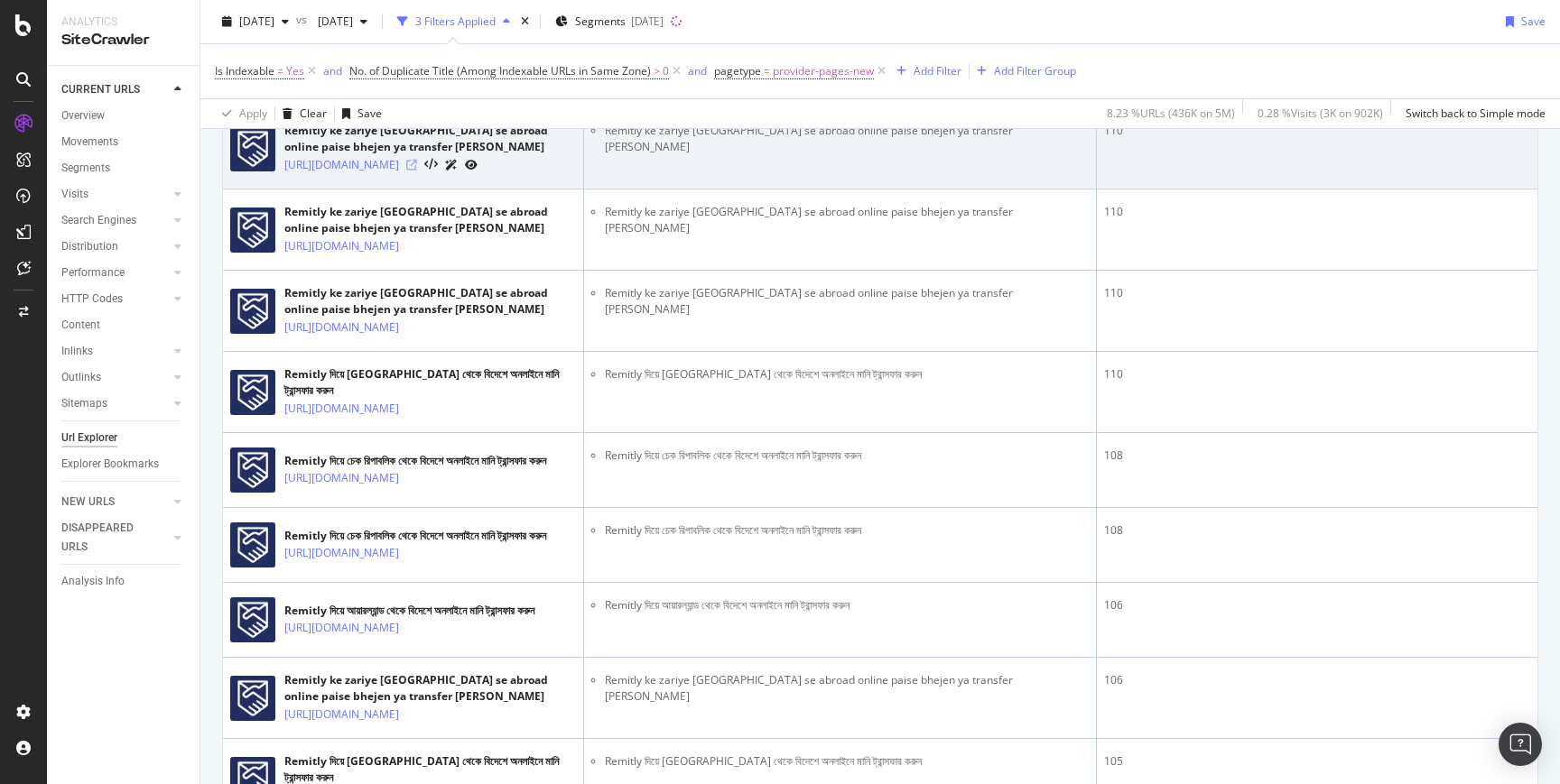
click at [417, 171] on icon at bounding box center [412, 165] width 11 height 11
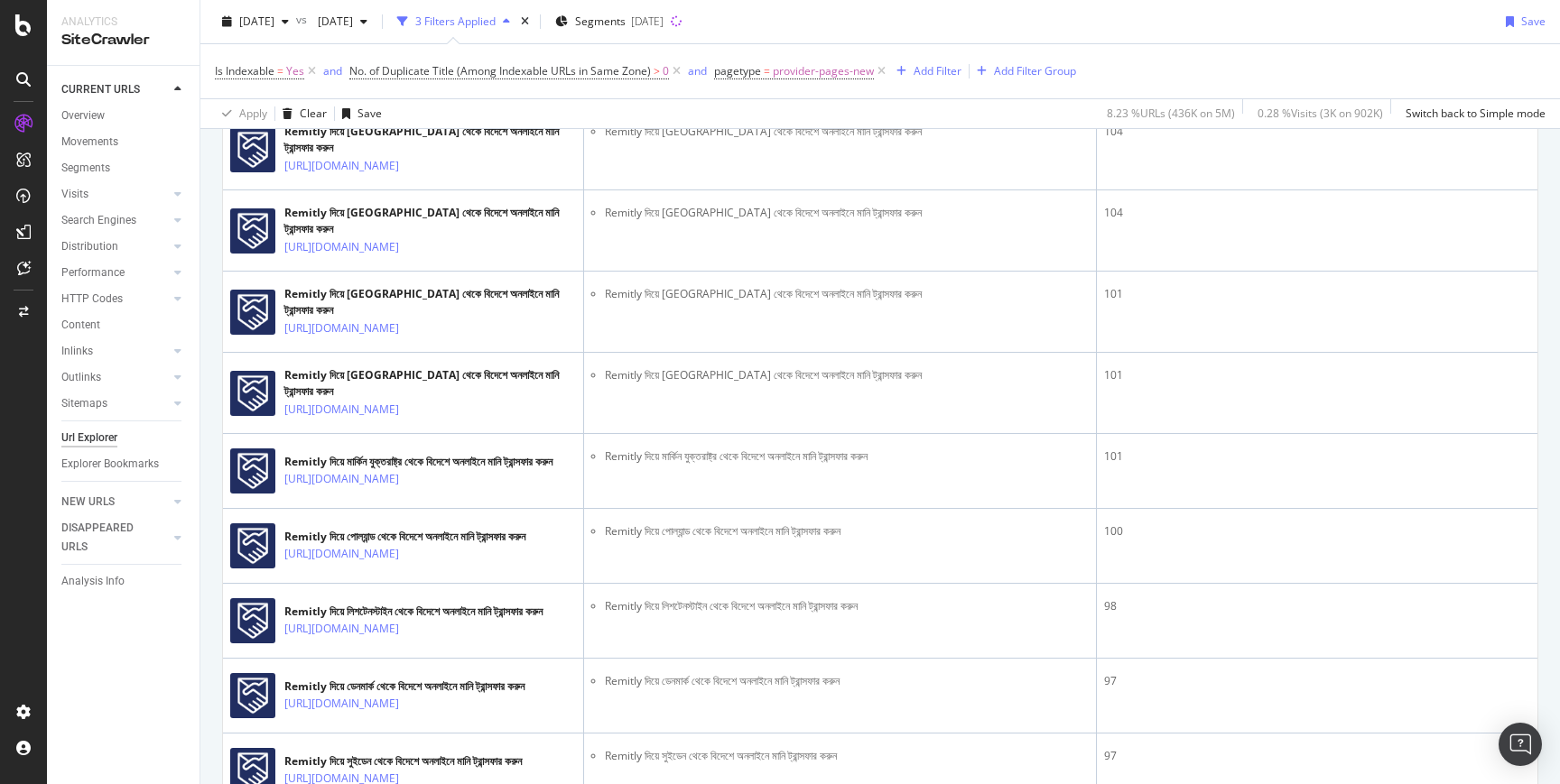
scroll to position [2861, 0]
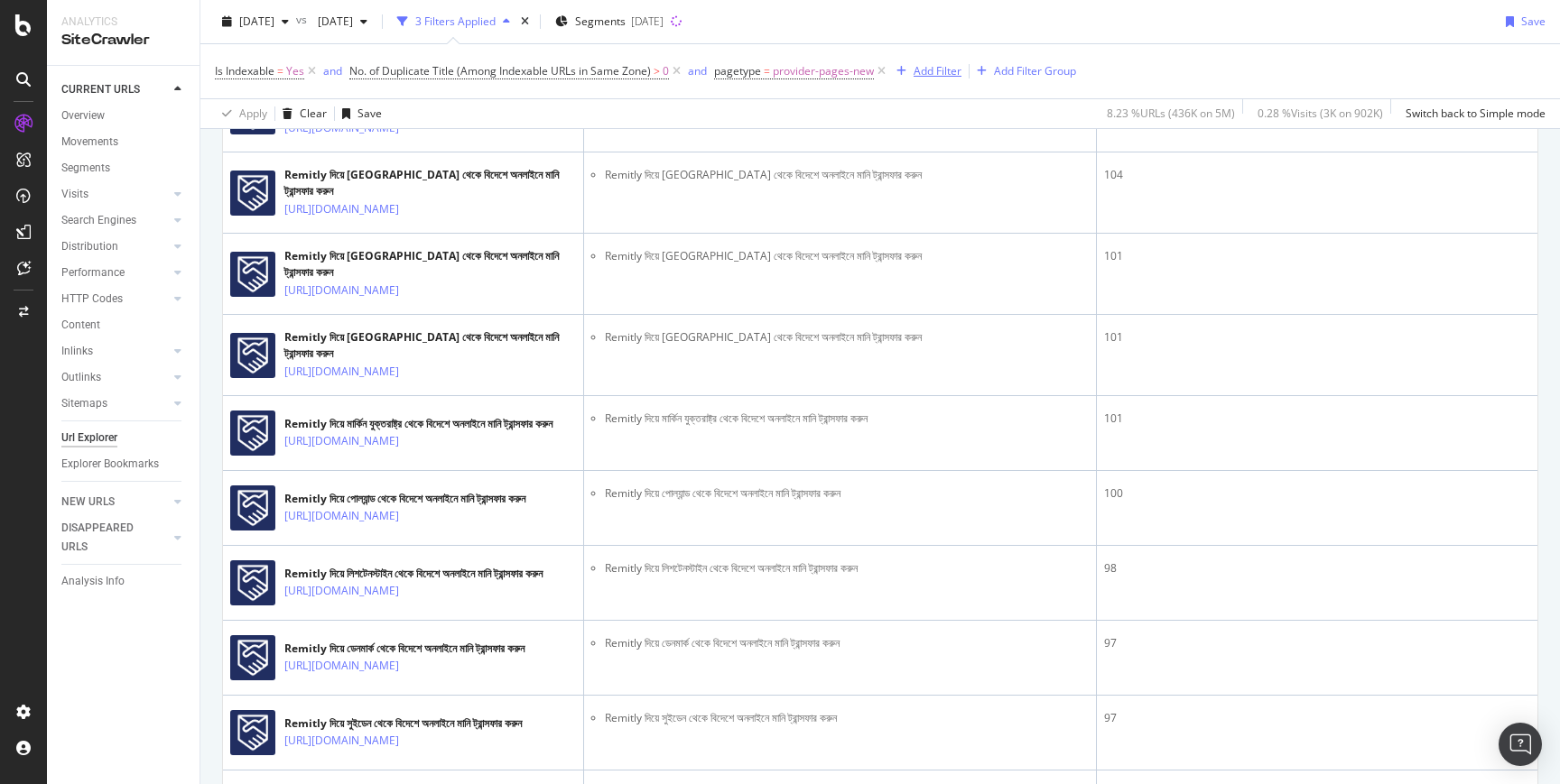
click at [946, 77] on div "Add Filter" at bounding box center [936, 71] width 48 height 15
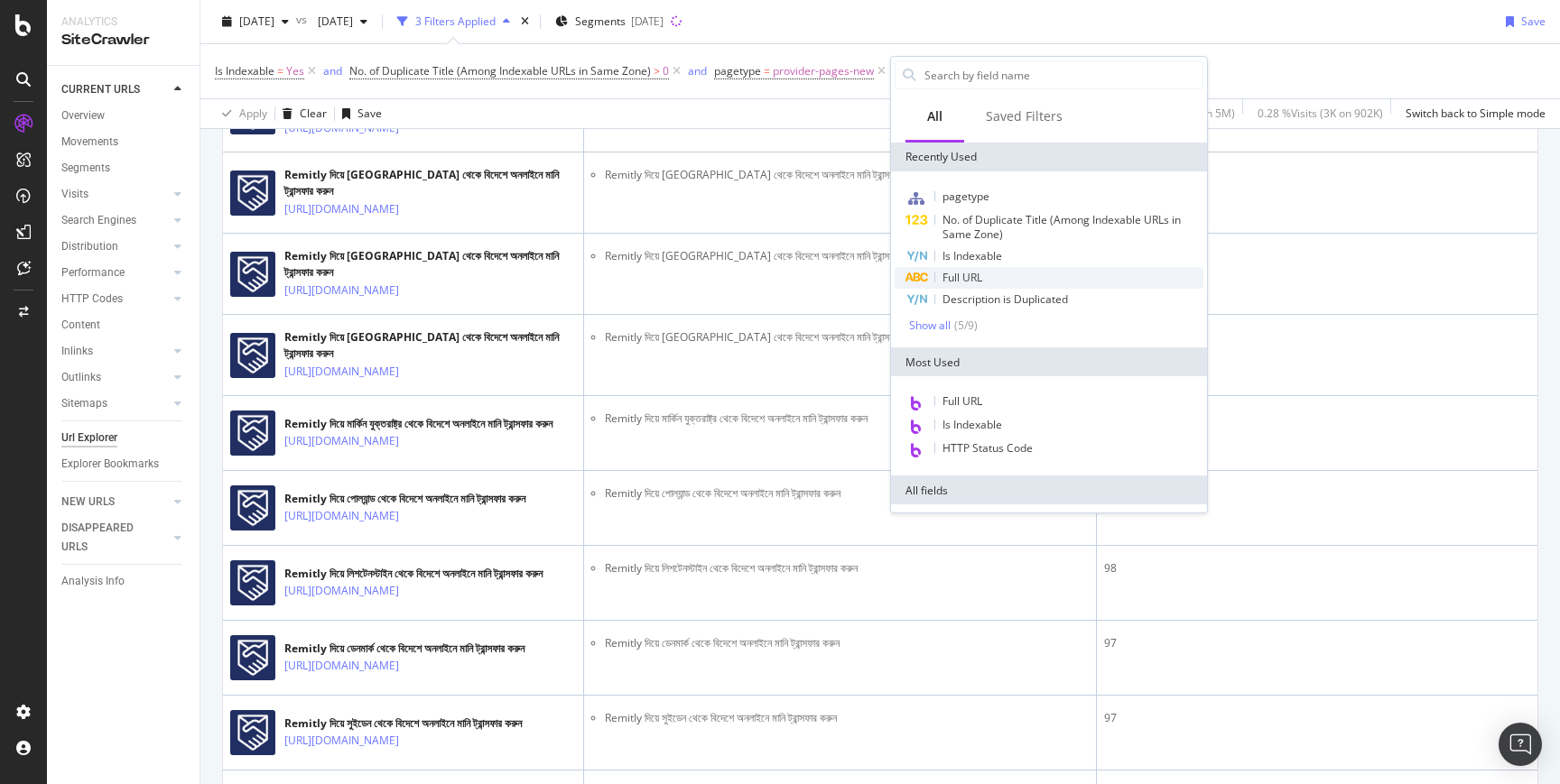
click at [970, 283] on span "Full URL" at bounding box center [962, 277] width 40 height 15
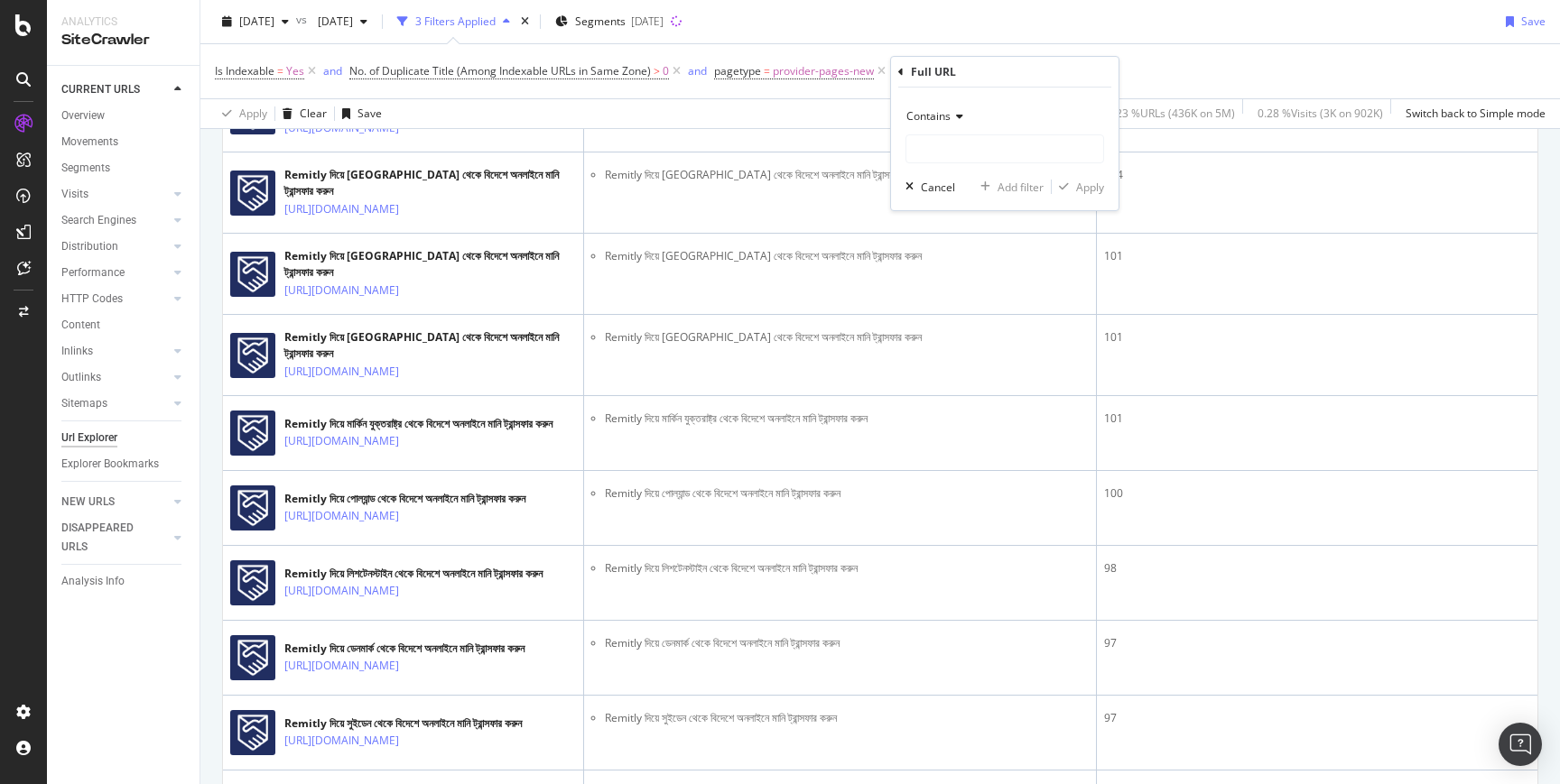
click at [954, 115] on icon at bounding box center [957, 117] width 13 height 11
drag, startPoint x: 949, startPoint y: 327, endPoint x: 952, endPoint y: 231, distance: 96.0
click at [949, 327] on div "Doesn't contain" at bounding box center [1006, 317] width 193 height 23
click at [950, 146] on input "text" at bounding box center [1005, 148] width 197 height 29
type input "mali"
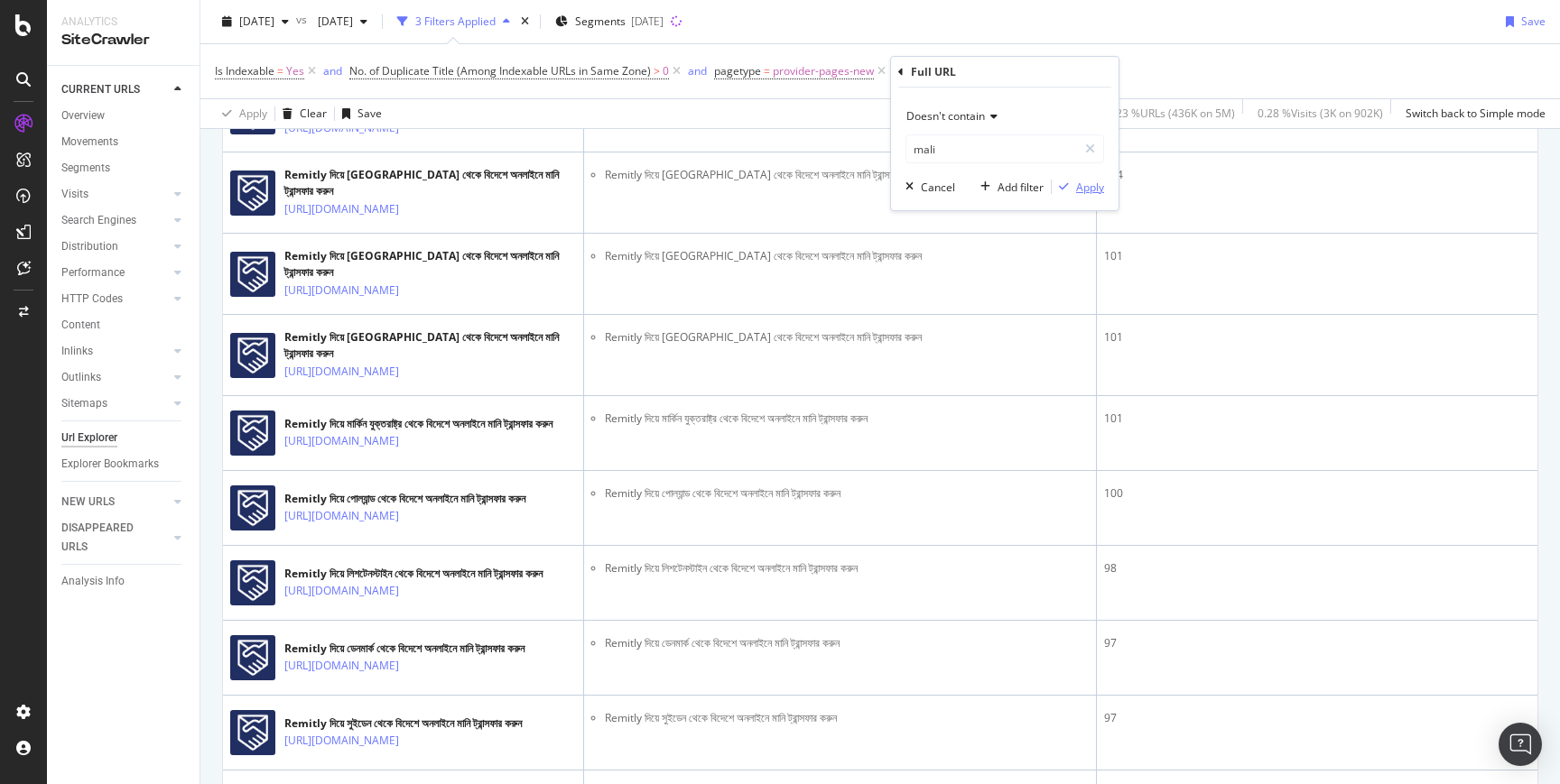
click at [1098, 189] on div "Apply" at bounding box center [1089, 187] width 28 height 15
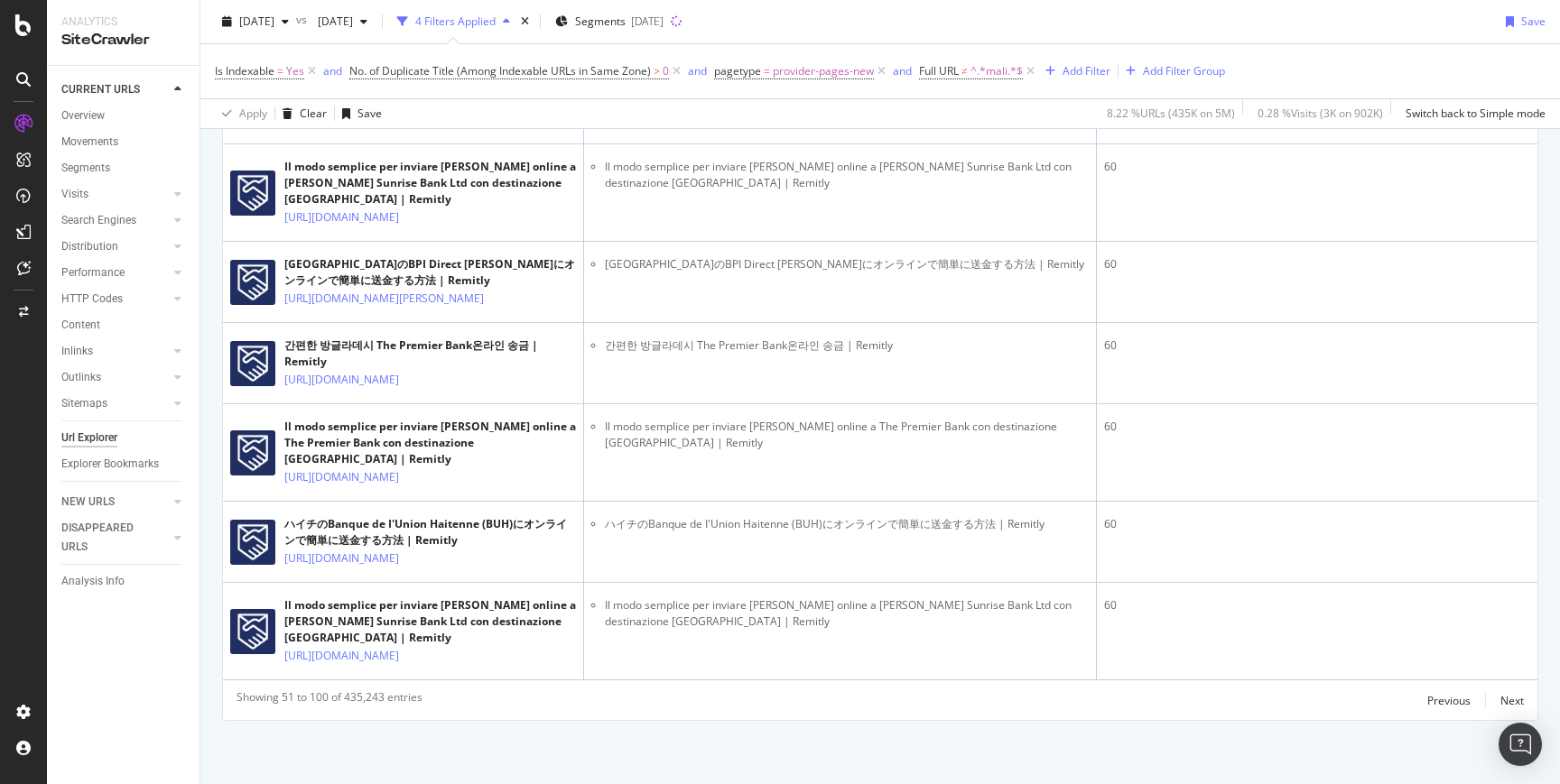
scroll to position [5230, 0]
click at [1500, 693] on div "Next" at bounding box center [1511, 700] width 23 height 15
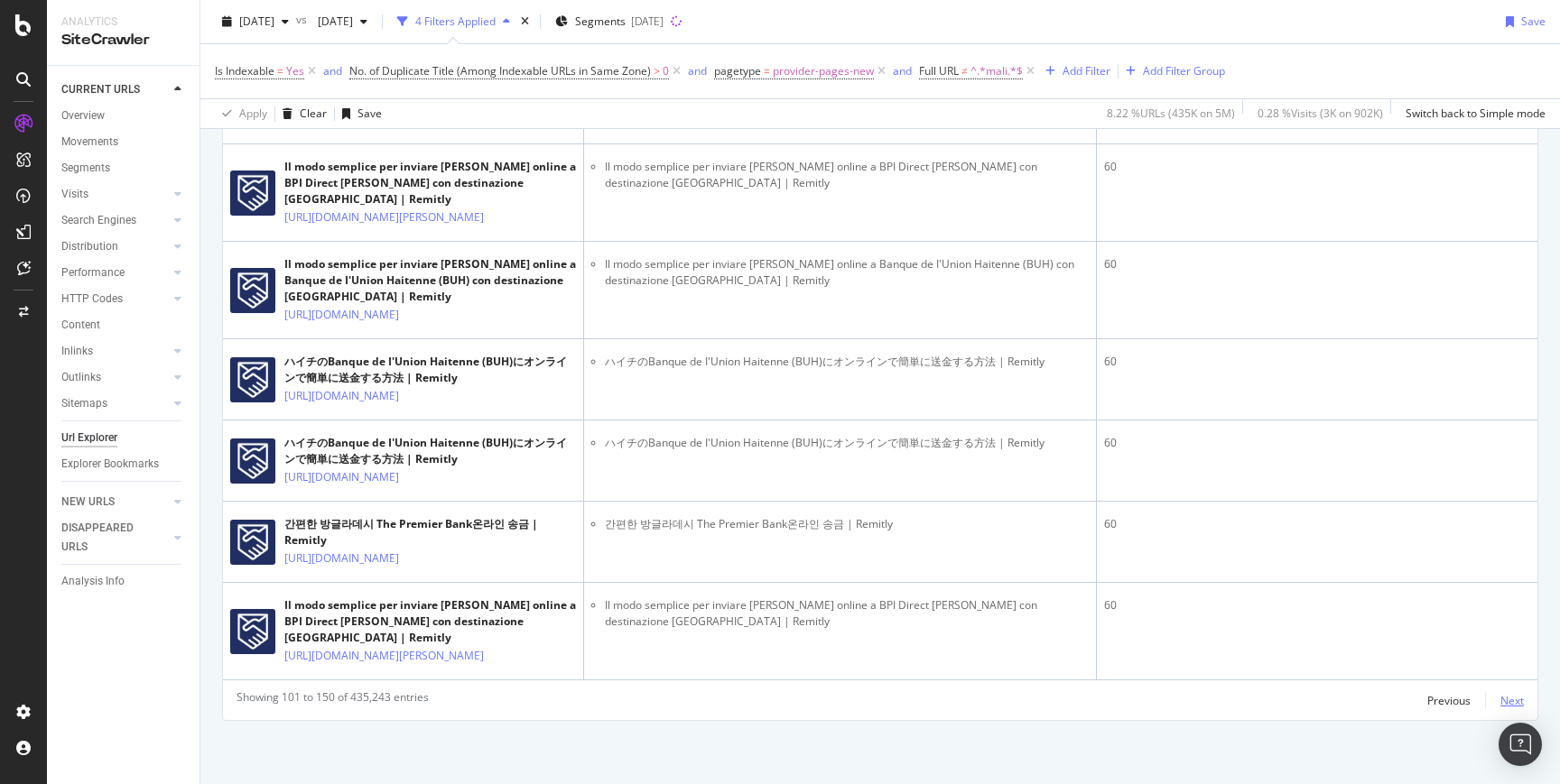
click at [1500, 708] on div "Next" at bounding box center [1511, 700] width 23 height 15
